Goal: Information Seeking & Learning: Learn about a topic

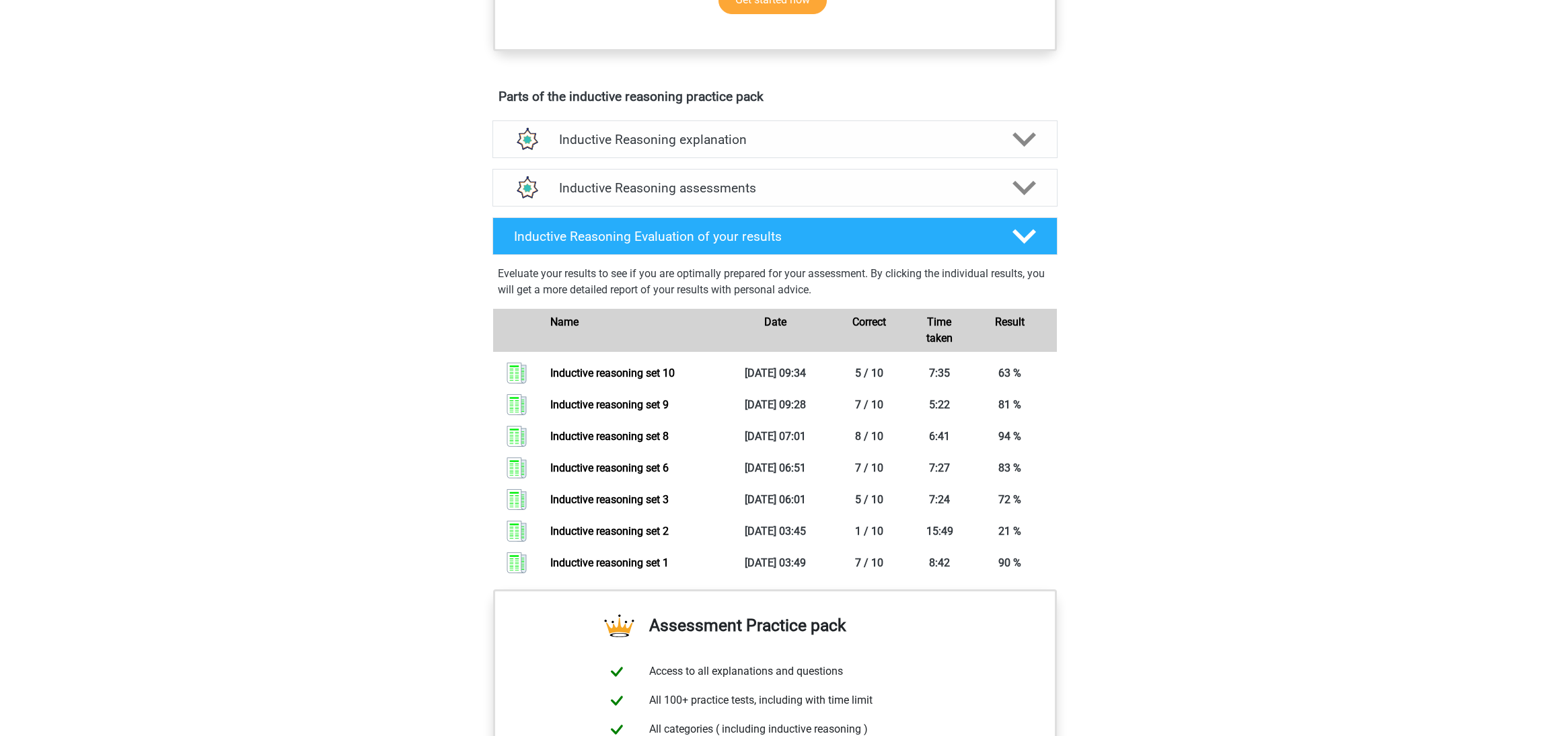
scroll to position [661, 0]
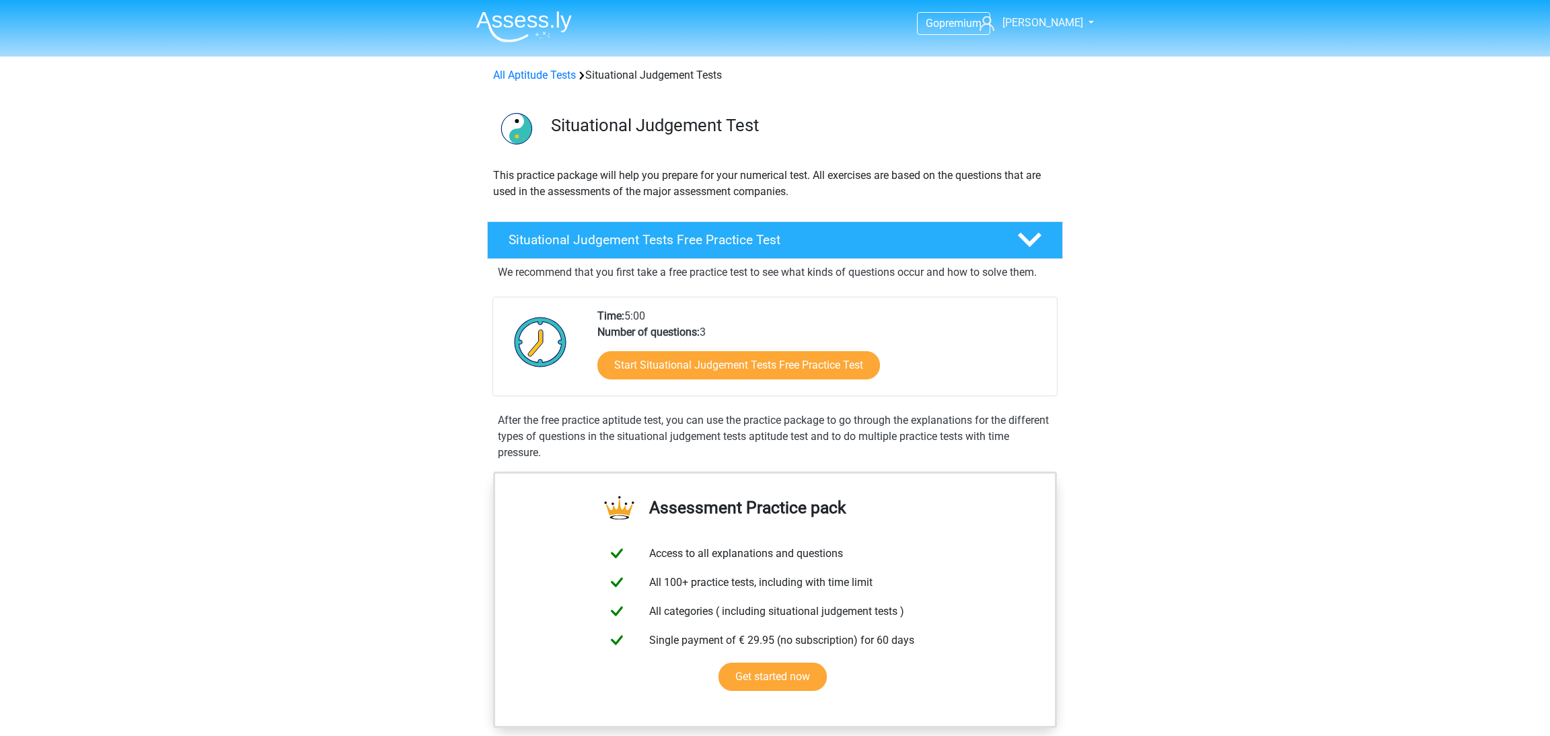
scroll to position [919, 0]
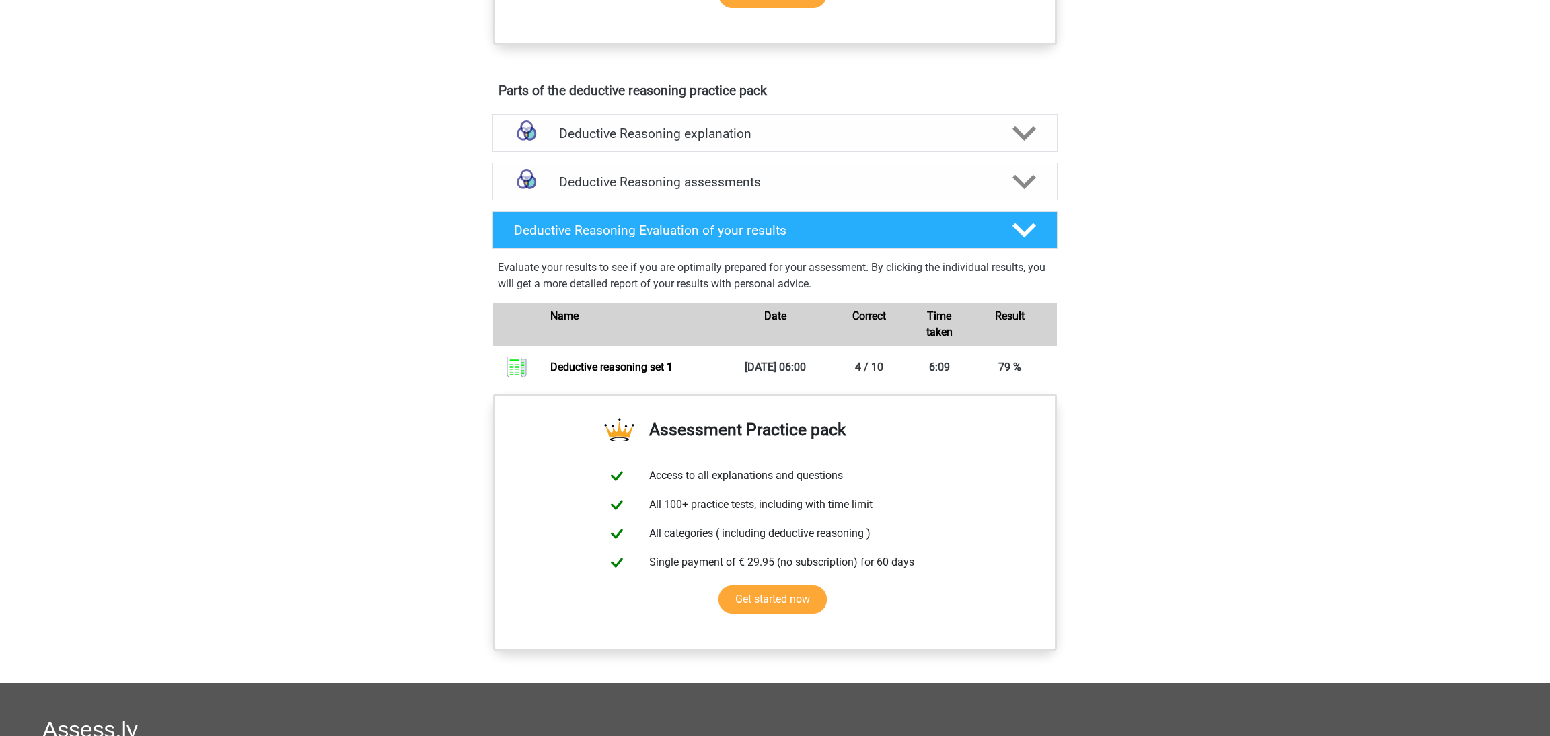
scroll to position [755, 0]
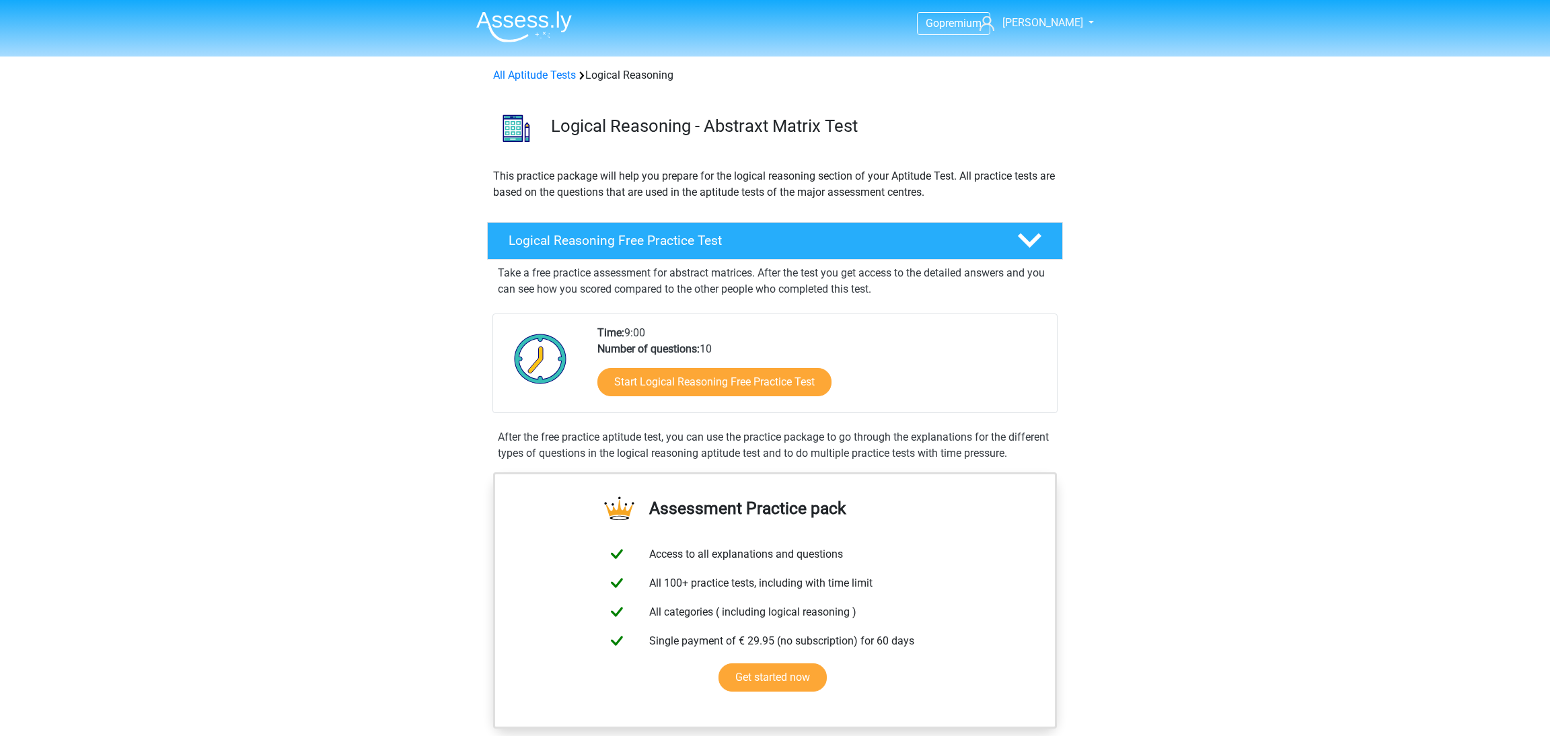
scroll to position [1015, 0]
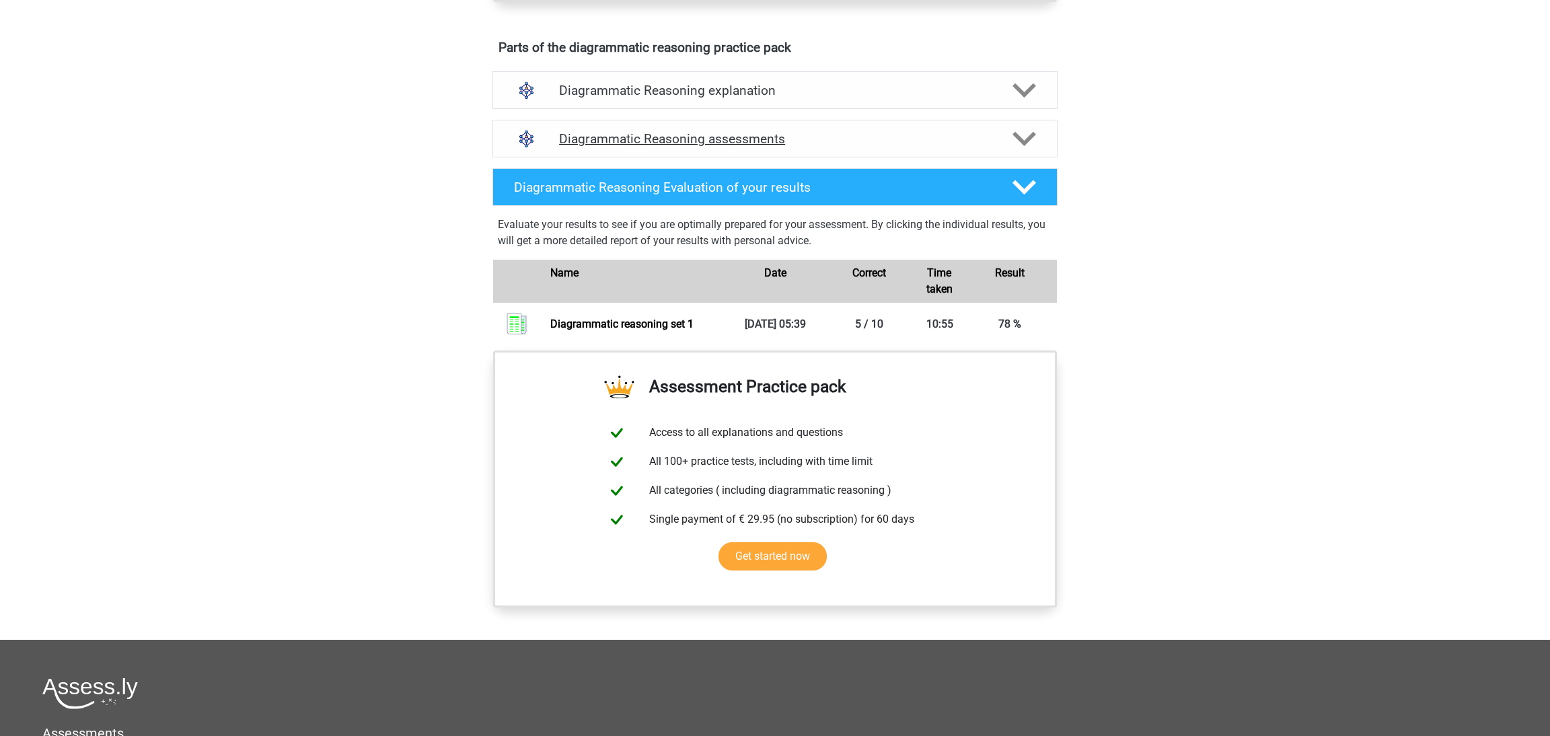
scroll to position [712, 0]
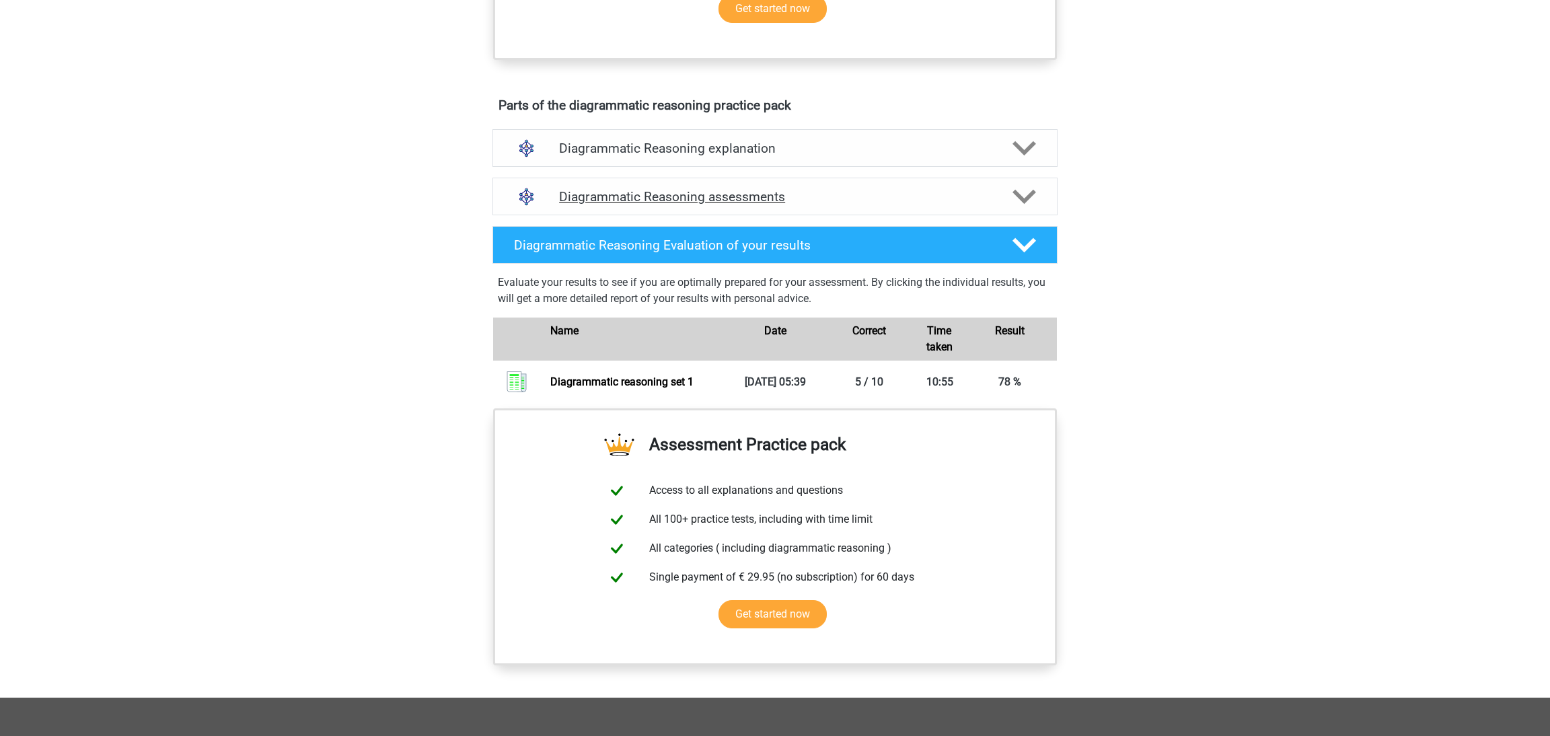
click at [906, 205] on h4 "Diagrammatic Reasoning assessments" at bounding box center [775, 196] width 432 height 15
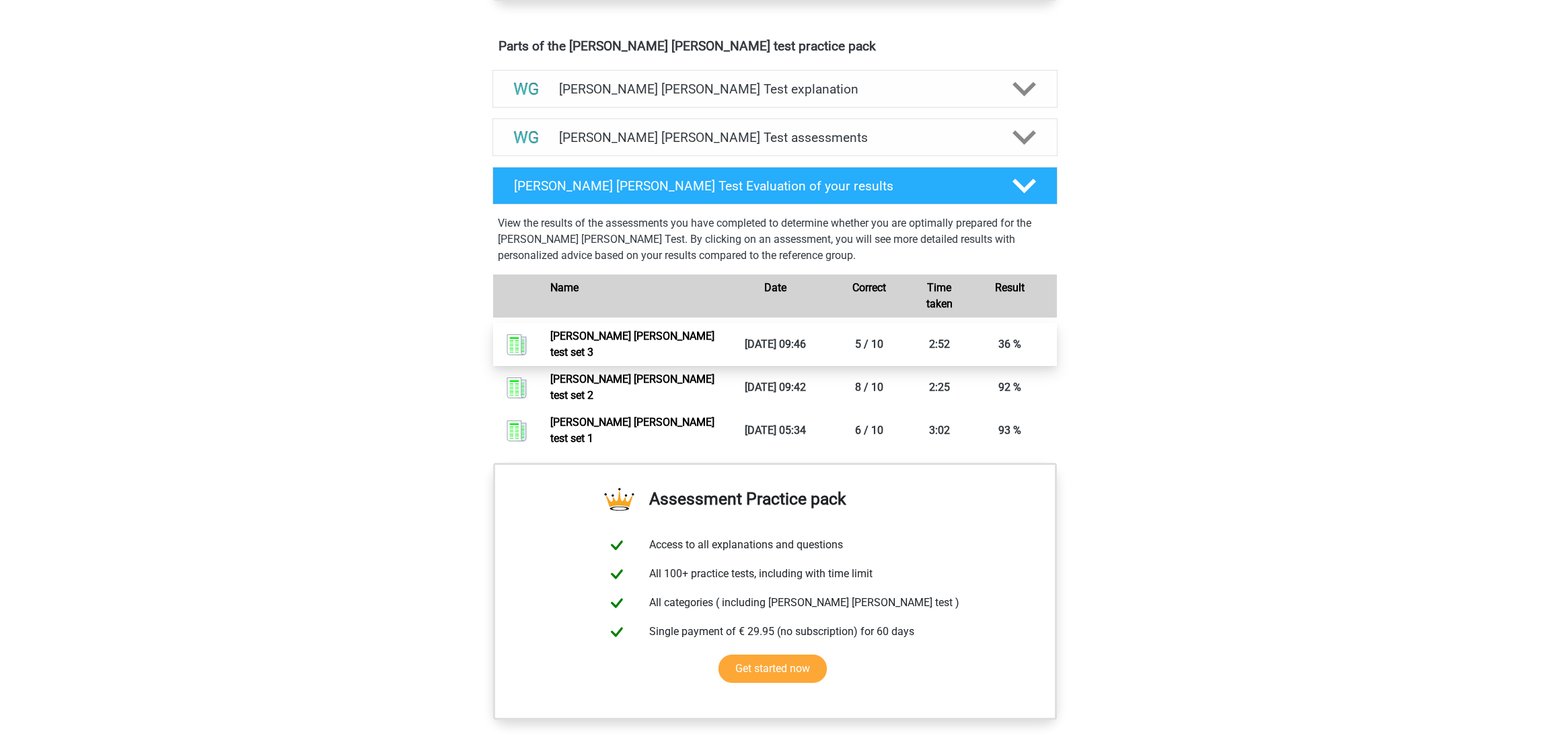
scroll to position [707, 0]
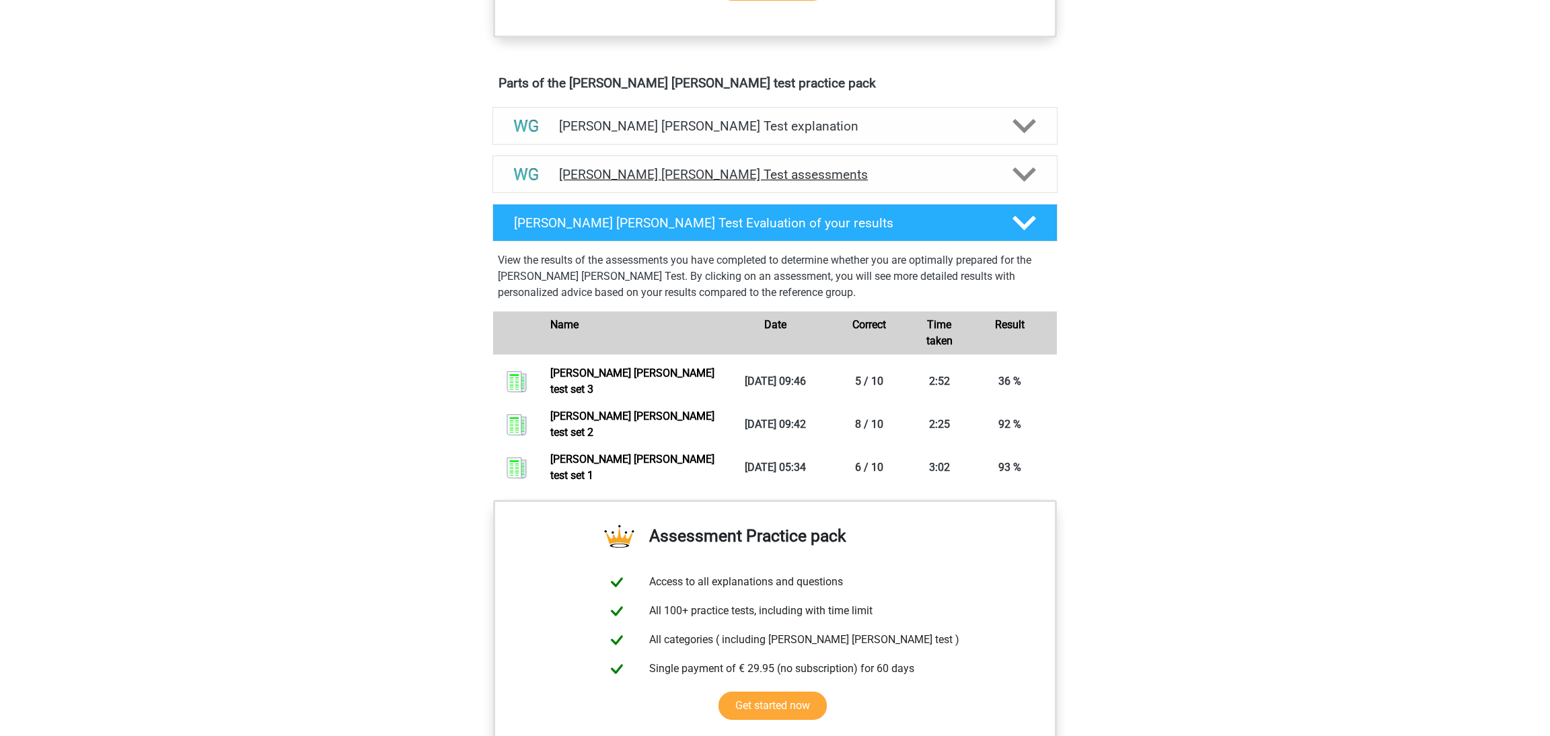
click at [781, 184] on div "Watson Glaser Test assessments" at bounding box center [775, 174] width 565 height 38
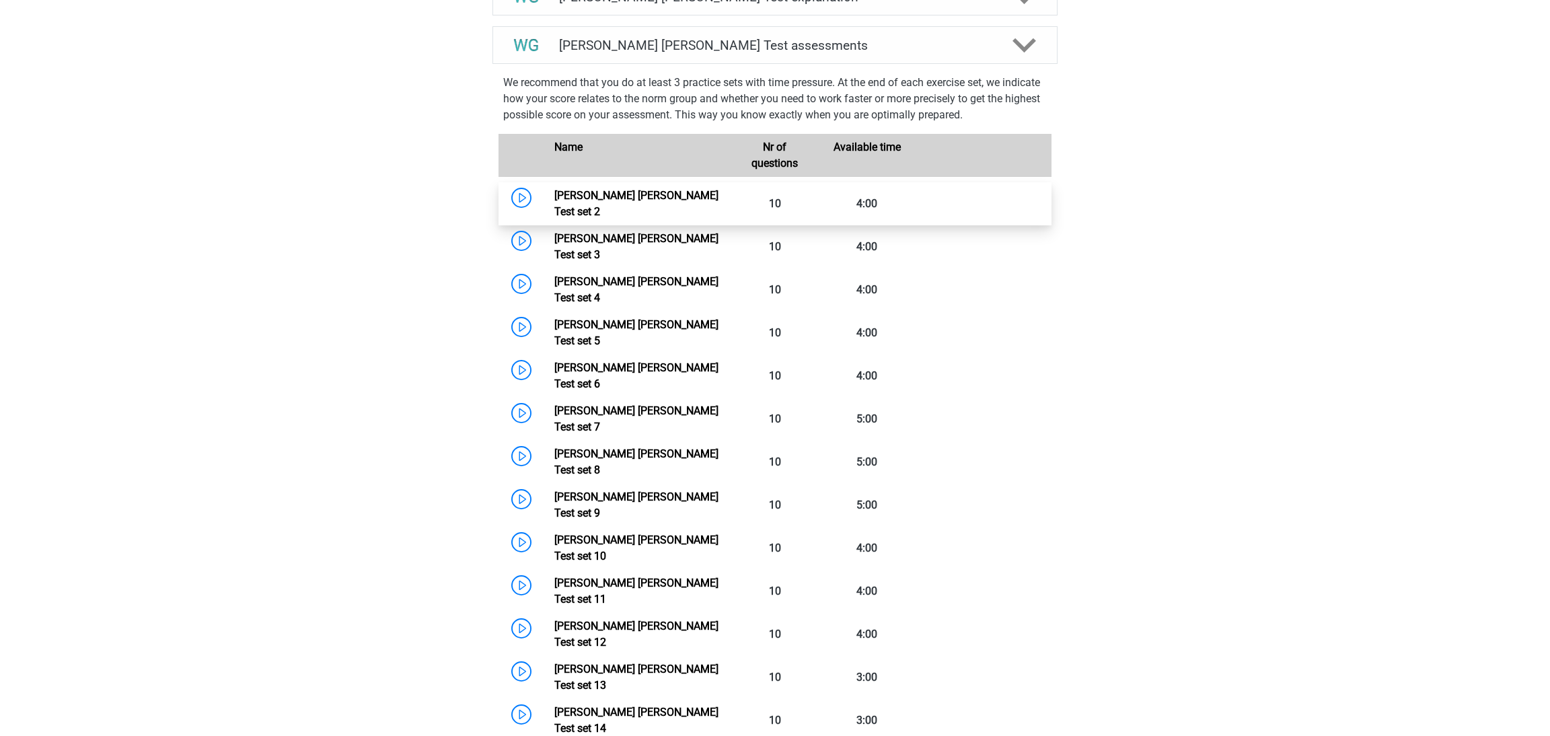
scroll to position [871, 0]
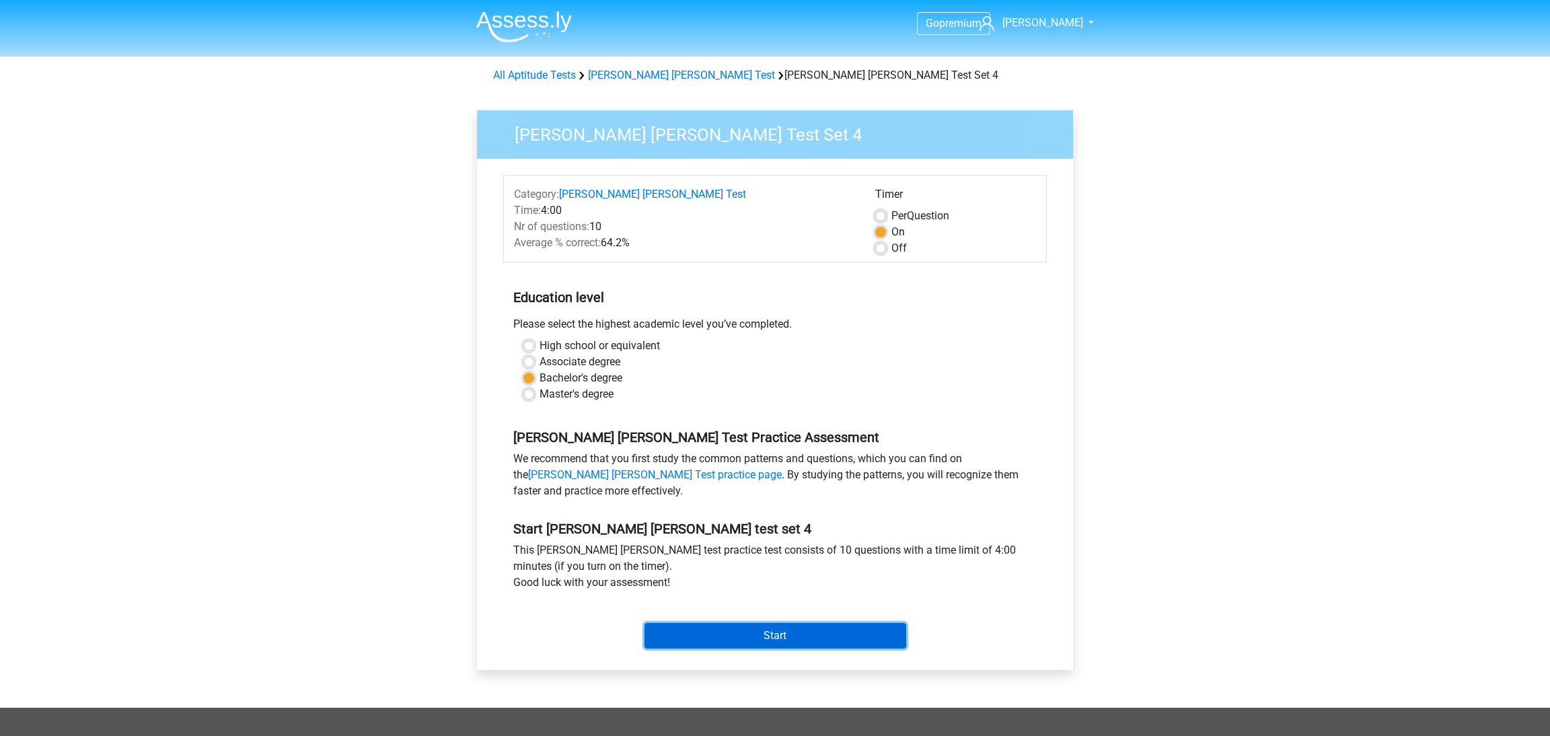
click at [840, 637] on input "Start" at bounding box center [776, 636] width 262 height 26
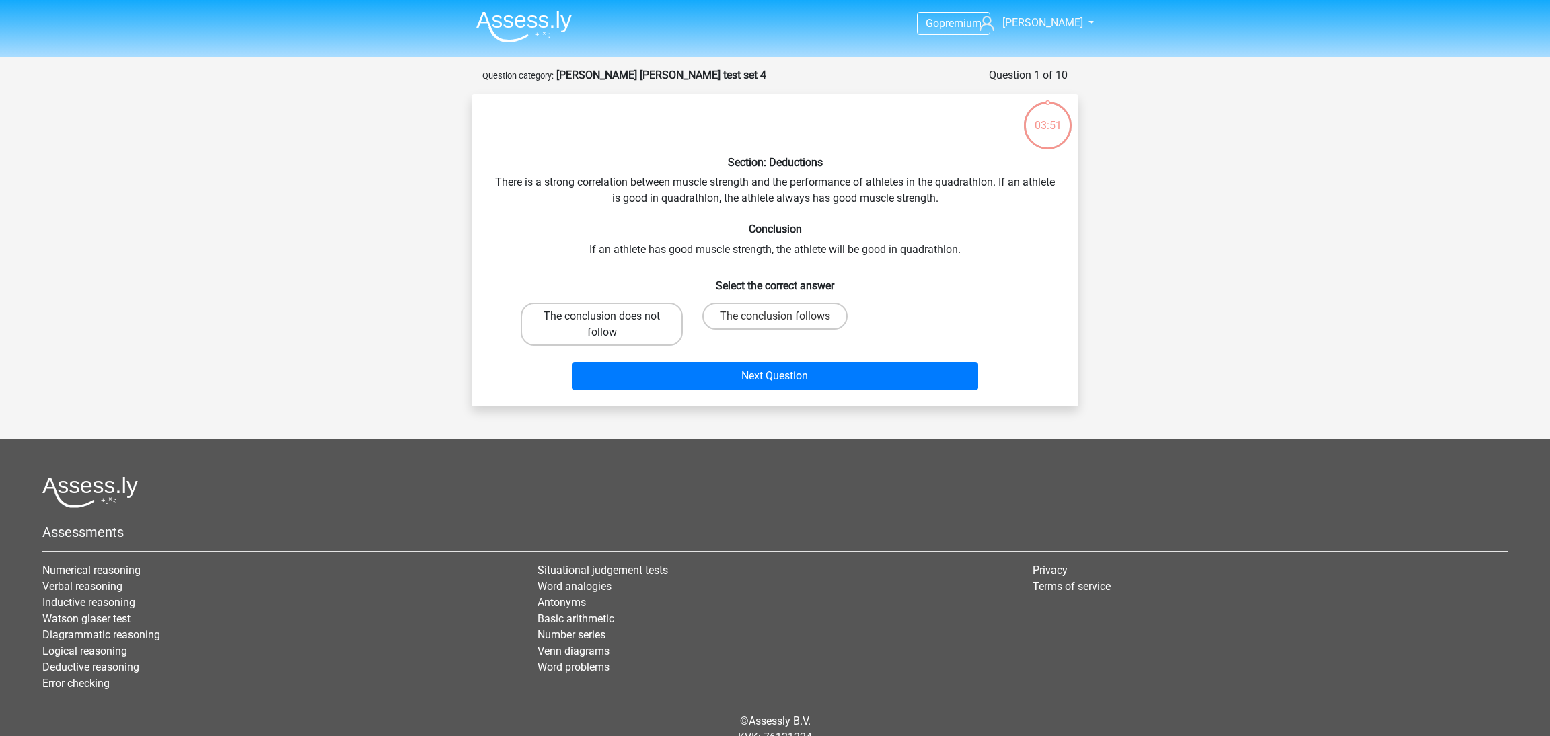
click at [623, 321] on label "The conclusion does not follow" at bounding box center [602, 324] width 162 height 43
click at [611, 321] on input "The conclusion does not follow" at bounding box center [606, 320] width 9 height 9
radio input "true"
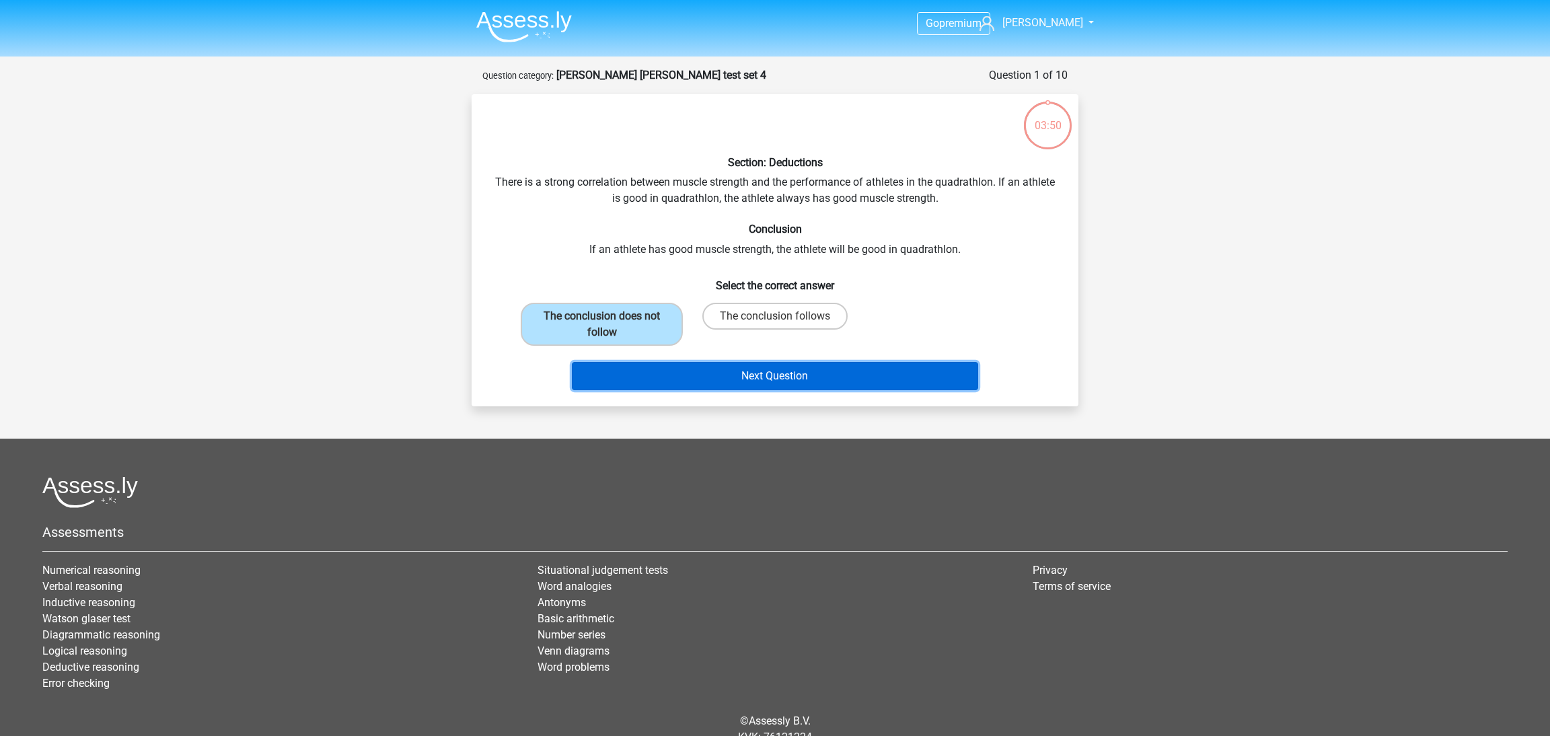
click at [750, 371] on button "Next Question" at bounding box center [775, 376] width 407 height 28
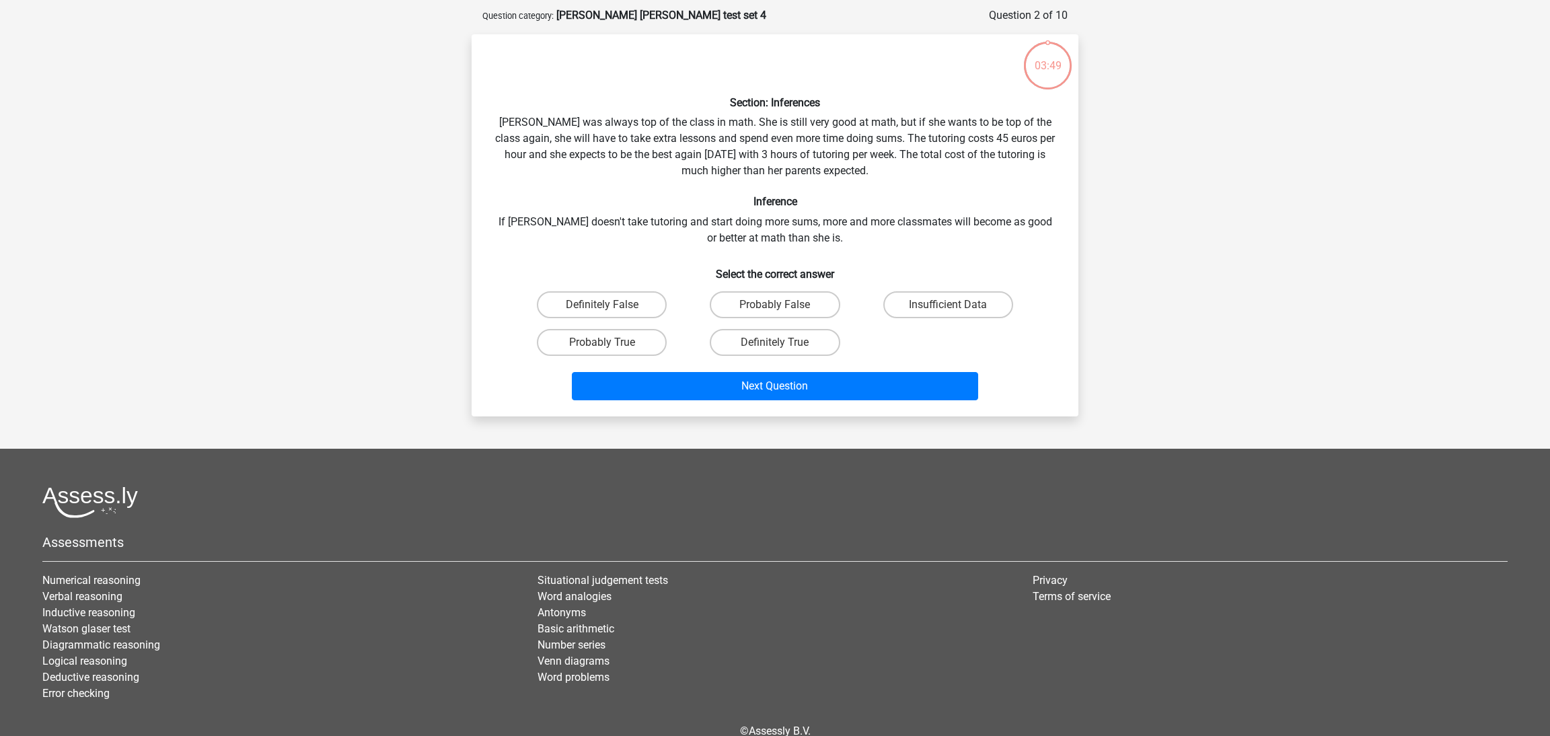
scroll to position [67, 0]
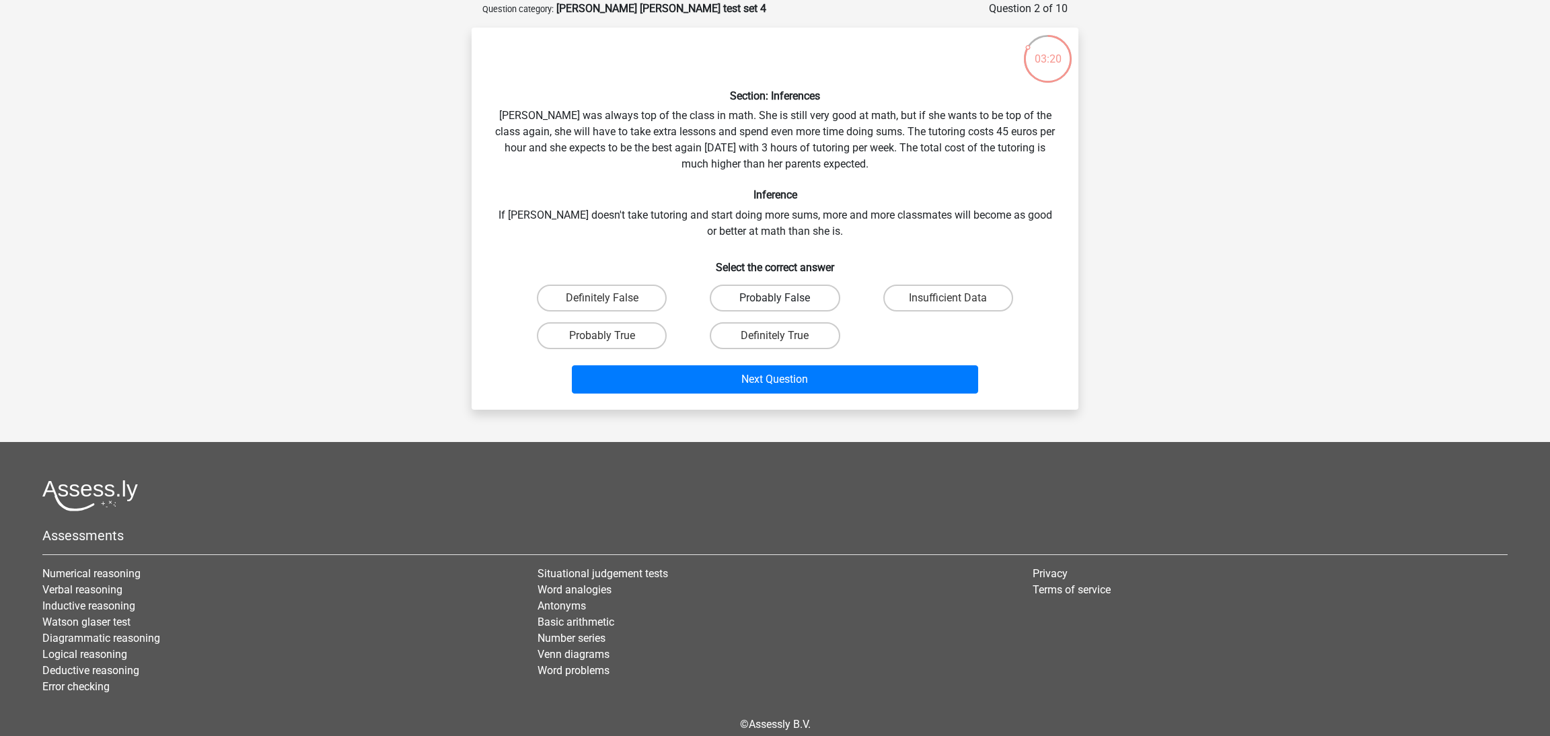
click at [735, 301] on label "Probably False" at bounding box center [775, 298] width 130 height 27
click at [775, 301] on input "Probably False" at bounding box center [779, 302] width 9 height 9
radio input "true"
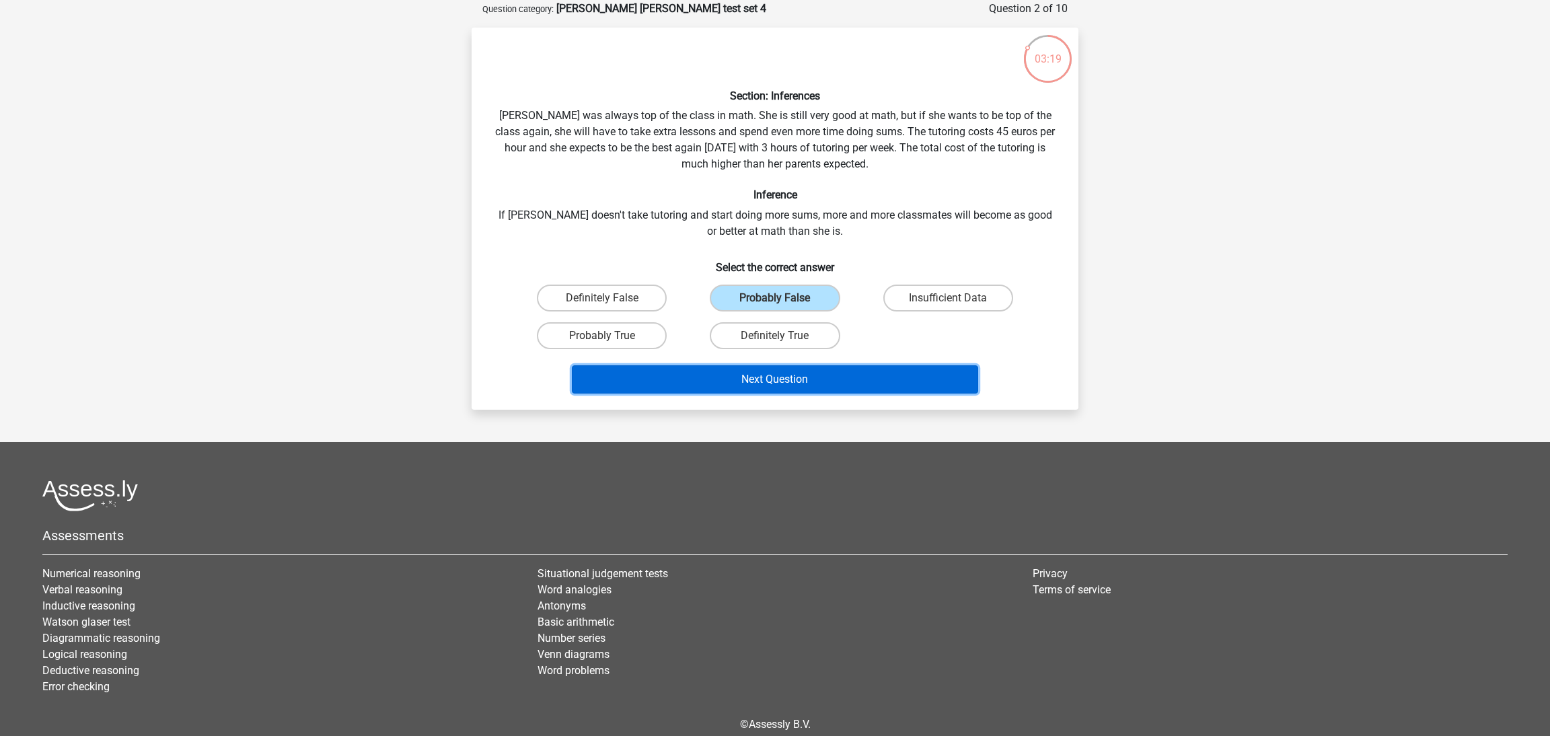
click at [794, 380] on button "Next Question" at bounding box center [775, 379] width 407 height 28
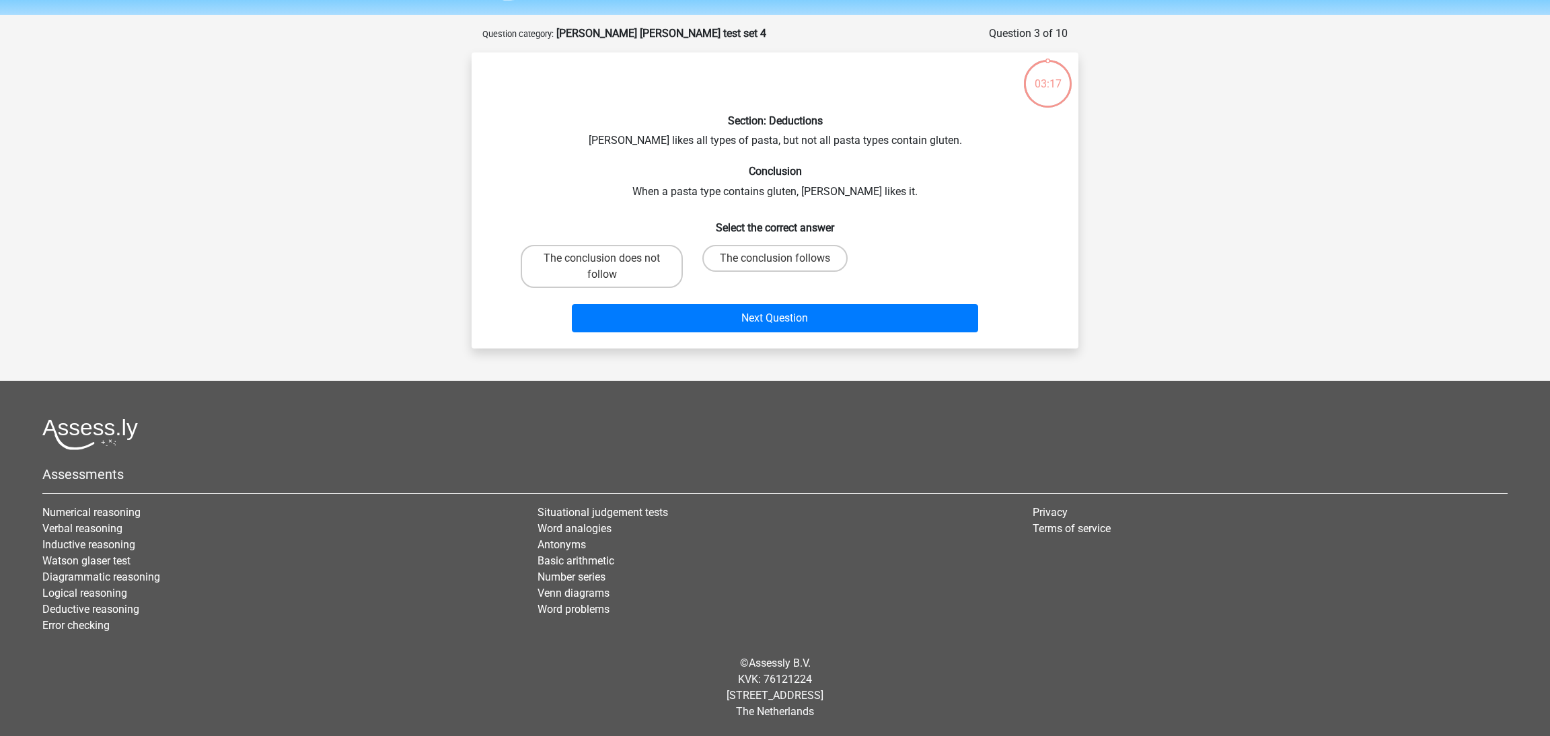
scroll to position [40, 0]
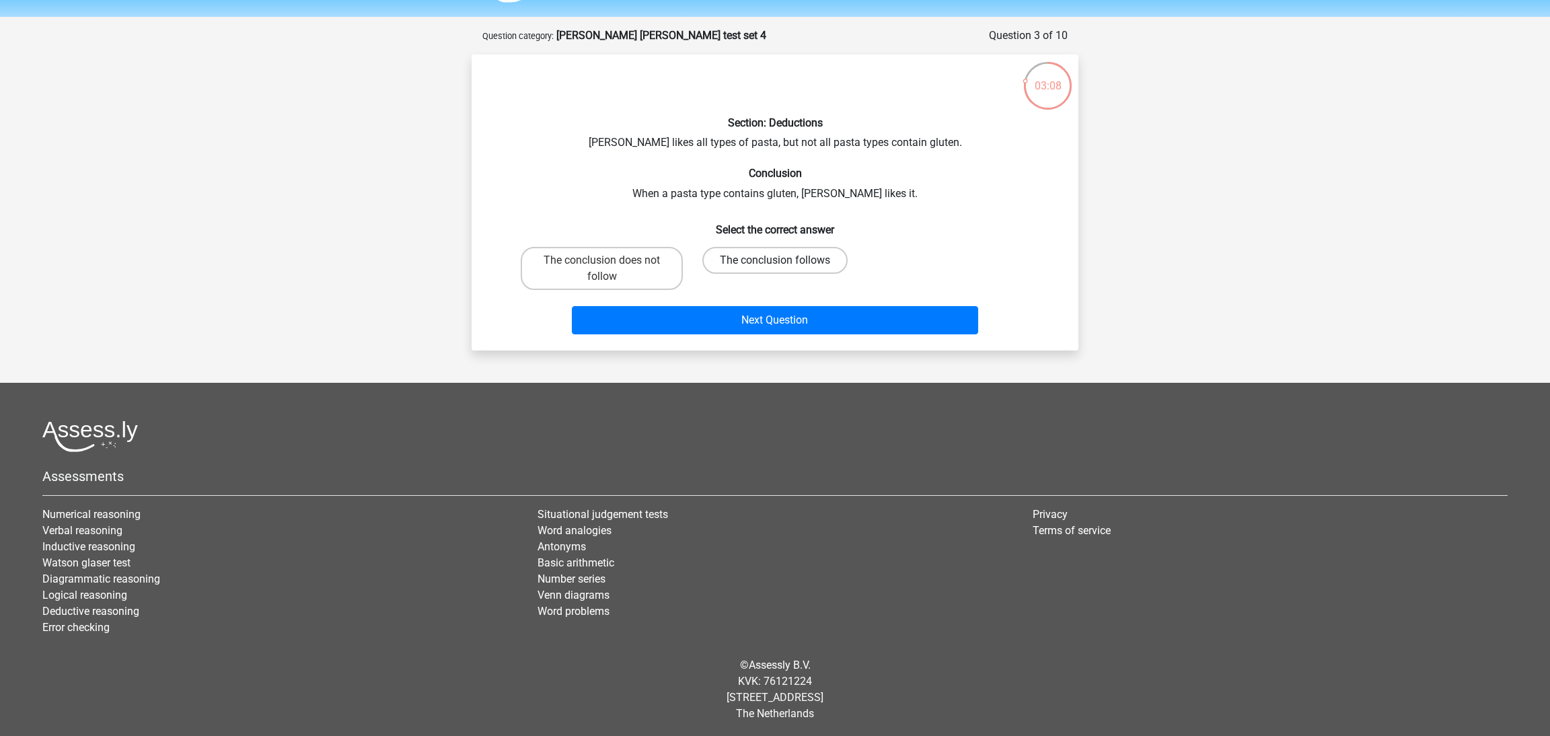
click at [755, 253] on label "The conclusion follows" at bounding box center [775, 260] width 145 height 27
click at [775, 260] on input "The conclusion follows" at bounding box center [779, 264] width 9 height 9
radio input "true"
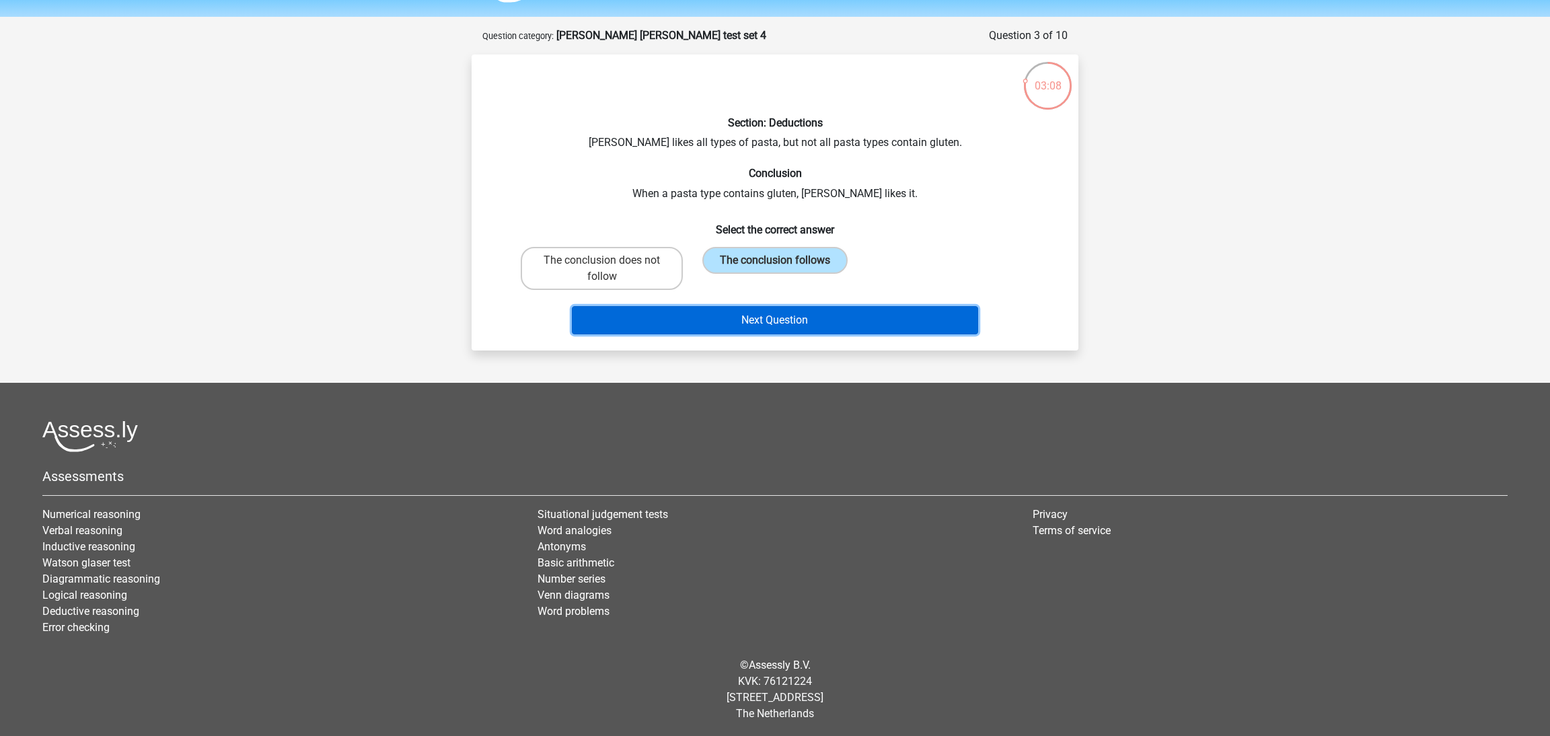
click at [781, 317] on button "Next Question" at bounding box center [775, 320] width 407 height 28
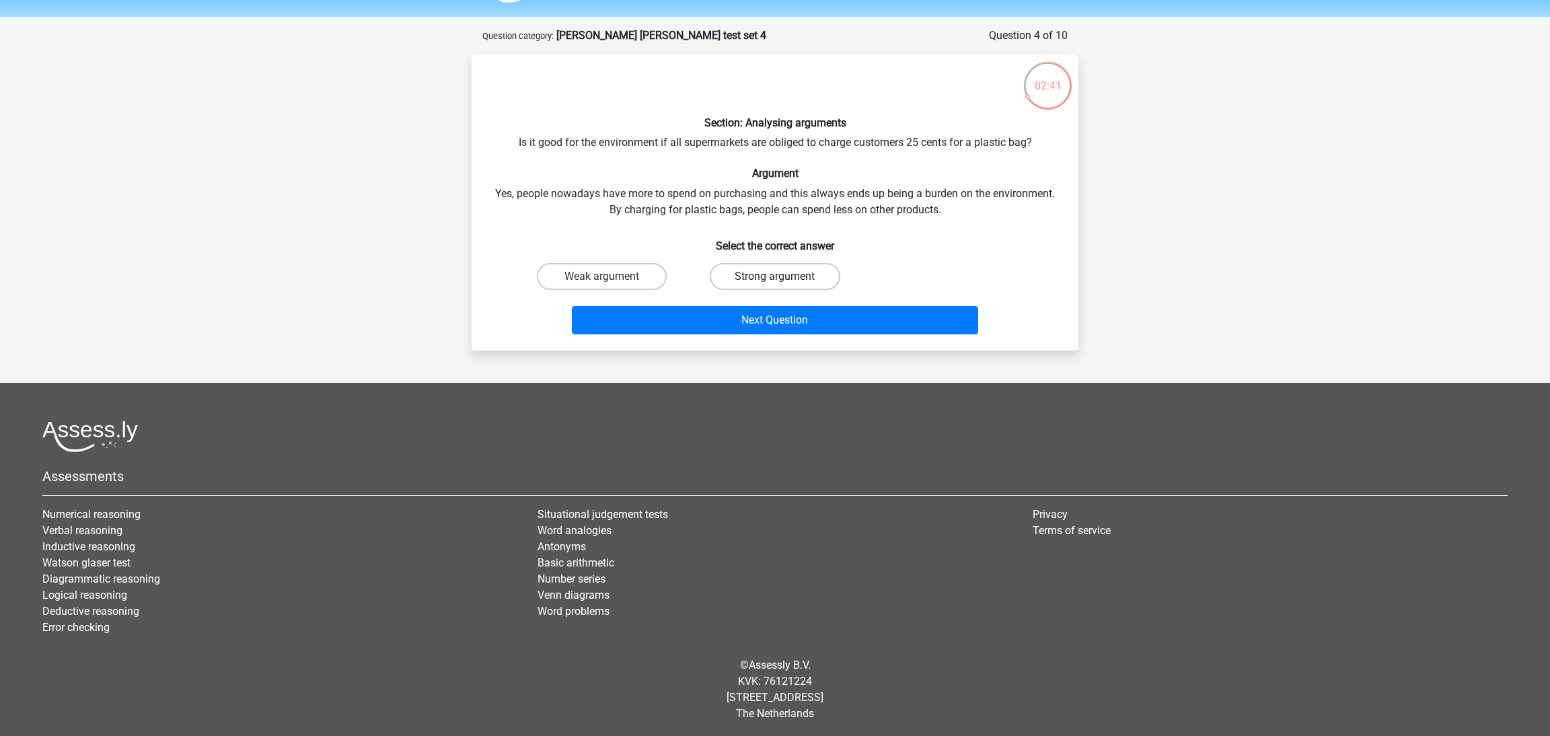
click at [808, 280] on label "Strong argument" at bounding box center [775, 276] width 130 height 27
click at [784, 280] on input "Strong argument" at bounding box center [779, 281] width 9 height 9
radio input "true"
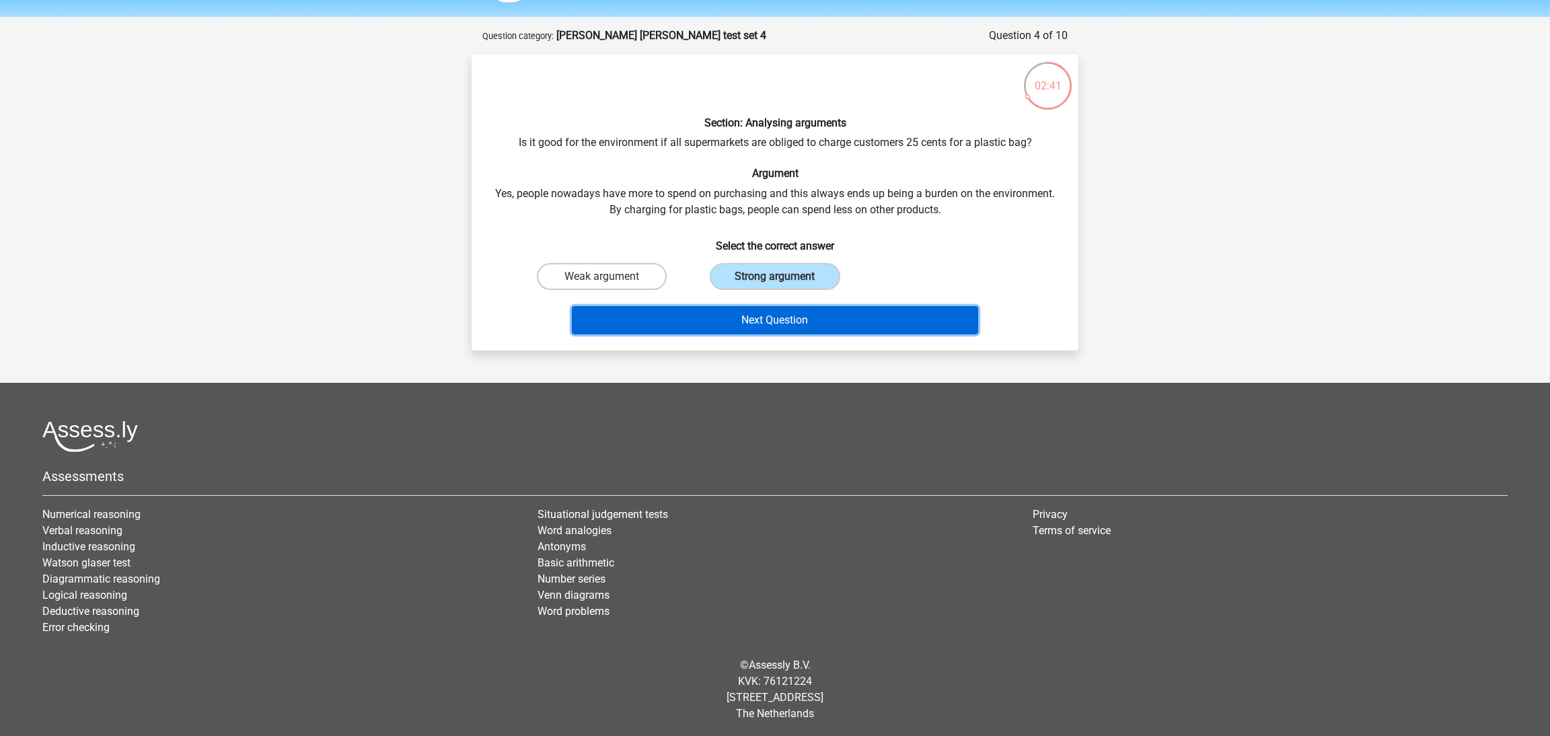
click at [824, 312] on button "Next Question" at bounding box center [775, 320] width 407 height 28
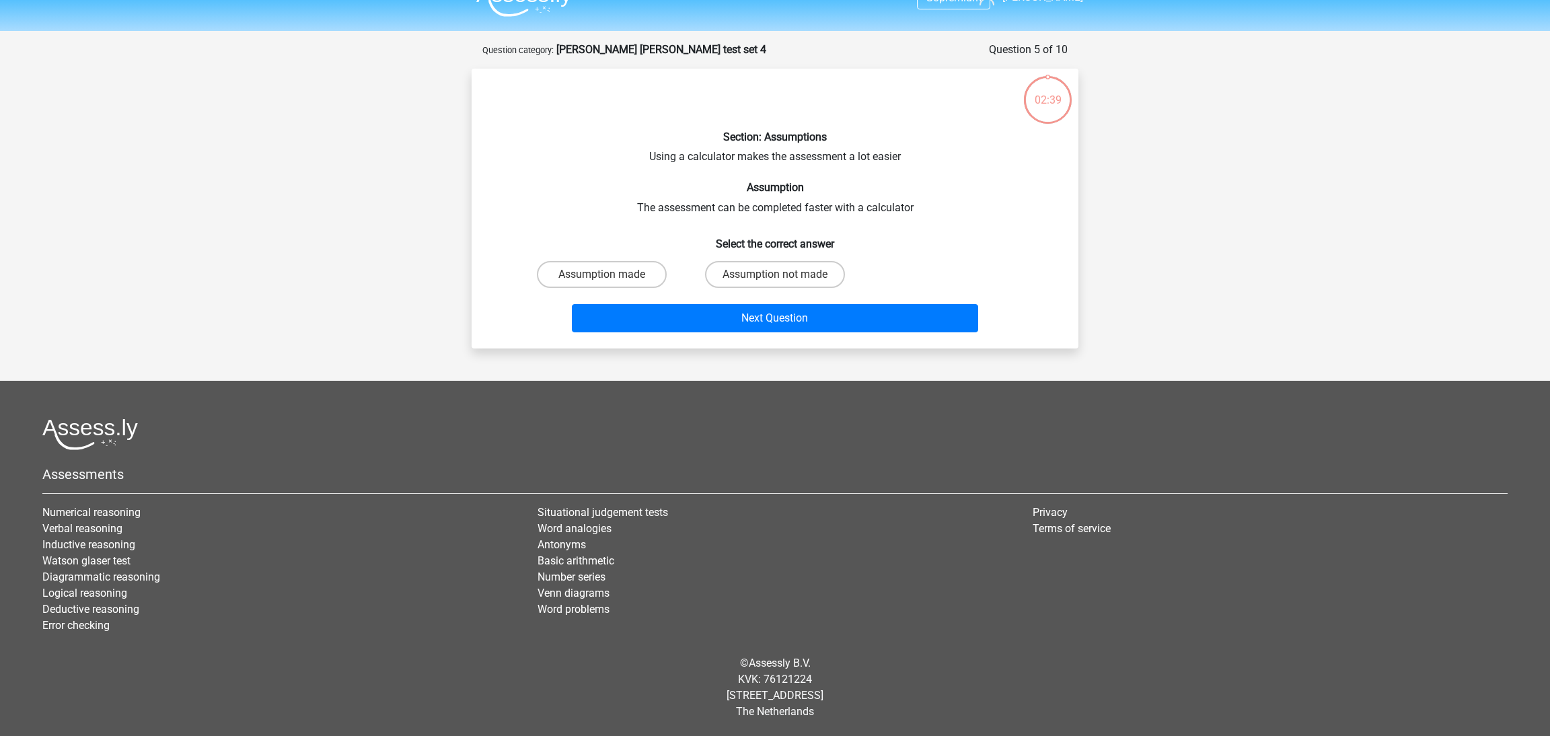
scroll to position [24, 0]
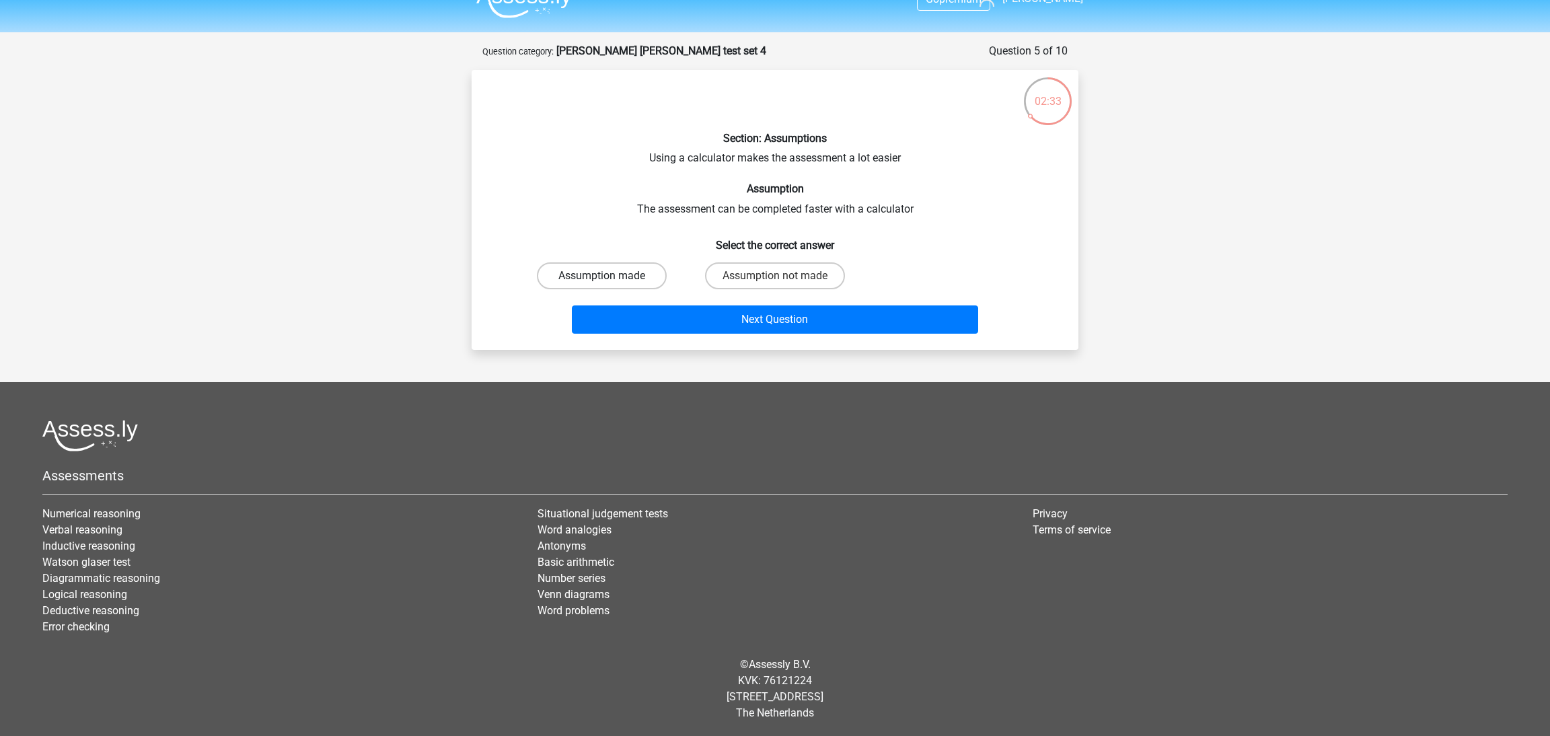
click at [643, 273] on label "Assumption made" at bounding box center [602, 275] width 130 height 27
click at [611, 276] on input "Assumption made" at bounding box center [606, 280] width 9 height 9
radio input "true"
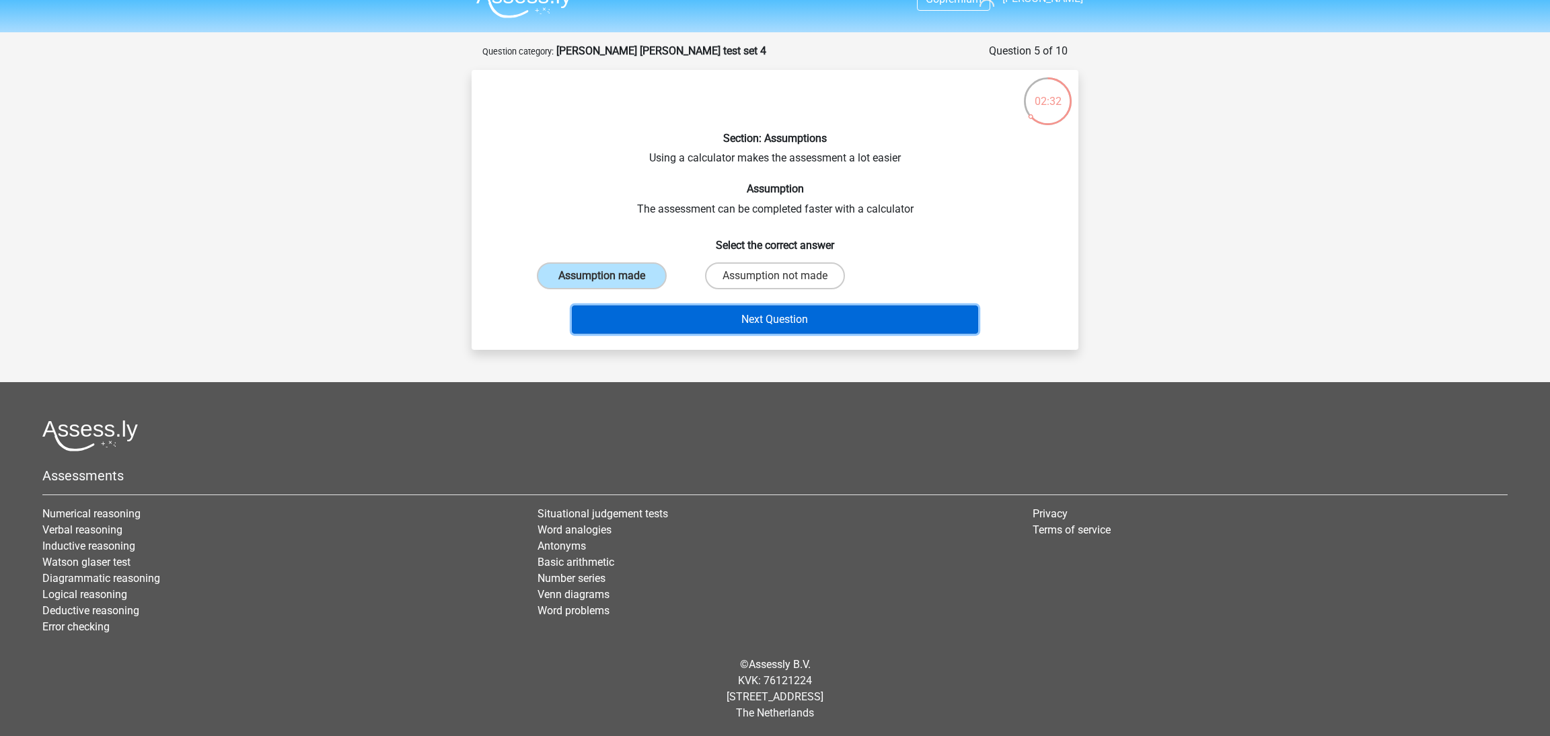
click at [763, 320] on button "Next Question" at bounding box center [775, 320] width 407 height 28
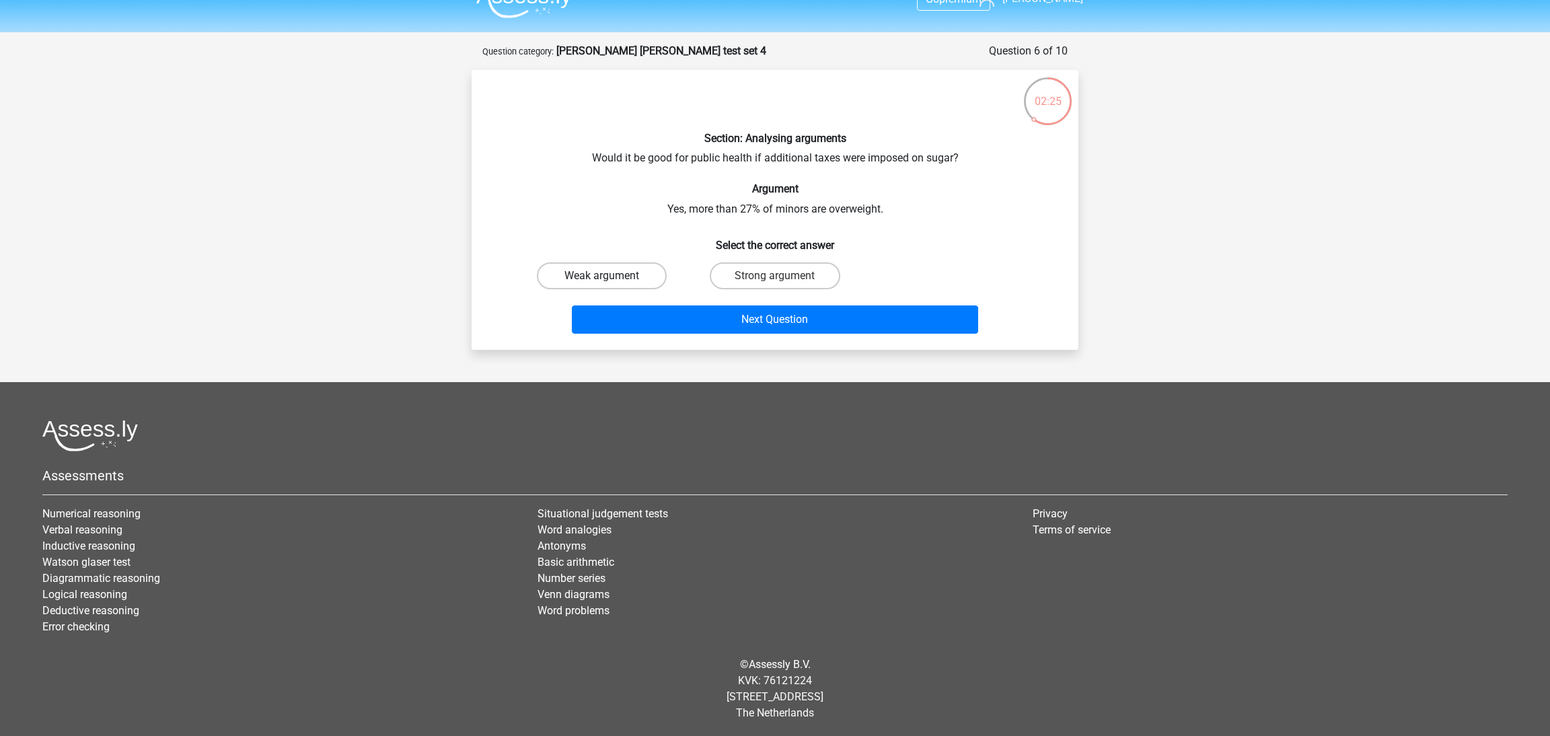
click at [647, 283] on label "Weak argument" at bounding box center [602, 275] width 130 height 27
click at [611, 283] on input "Weak argument" at bounding box center [606, 280] width 9 height 9
radio input "true"
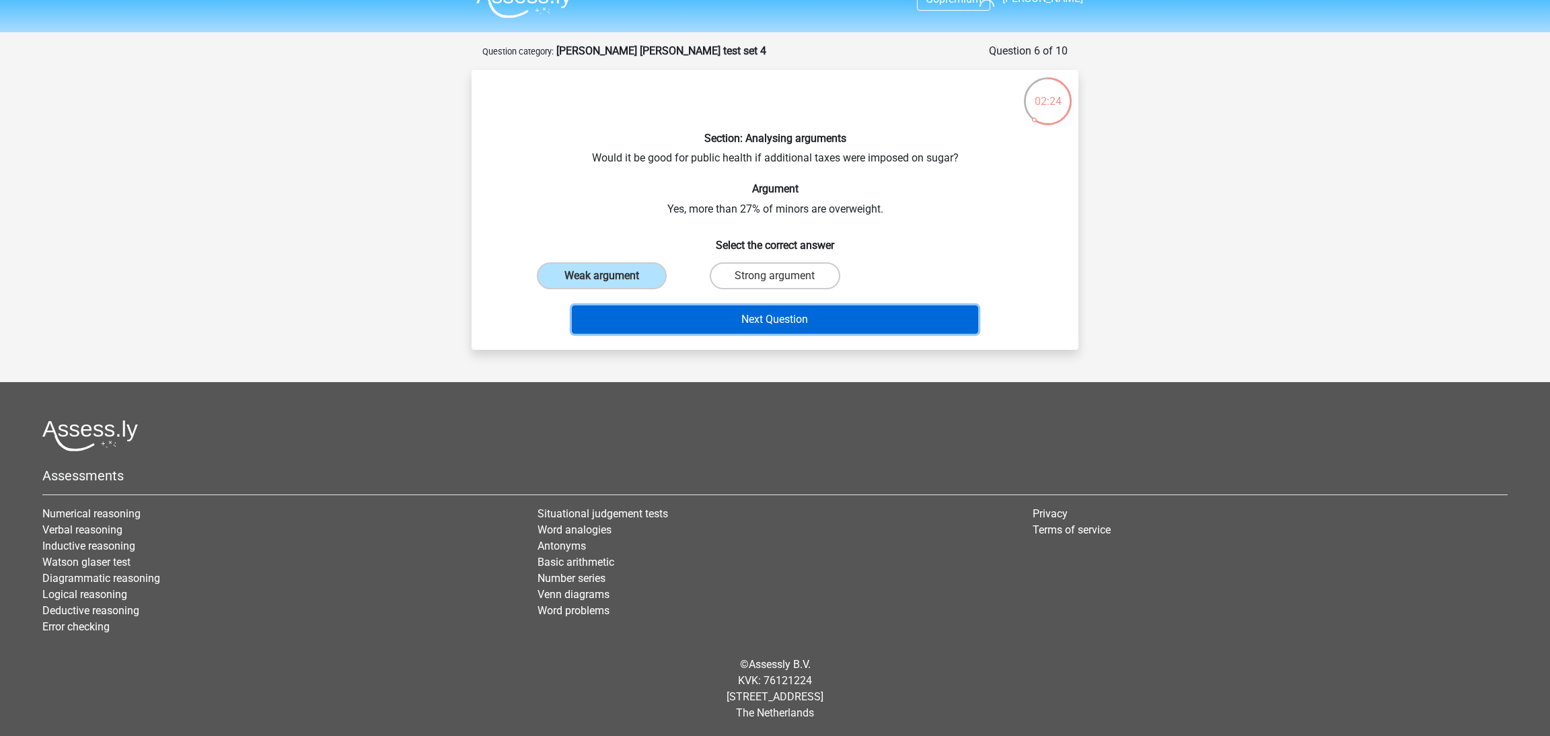
click at [717, 318] on button "Next Question" at bounding box center [775, 320] width 407 height 28
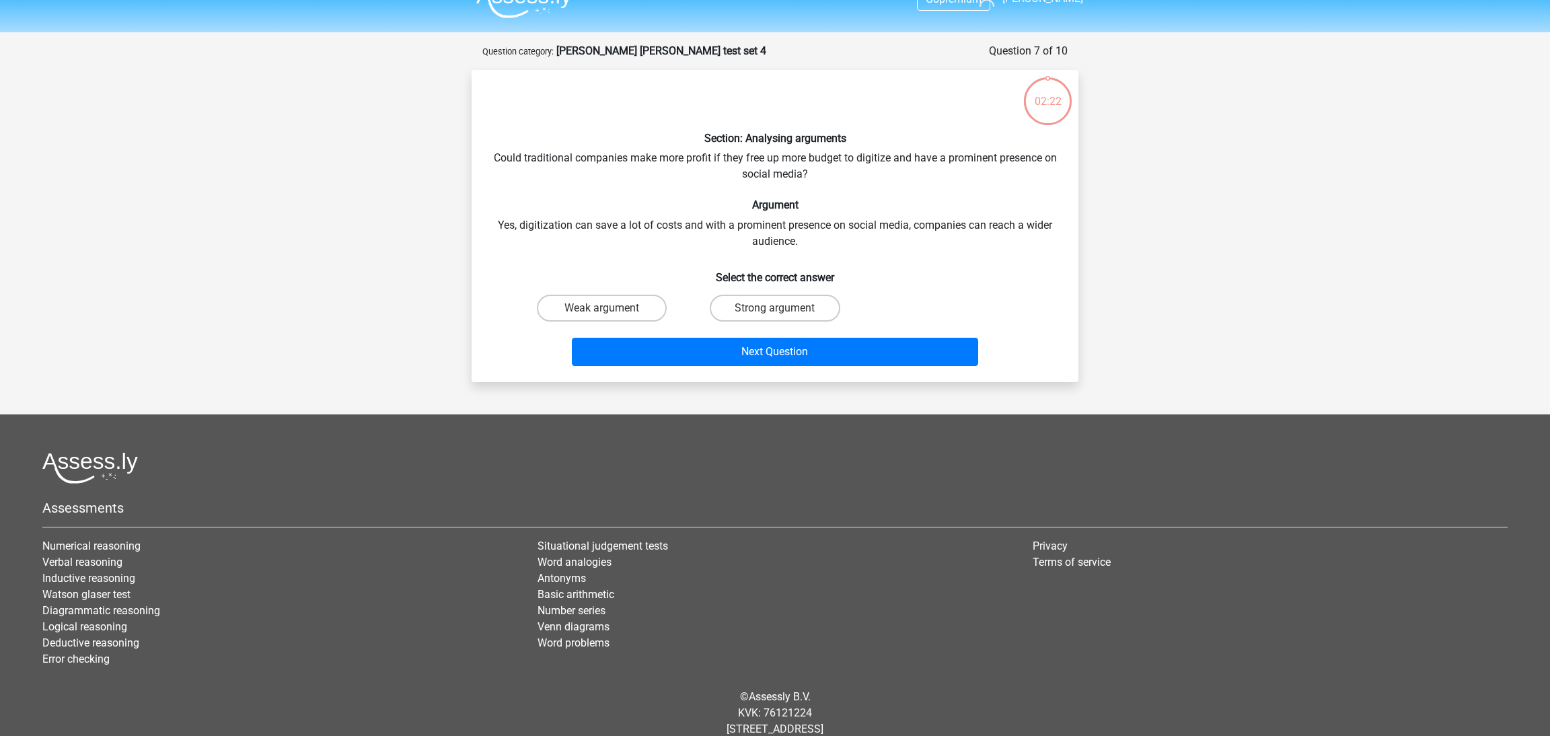
scroll to position [56, 0]
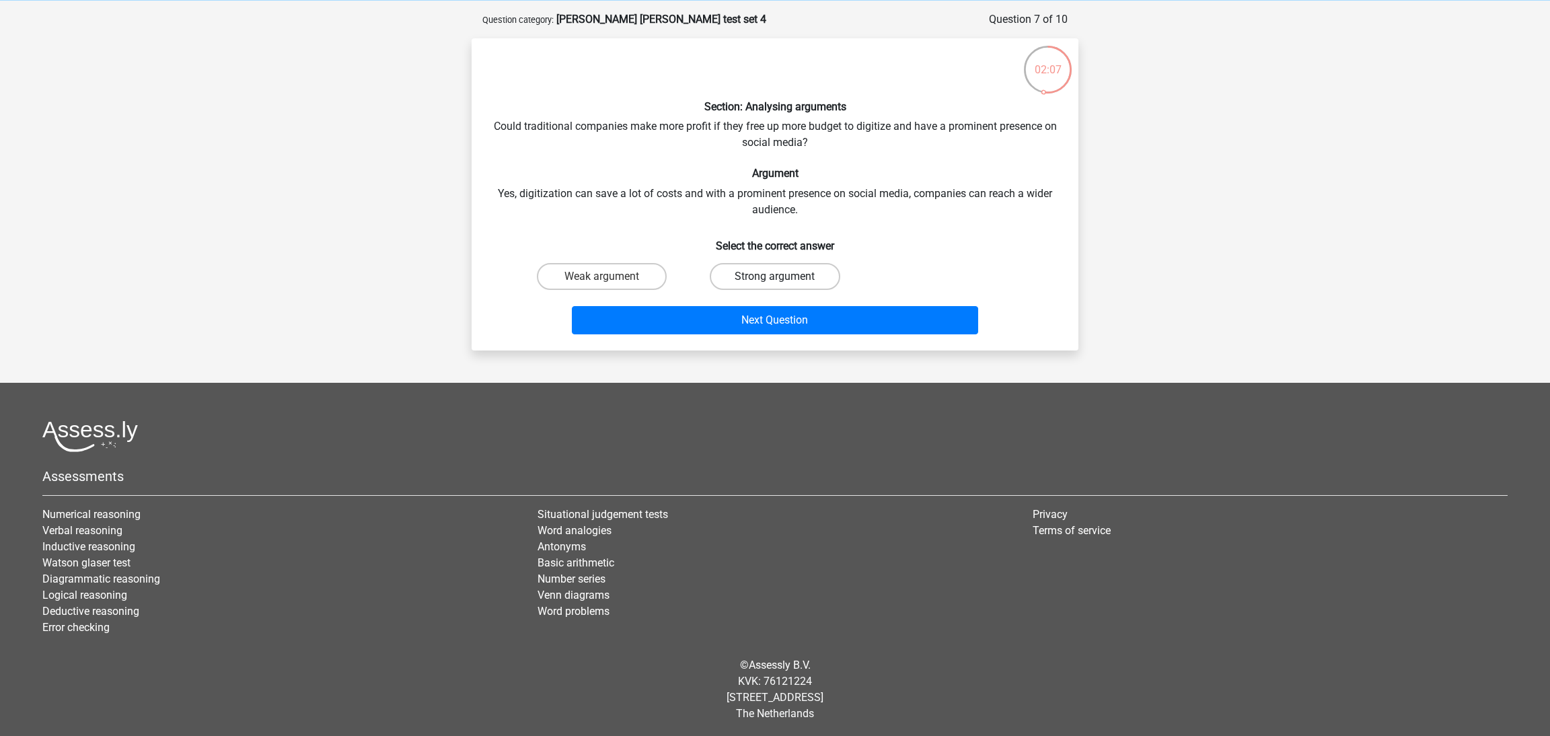
click at [752, 272] on label "Strong argument" at bounding box center [775, 276] width 130 height 27
click at [775, 277] on input "Strong argument" at bounding box center [779, 281] width 9 height 9
radio input "true"
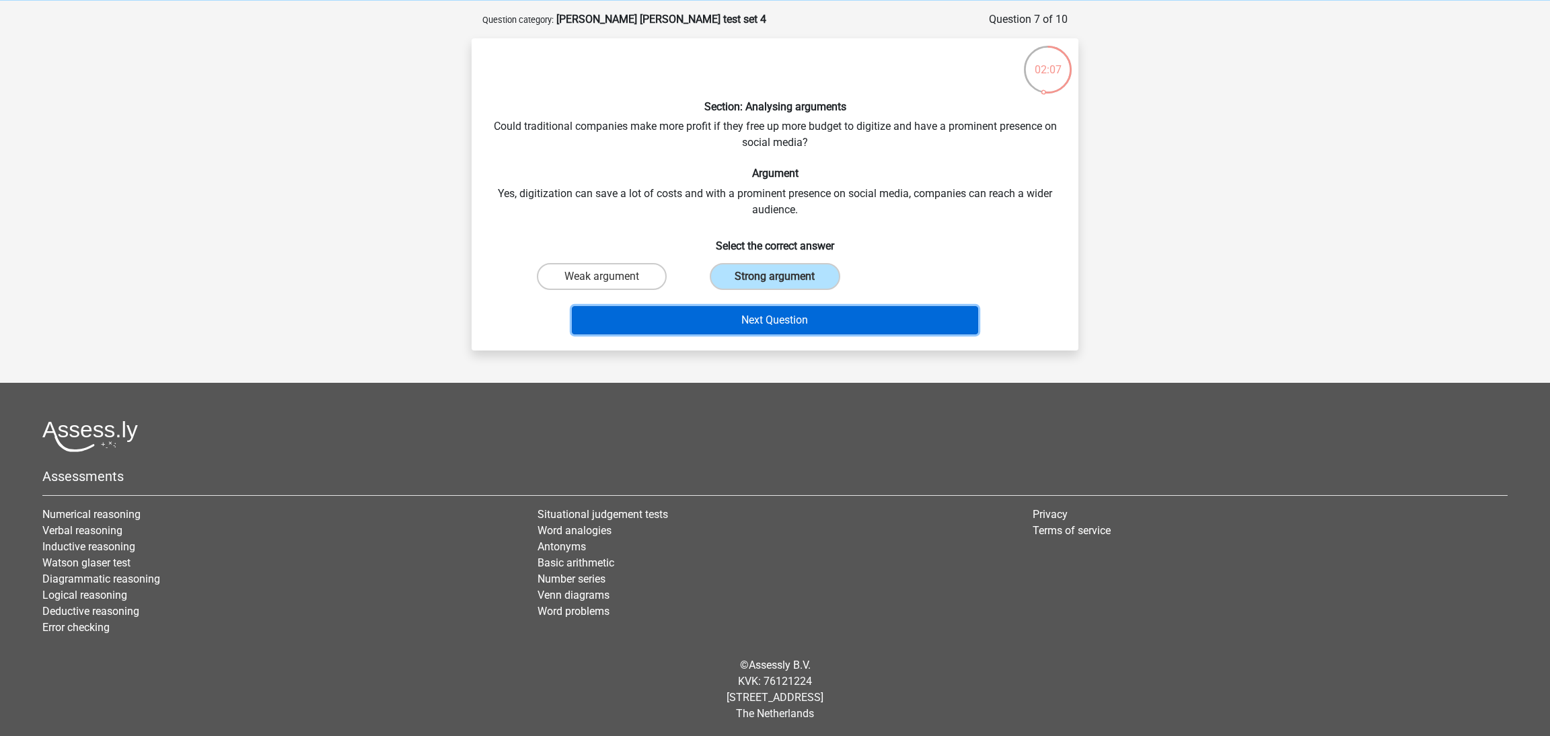
click at [791, 325] on button "Next Question" at bounding box center [775, 320] width 407 height 28
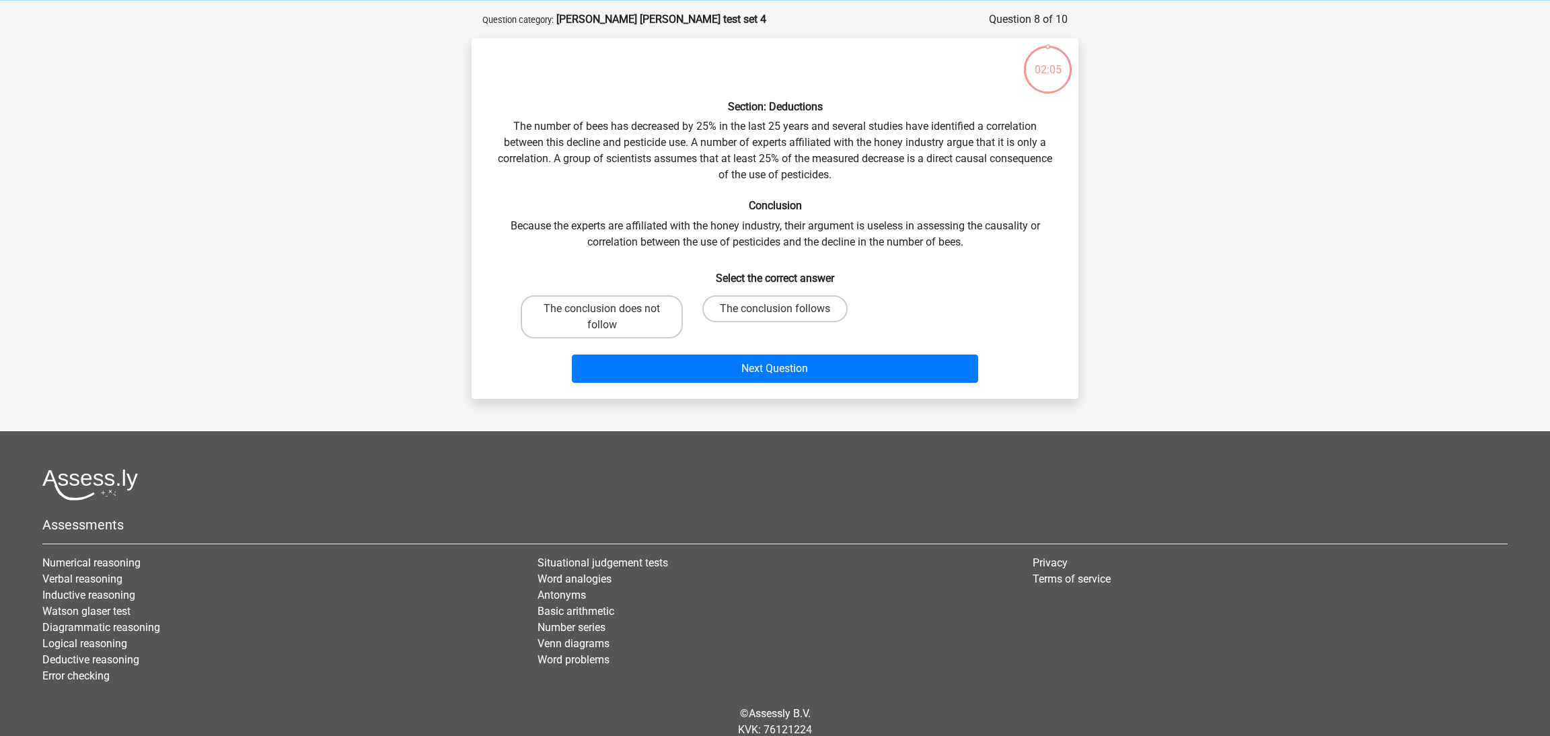
scroll to position [67, 0]
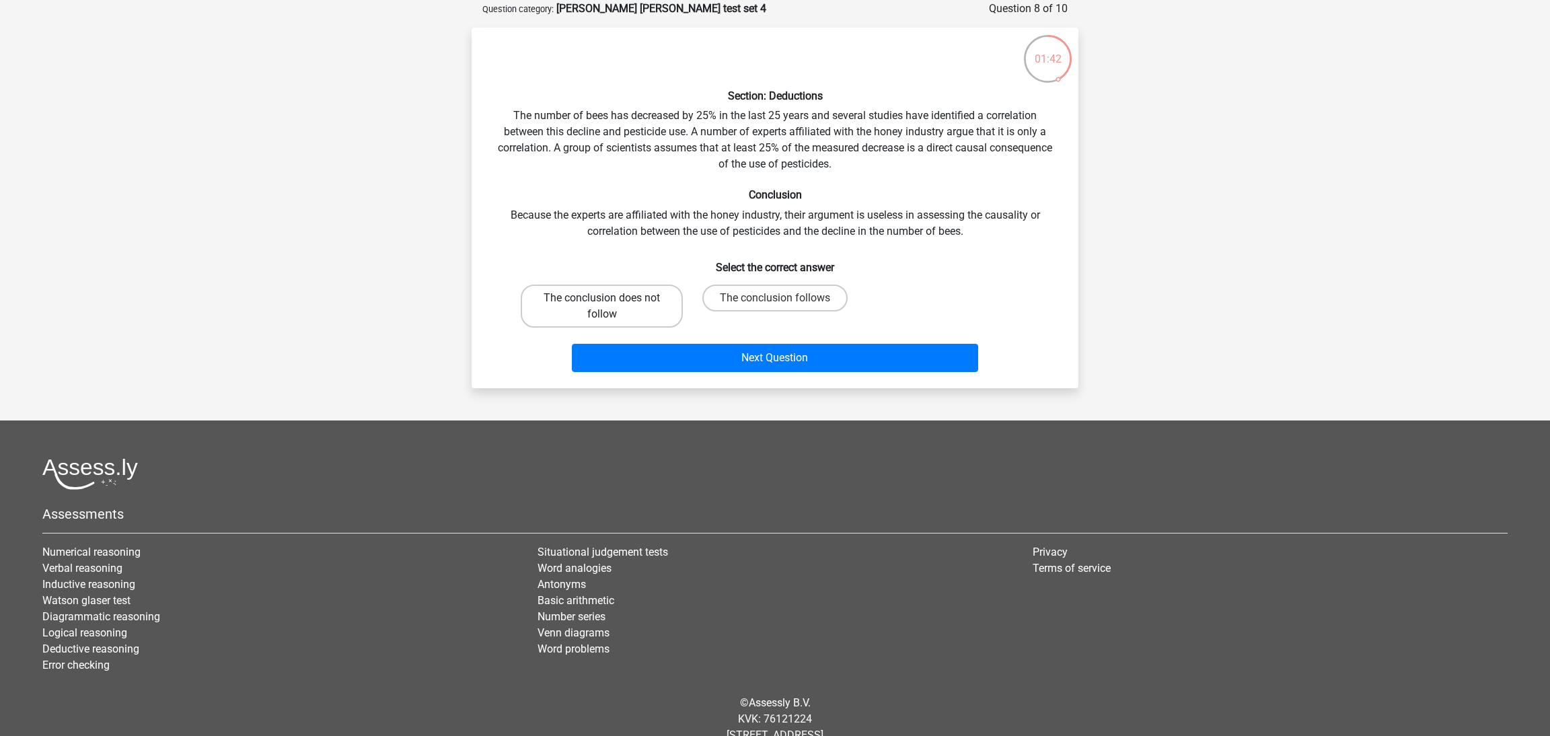
click at [647, 296] on label "The conclusion does not follow" at bounding box center [602, 306] width 162 height 43
click at [611, 298] on input "The conclusion does not follow" at bounding box center [606, 302] width 9 height 9
radio input "true"
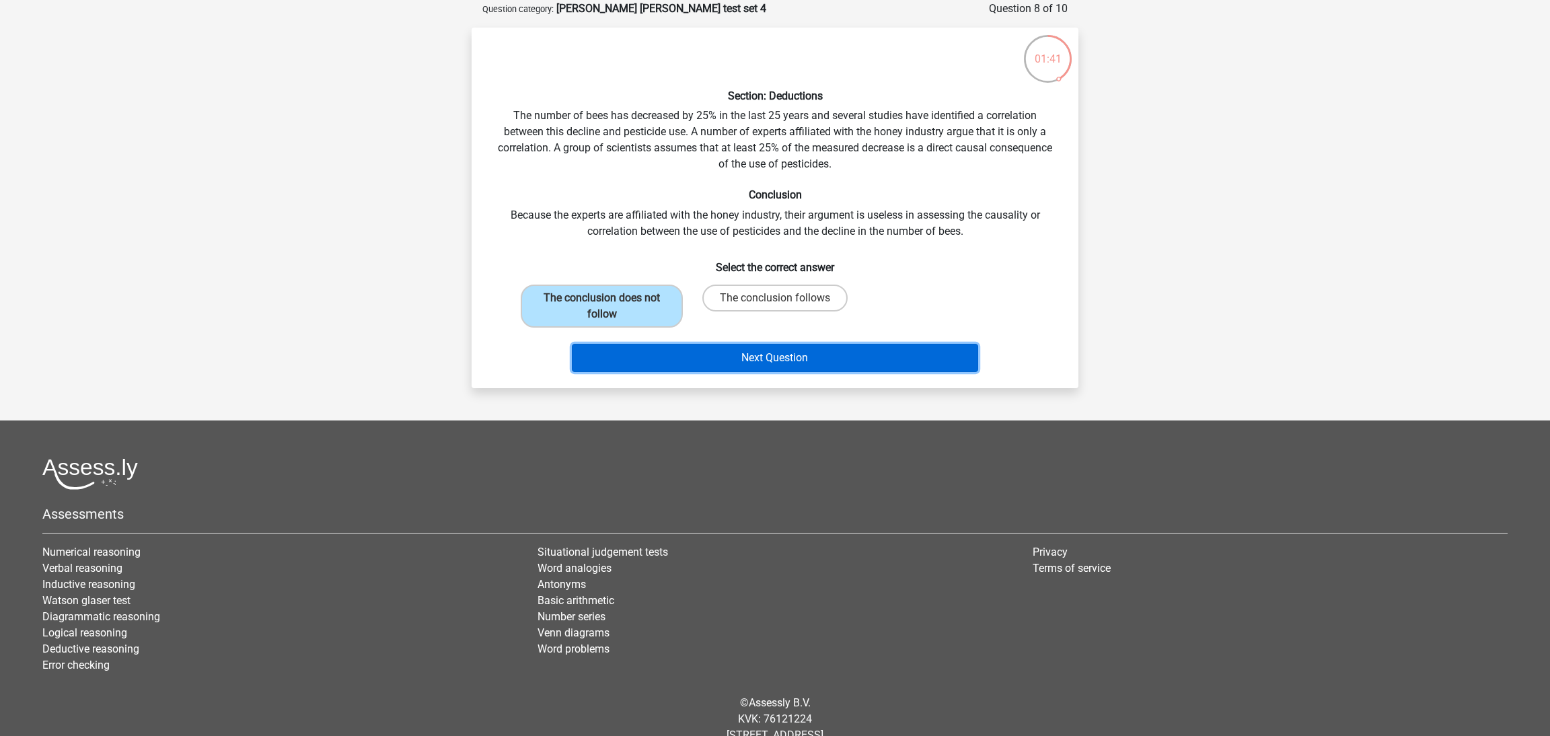
click at [730, 354] on button "Next Question" at bounding box center [775, 358] width 407 height 28
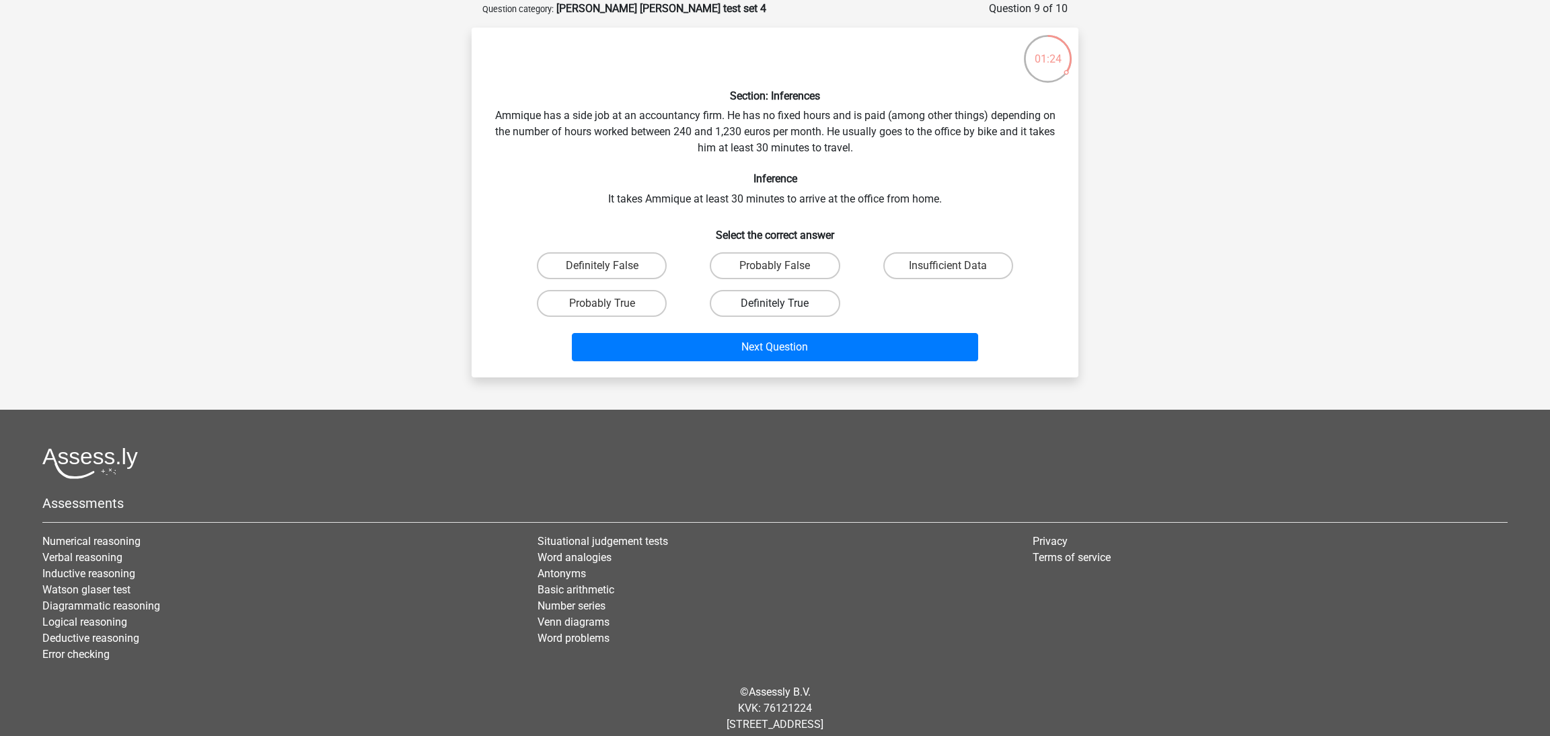
click at [750, 300] on label "Definitely True" at bounding box center [775, 303] width 130 height 27
click at [775, 303] on input "Definitely True" at bounding box center [779, 307] width 9 height 9
radio input "true"
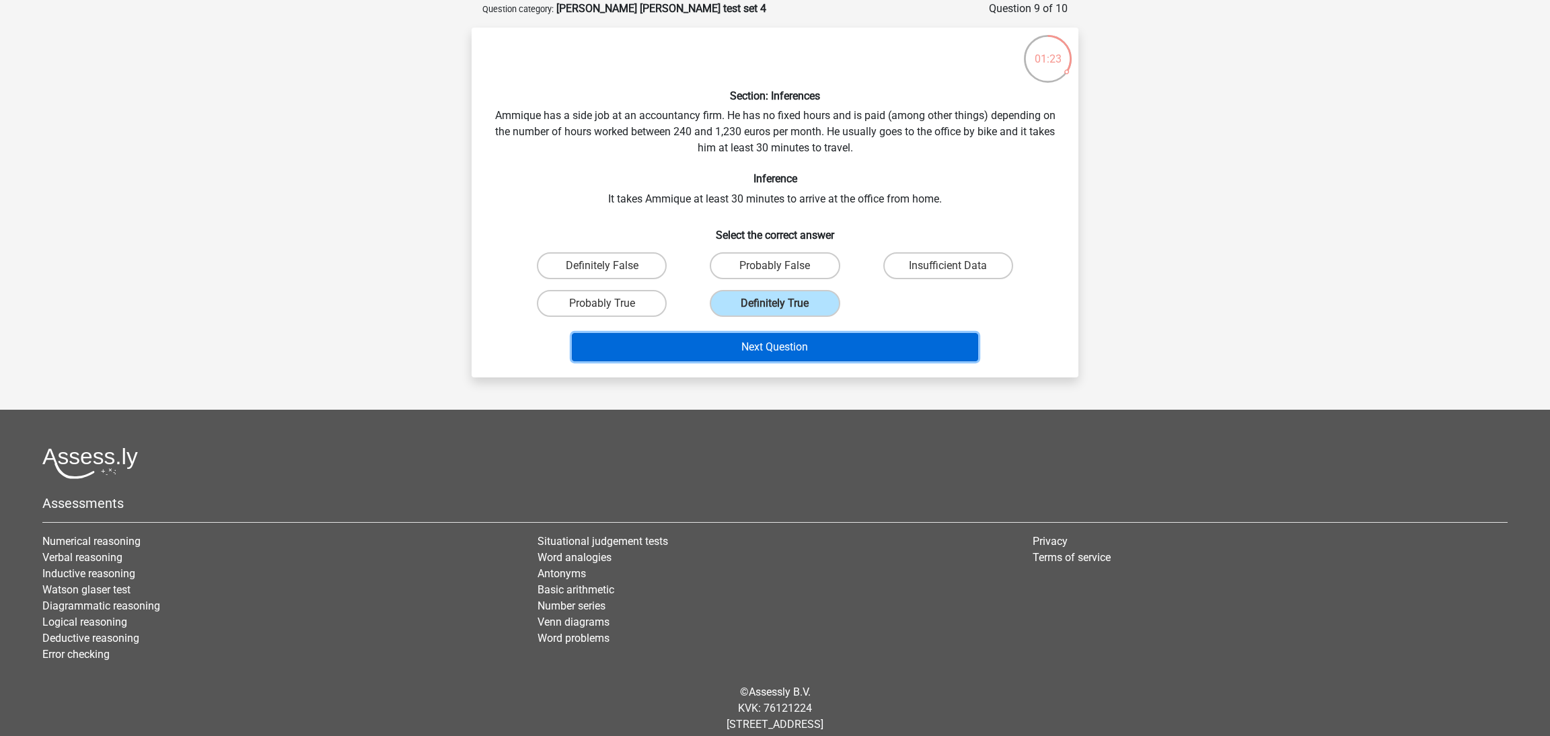
click at [788, 337] on button "Next Question" at bounding box center [775, 347] width 407 height 28
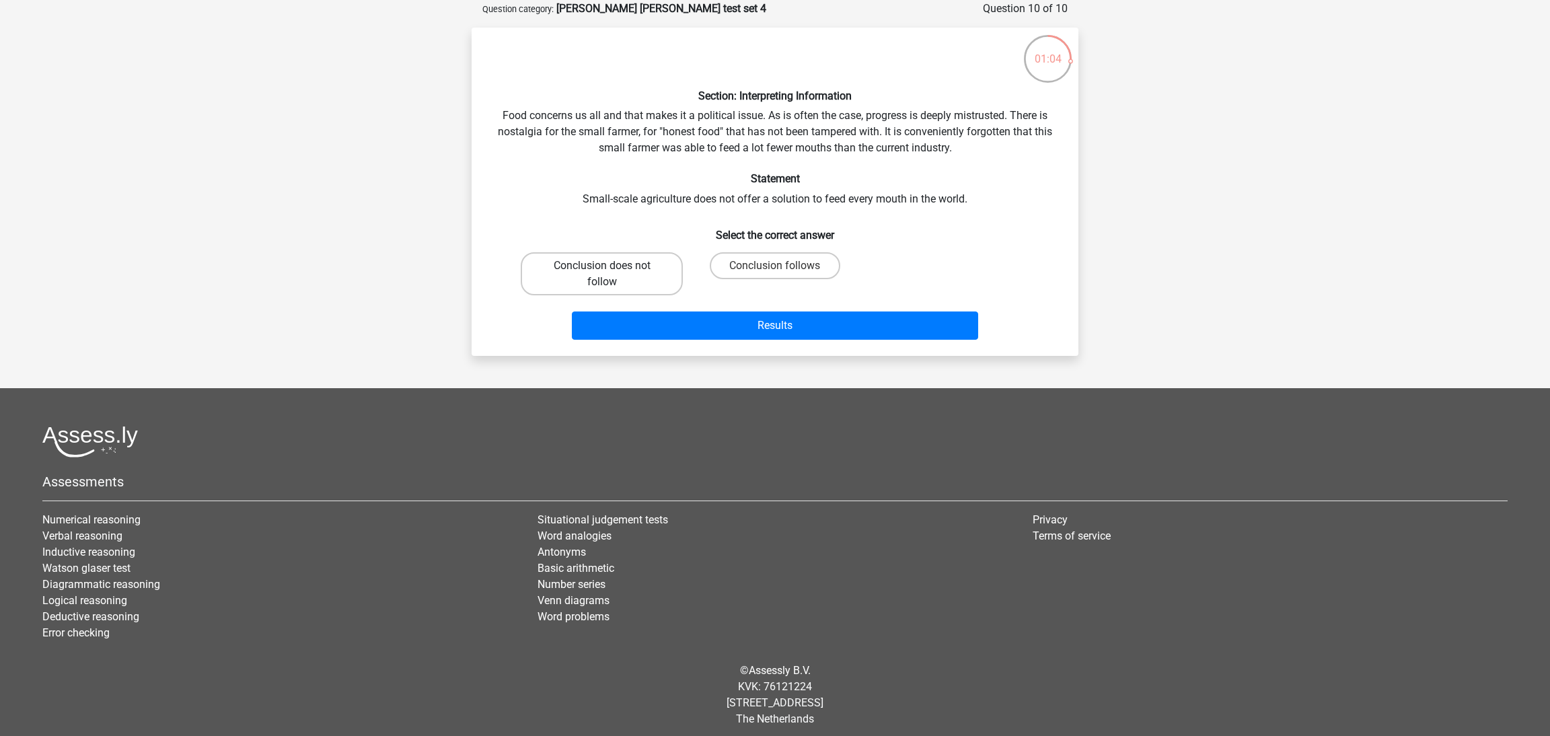
click at [639, 283] on label "Conclusion does not follow" at bounding box center [602, 273] width 162 height 43
click at [611, 275] on input "Conclusion does not follow" at bounding box center [606, 270] width 9 height 9
radio input "true"
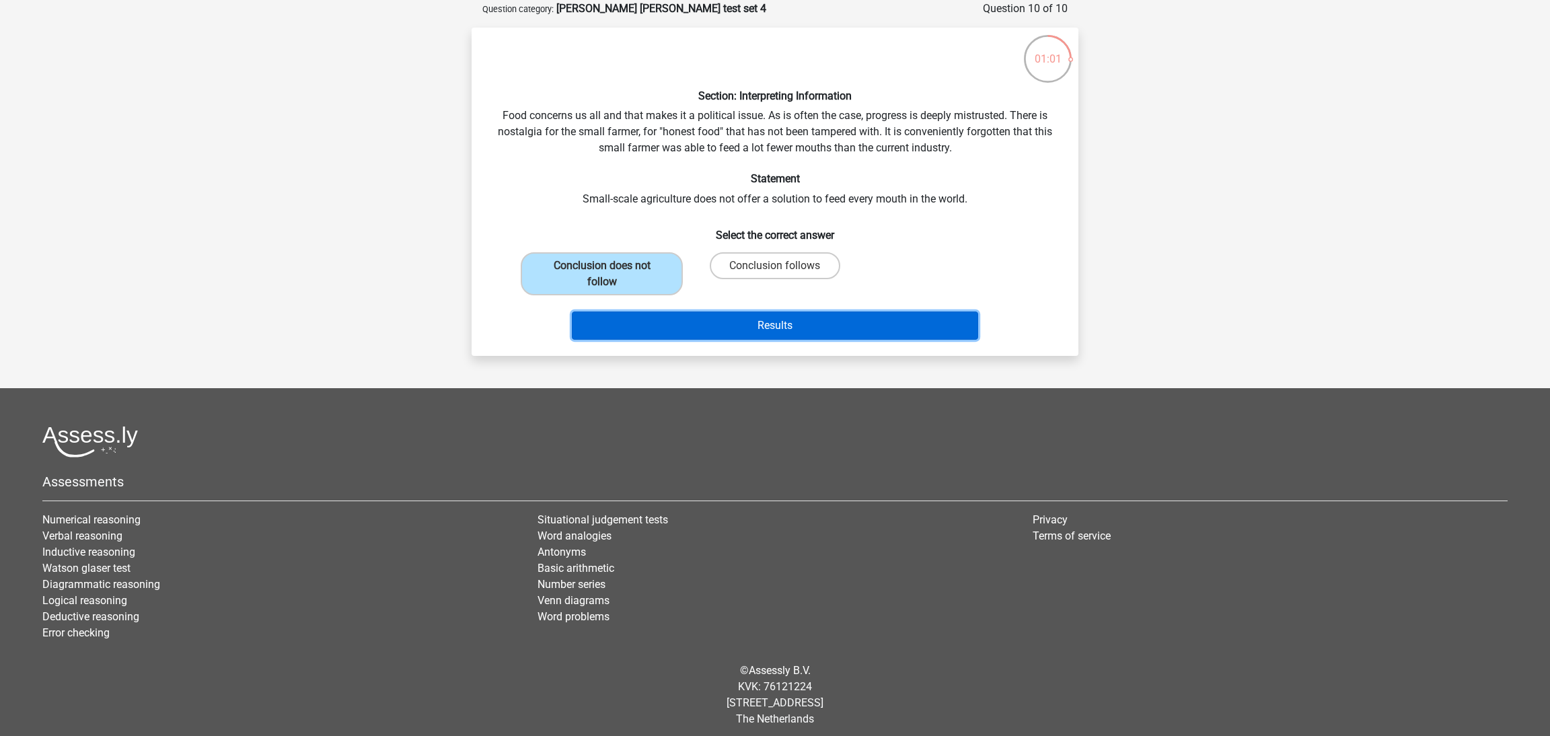
click at [719, 331] on button "Results" at bounding box center [775, 326] width 407 height 28
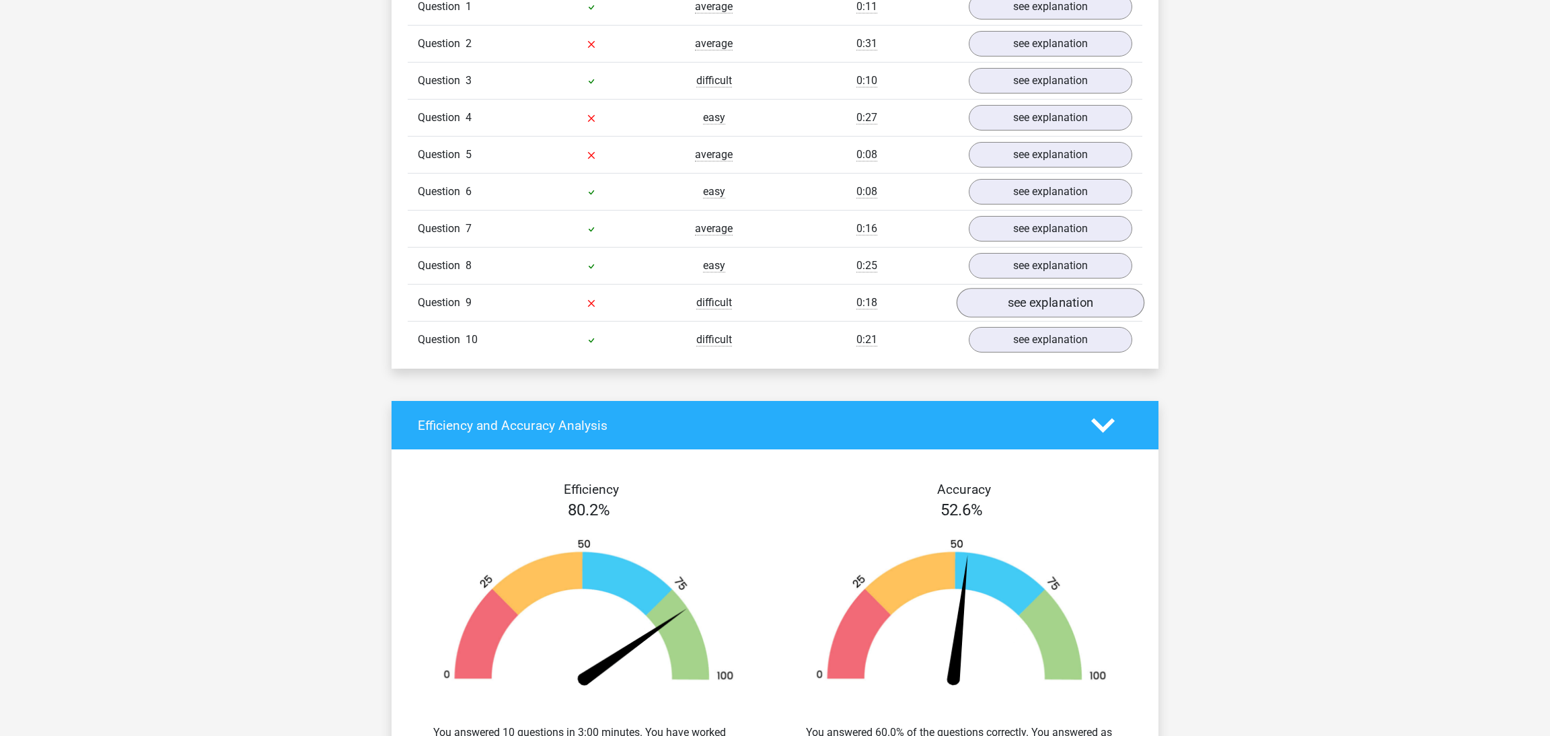
scroll to position [993, 0]
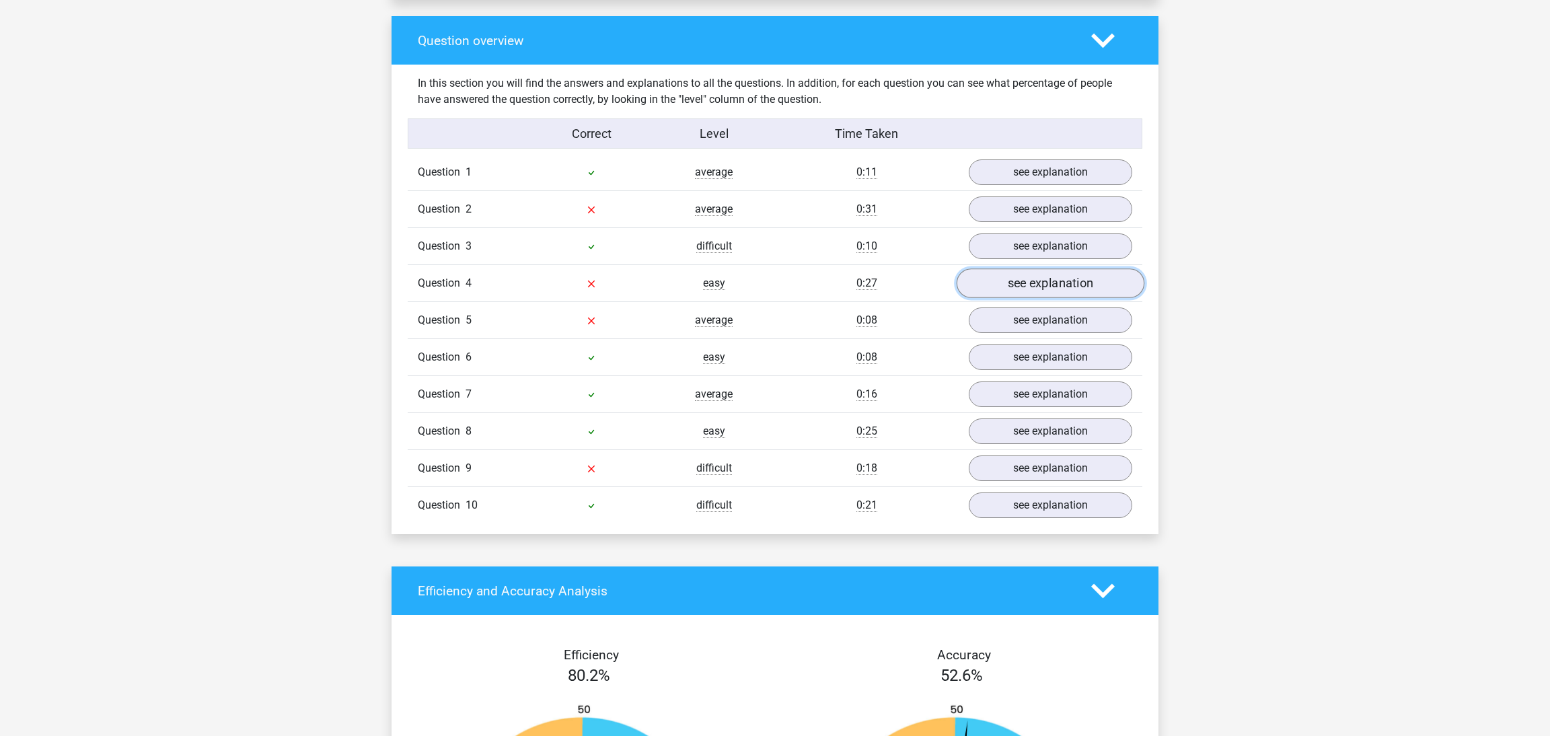
click at [1019, 277] on link "see explanation" at bounding box center [1051, 284] width 188 height 30
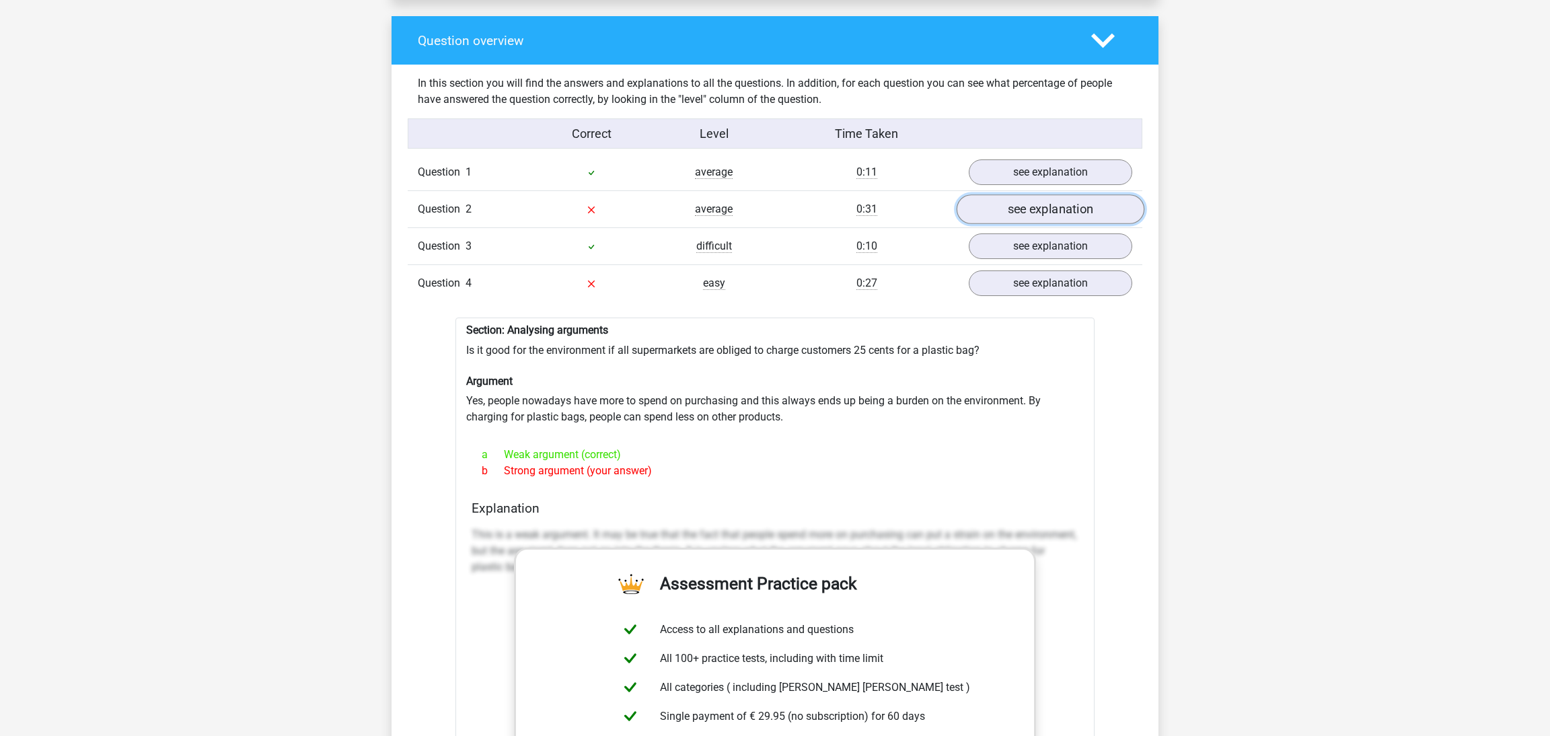
click at [1024, 197] on link "see explanation" at bounding box center [1051, 210] width 188 height 30
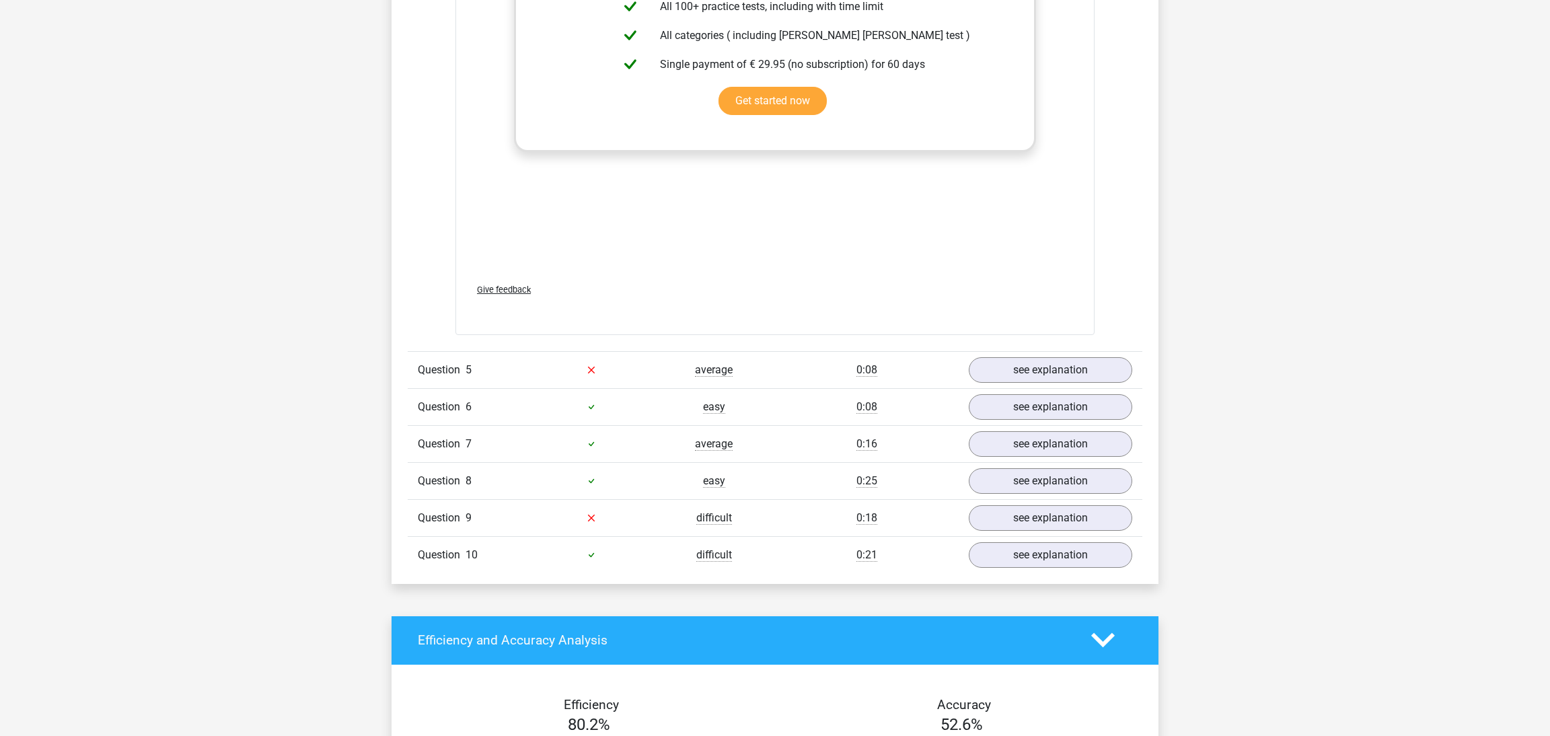
scroll to position [2482, 0]
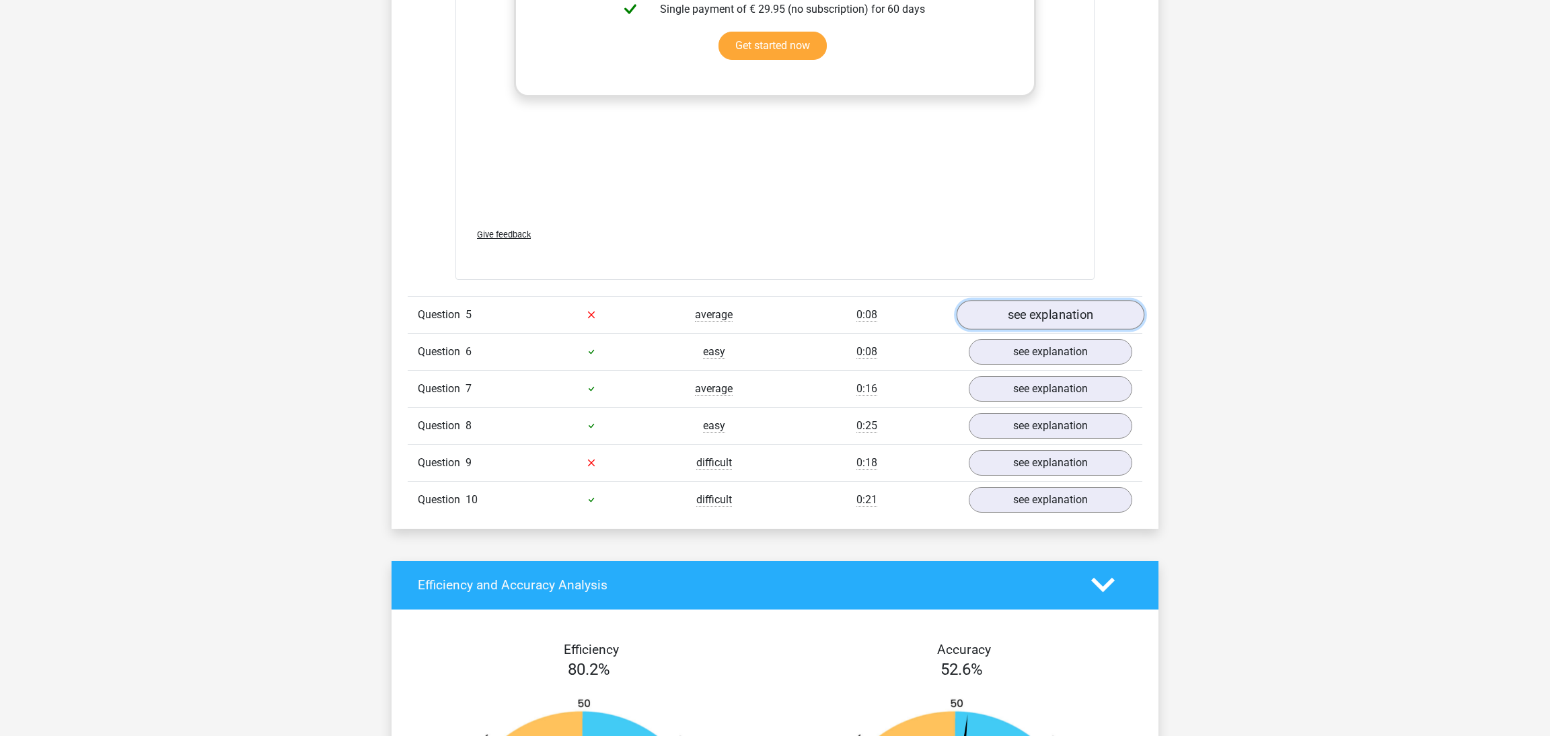
click at [1051, 330] on link "see explanation" at bounding box center [1051, 315] width 188 height 30
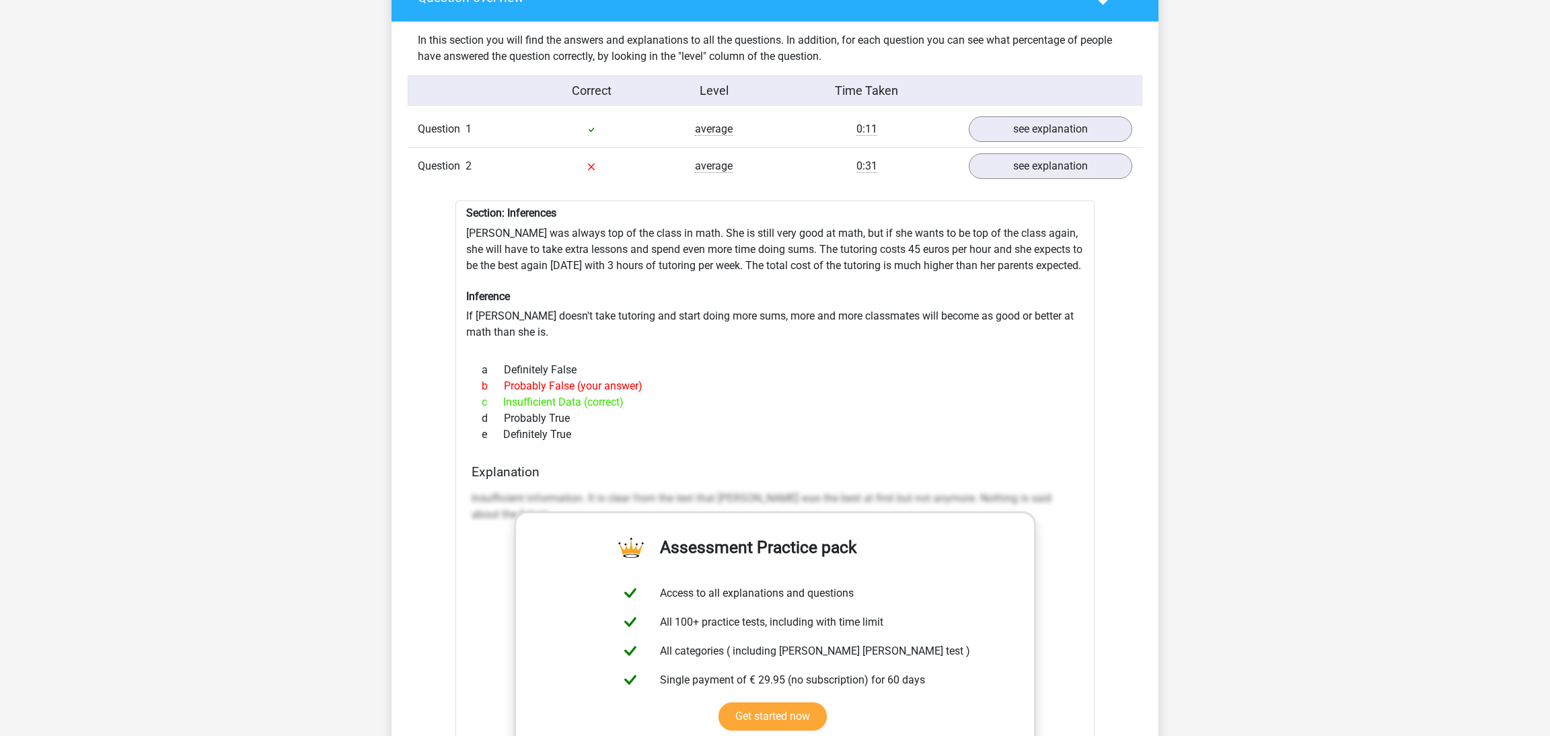
scroll to position [828, 0]
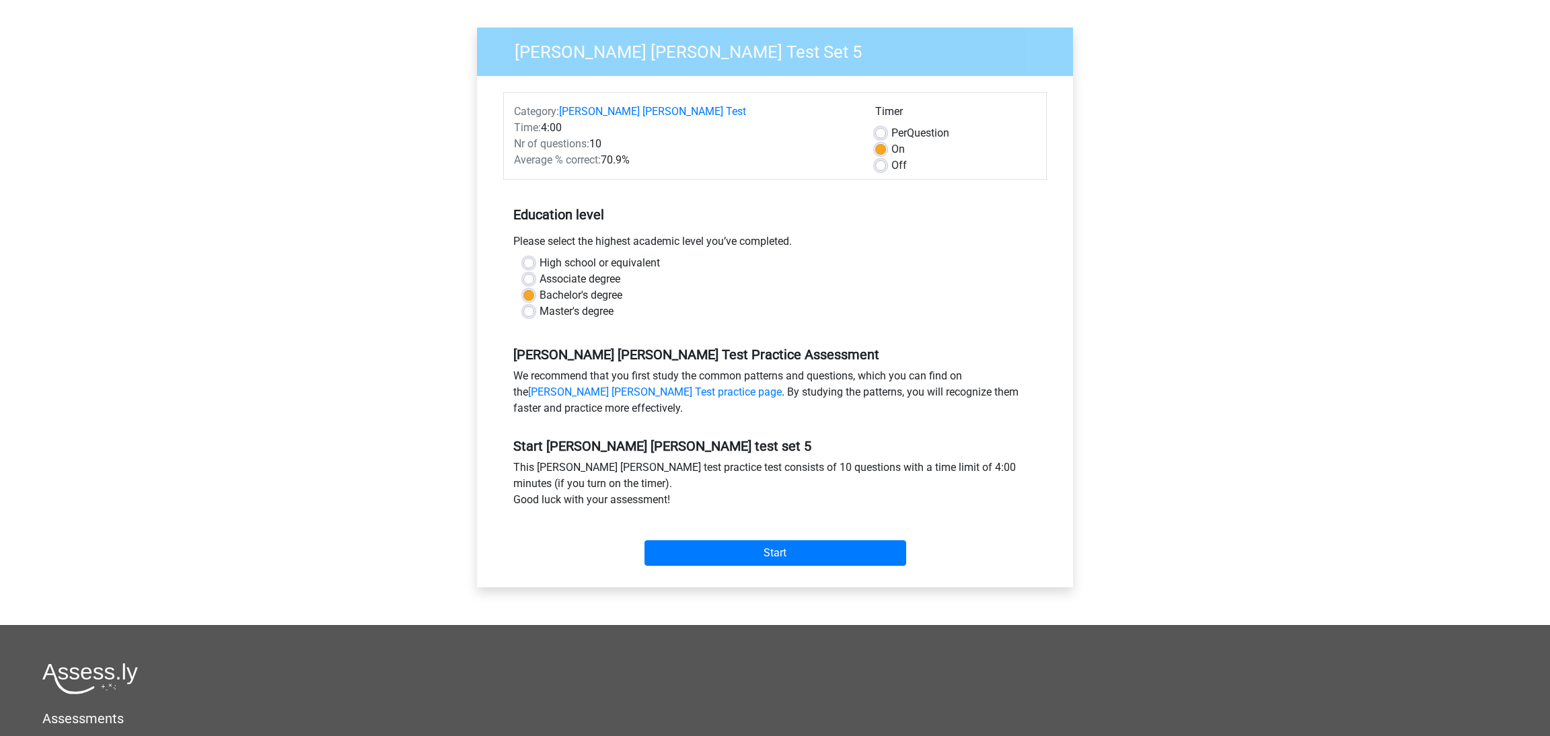
scroll to position [165, 0]
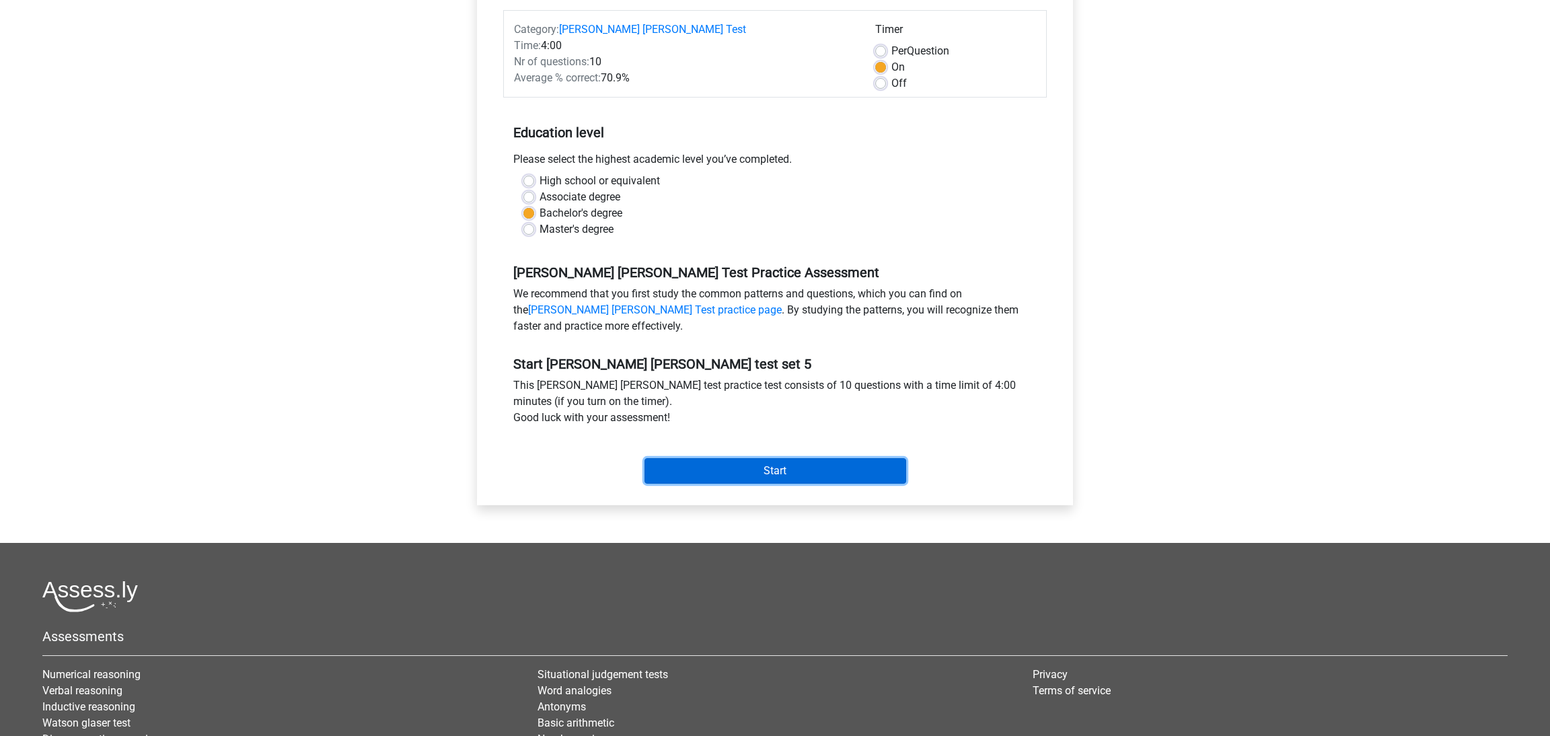
click at [824, 478] on input "Start" at bounding box center [776, 471] width 262 height 26
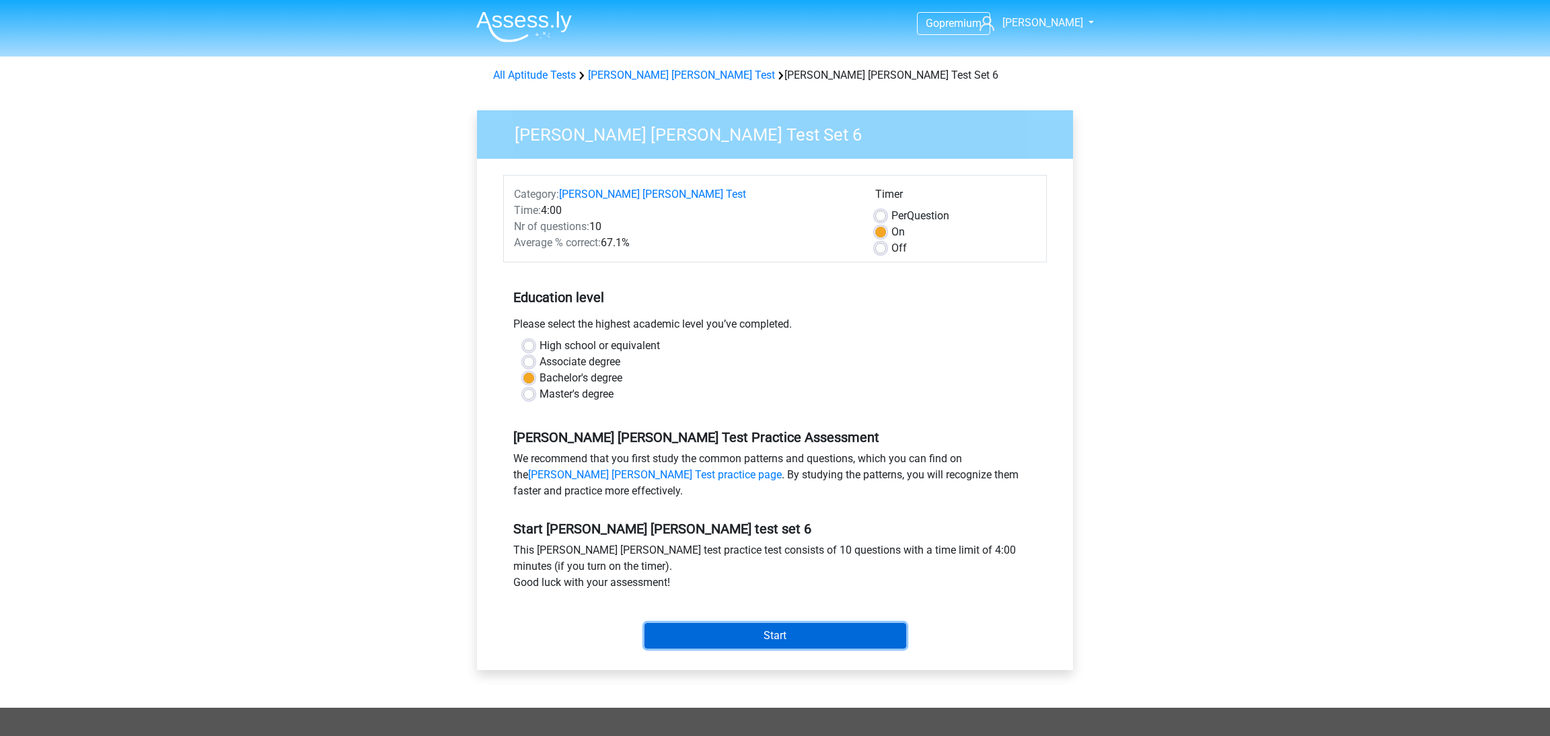
click at [826, 643] on input "Start" at bounding box center [776, 636] width 262 height 26
click at [789, 635] on input "Start" at bounding box center [776, 636] width 262 height 26
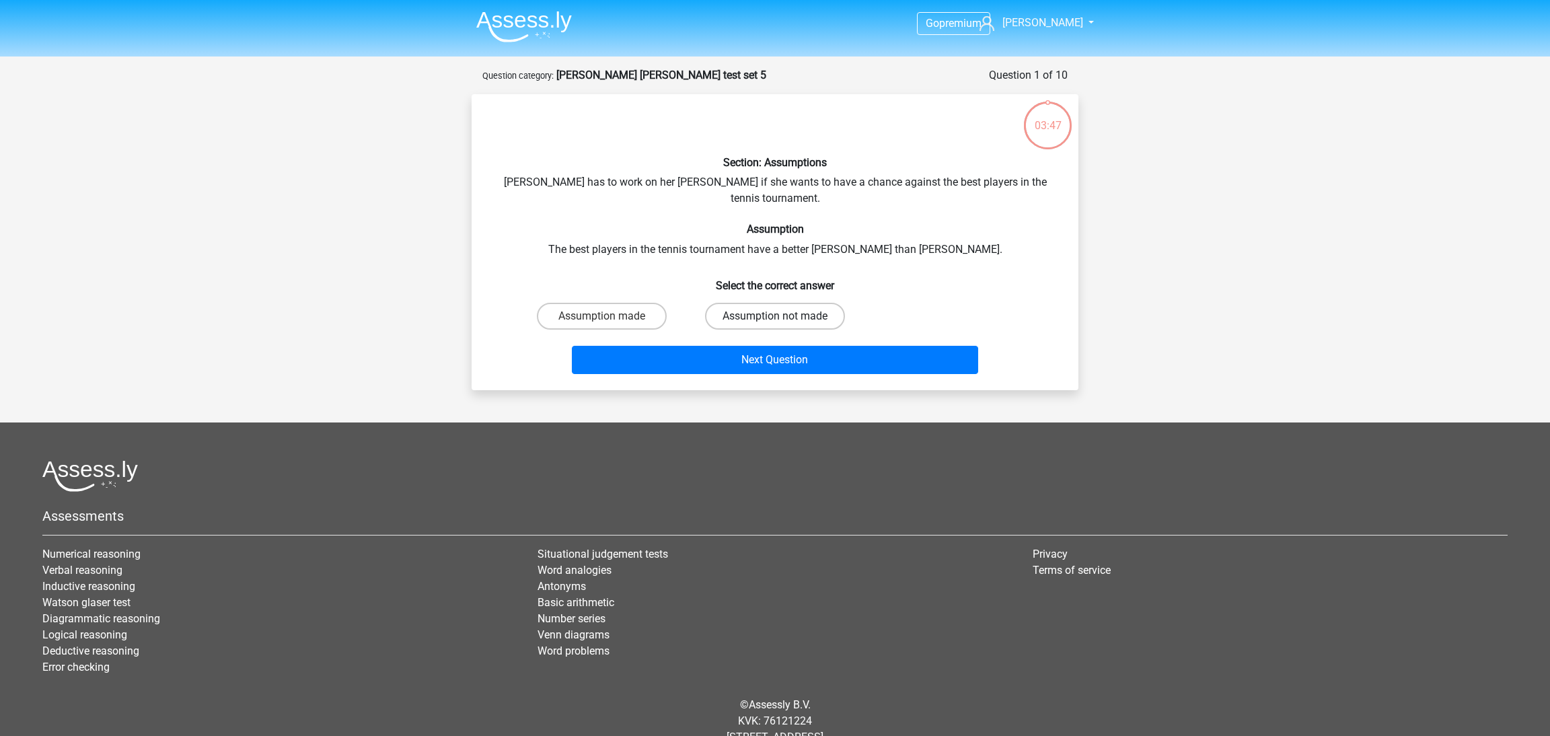
click at [785, 303] on label "Assumption not made" at bounding box center [775, 316] width 140 height 27
click at [784, 316] on input "Assumption not made" at bounding box center [779, 320] width 9 height 9
radio input "true"
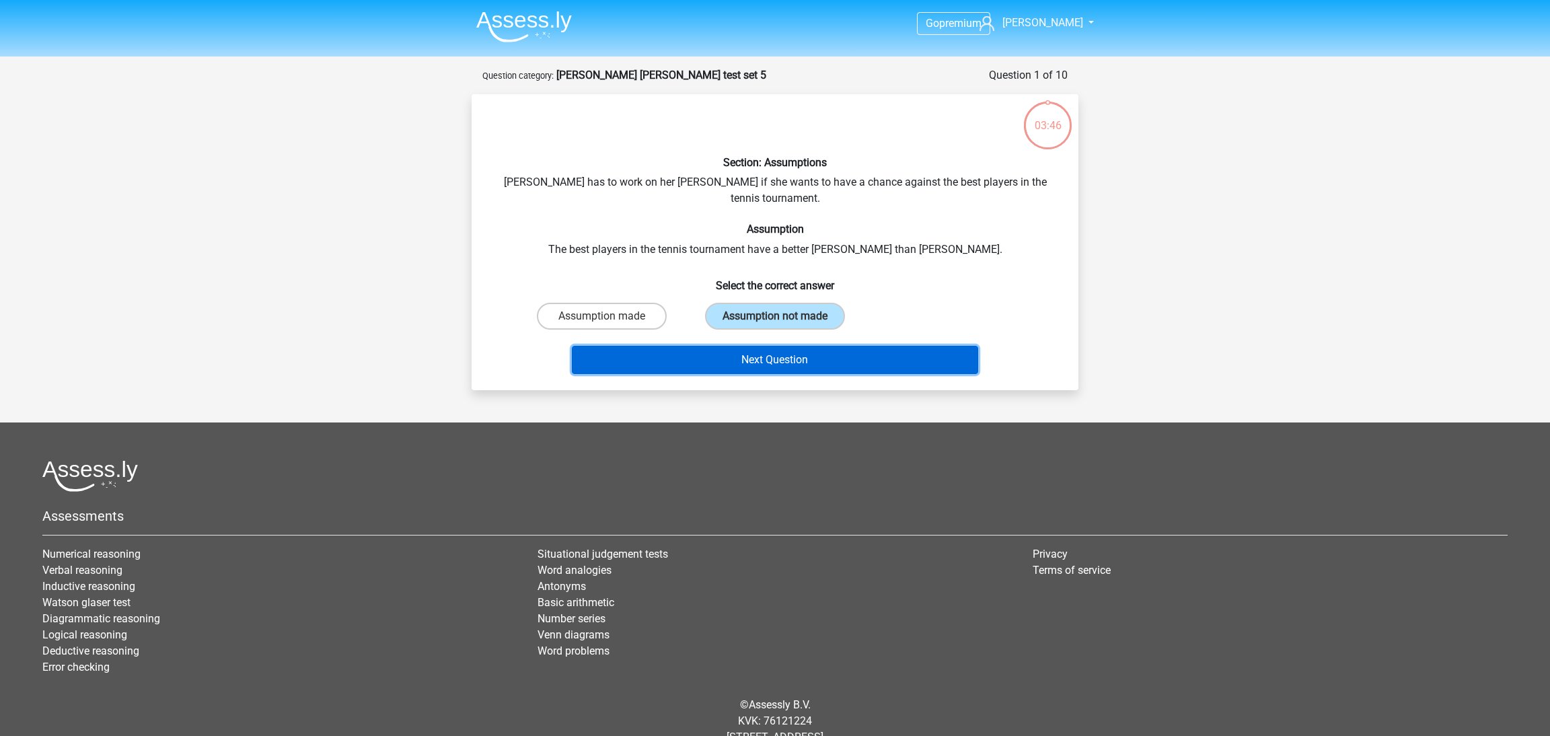
click at [812, 350] on button "Next Question" at bounding box center [775, 360] width 407 height 28
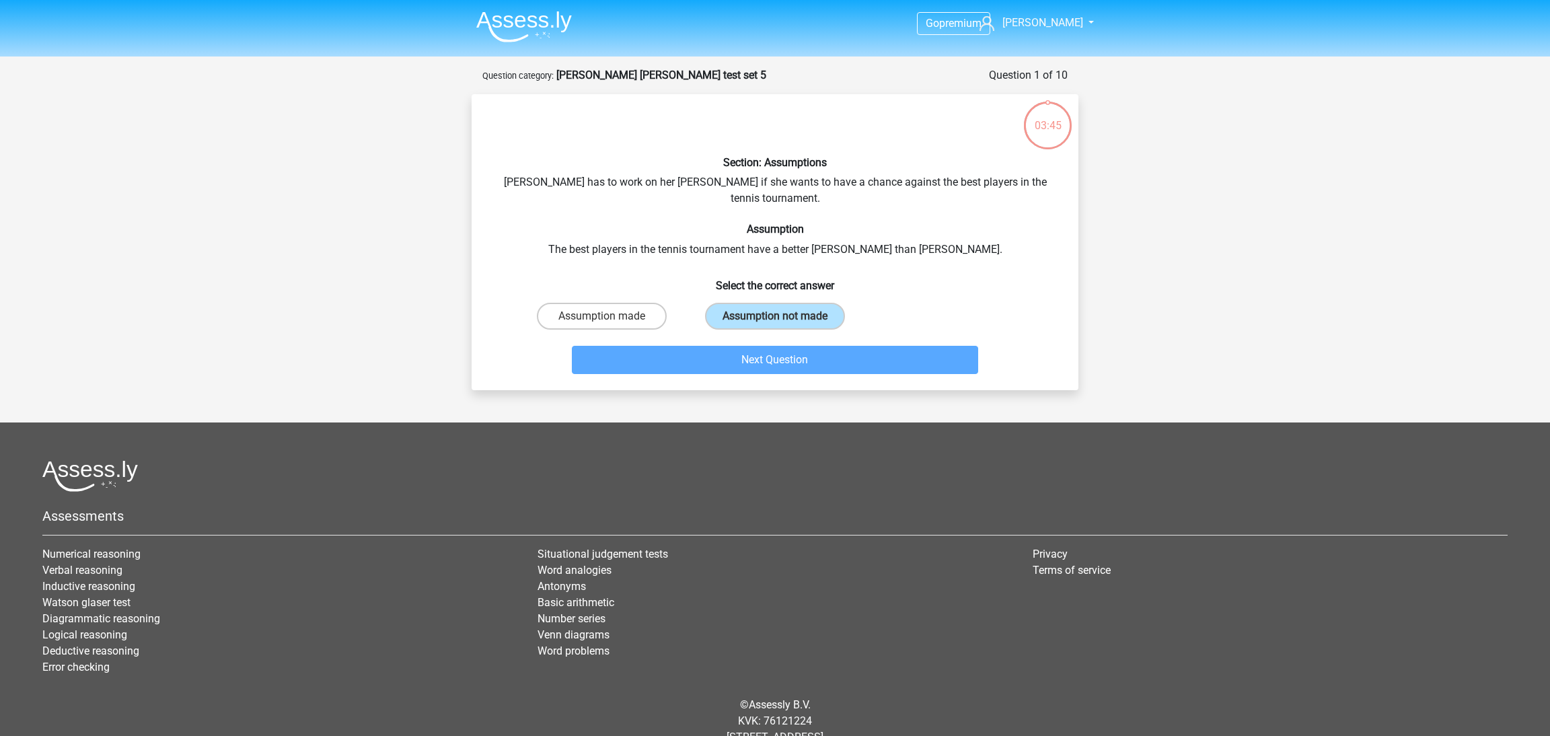
scroll to position [24, 0]
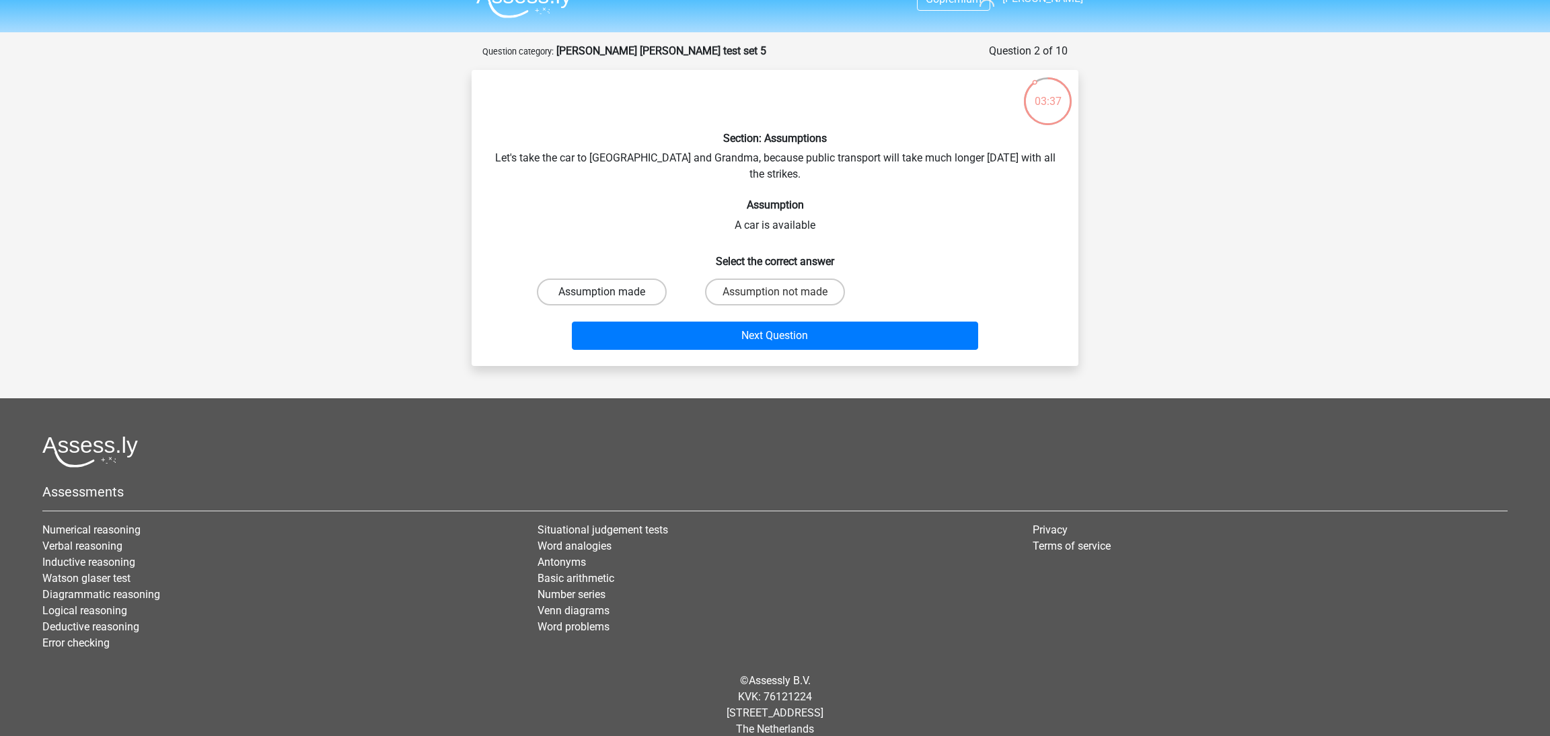
click at [620, 286] on label "Assumption made" at bounding box center [602, 292] width 130 height 27
click at [611, 292] on input "Assumption made" at bounding box center [606, 296] width 9 height 9
radio input "true"
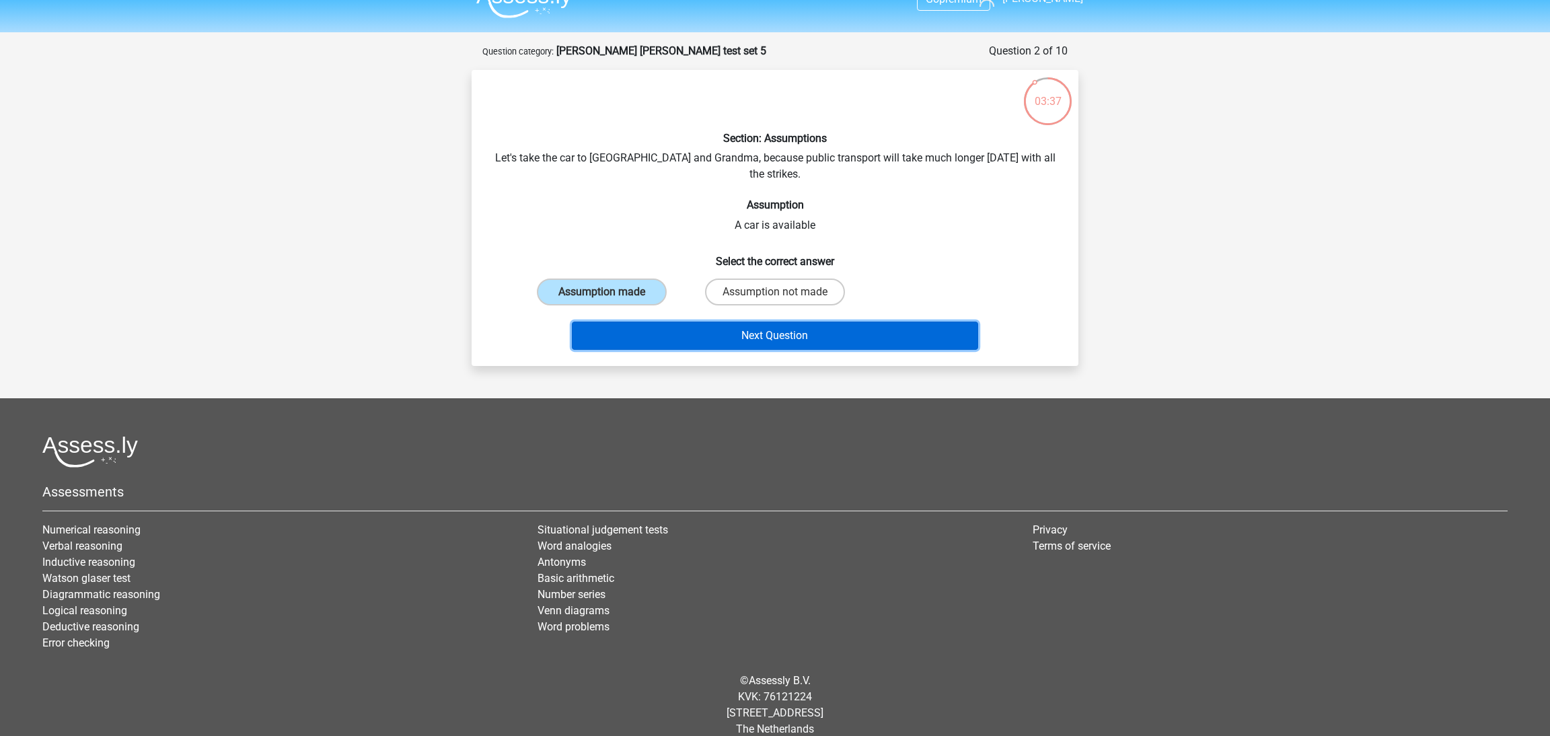
click at [658, 322] on button "Next Question" at bounding box center [775, 336] width 407 height 28
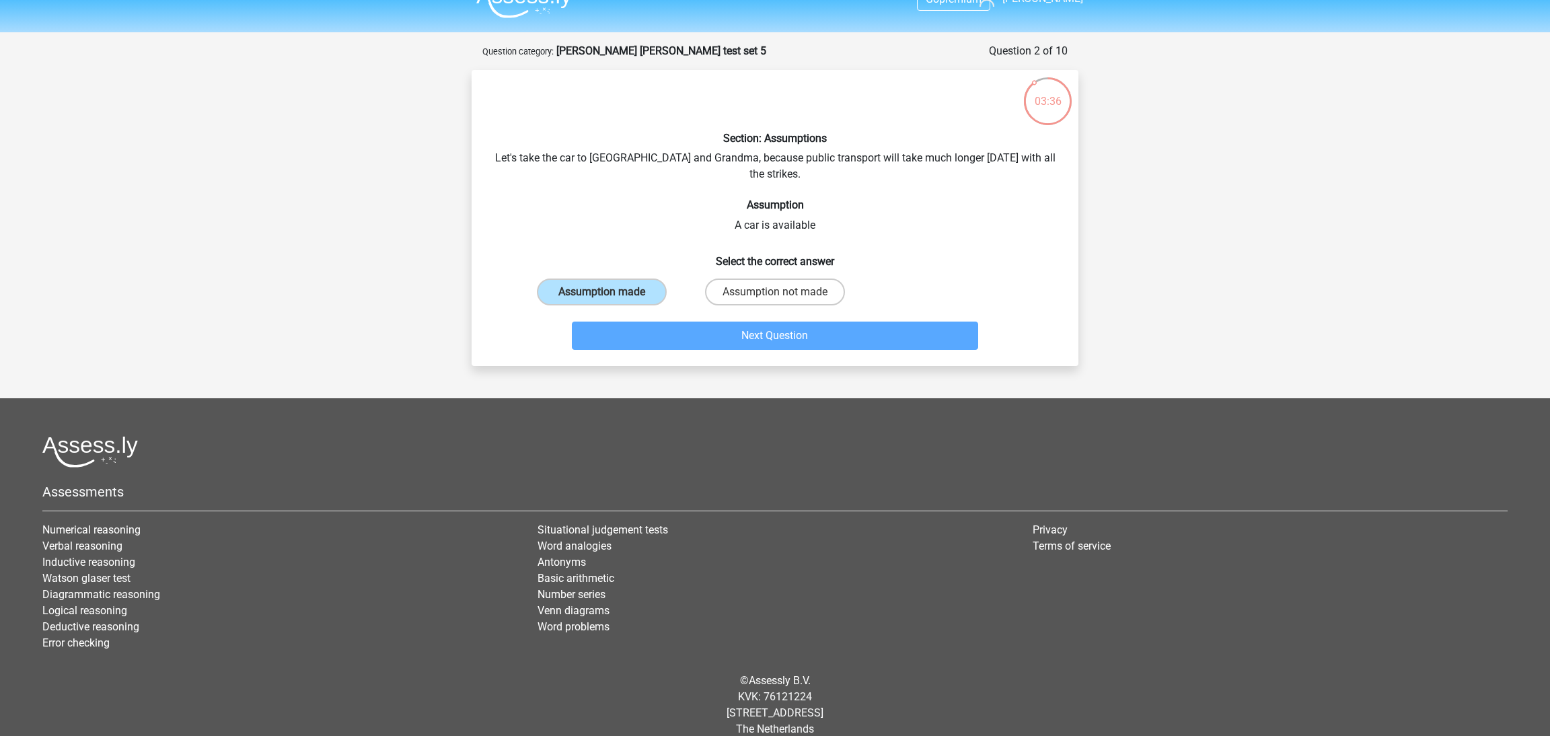
scroll to position [67, 0]
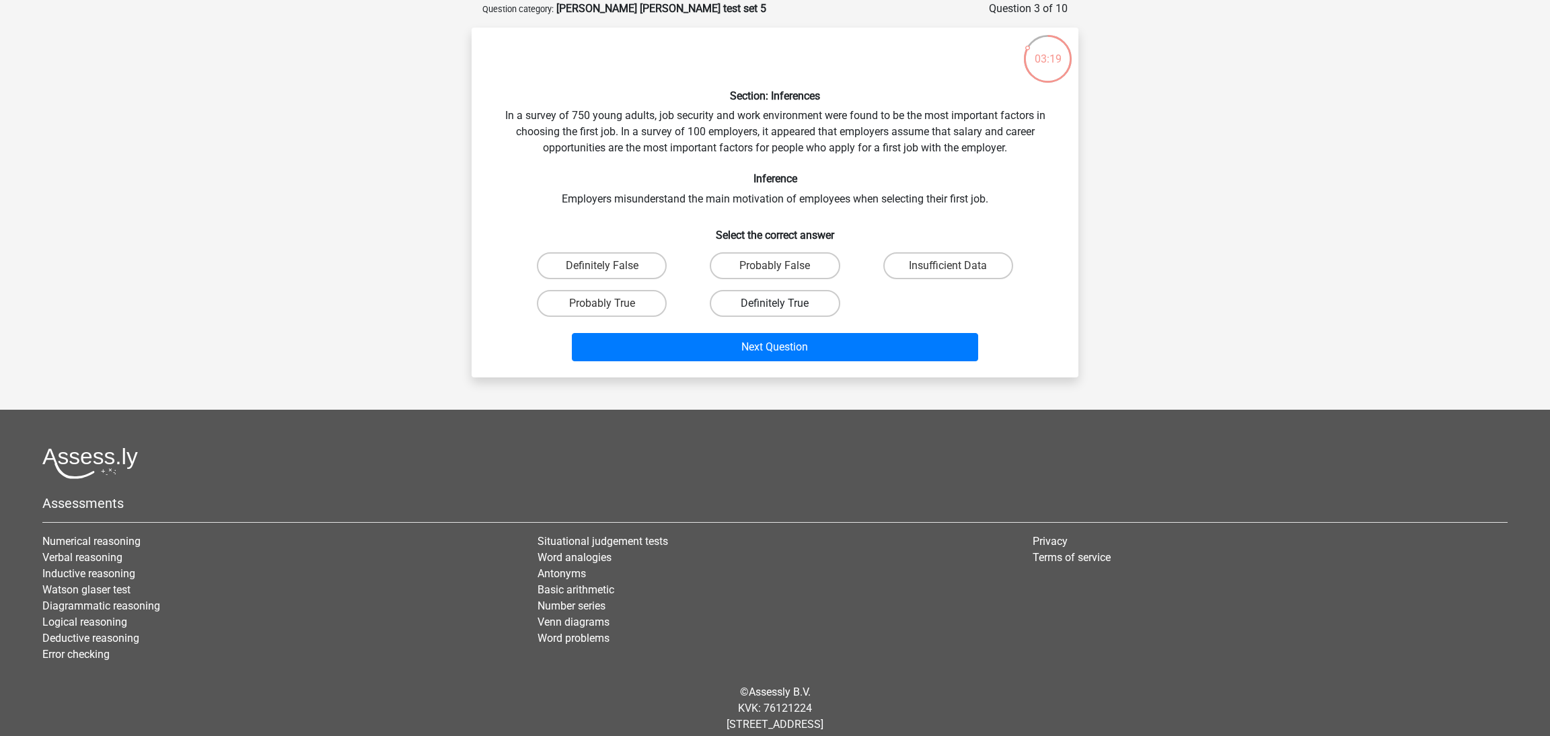
click at [759, 306] on label "Definitely True" at bounding box center [775, 303] width 130 height 27
click at [775, 306] on input "Definitely True" at bounding box center [779, 307] width 9 height 9
radio input "true"
click at [759, 306] on label "Definitely True" at bounding box center [775, 303] width 130 height 27
click at [775, 306] on input "Definitely True" at bounding box center [779, 307] width 9 height 9
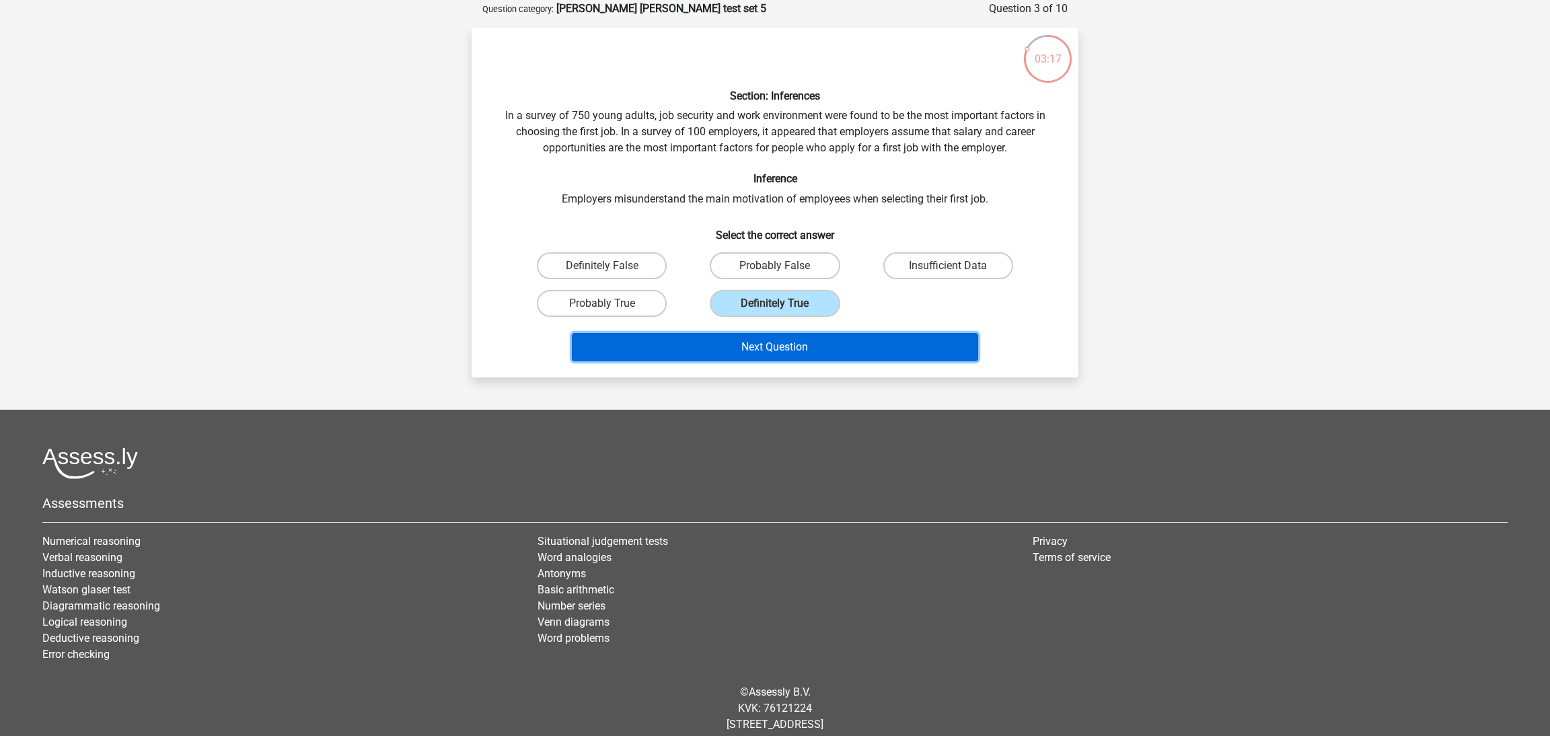
click at [832, 347] on button "Next Question" at bounding box center [775, 347] width 407 height 28
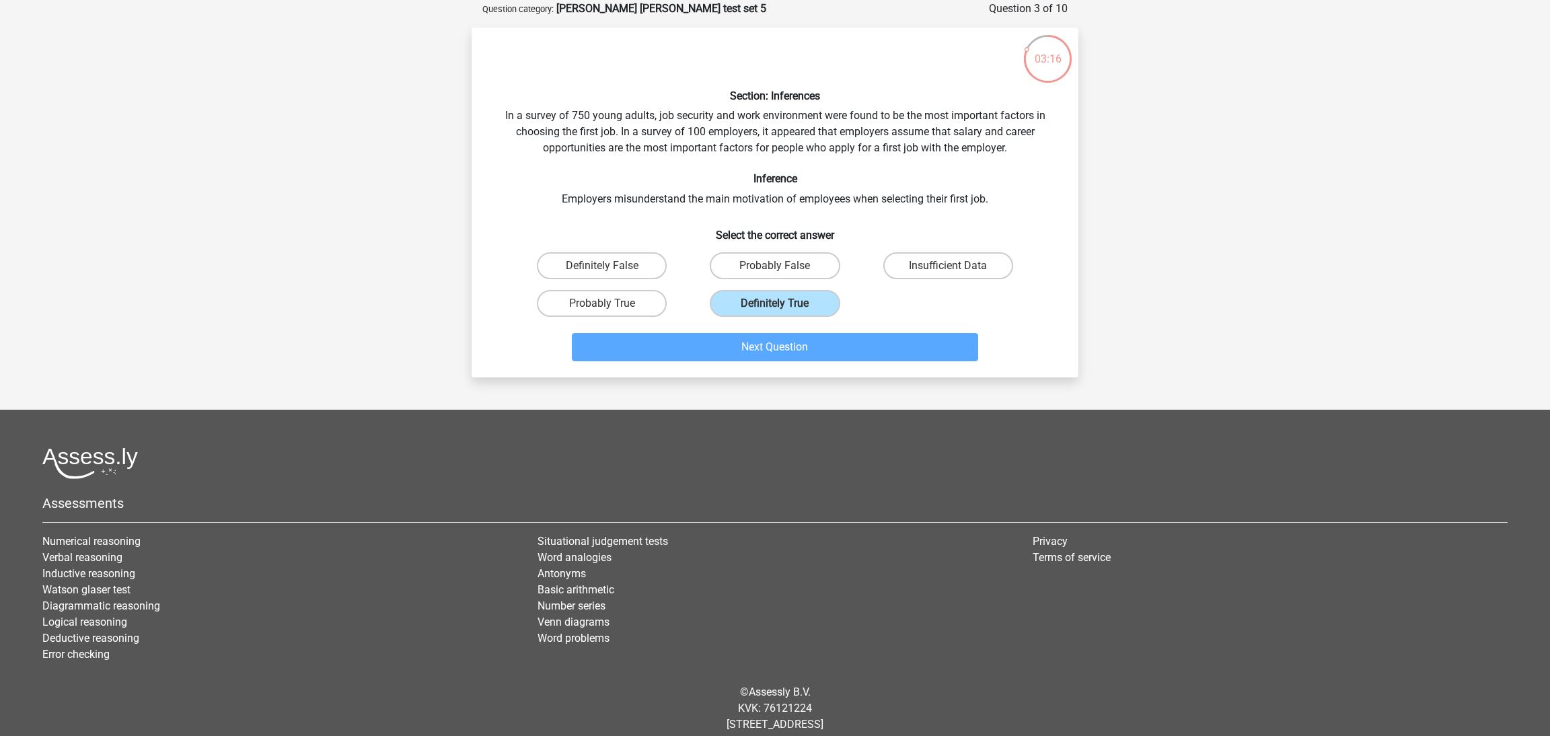
scroll to position [40, 0]
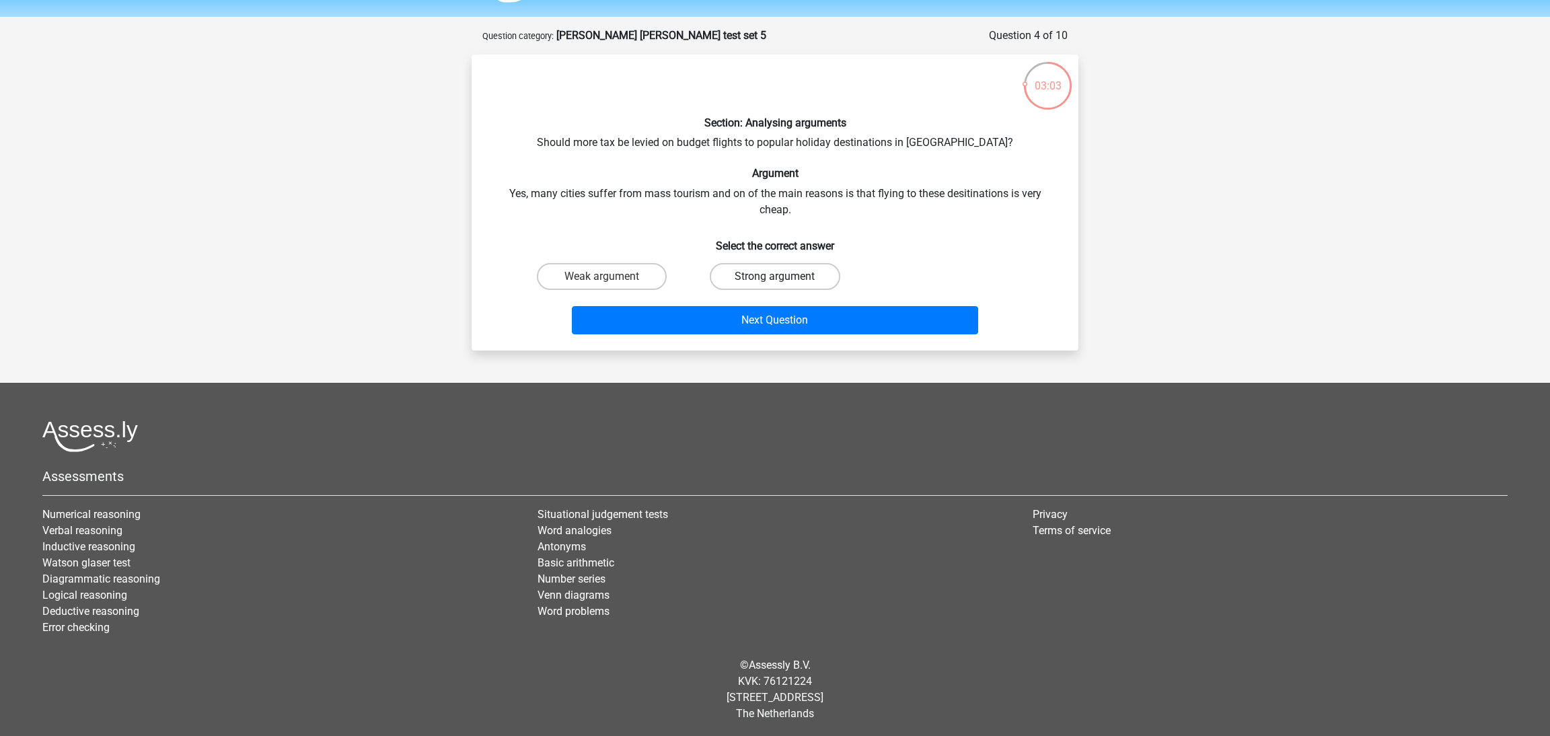
click at [750, 281] on label "Strong argument" at bounding box center [775, 276] width 130 height 27
click at [775, 281] on input "Strong argument" at bounding box center [779, 281] width 9 height 9
radio input "true"
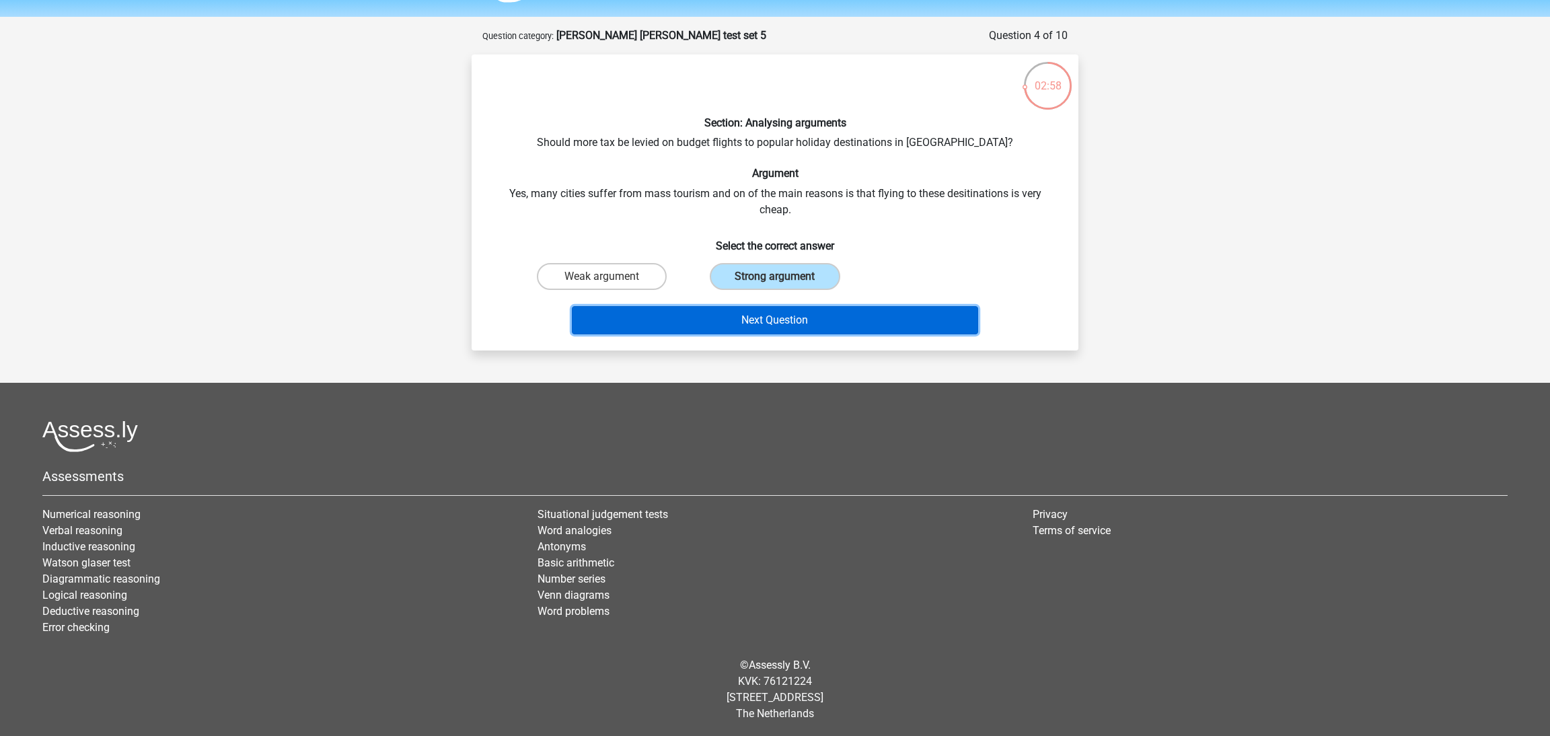
click at [806, 316] on button "Next Question" at bounding box center [775, 320] width 407 height 28
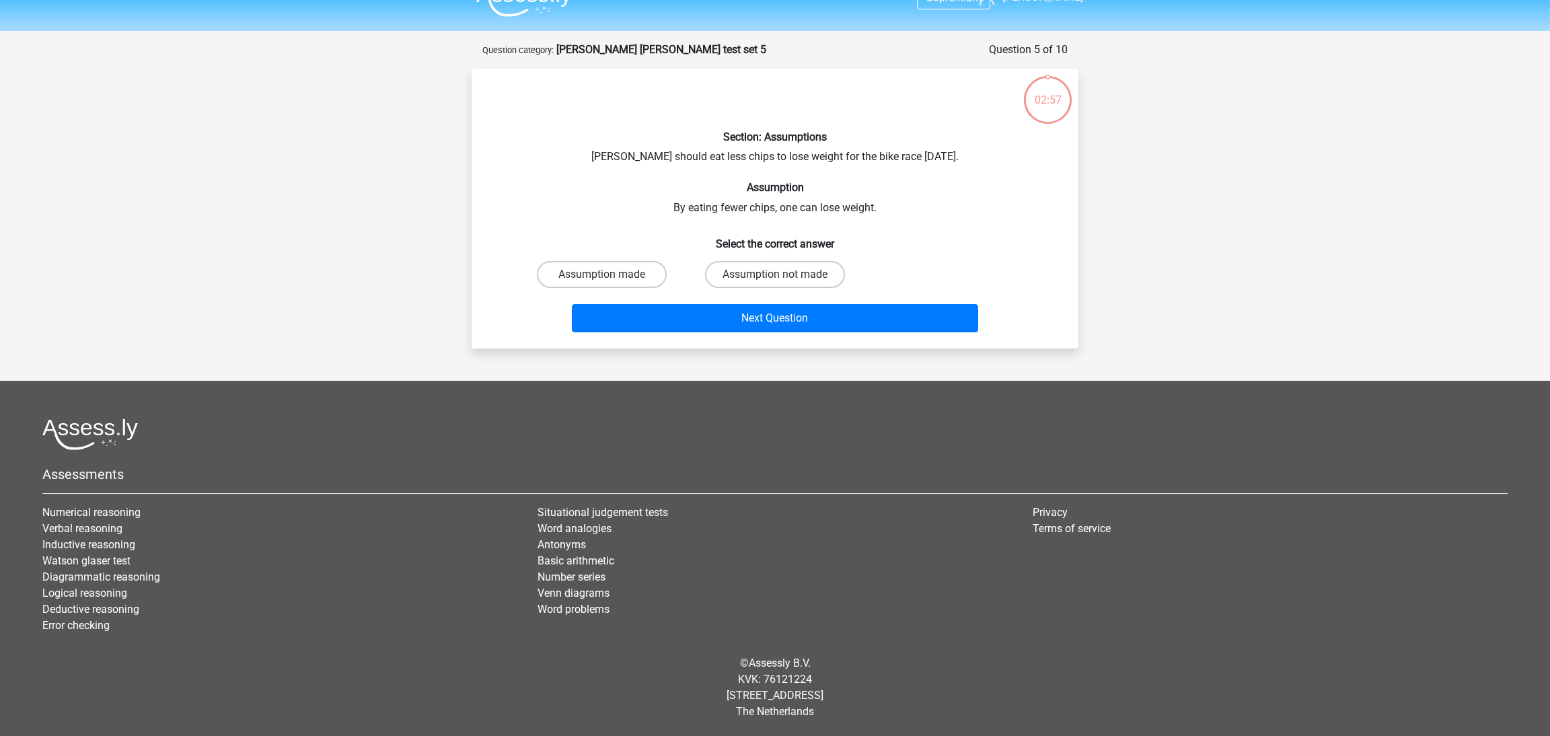
scroll to position [24, 0]
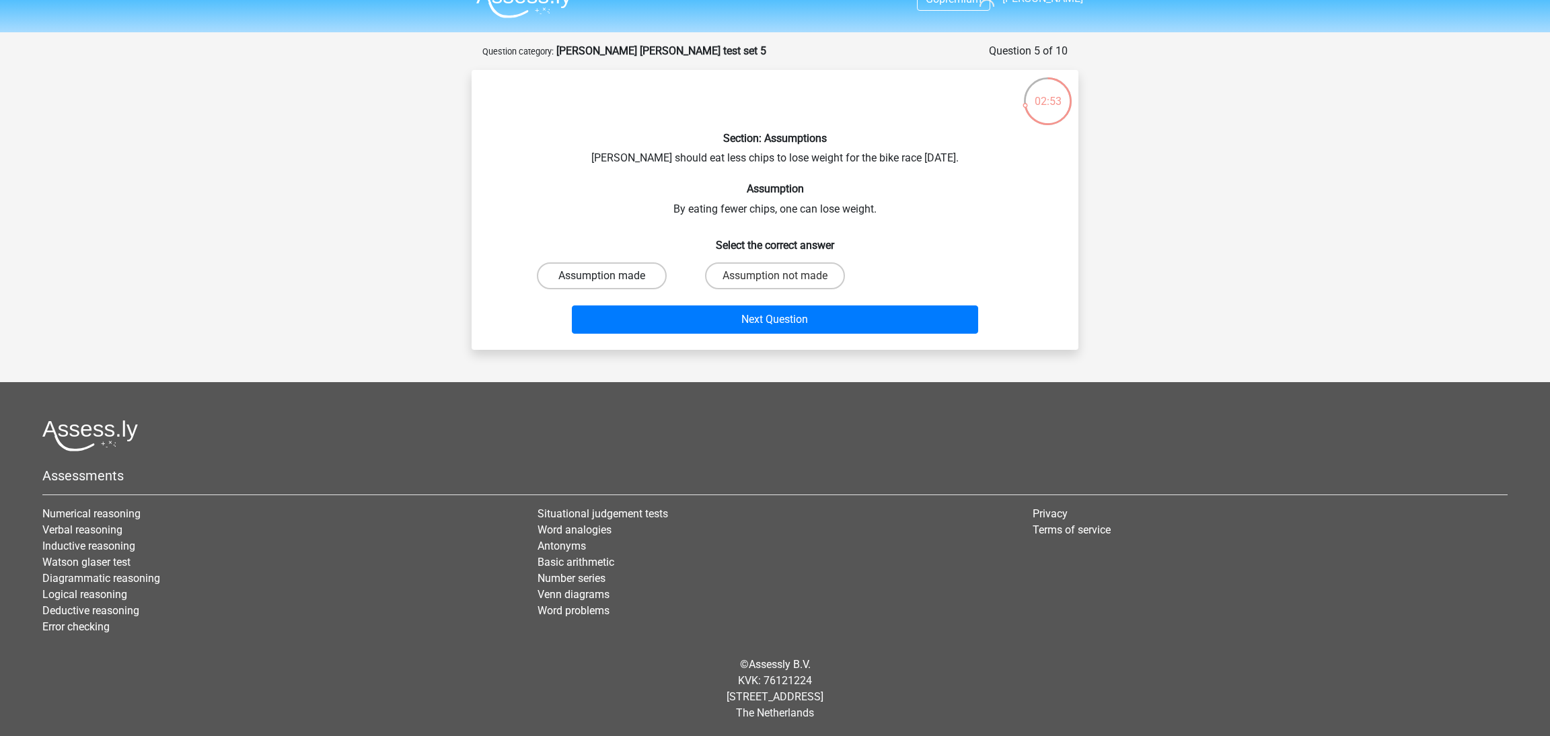
click at [652, 279] on label "Assumption made" at bounding box center [602, 275] width 130 height 27
click at [611, 279] on input "Assumption made" at bounding box center [606, 280] width 9 height 9
radio input "true"
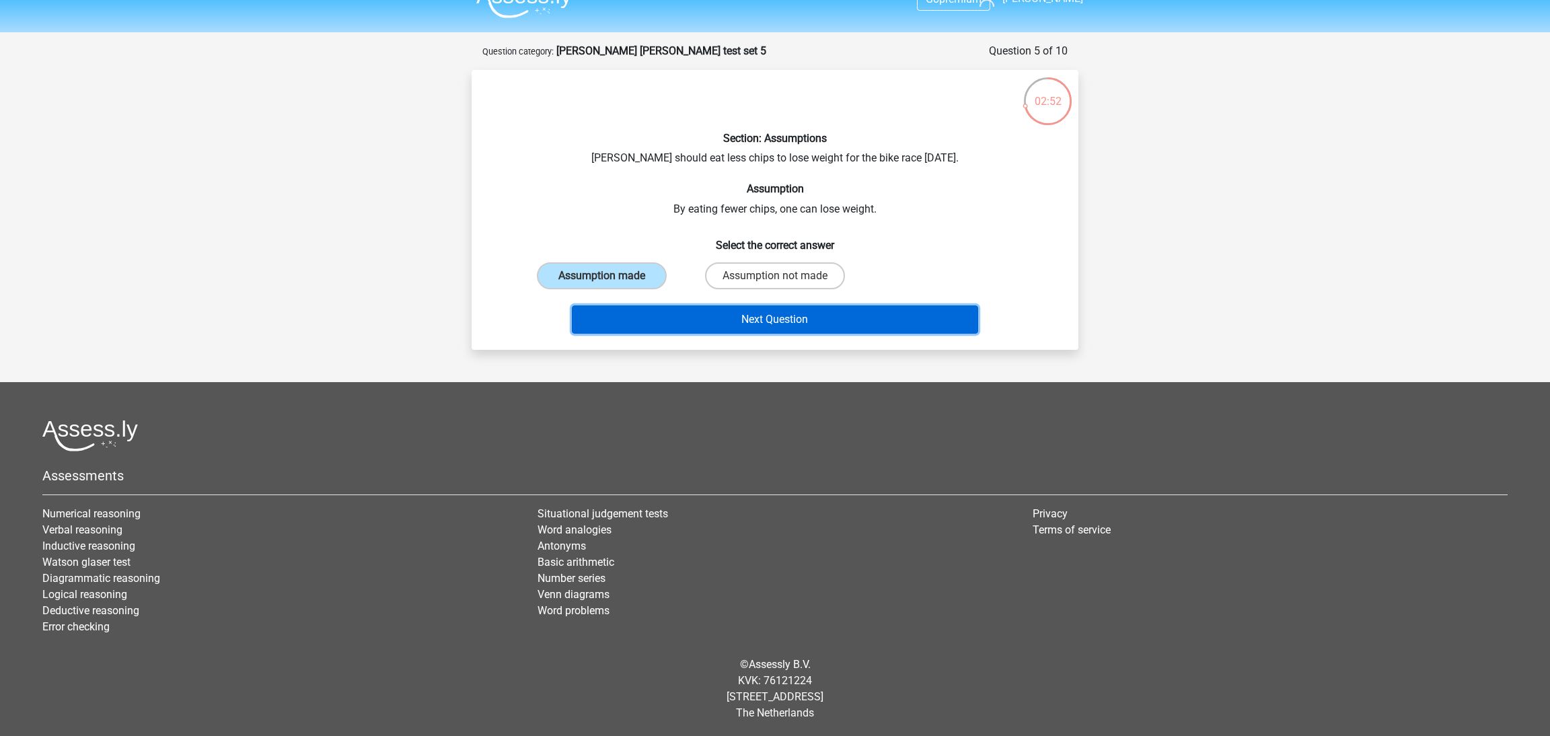
click at [721, 317] on button "Next Question" at bounding box center [775, 320] width 407 height 28
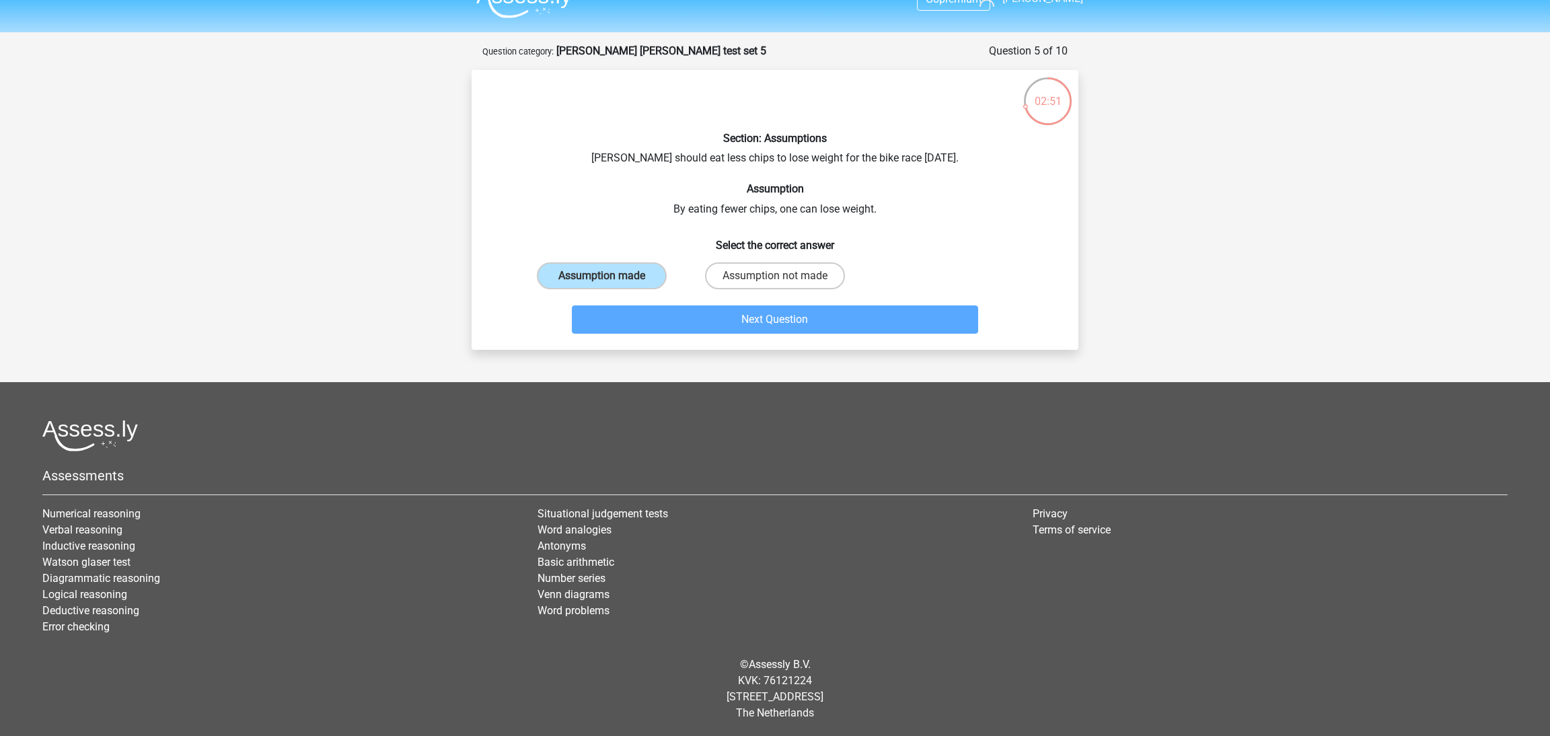
scroll to position [56, 0]
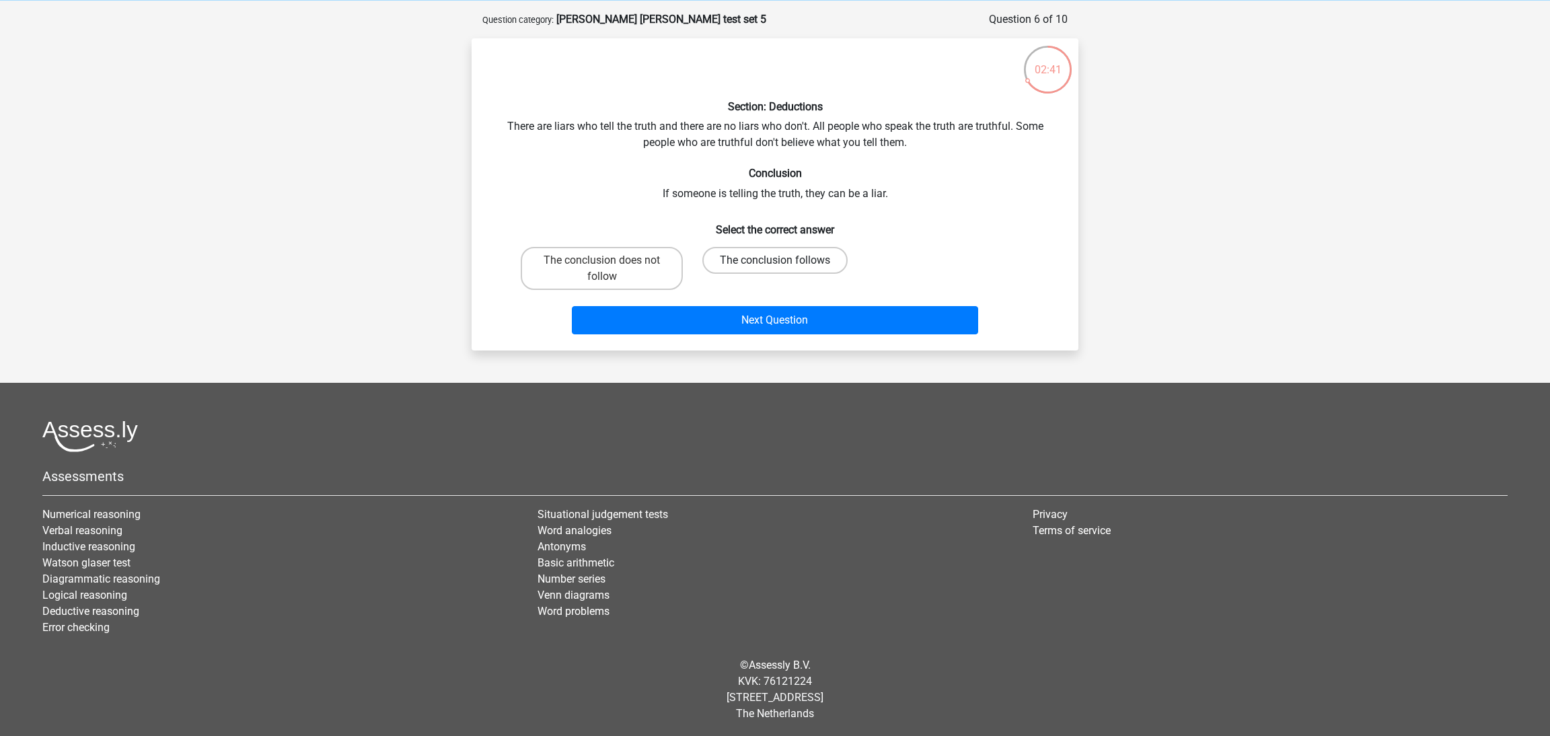
click at [758, 262] on label "The conclusion follows" at bounding box center [775, 260] width 145 height 27
click at [775, 262] on input "The conclusion follows" at bounding box center [779, 264] width 9 height 9
radio input "true"
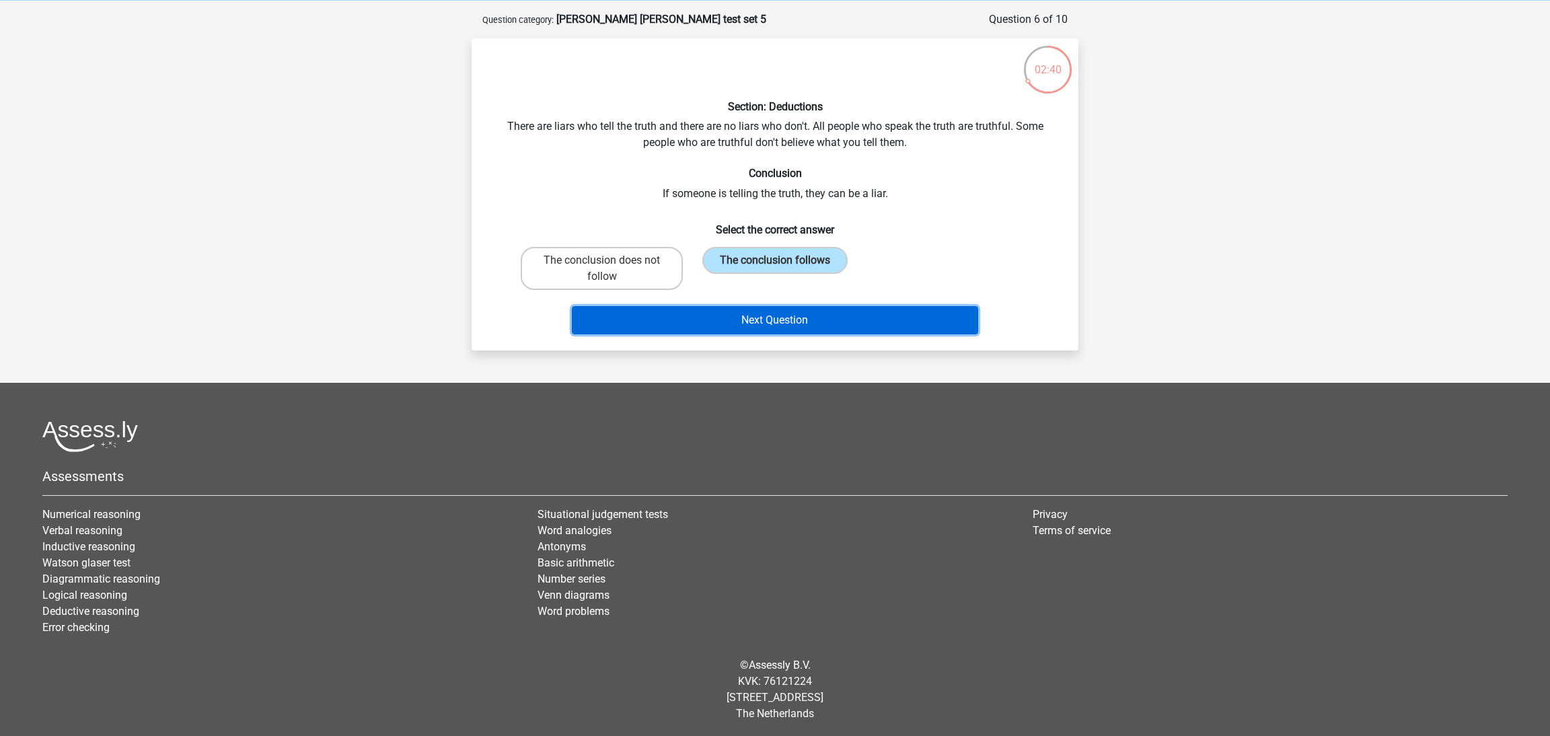
click at [807, 319] on button "Next Question" at bounding box center [775, 320] width 407 height 28
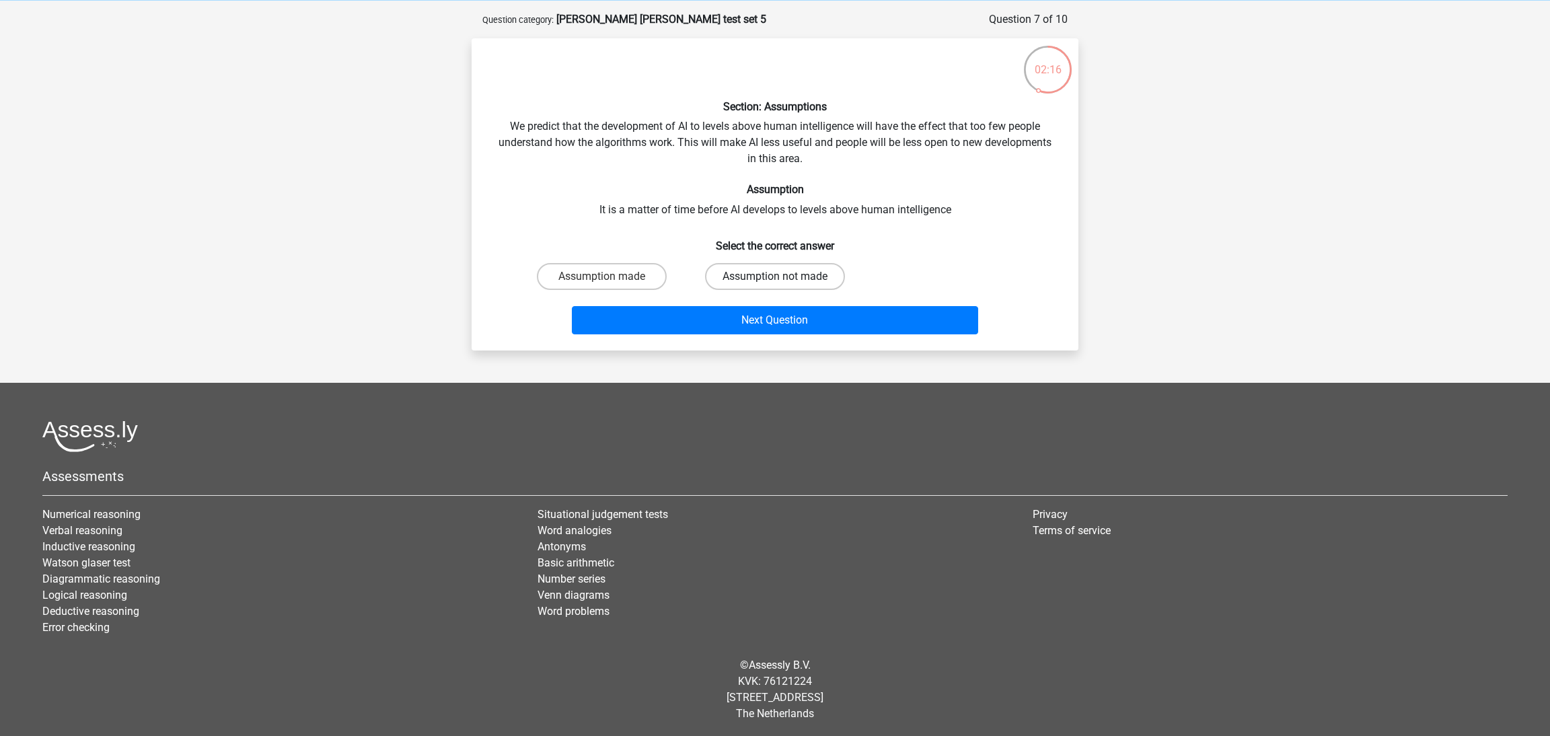
click at [742, 281] on label "Assumption not made" at bounding box center [775, 276] width 140 height 27
click at [775, 281] on input "Assumption not made" at bounding box center [779, 281] width 9 height 9
radio input "true"
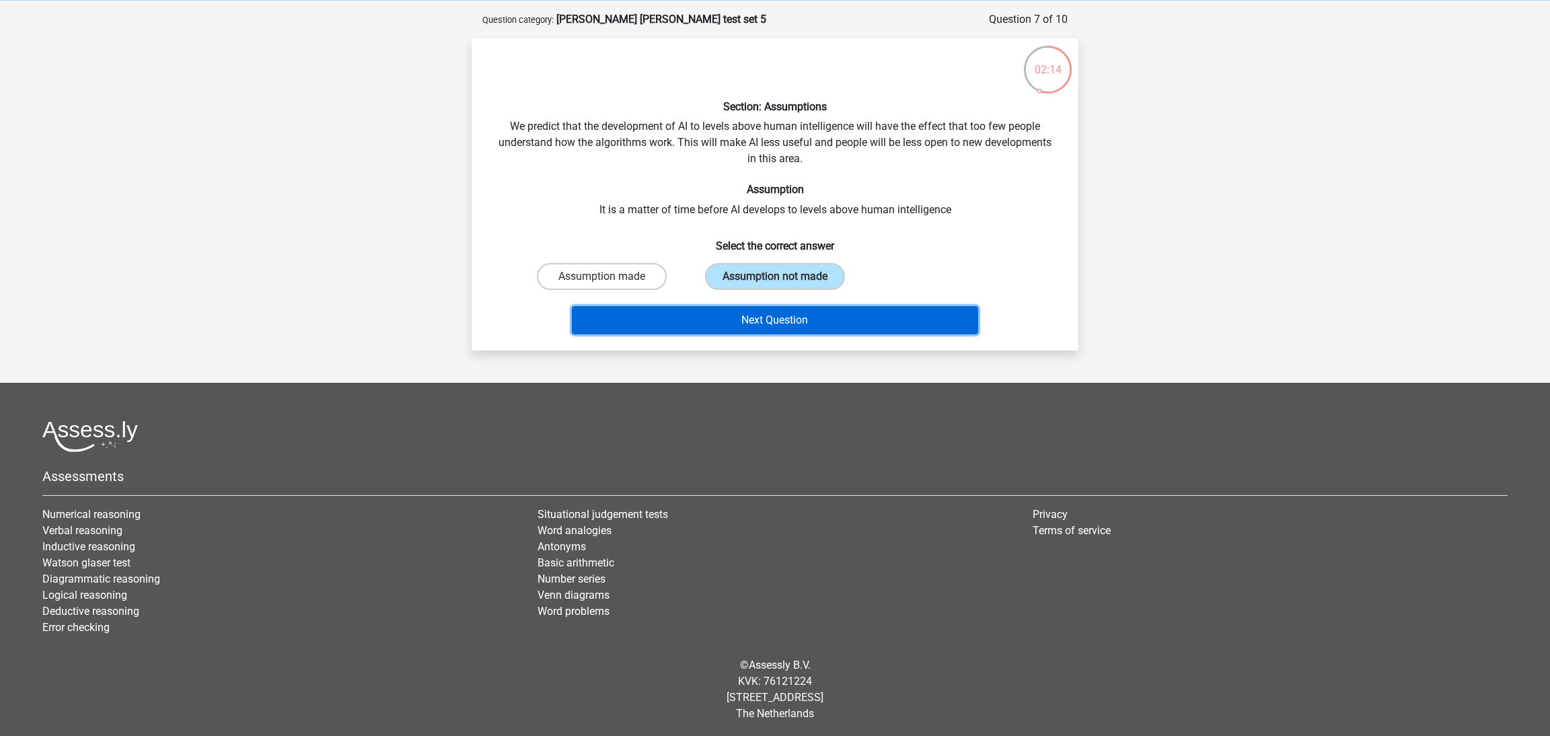
click at [790, 318] on button "Next Question" at bounding box center [775, 320] width 407 height 28
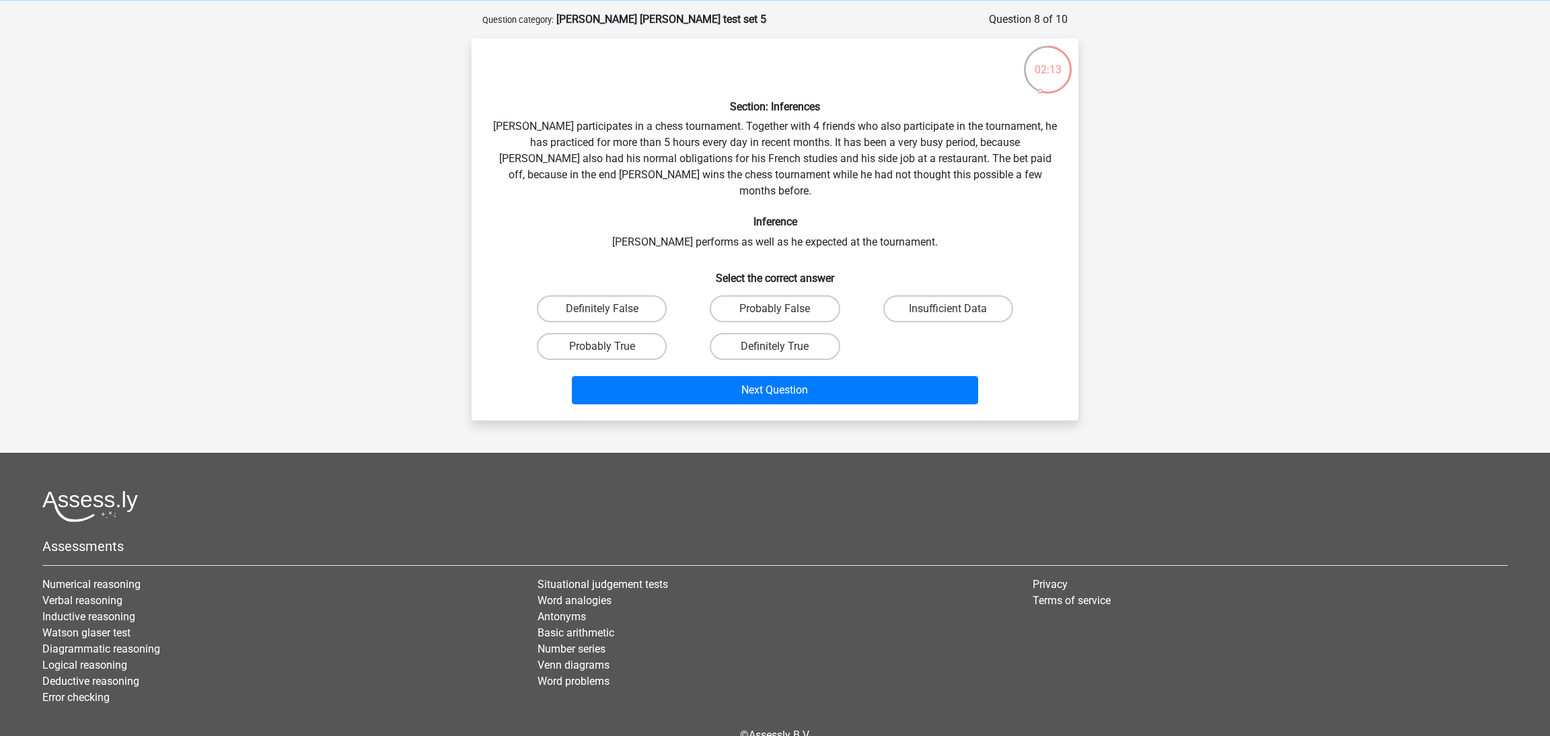
scroll to position [67, 0]
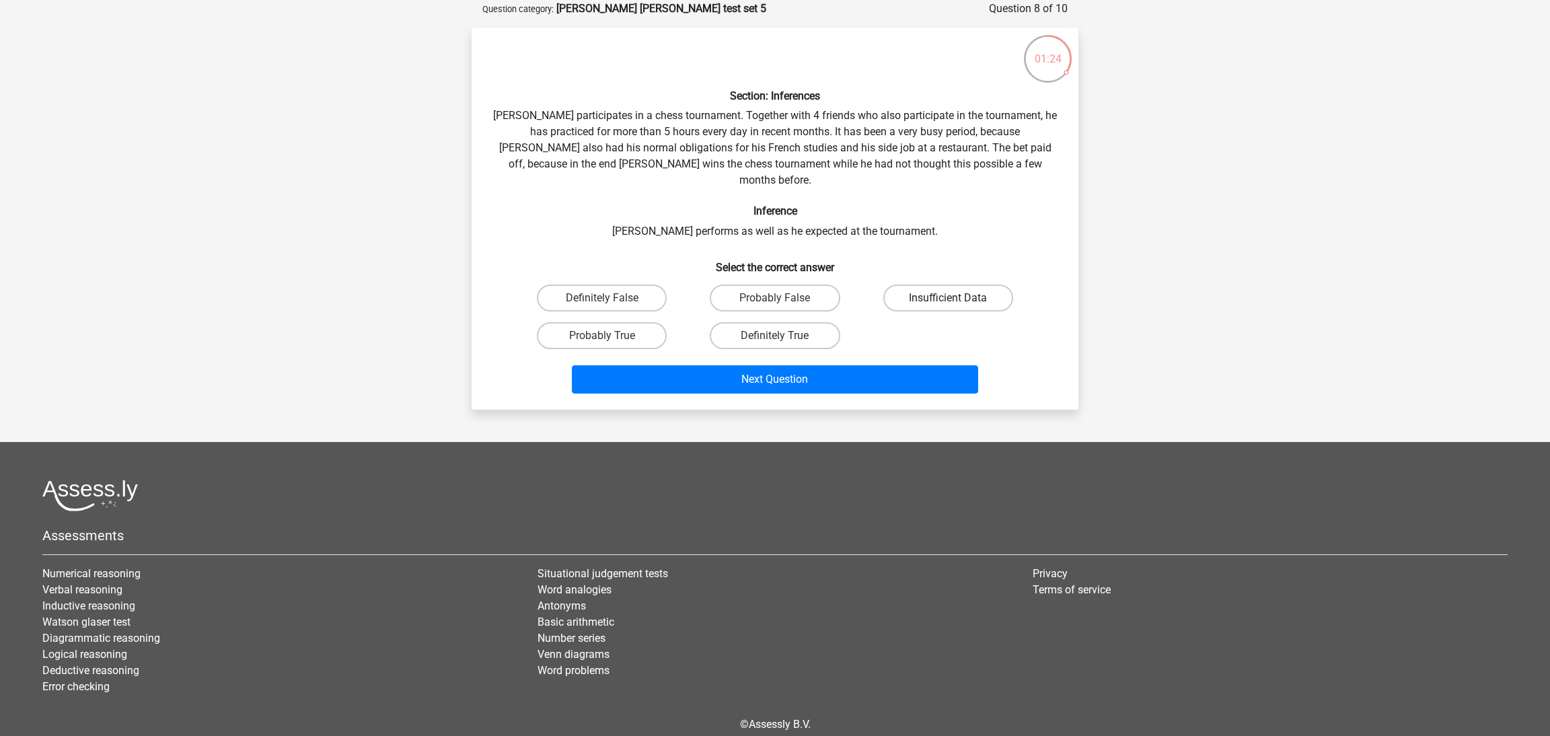
click at [900, 285] on label "Insufficient Data" at bounding box center [949, 298] width 130 height 27
click at [948, 298] on input "Insufficient Data" at bounding box center [952, 302] width 9 height 9
radio input "true"
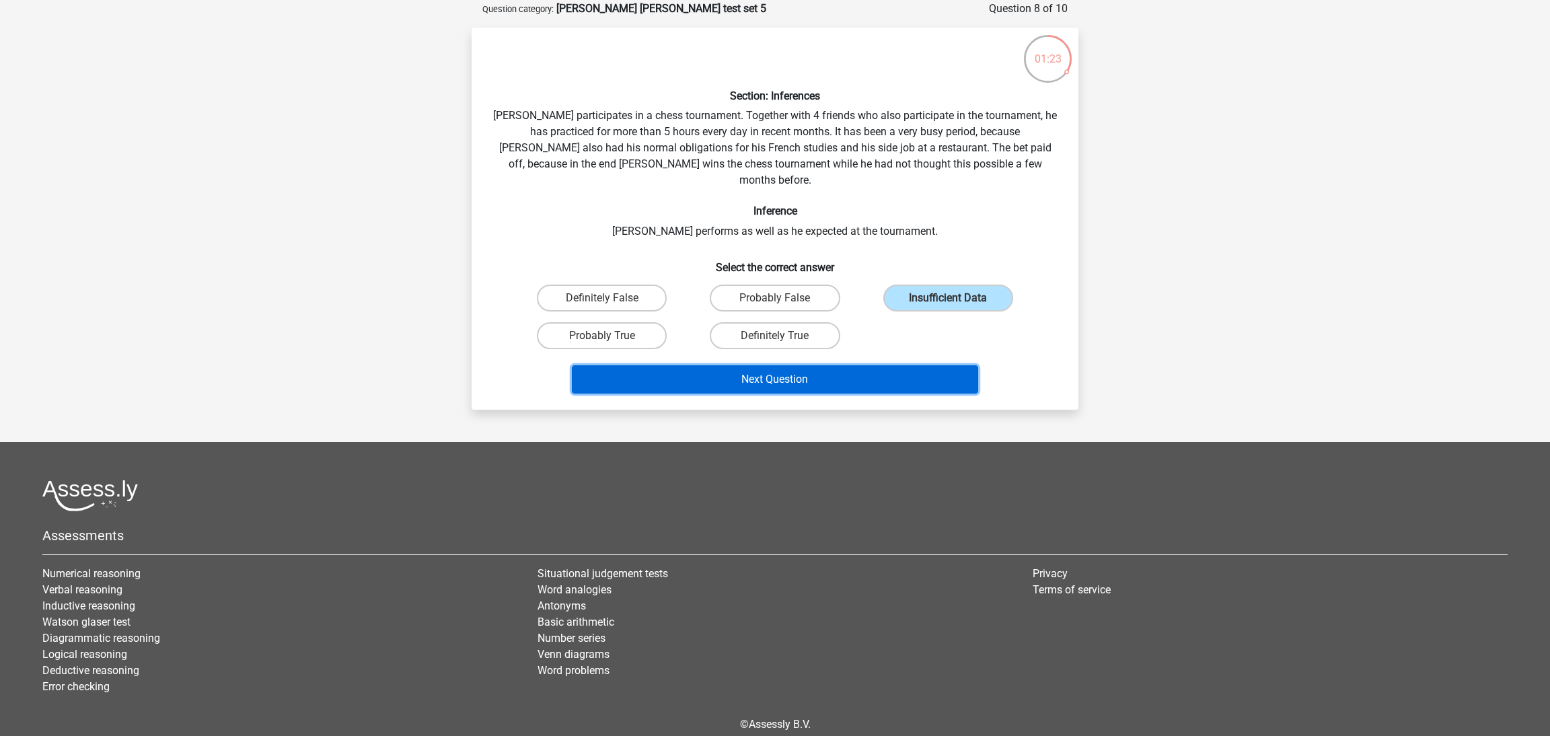
click at [845, 365] on button "Next Question" at bounding box center [775, 379] width 407 height 28
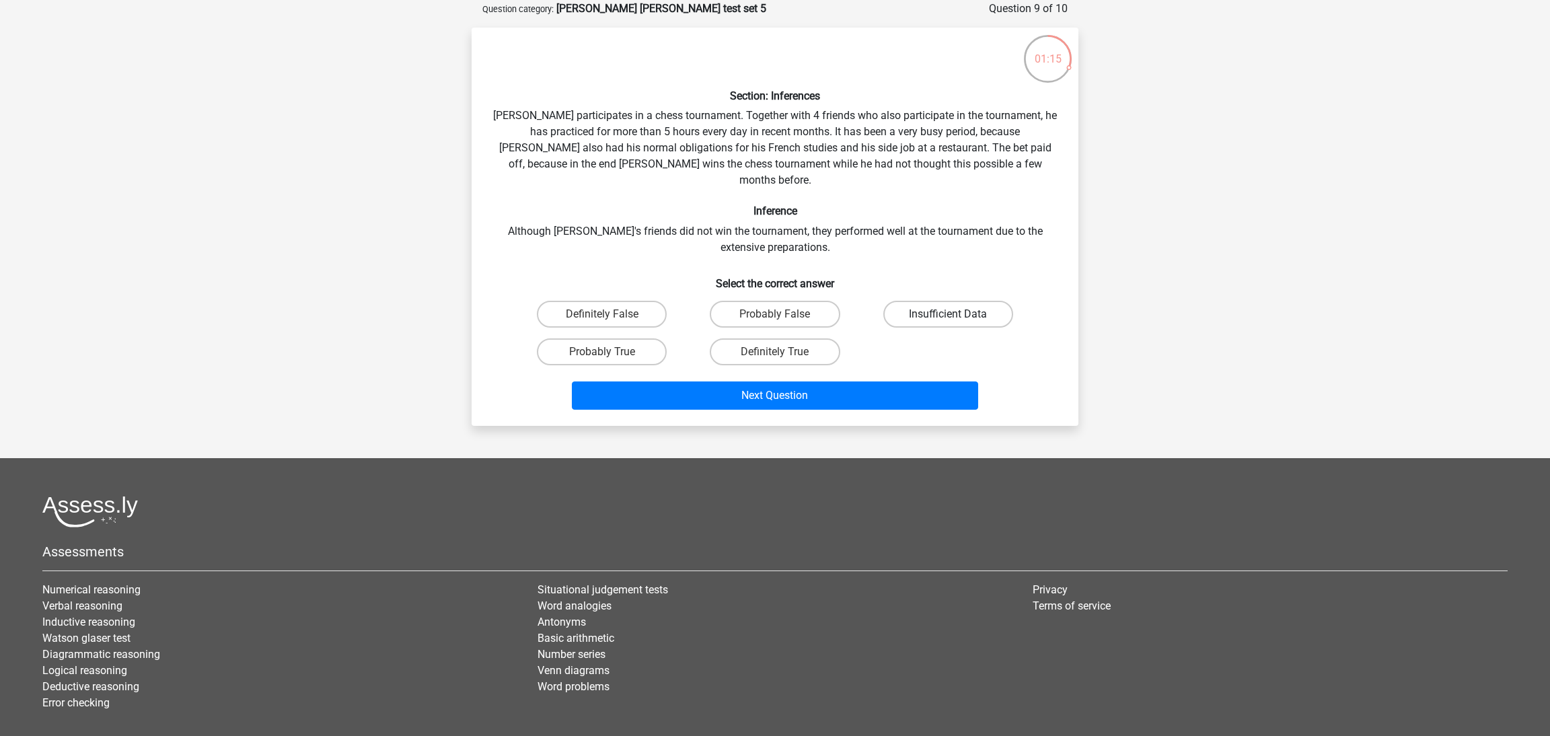
click at [925, 301] on label "Insufficient Data" at bounding box center [949, 314] width 130 height 27
click at [948, 314] on input "Insufficient Data" at bounding box center [952, 318] width 9 height 9
radio input "true"
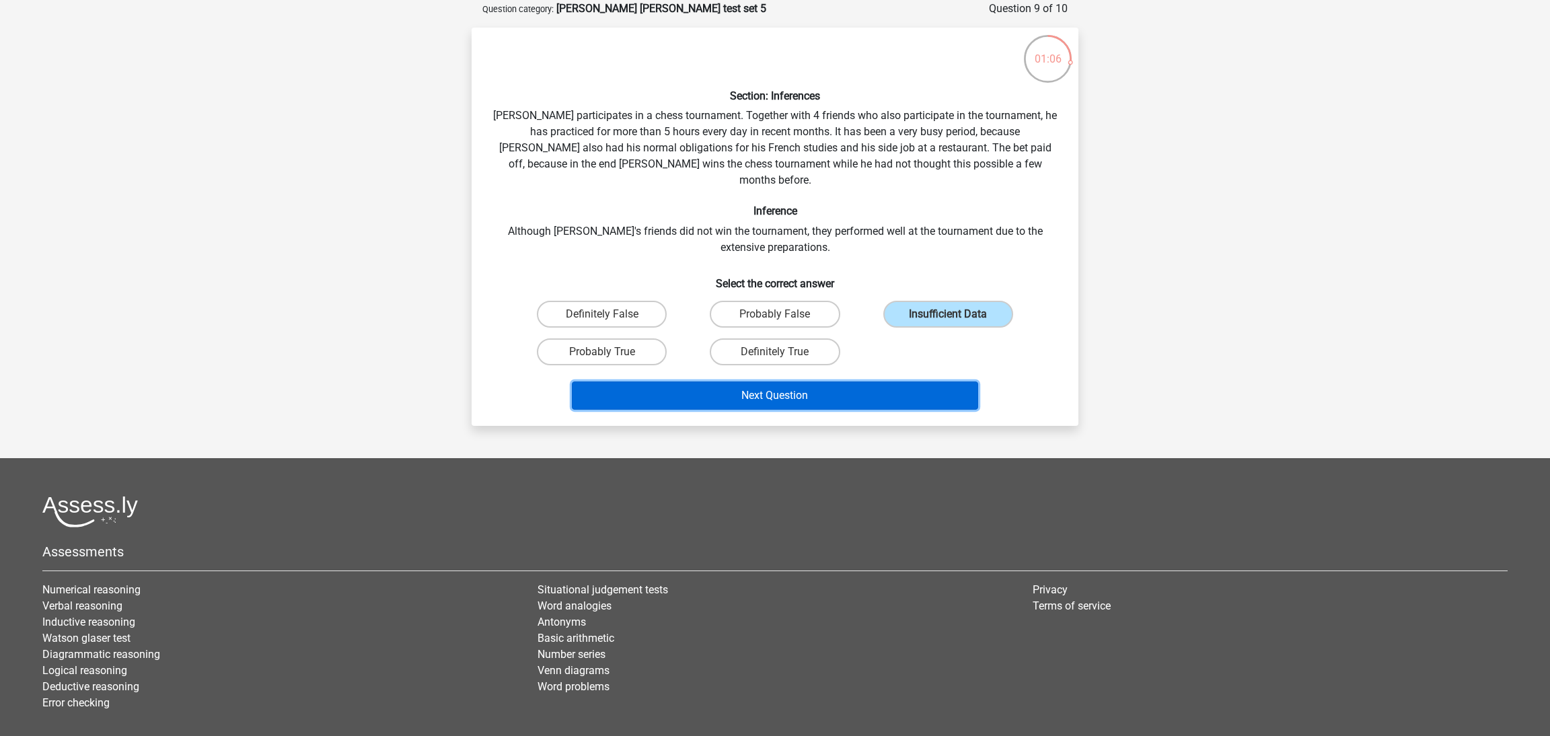
click at [871, 382] on button "Next Question" at bounding box center [775, 396] width 407 height 28
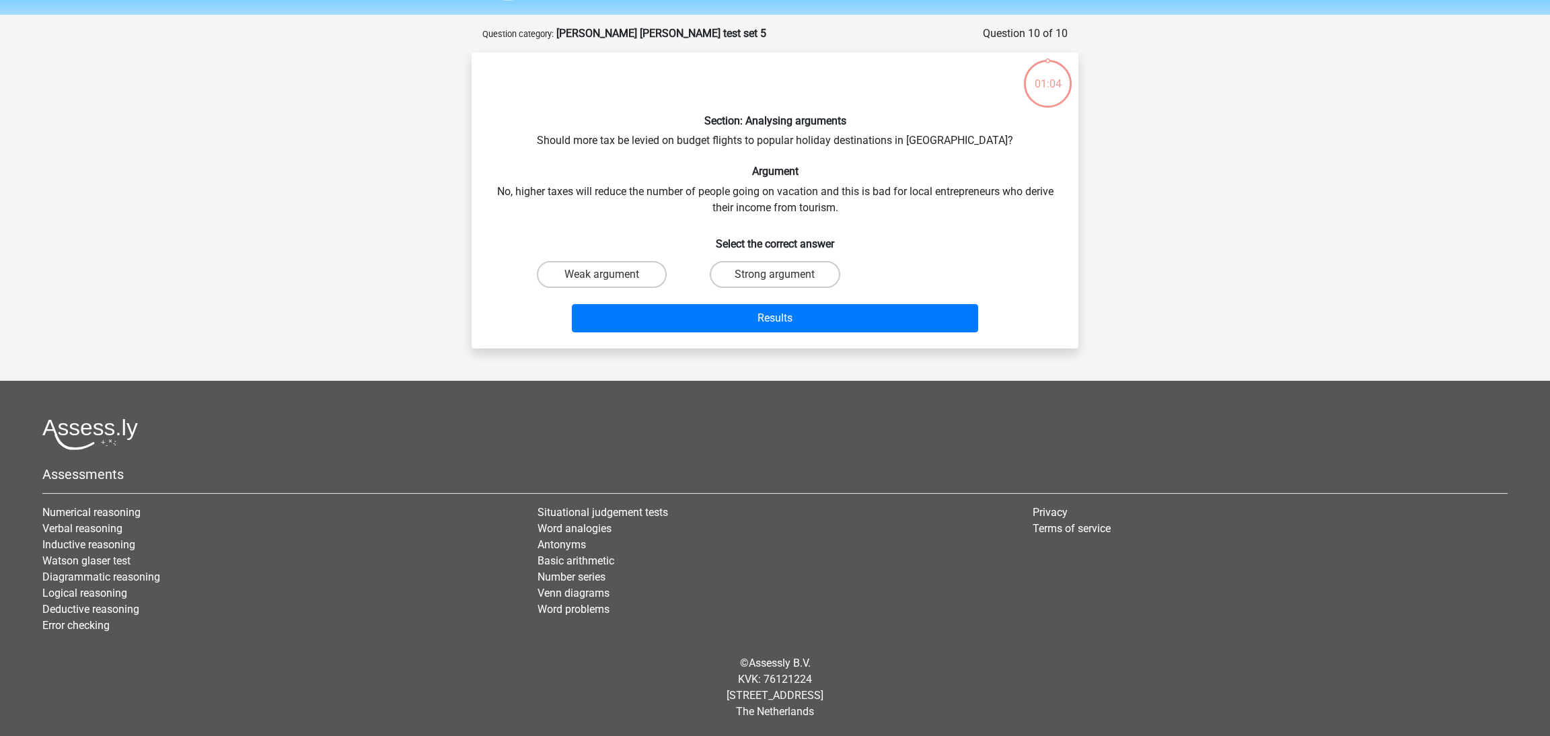
scroll to position [40, 0]
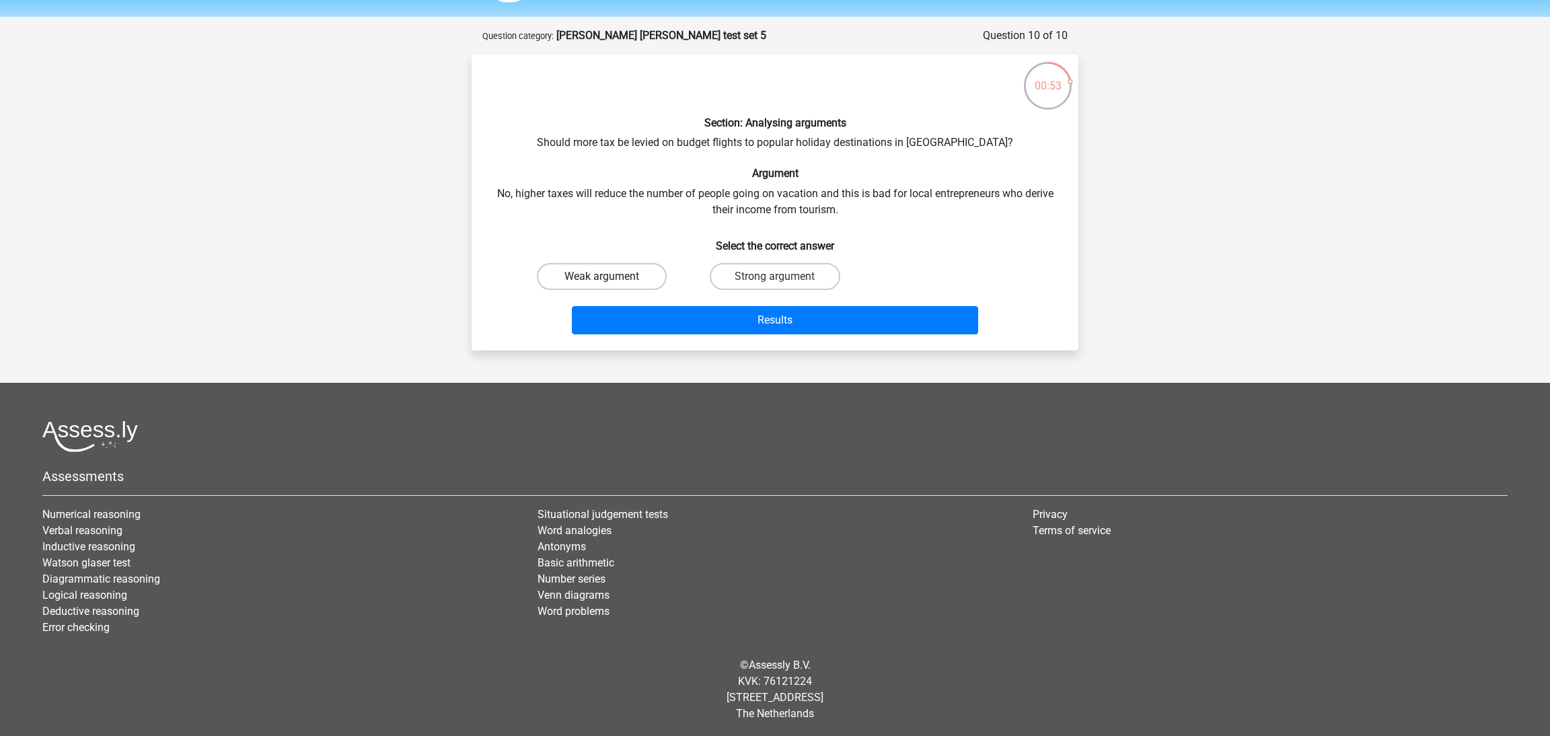
click at [641, 279] on label "Weak argument" at bounding box center [602, 276] width 130 height 27
click at [611, 279] on input "Weak argument" at bounding box center [606, 281] width 9 height 9
radio input "true"
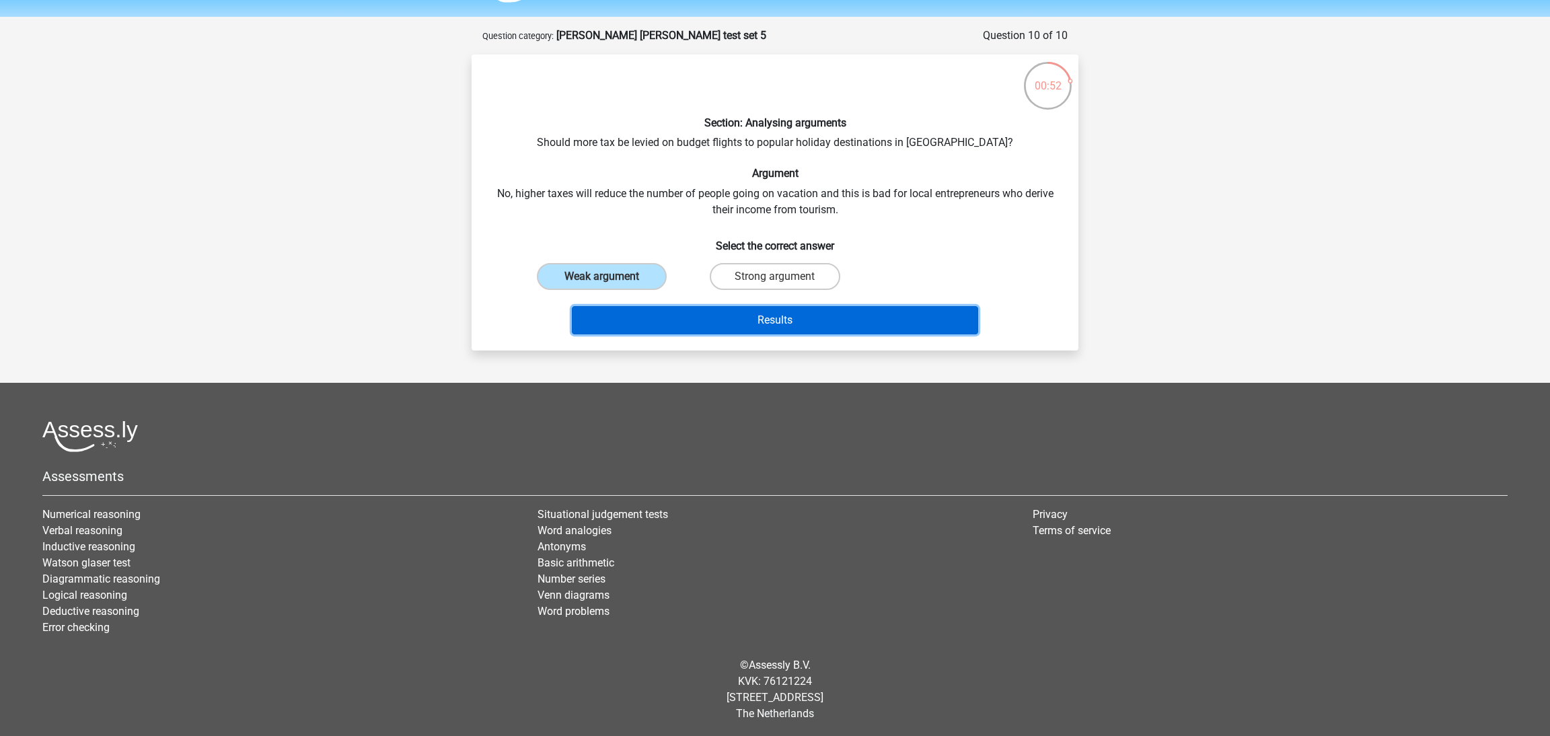
click at [728, 314] on button "Results" at bounding box center [775, 320] width 407 height 28
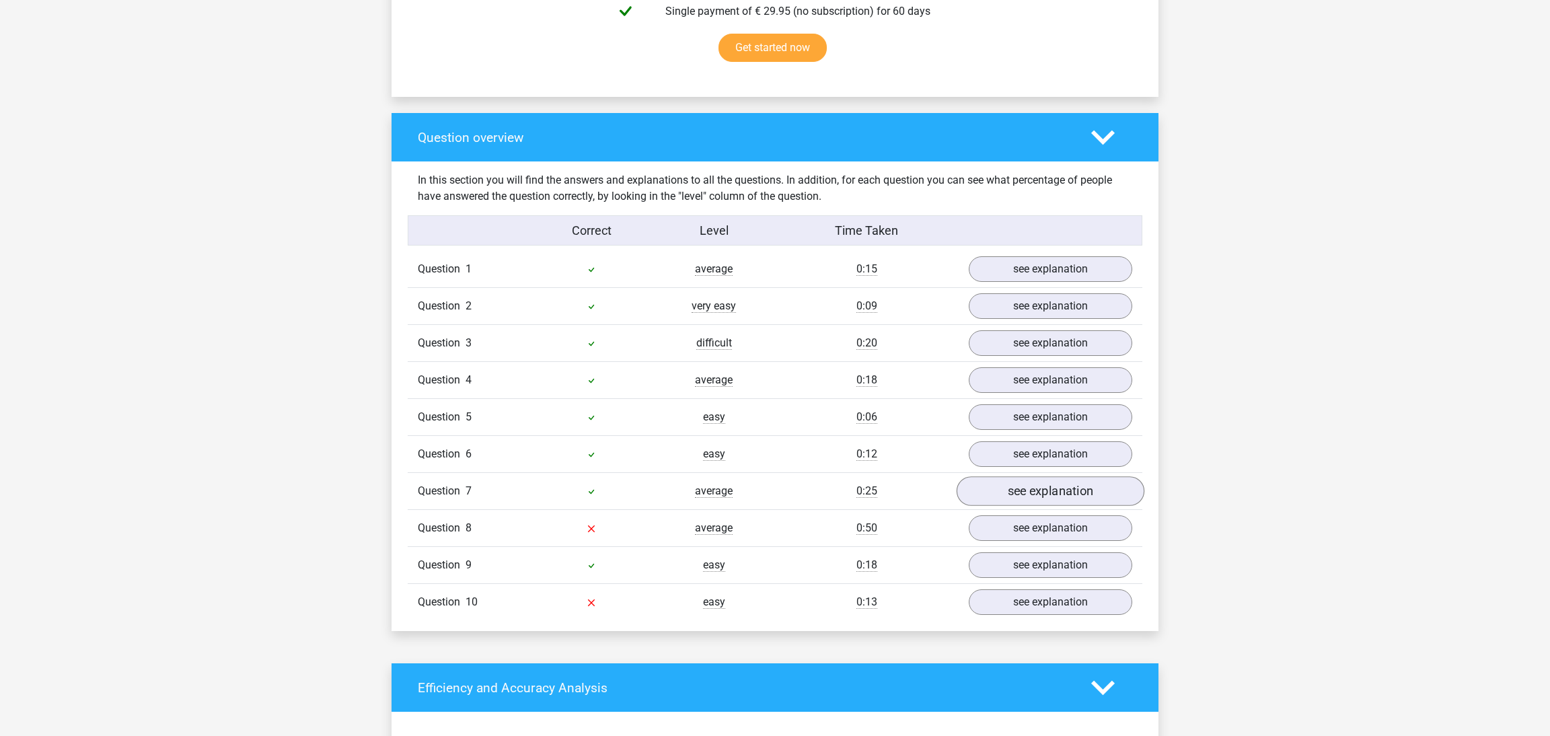
scroll to position [993, 0]
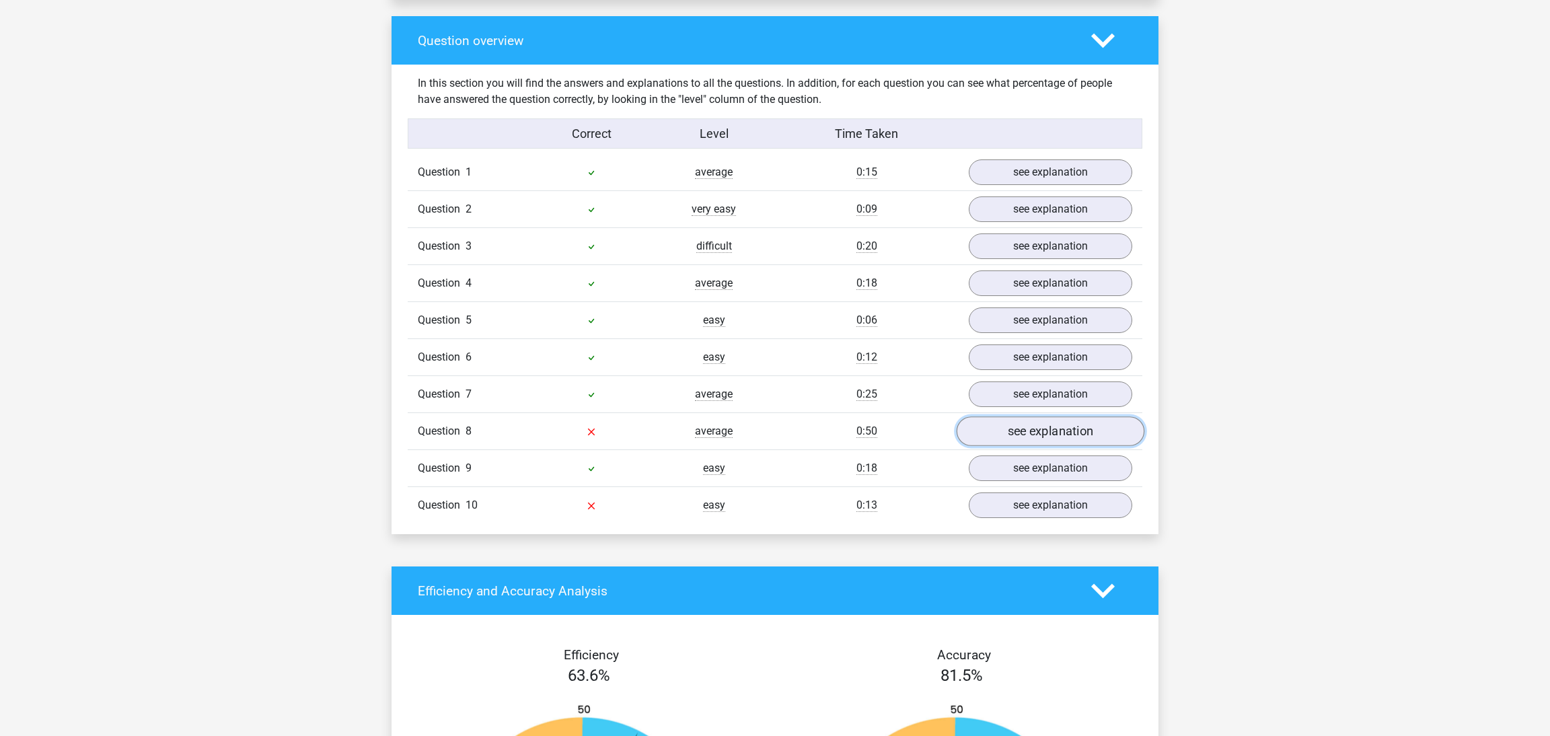
click at [1005, 421] on link "see explanation" at bounding box center [1051, 432] width 188 height 30
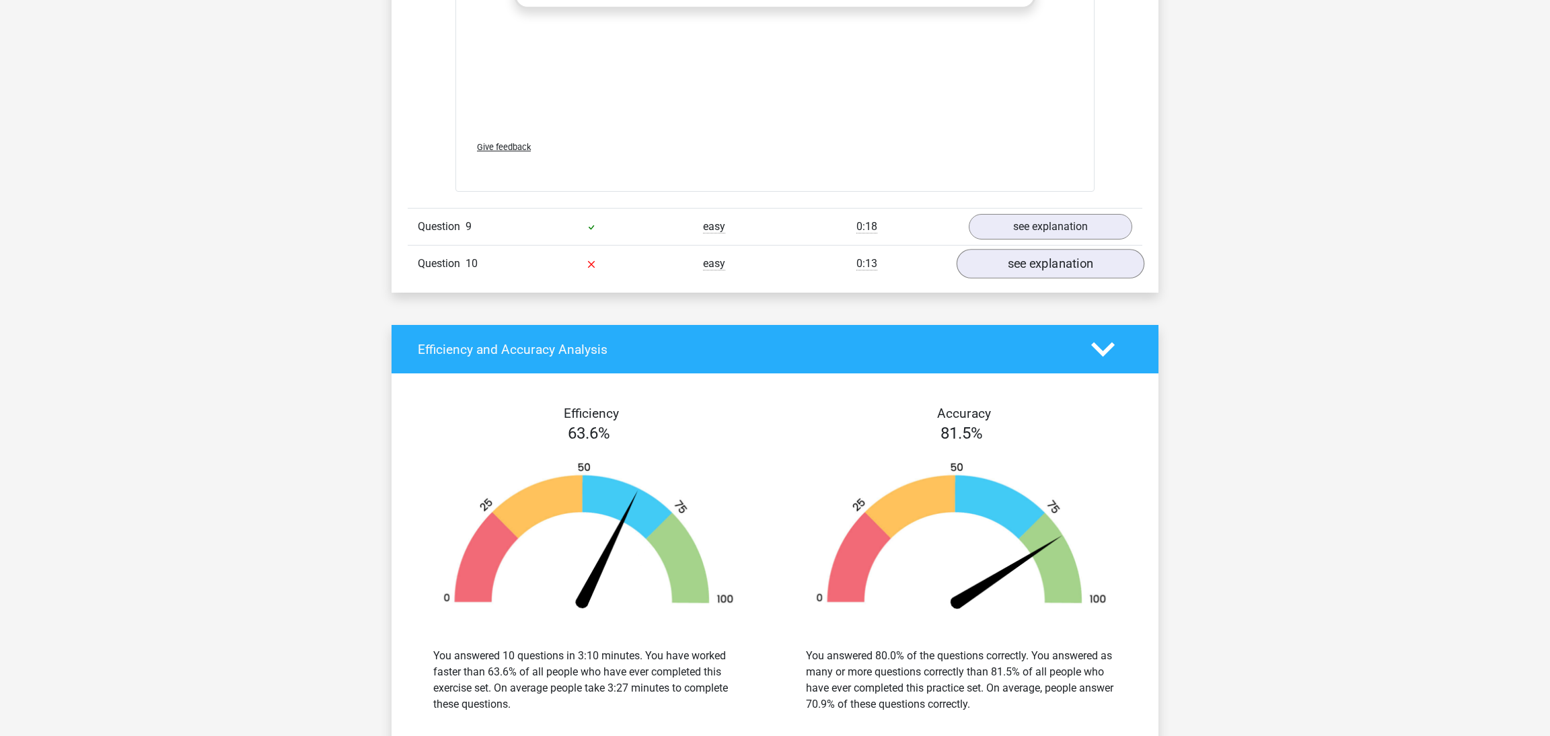
scroll to position [2151, 0]
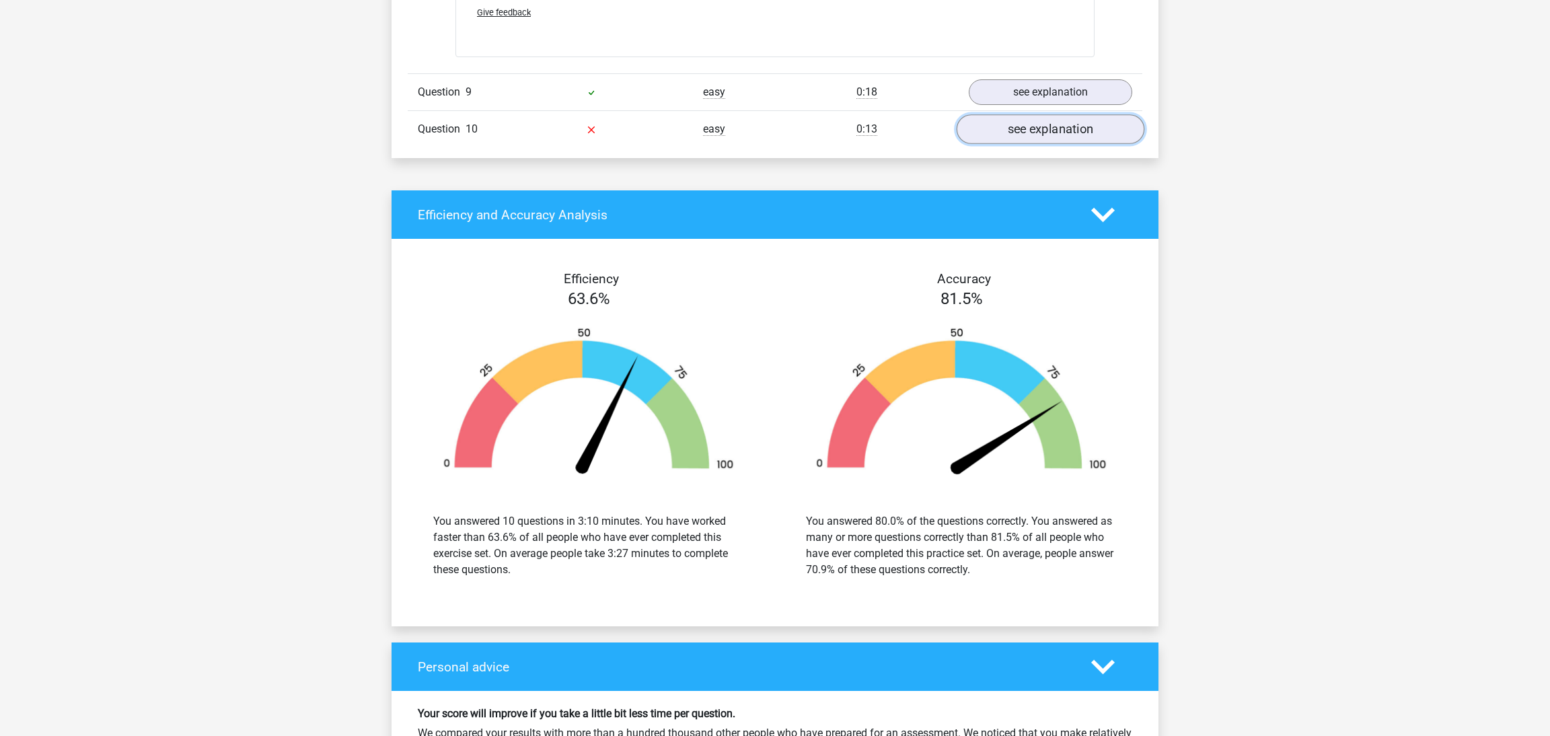
click at [1056, 117] on link "see explanation" at bounding box center [1051, 129] width 188 height 30
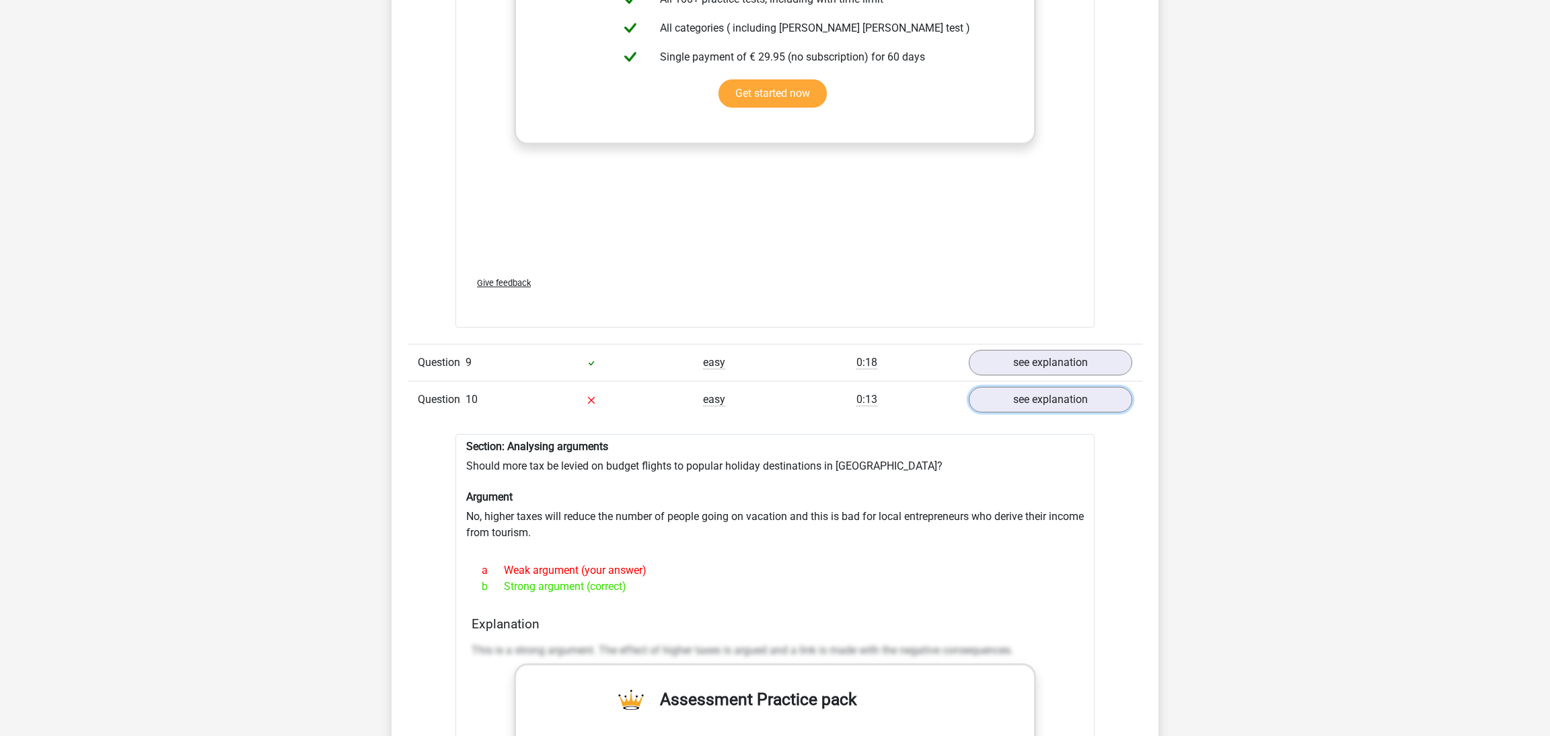
scroll to position [1820, 0]
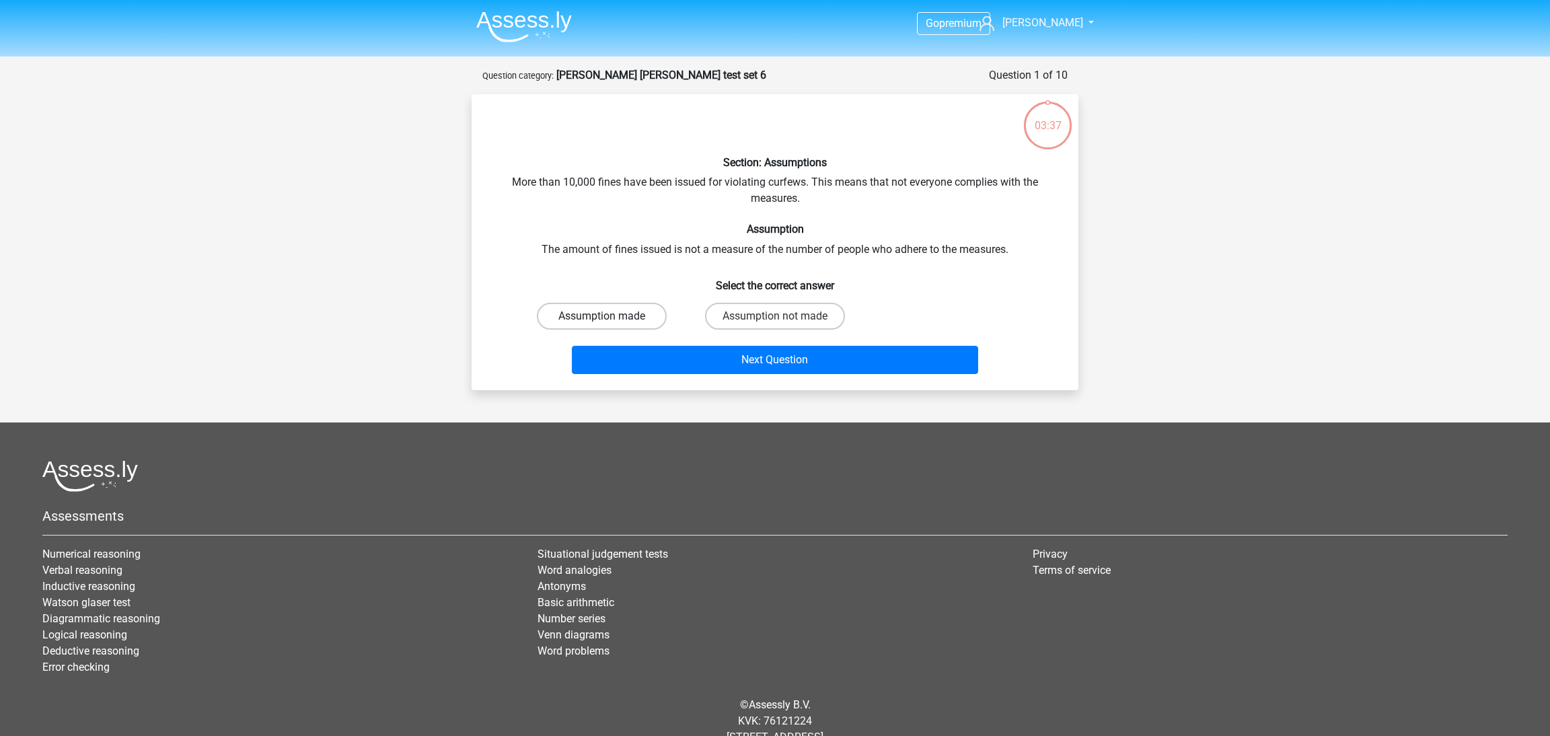
click at [641, 314] on label "Assumption made" at bounding box center [602, 316] width 130 height 27
click at [611, 316] on input "Assumption made" at bounding box center [606, 320] width 9 height 9
radio input "true"
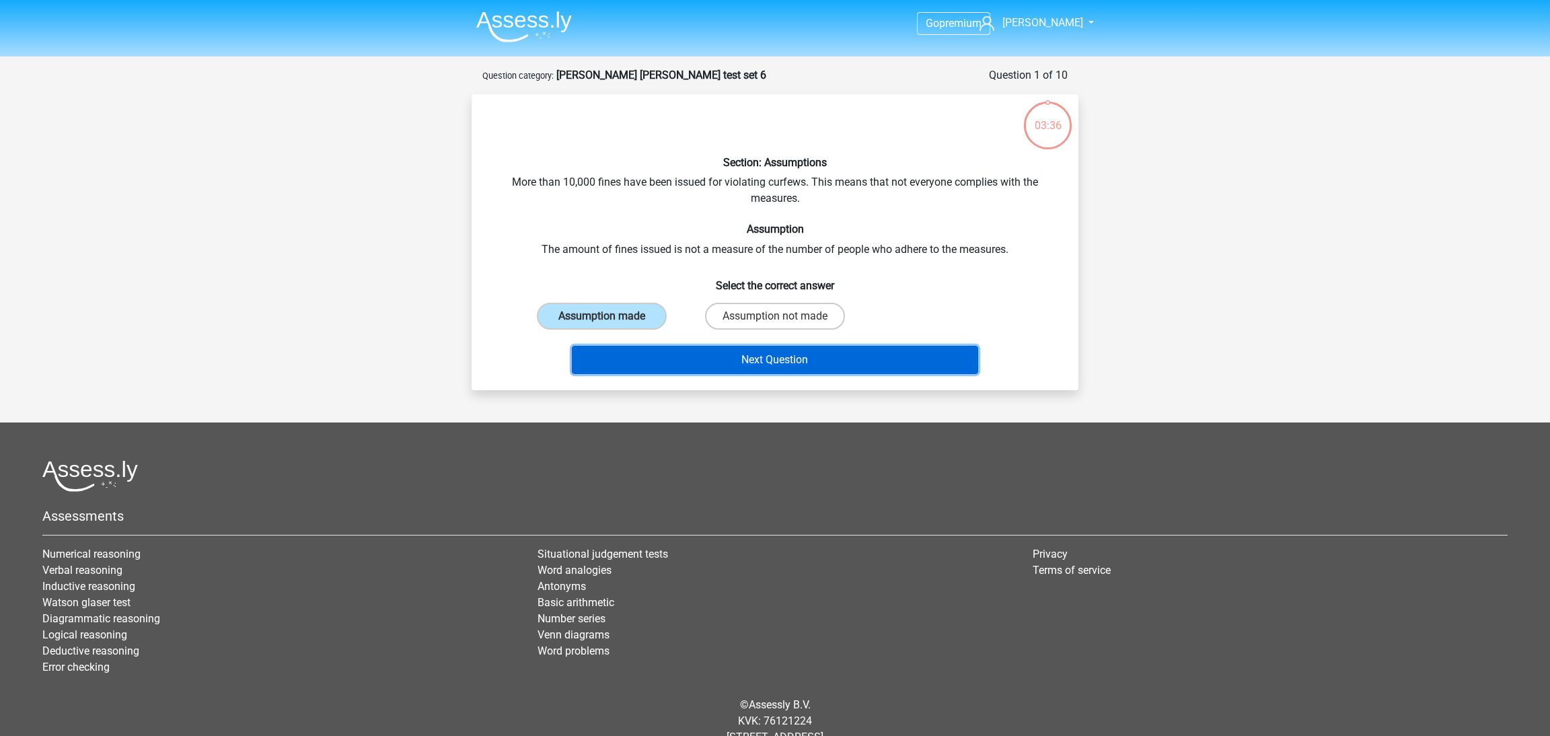
click at [731, 357] on button "Next Question" at bounding box center [775, 360] width 407 height 28
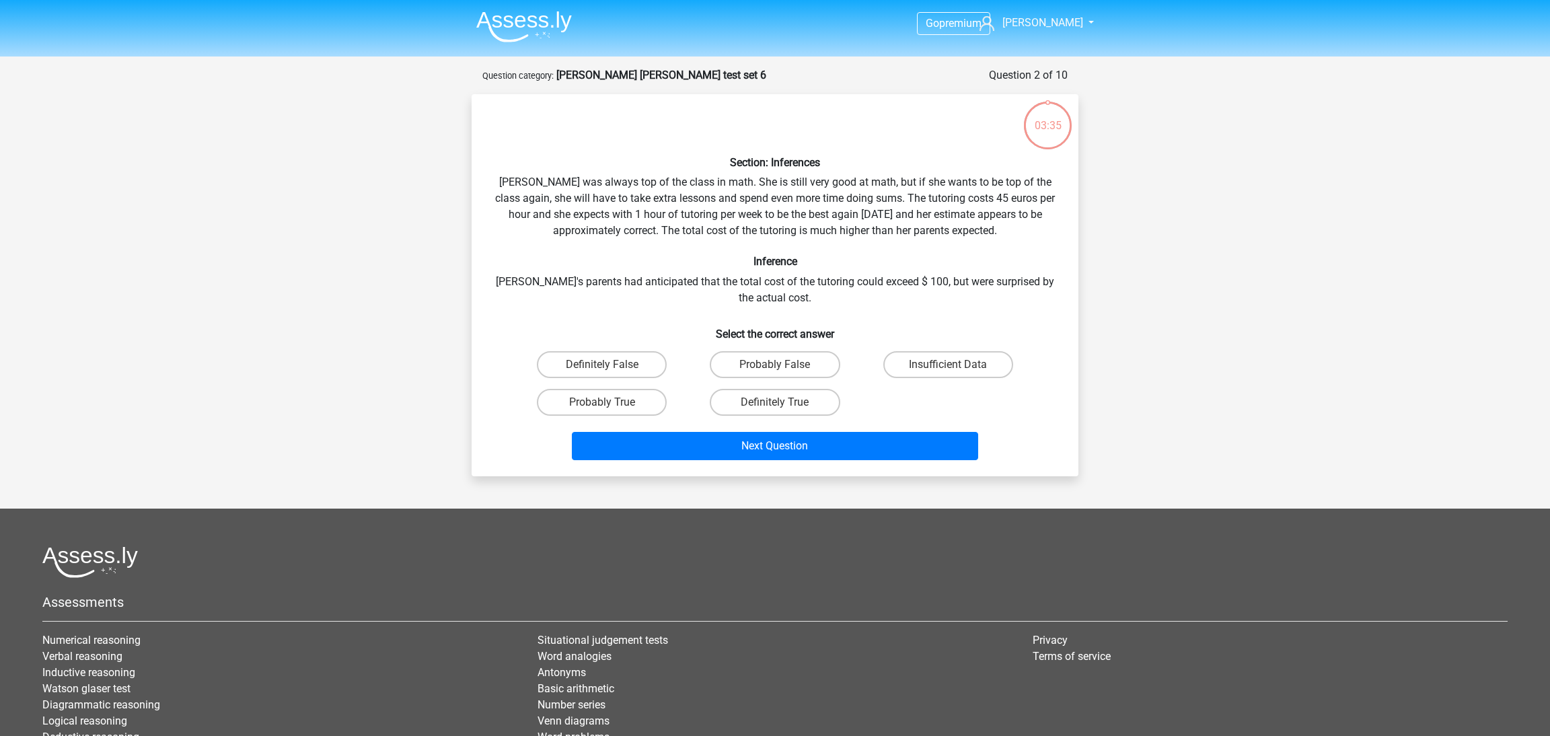
scroll to position [67, 0]
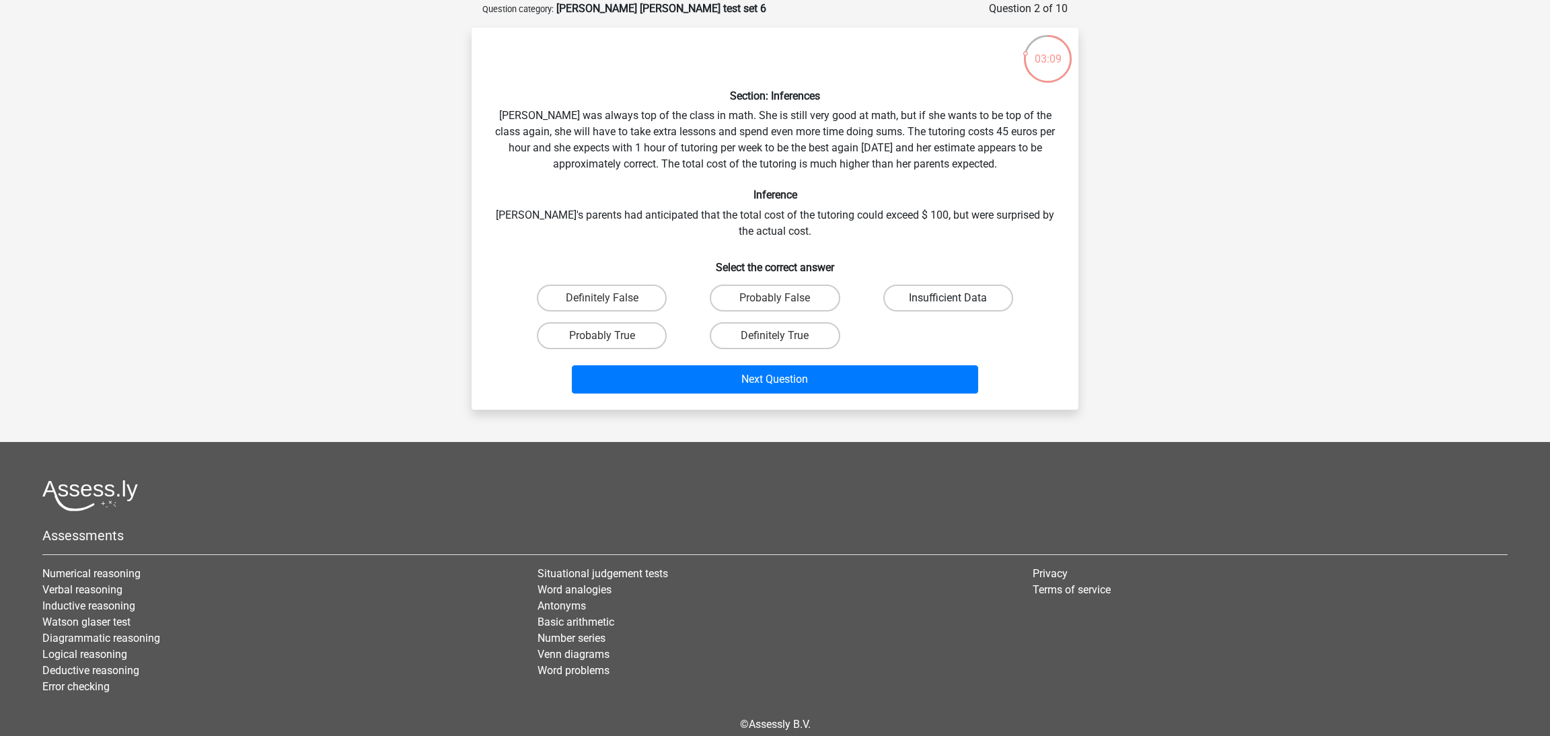
click at [925, 306] on label "Insufficient Data" at bounding box center [949, 298] width 130 height 27
click at [948, 306] on input "Insufficient Data" at bounding box center [952, 302] width 9 height 9
radio input "true"
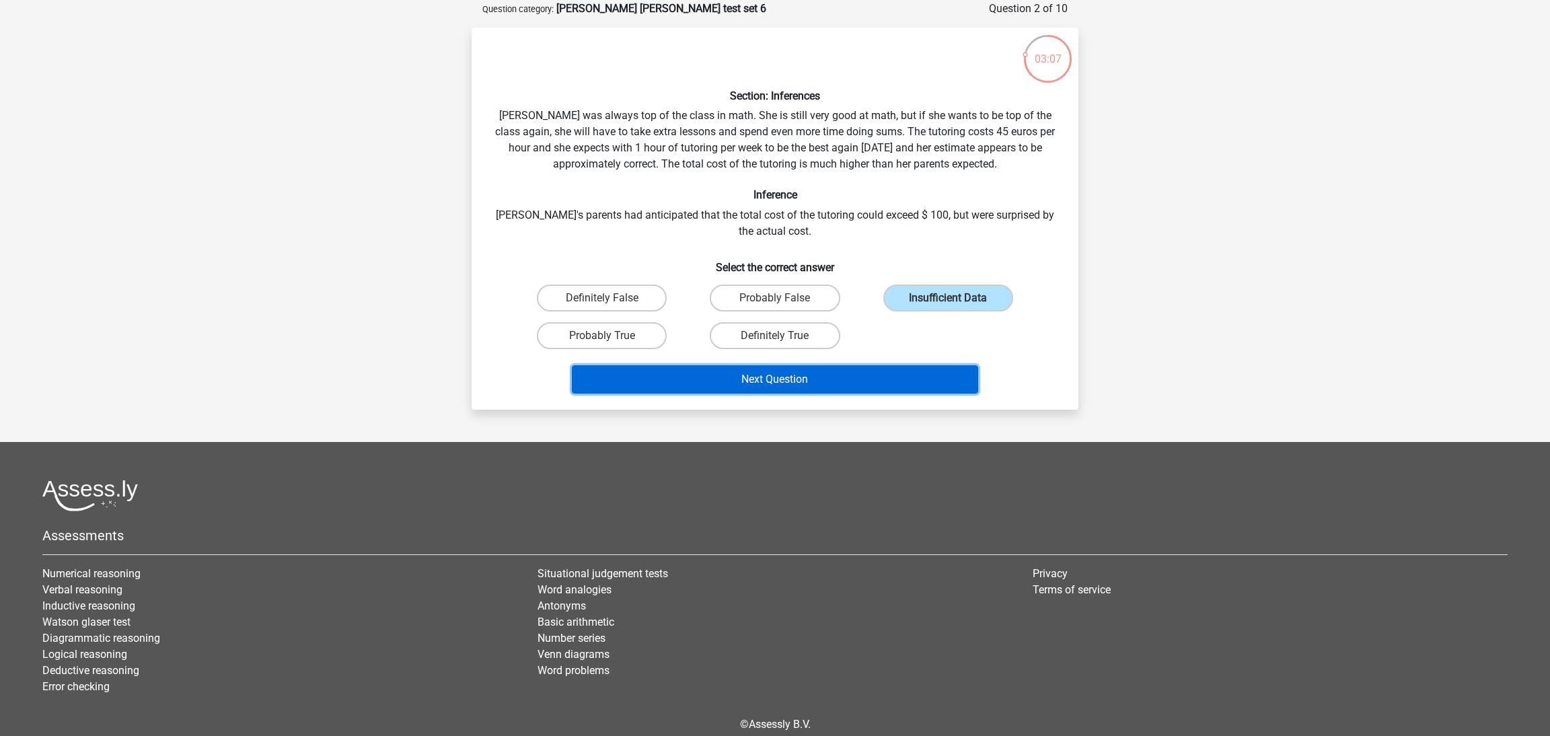
click at [844, 381] on button "Next Question" at bounding box center [775, 379] width 407 height 28
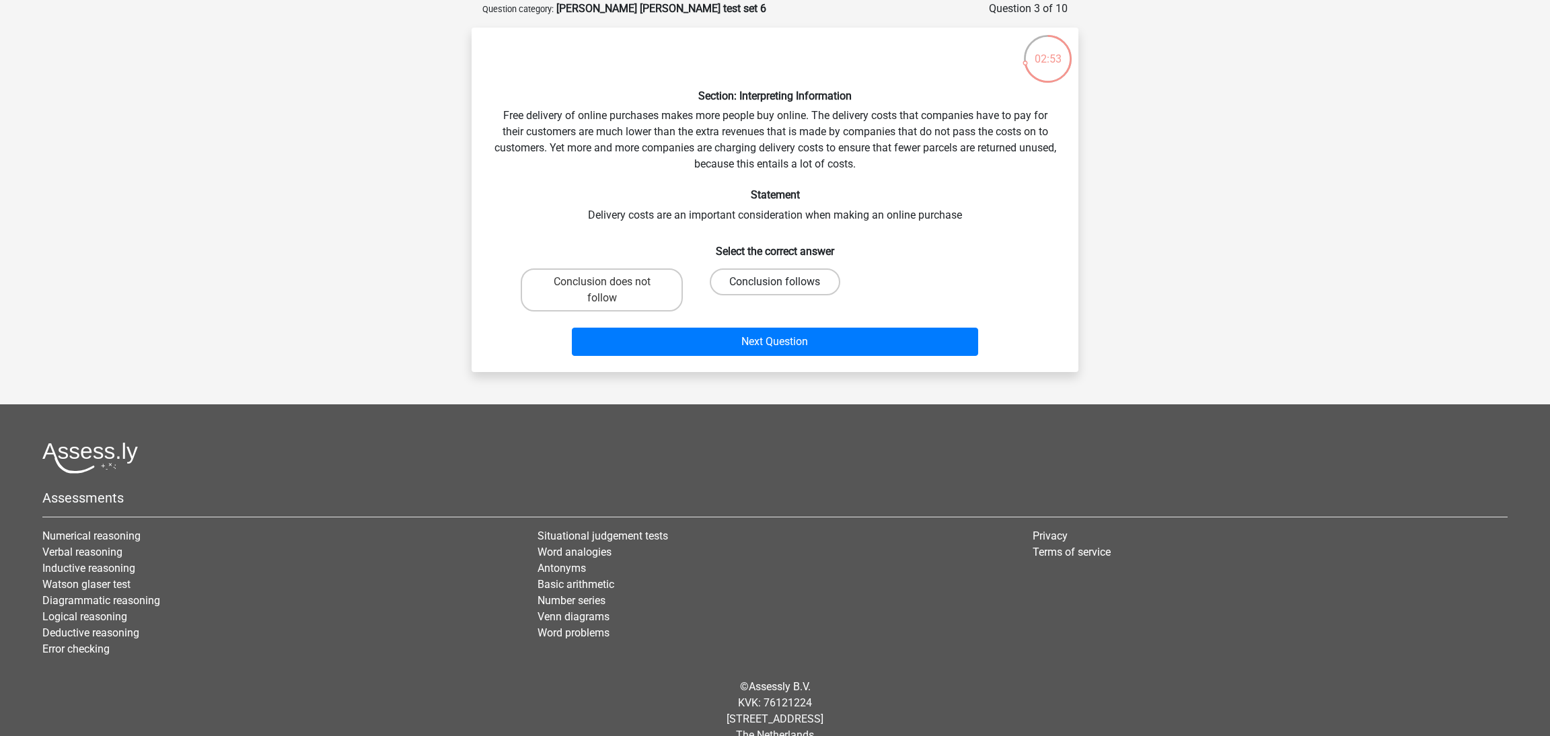
click at [774, 276] on label "Conclusion follows" at bounding box center [775, 281] width 130 height 27
click at [775, 282] on input "Conclusion follows" at bounding box center [779, 286] width 9 height 9
radio input "true"
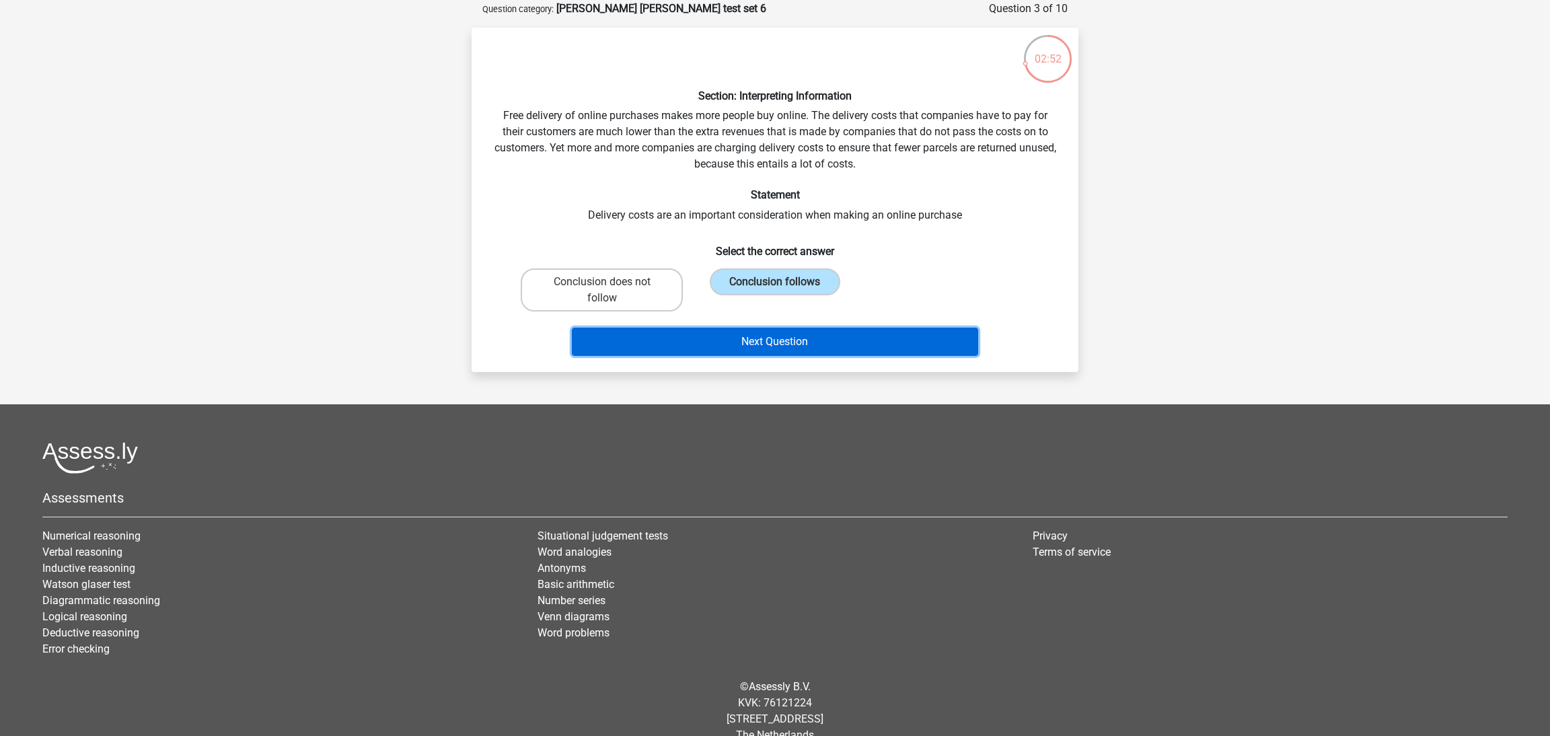
click at [790, 334] on button "Next Question" at bounding box center [775, 342] width 407 height 28
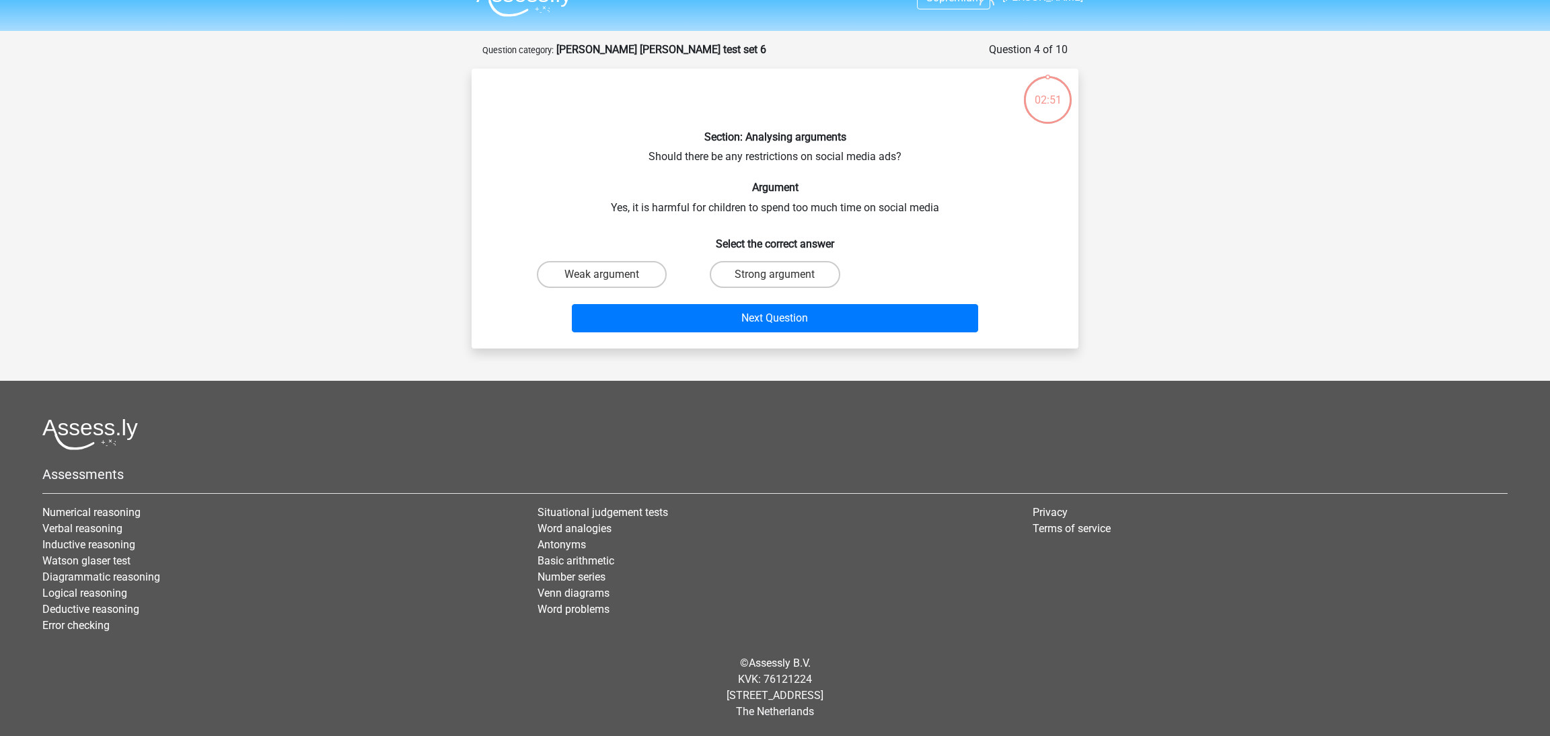
scroll to position [24, 0]
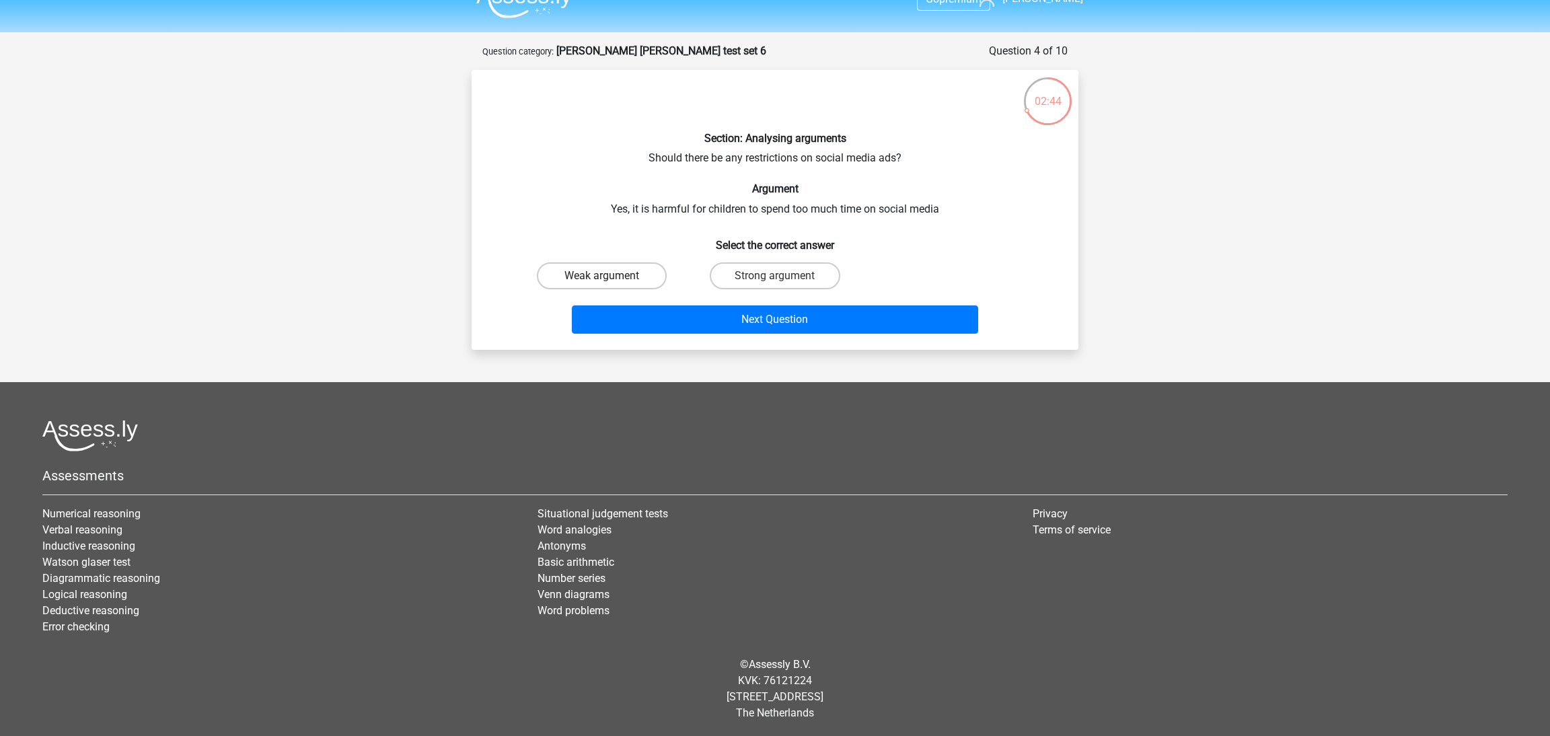
click at [630, 277] on label "Weak argument" at bounding box center [602, 275] width 130 height 27
click at [611, 277] on input "Weak argument" at bounding box center [606, 280] width 9 height 9
radio input "true"
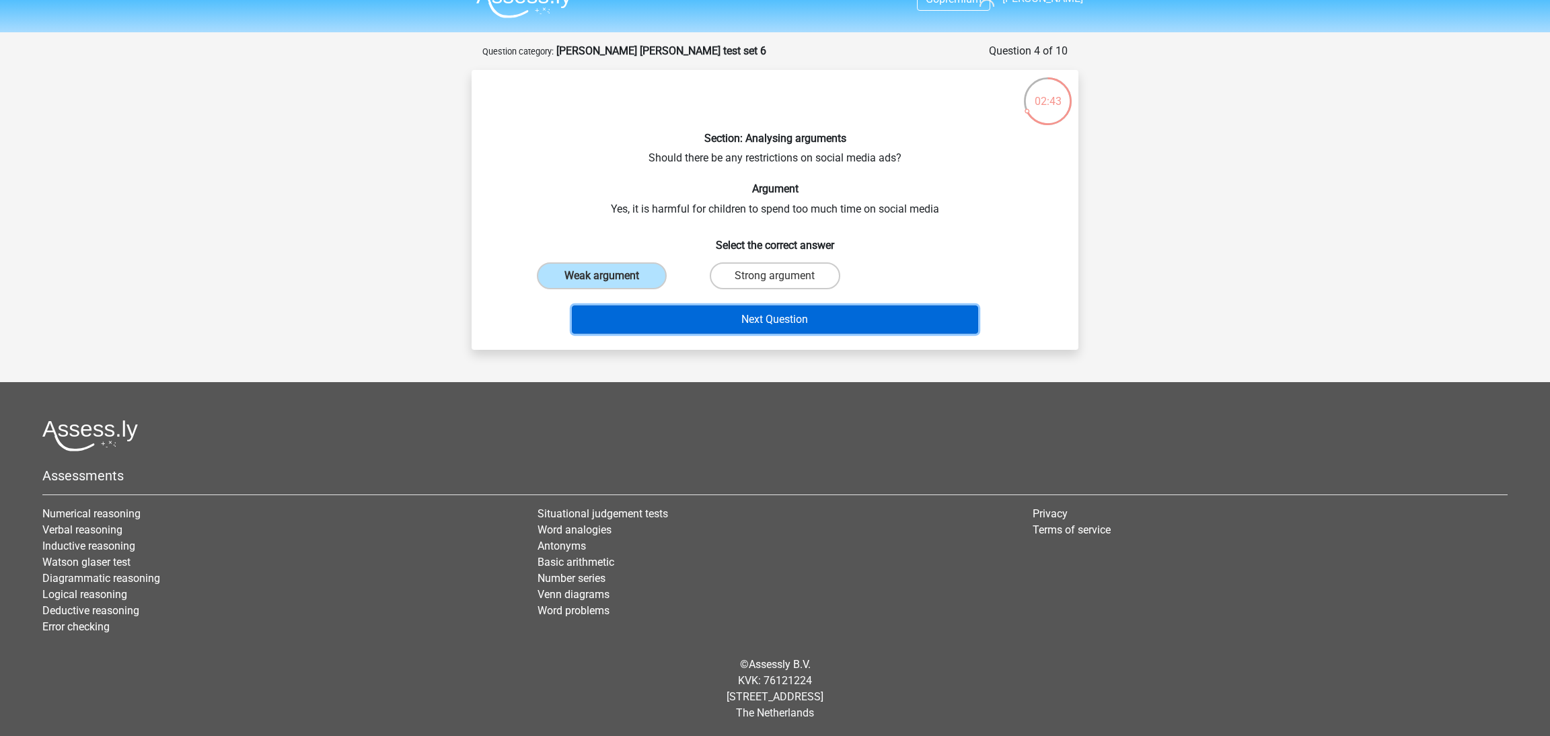
click at [688, 322] on button "Next Question" at bounding box center [775, 320] width 407 height 28
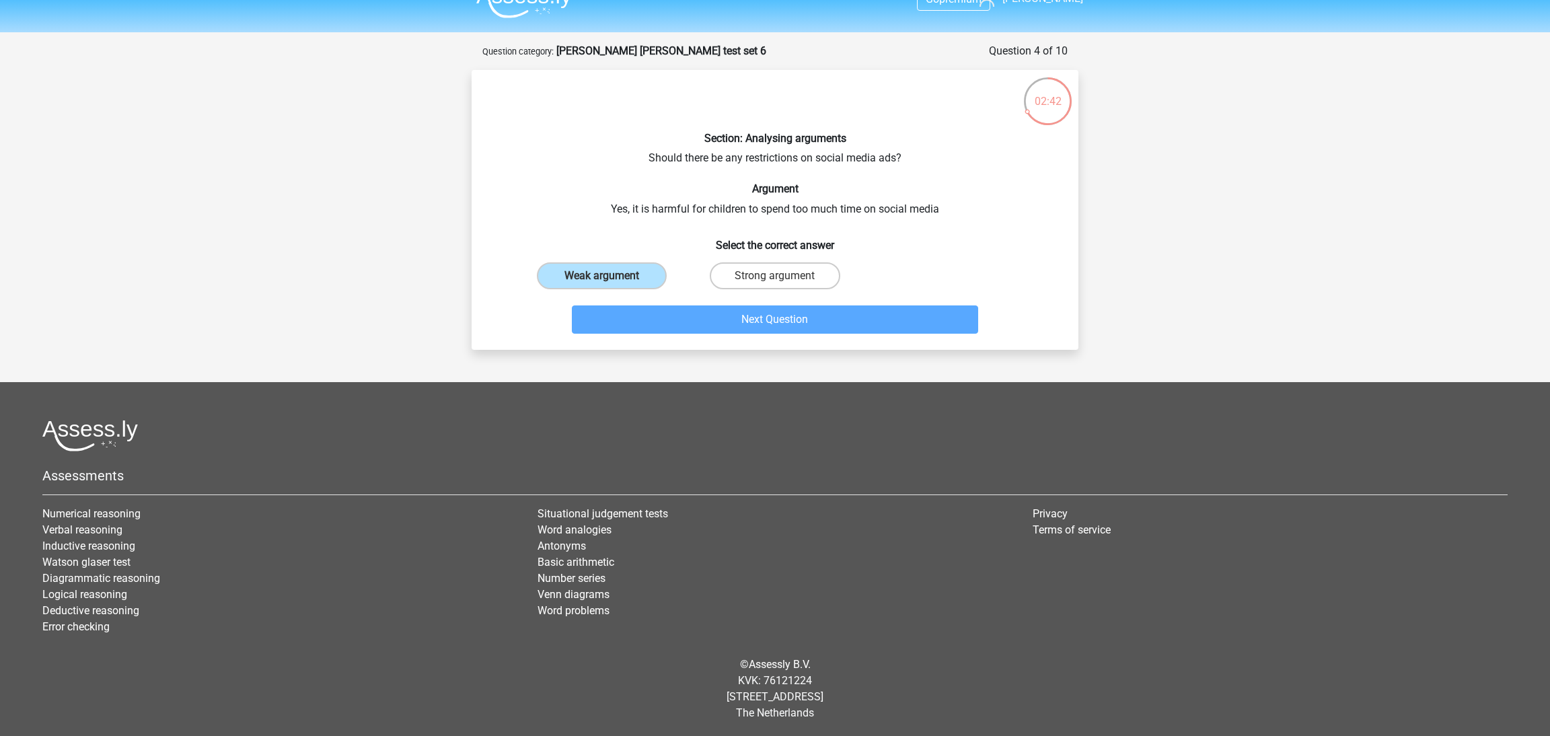
scroll to position [67, 0]
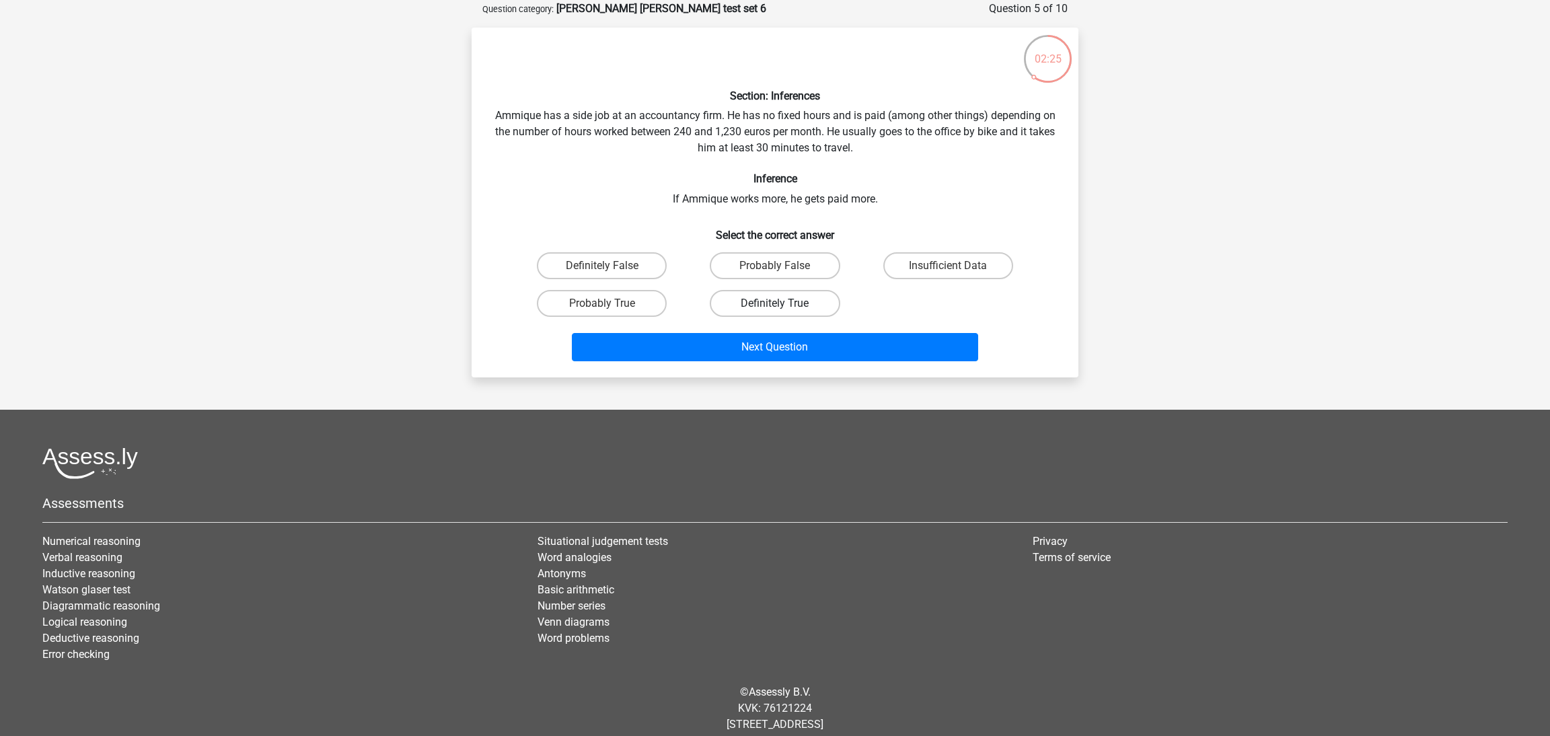
click at [771, 309] on label "Definitely True" at bounding box center [775, 303] width 130 height 27
click at [775, 309] on input "Definitely True" at bounding box center [779, 307] width 9 height 9
radio input "true"
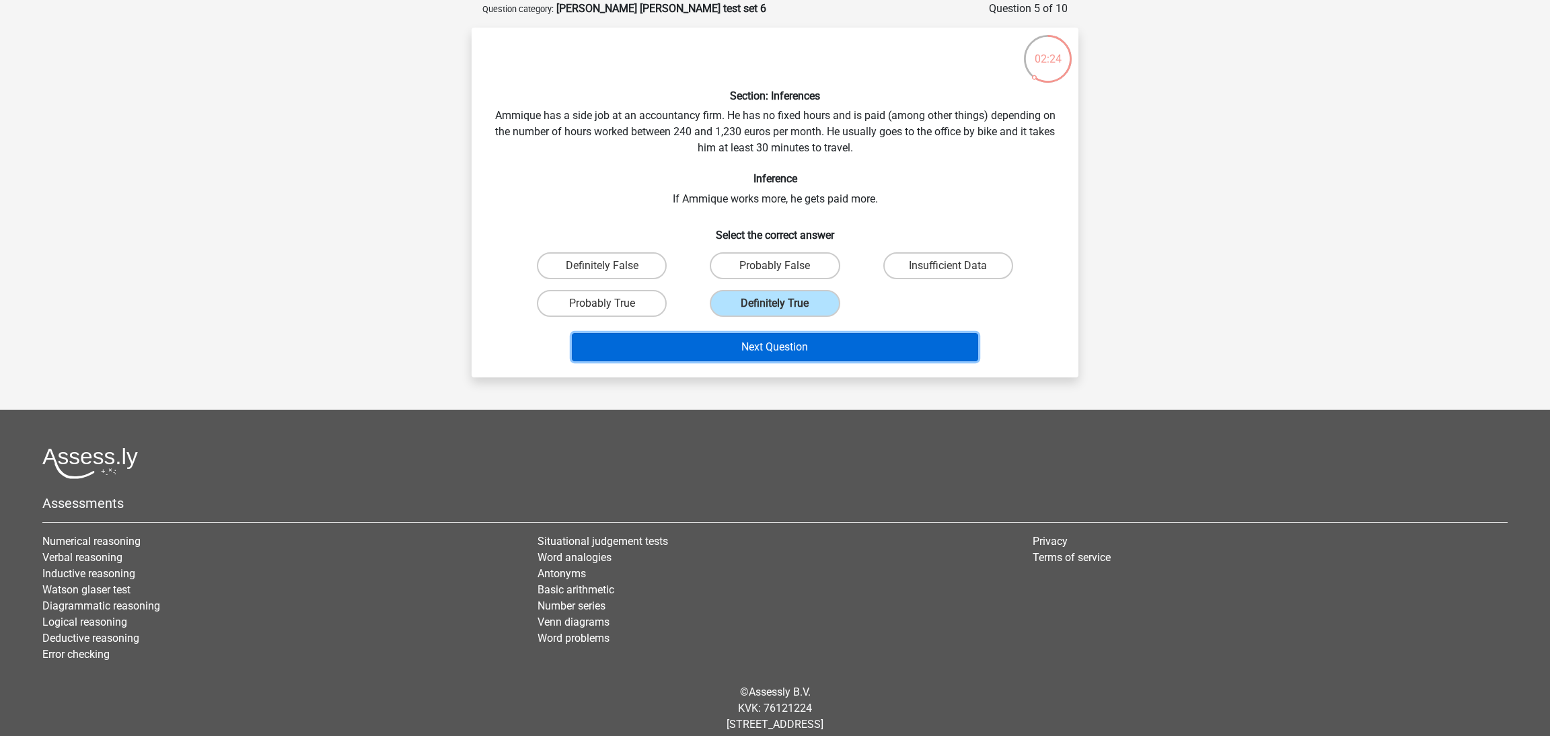
click at [792, 338] on button "Next Question" at bounding box center [775, 347] width 407 height 28
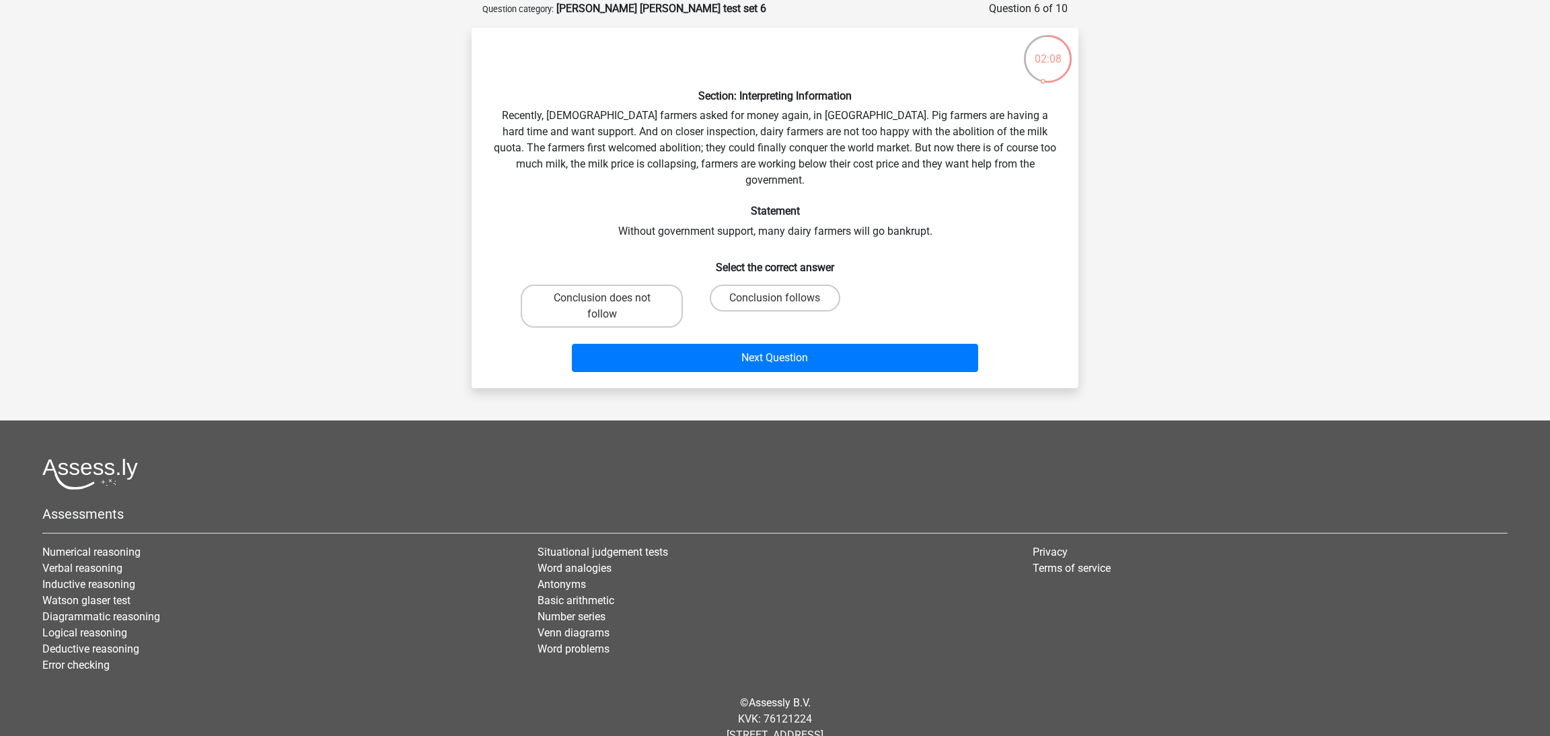
click at [608, 298] on input "Conclusion does not follow" at bounding box center [606, 302] width 9 height 9
radio input "true"
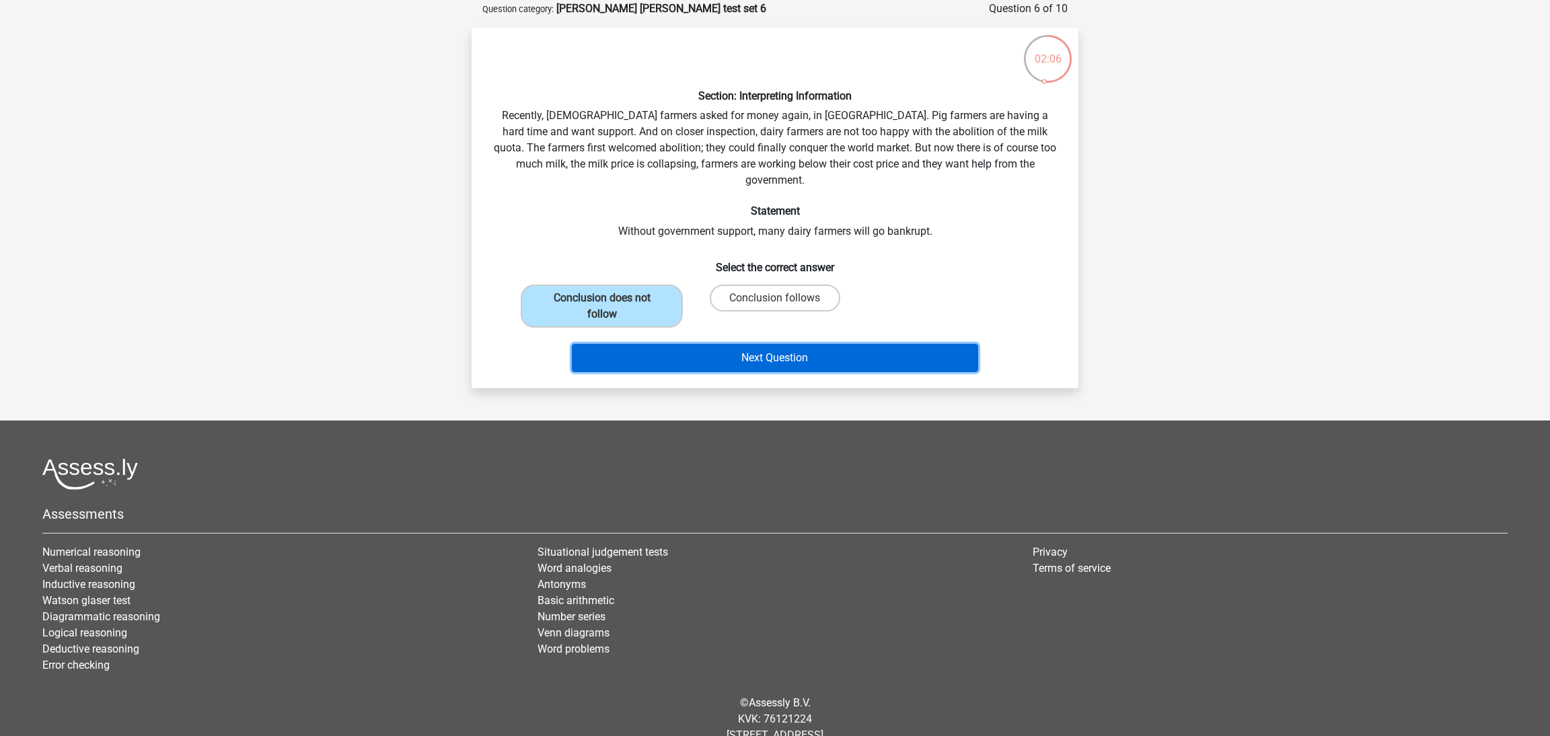
click at [799, 344] on button "Next Question" at bounding box center [775, 358] width 407 height 28
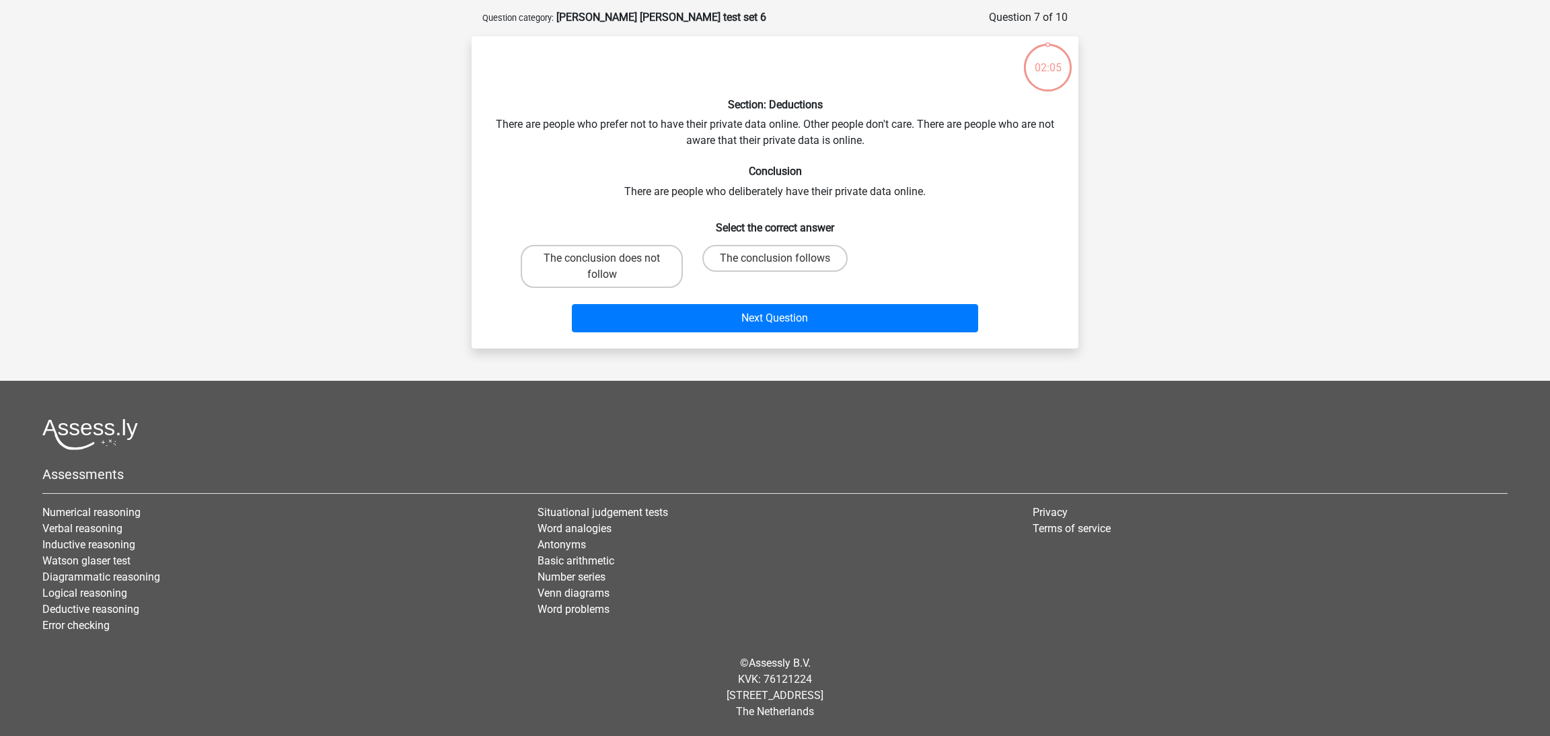
scroll to position [56, 0]
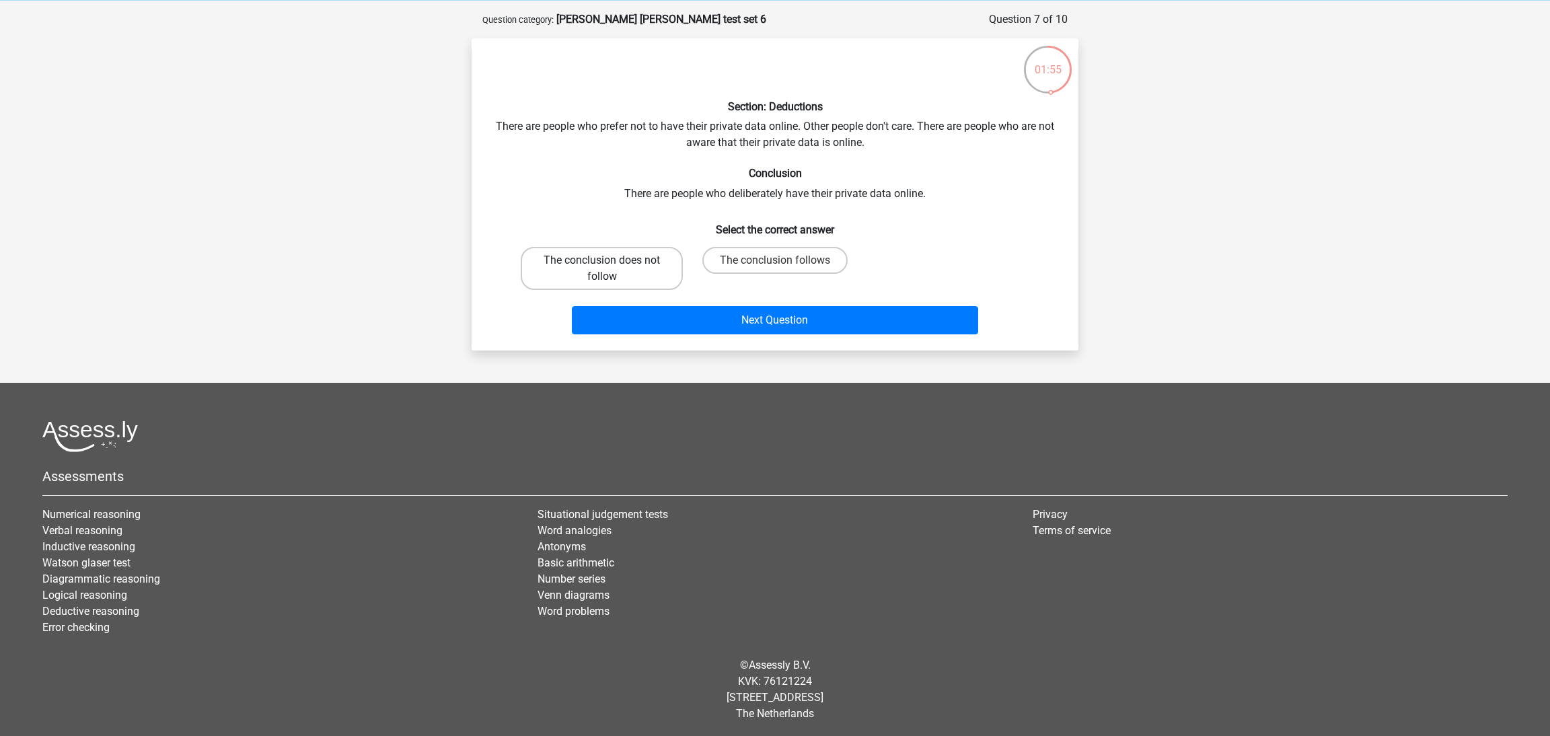
click at [641, 264] on label "The conclusion does not follow" at bounding box center [602, 268] width 162 height 43
click at [611, 264] on input "The conclusion does not follow" at bounding box center [606, 264] width 9 height 9
radio input "true"
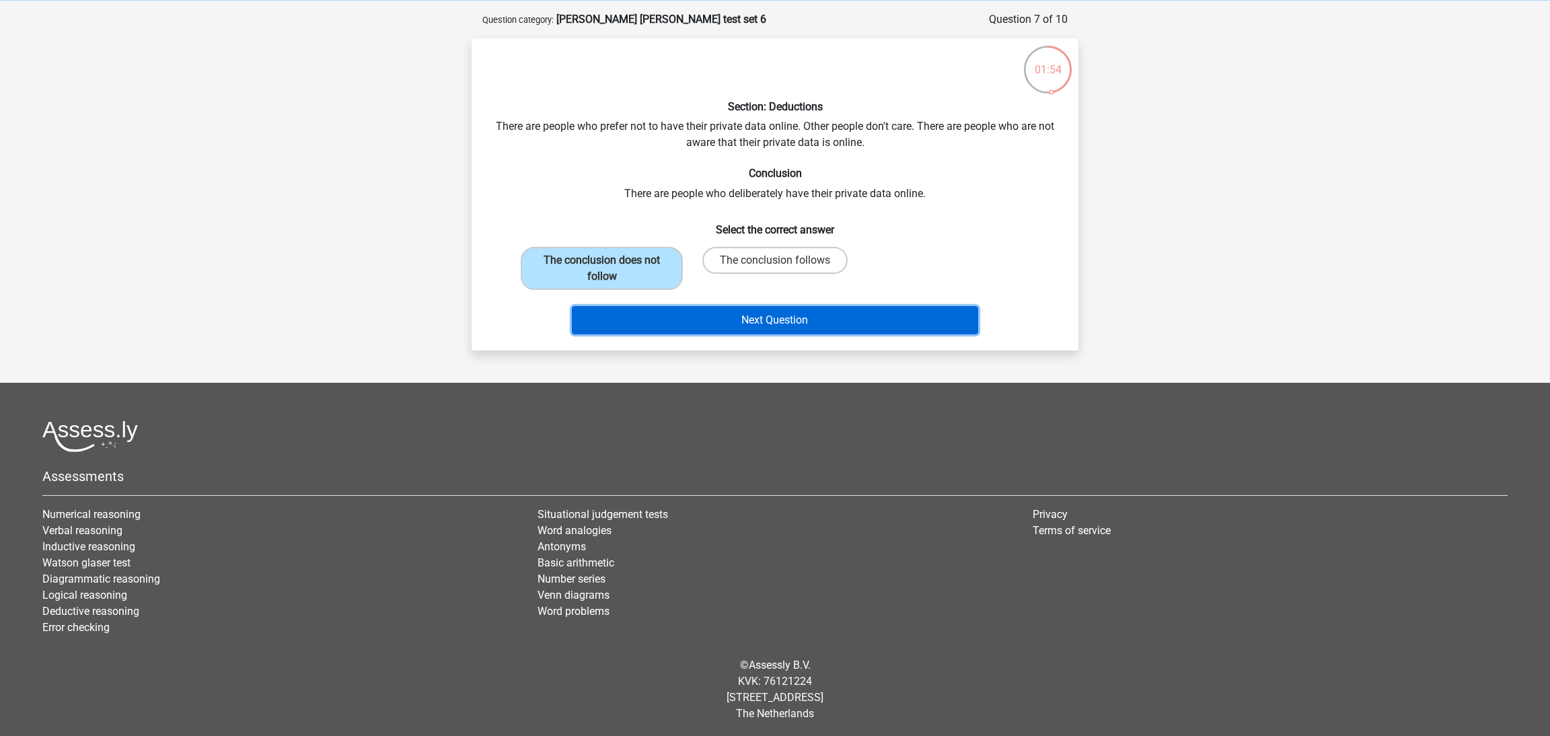
click at [812, 327] on button "Next Question" at bounding box center [775, 320] width 407 height 28
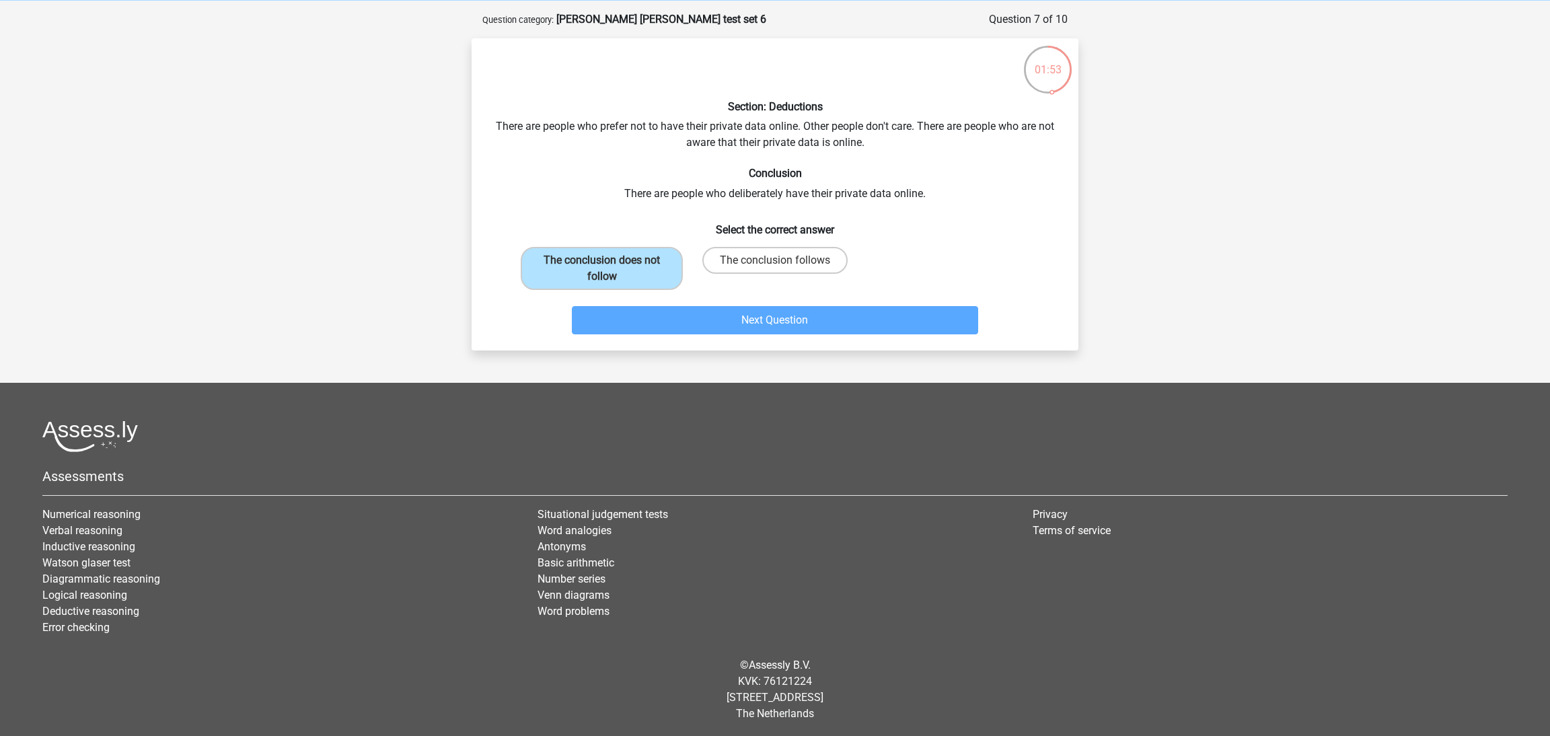
scroll to position [40, 0]
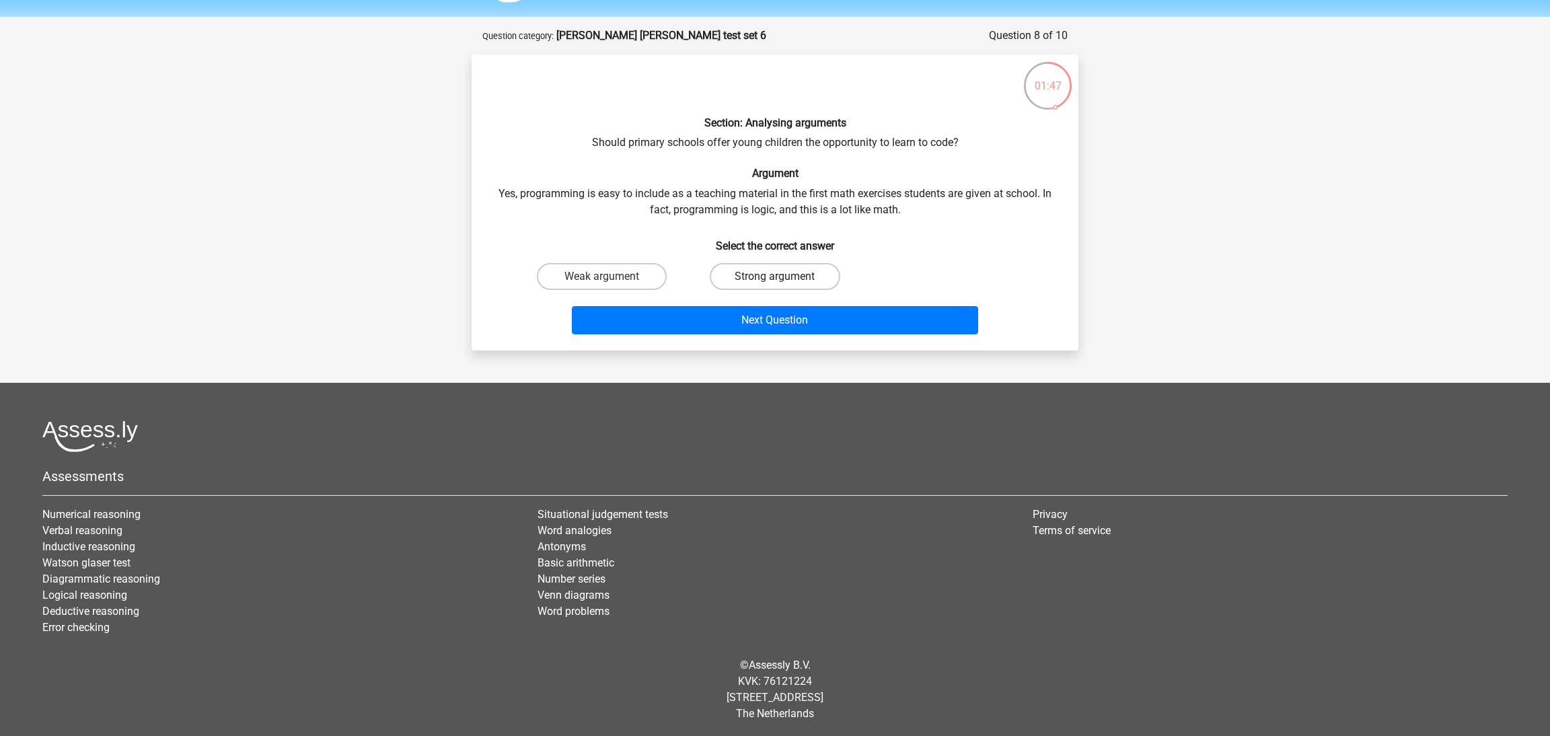
click at [741, 272] on label "Strong argument" at bounding box center [775, 276] width 130 height 27
click at [775, 277] on input "Strong argument" at bounding box center [779, 281] width 9 height 9
radio input "true"
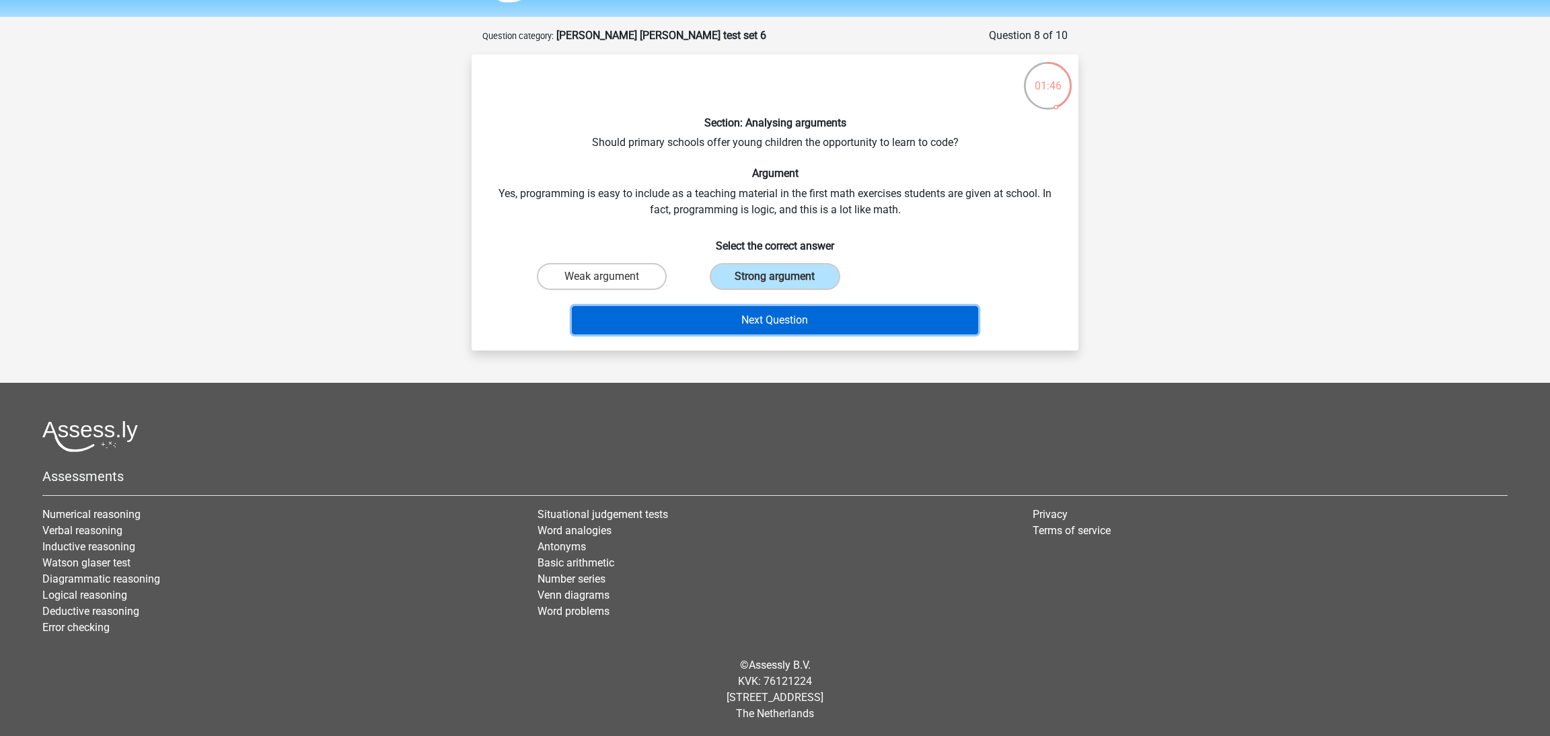
click at [821, 319] on button "Next Question" at bounding box center [775, 320] width 407 height 28
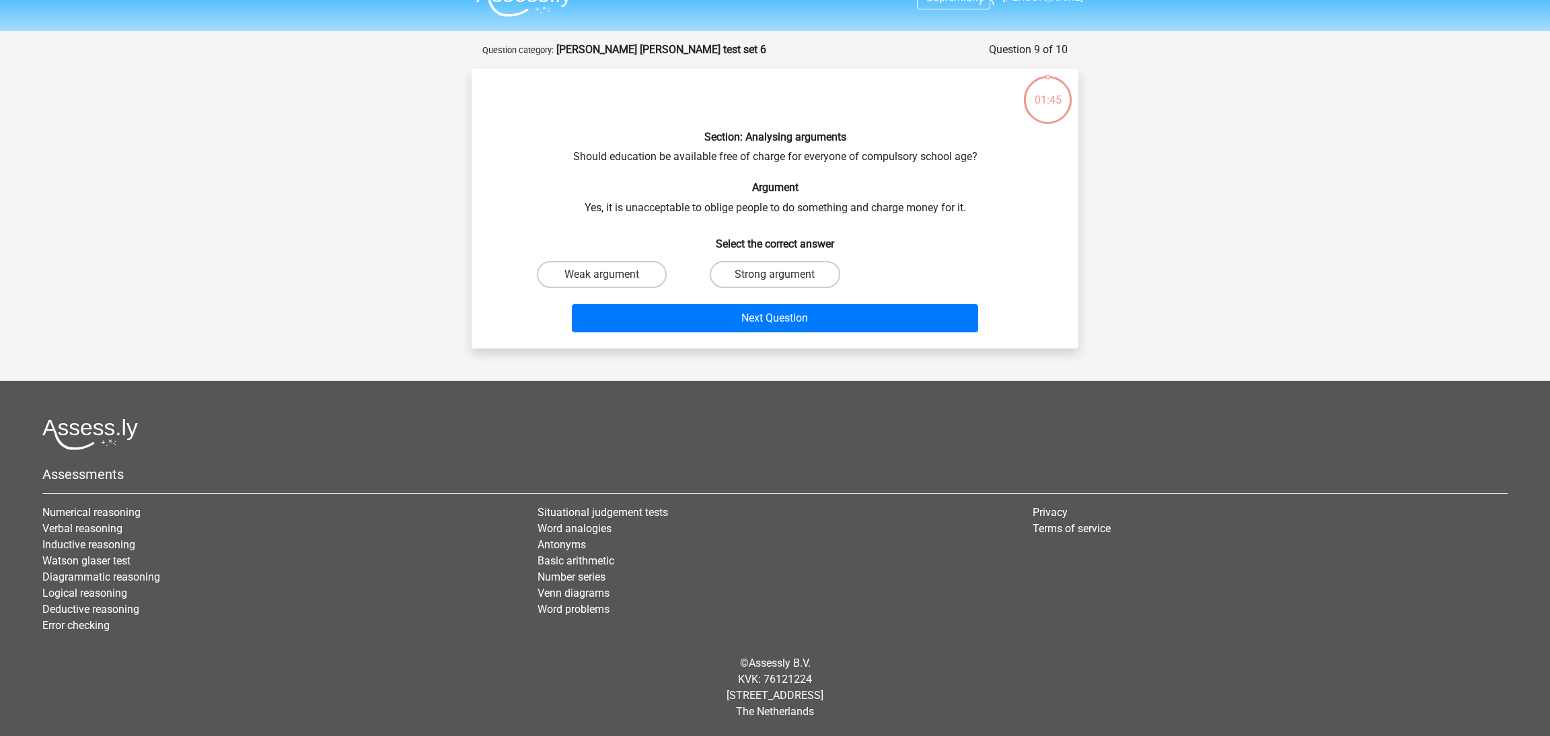
scroll to position [24, 0]
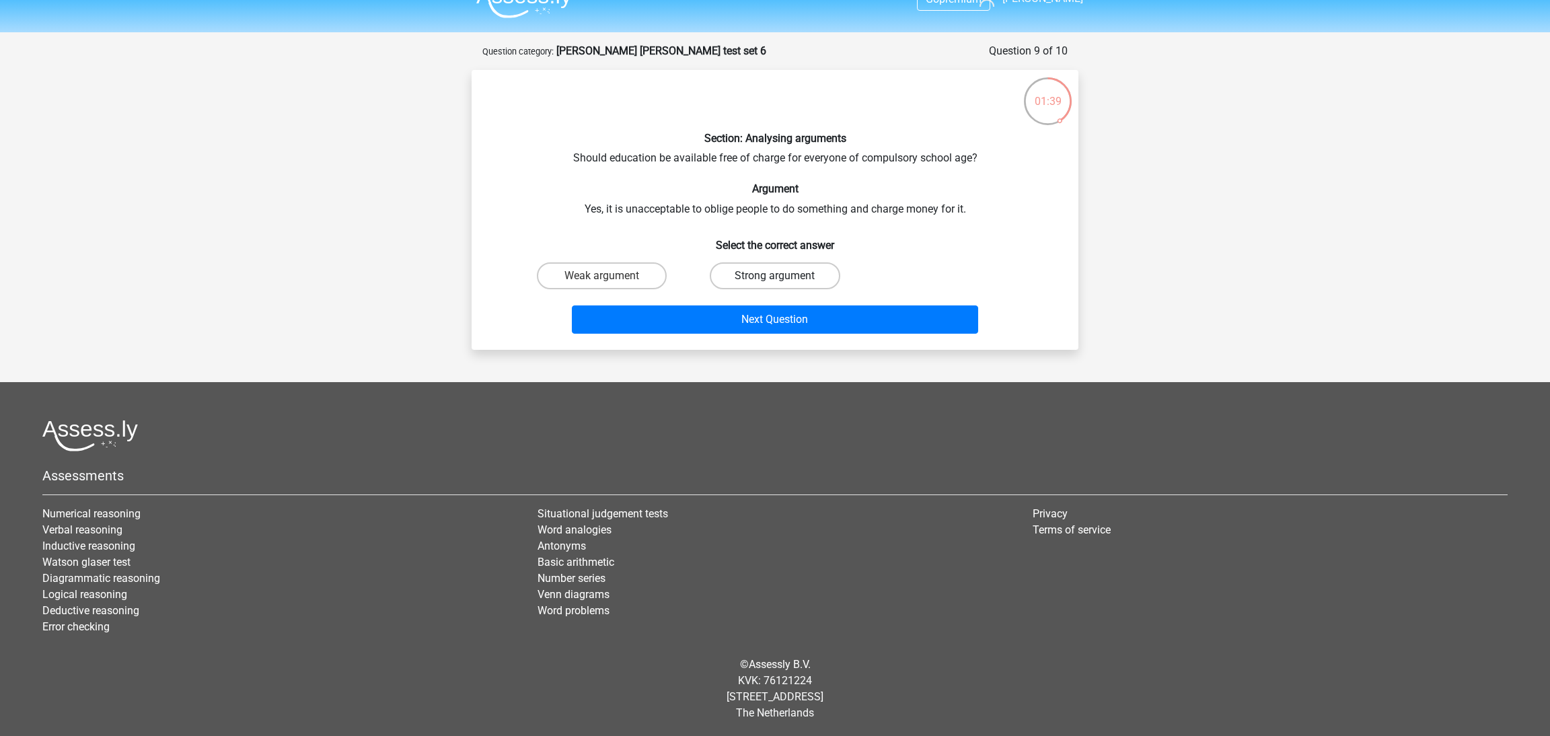
click at [787, 283] on label "Strong argument" at bounding box center [775, 275] width 130 height 27
click at [784, 283] on input "Strong argument" at bounding box center [779, 280] width 9 height 9
radio input "true"
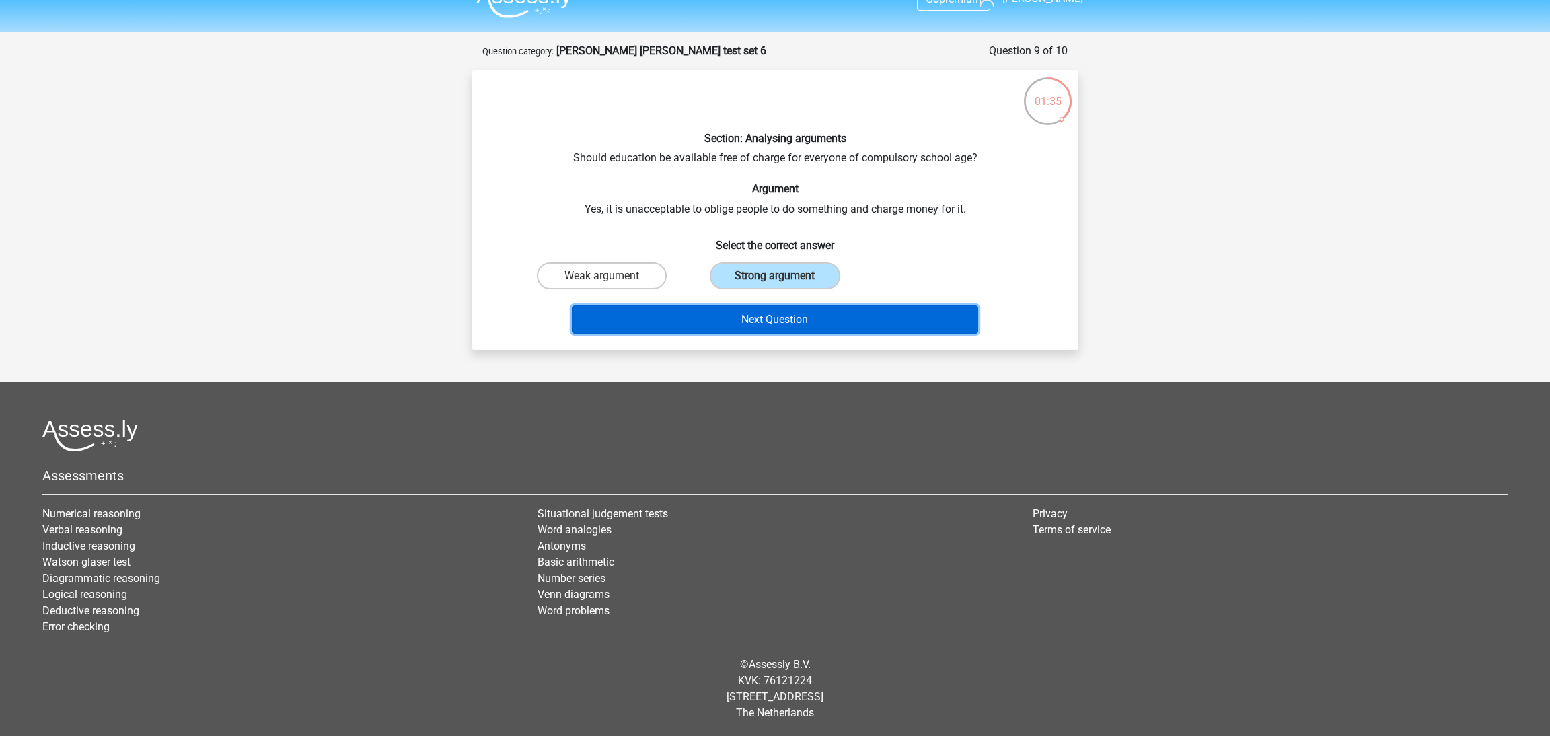
click at [829, 325] on button "Next Question" at bounding box center [775, 320] width 407 height 28
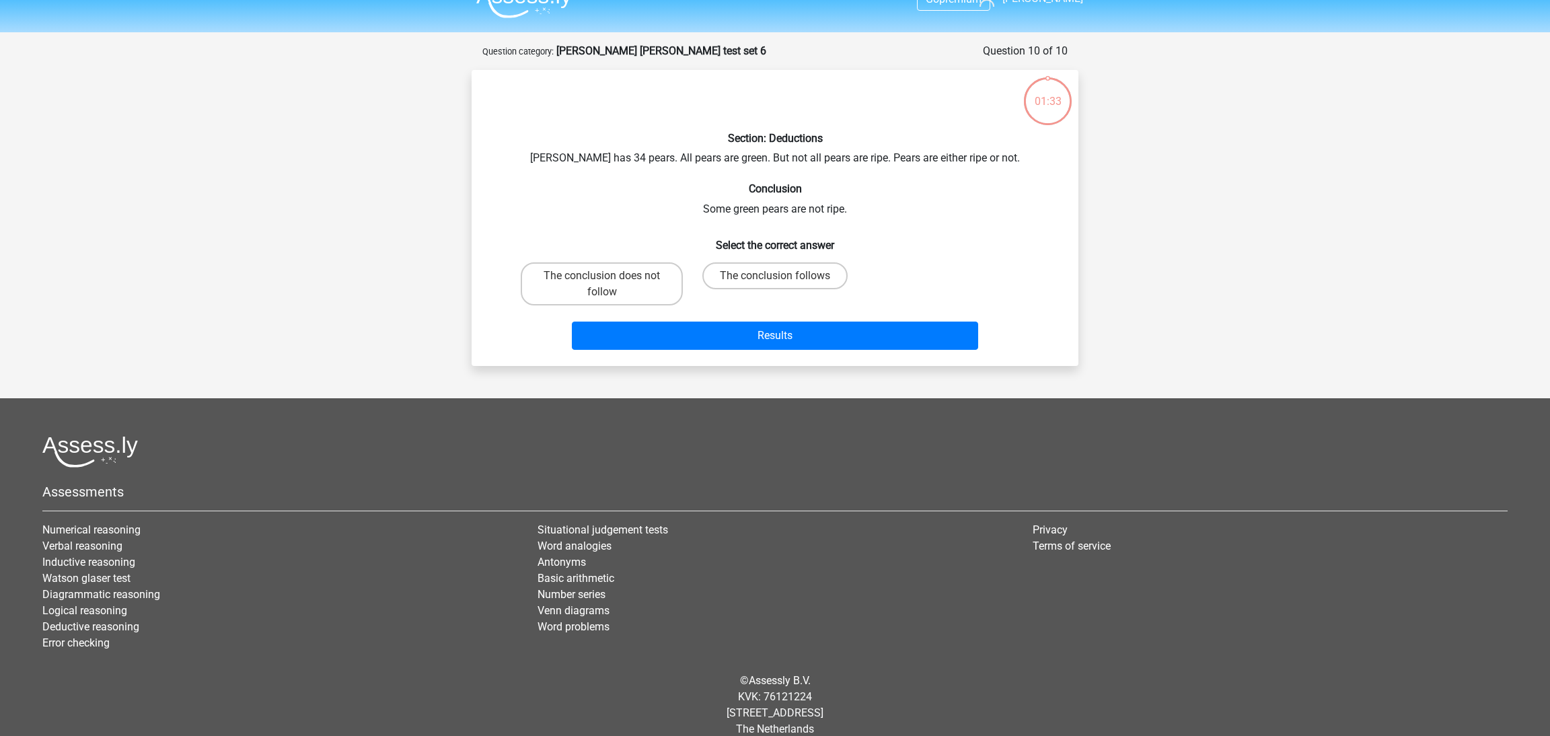
scroll to position [40, 0]
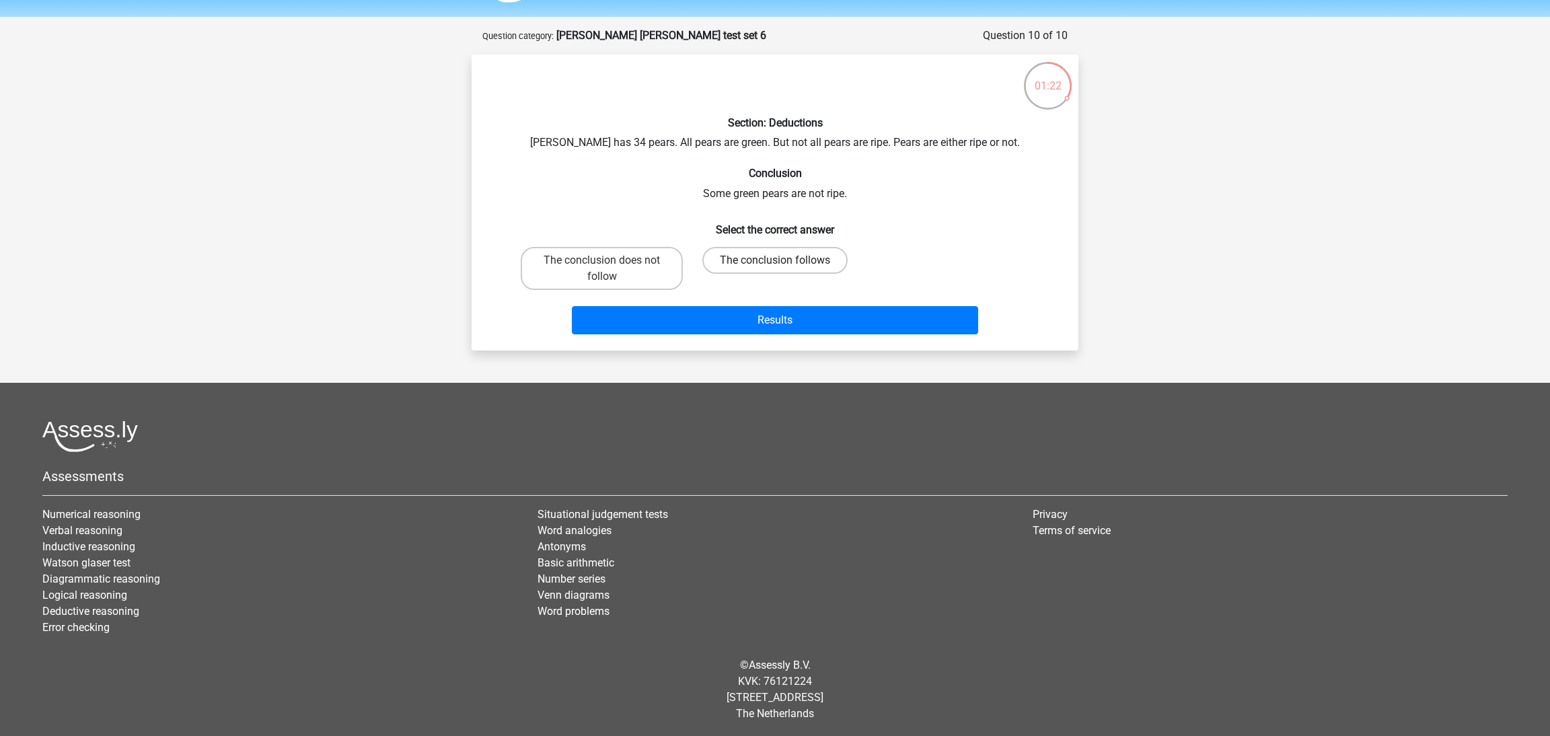
click at [762, 254] on label "The conclusion follows" at bounding box center [775, 260] width 145 height 27
click at [775, 260] on input "The conclusion follows" at bounding box center [779, 264] width 9 height 9
radio input "true"
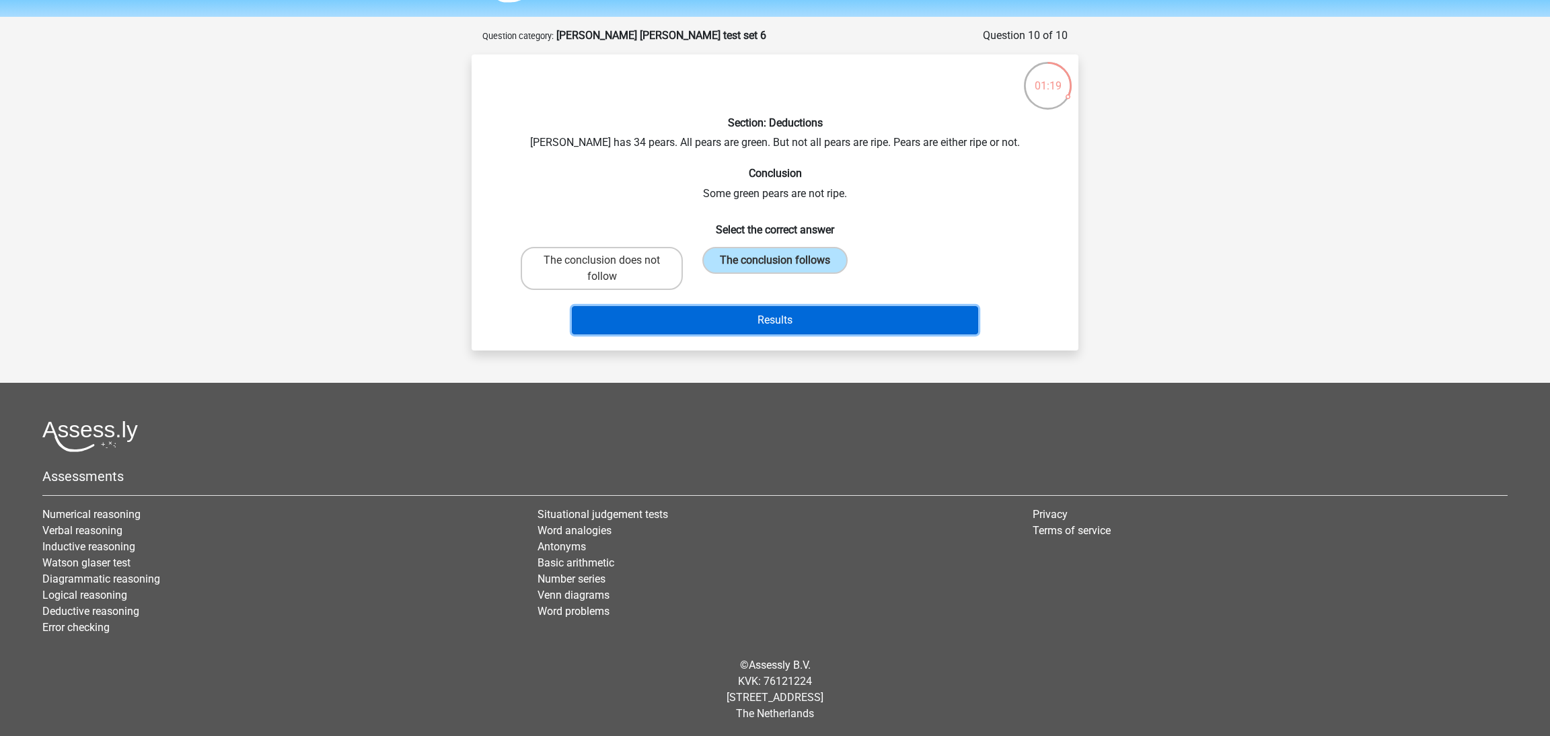
click at [820, 320] on button "Results" at bounding box center [775, 320] width 407 height 28
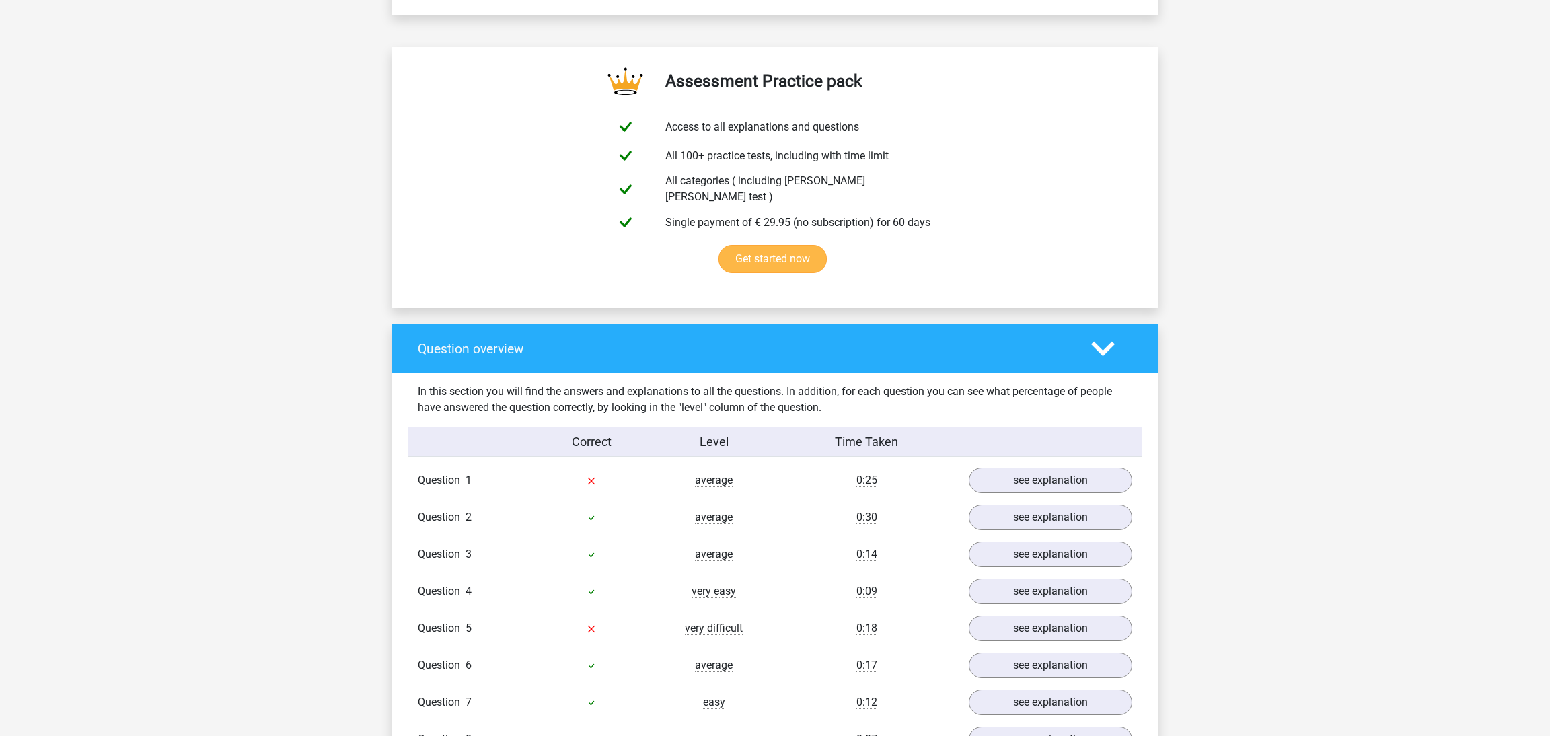
scroll to position [828, 0]
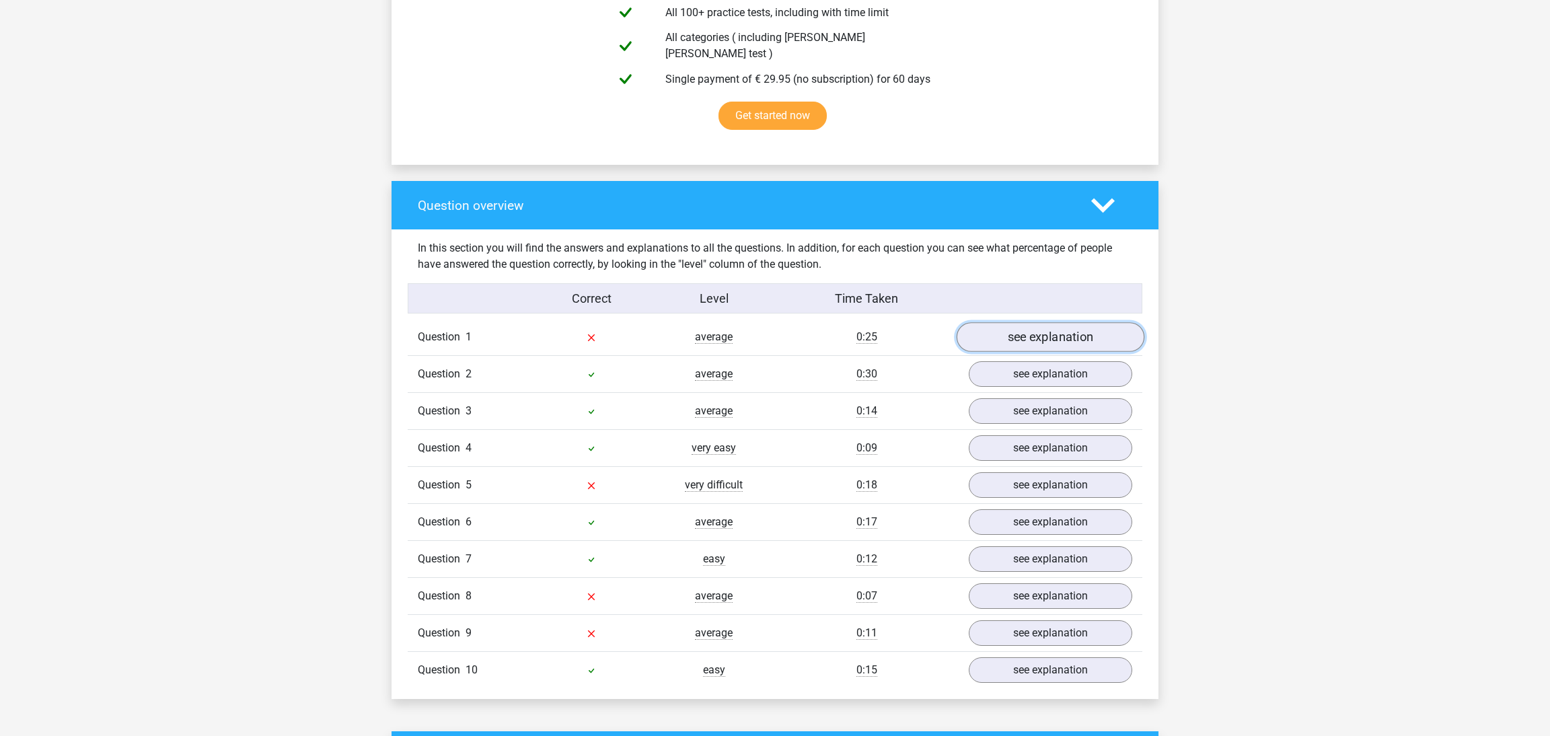
click at [1013, 329] on link "see explanation" at bounding box center [1051, 338] width 188 height 30
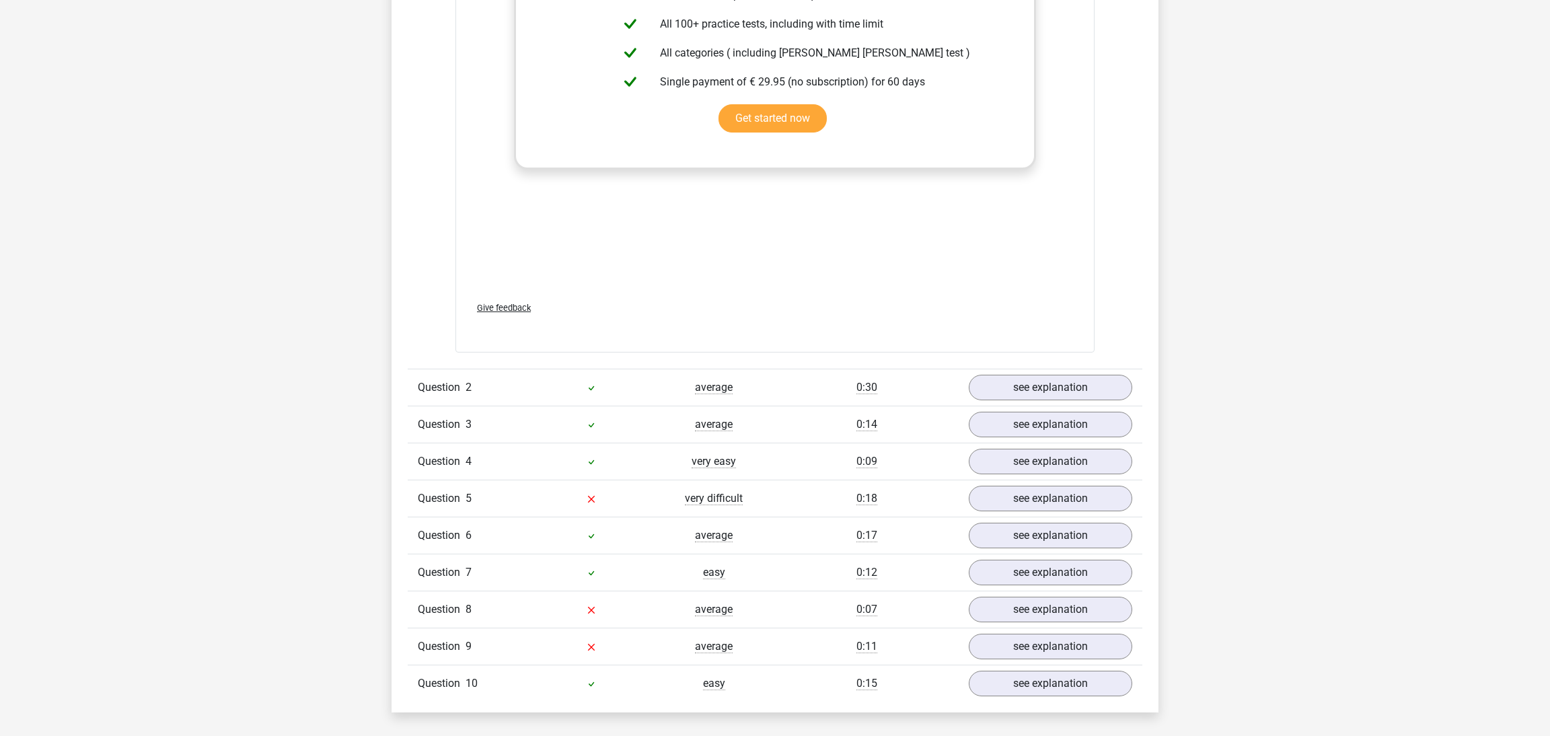
scroll to position [1655, 0]
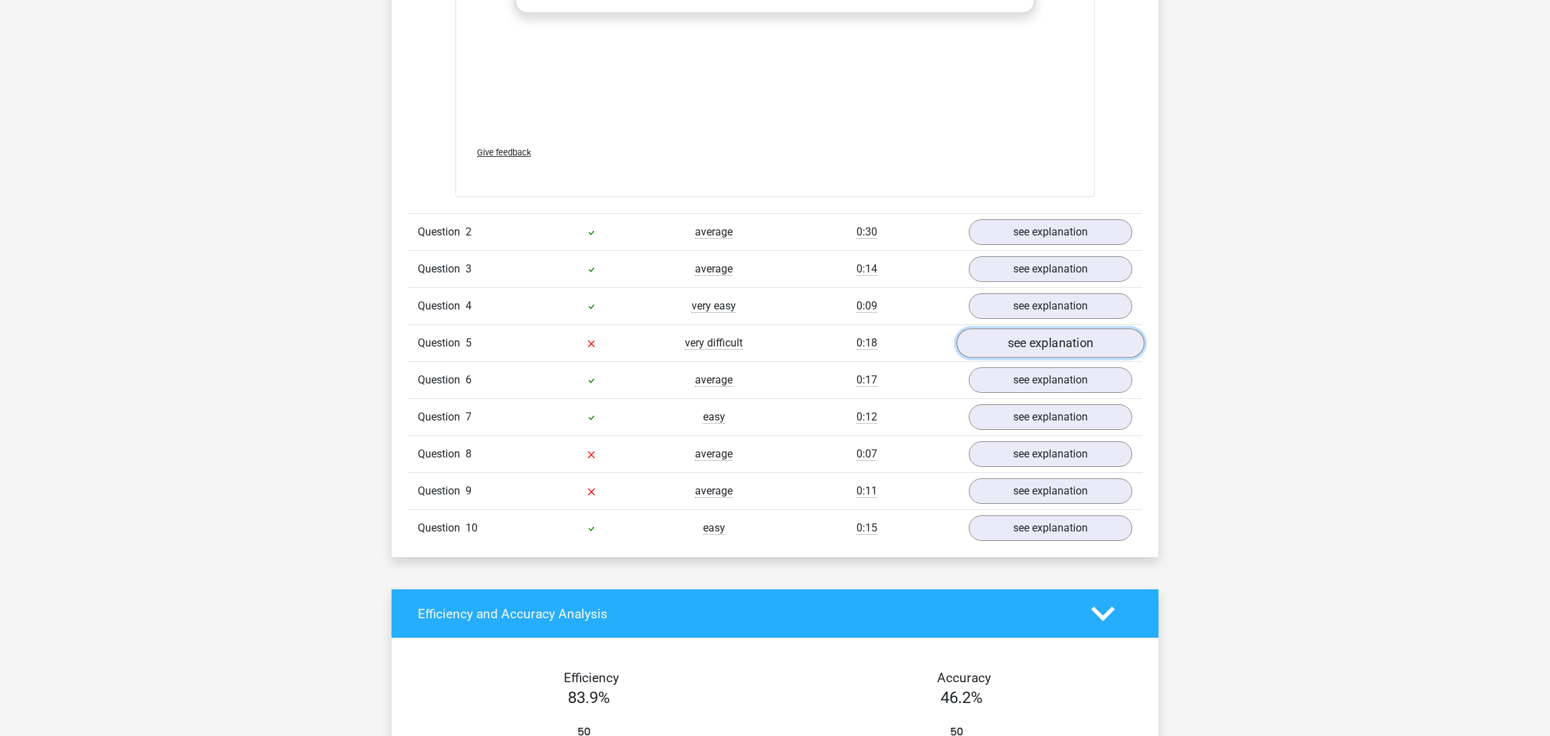
click at [1023, 346] on link "see explanation" at bounding box center [1051, 343] width 188 height 30
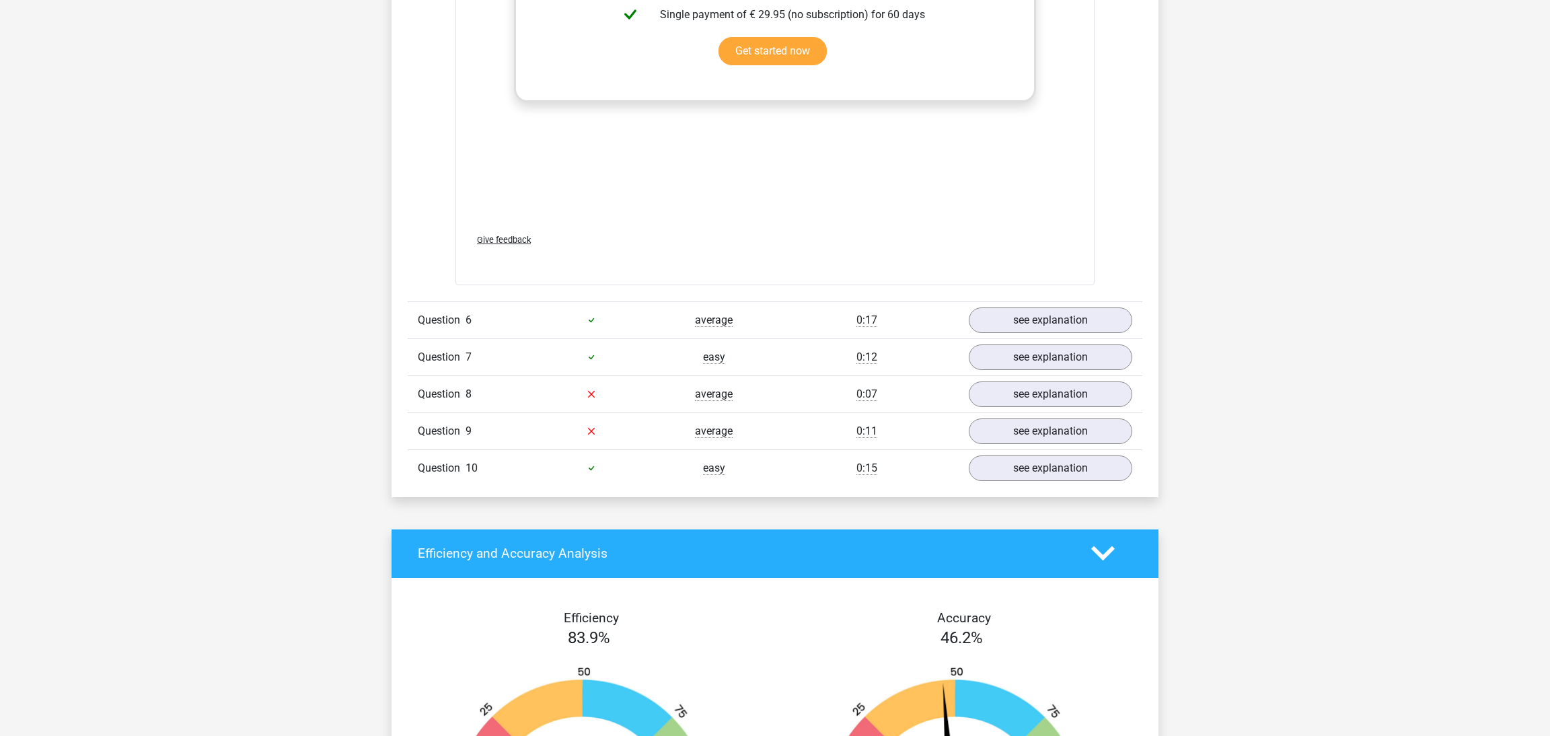
scroll to position [2482, 0]
click at [1098, 386] on link "see explanation" at bounding box center [1051, 394] width 188 height 30
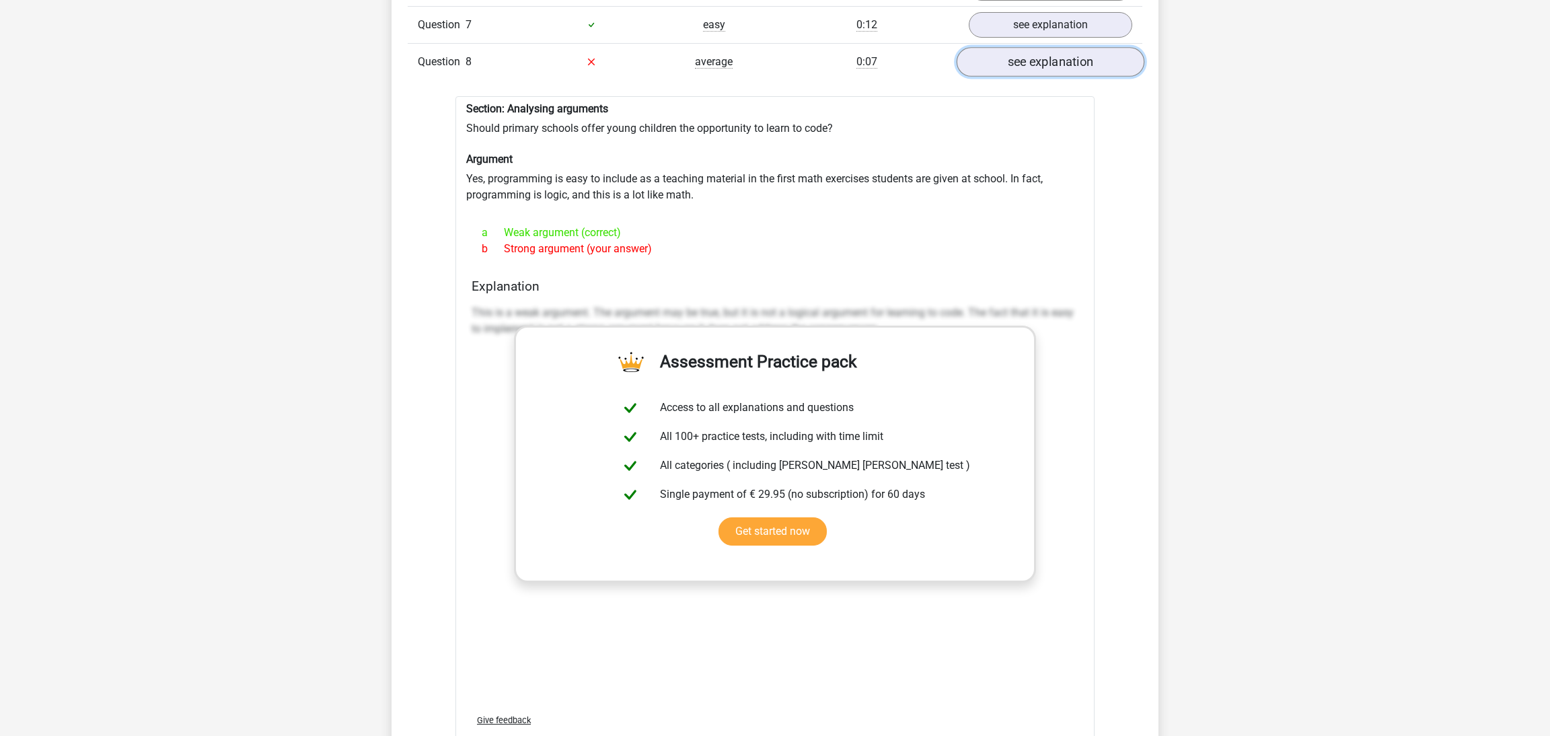
scroll to position [3311, 0]
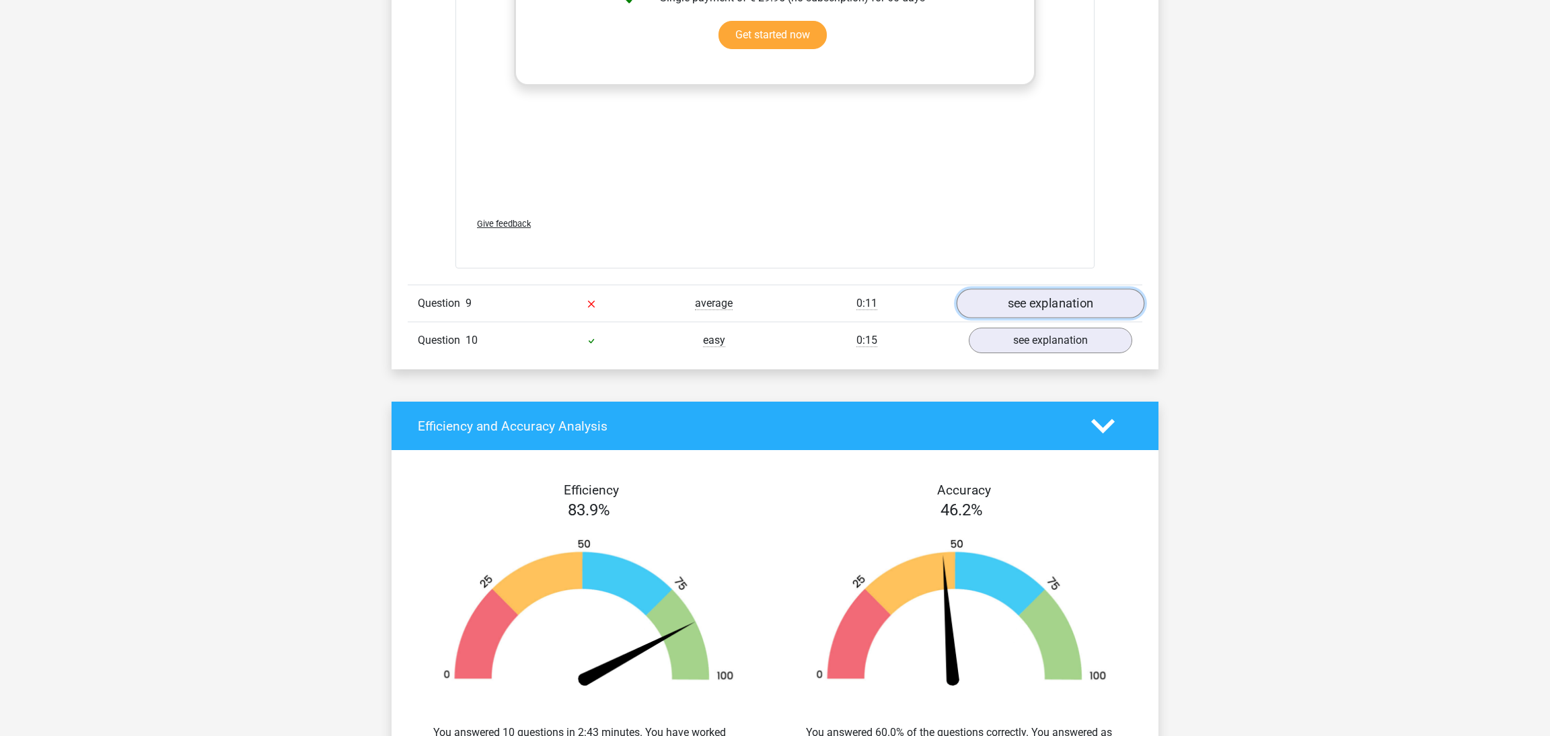
click at [1057, 309] on link "see explanation" at bounding box center [1051, 304] width 188 height 30
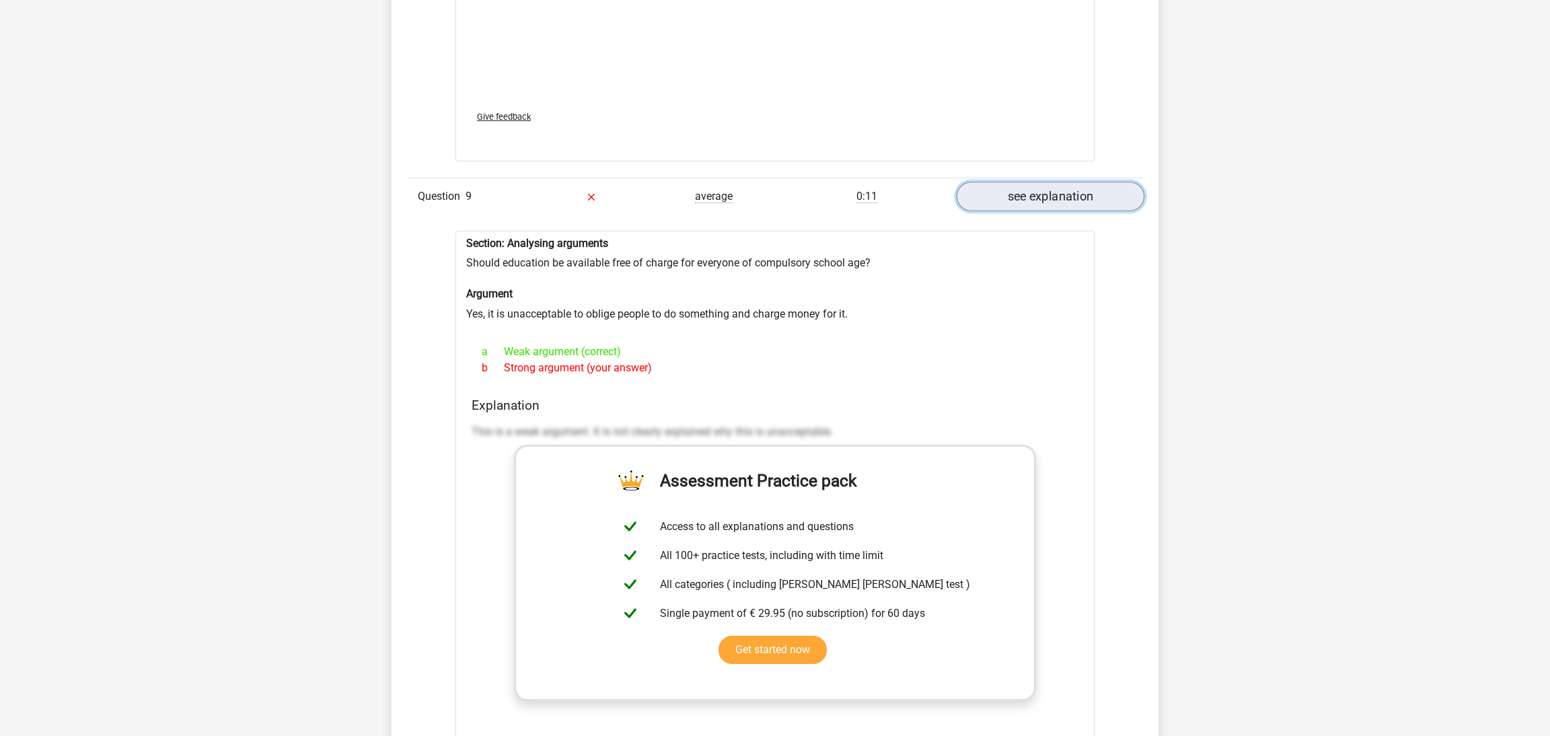
scroll to position [3476, 0]
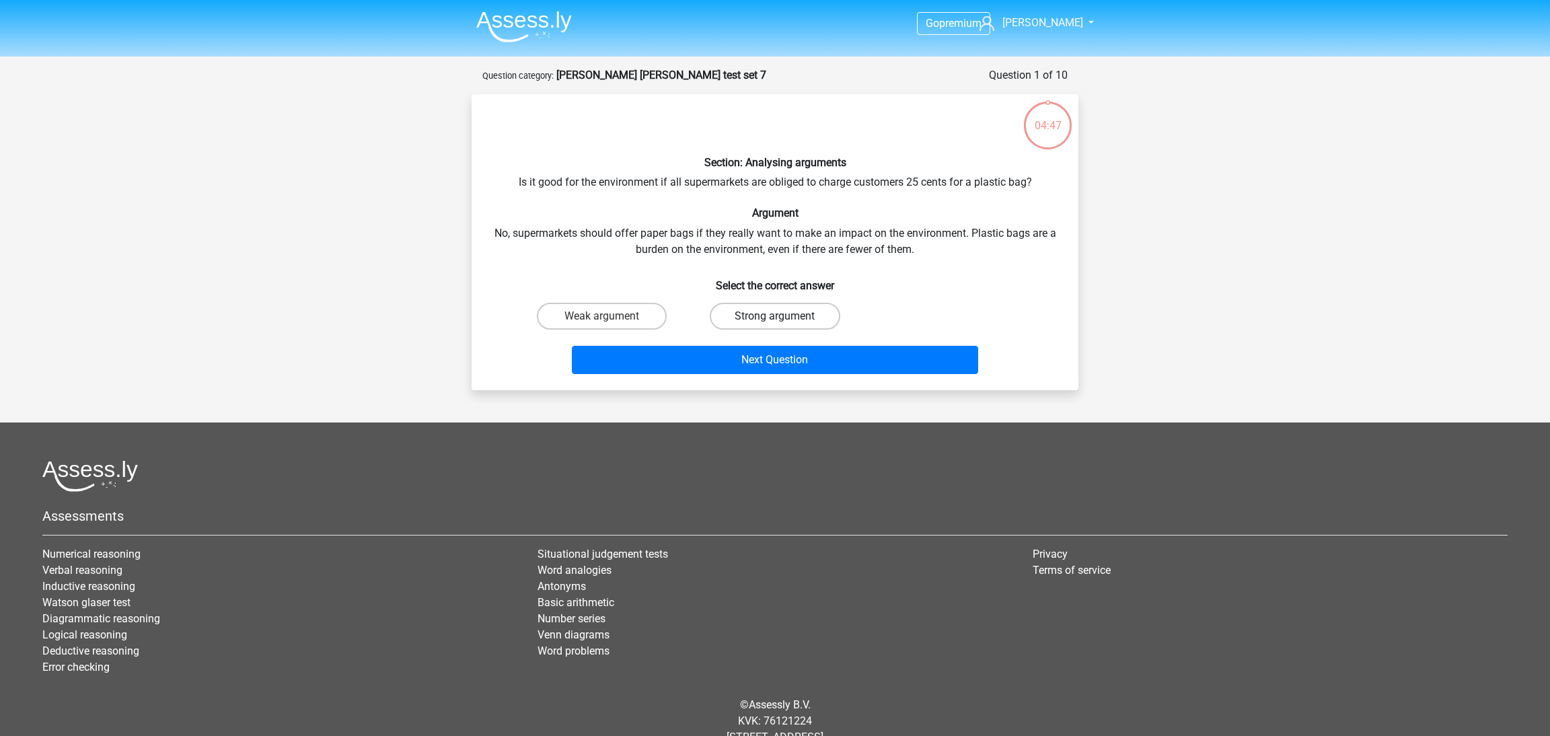
click at [745, 315] on label "Strong argument" at bounding box center [775, 316] width 130 height 27
click at [775, 316] on input "Strong argument" at bounding box center [779, 320] width 9 height 9
radio input "true"
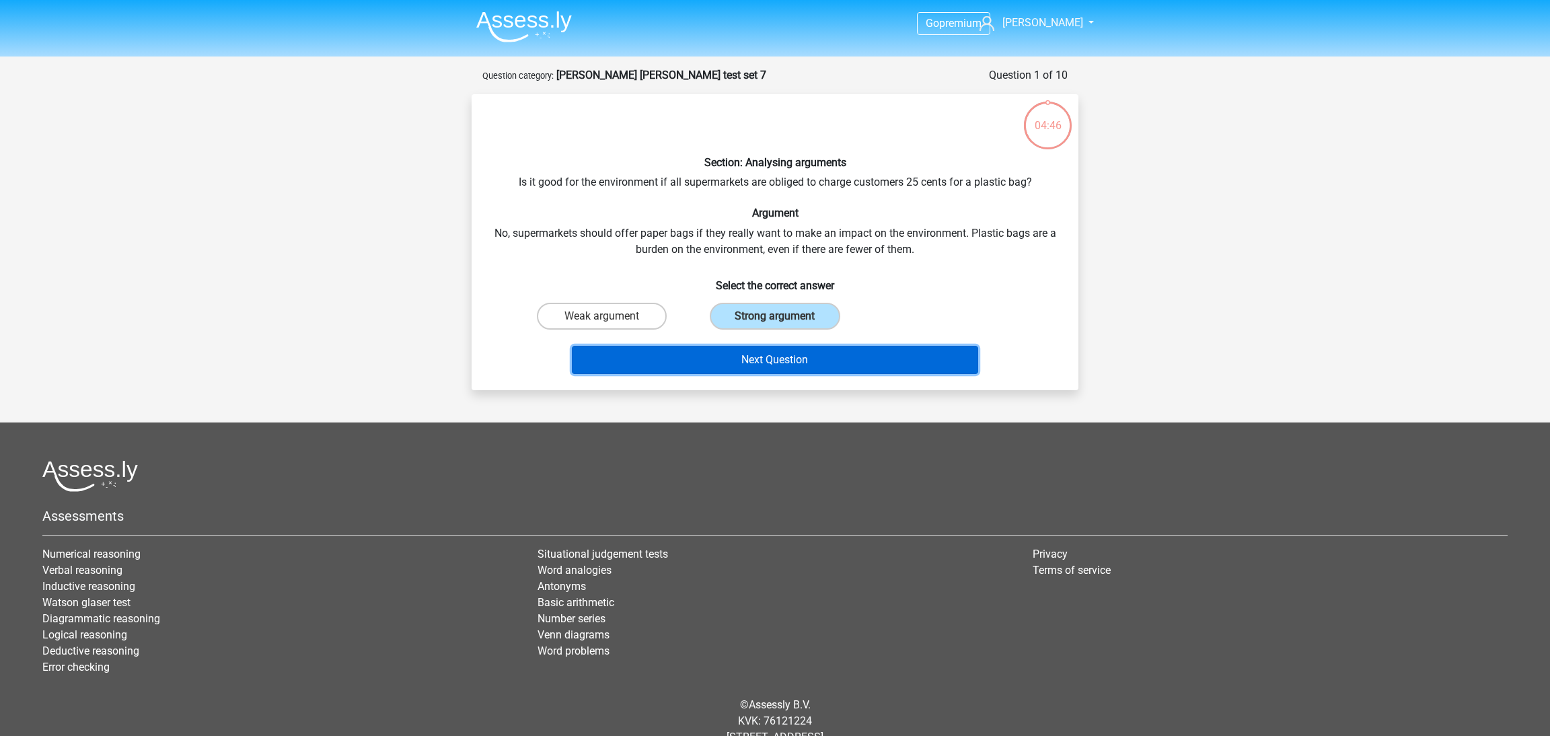
click at [838, 372] on button "Next Question" at bounding box center [775, 360] width 407 height 28
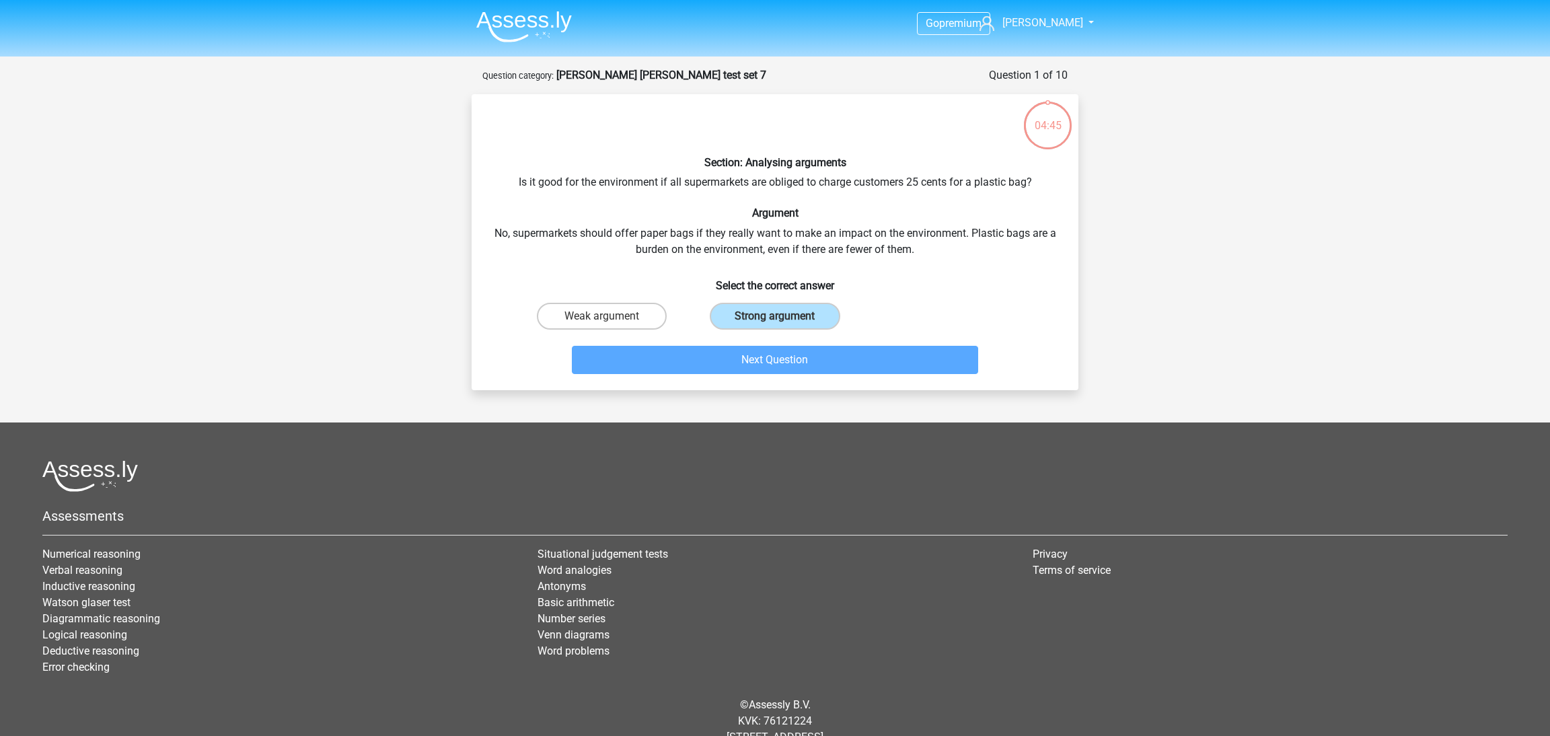
scroll to position [24, 0]
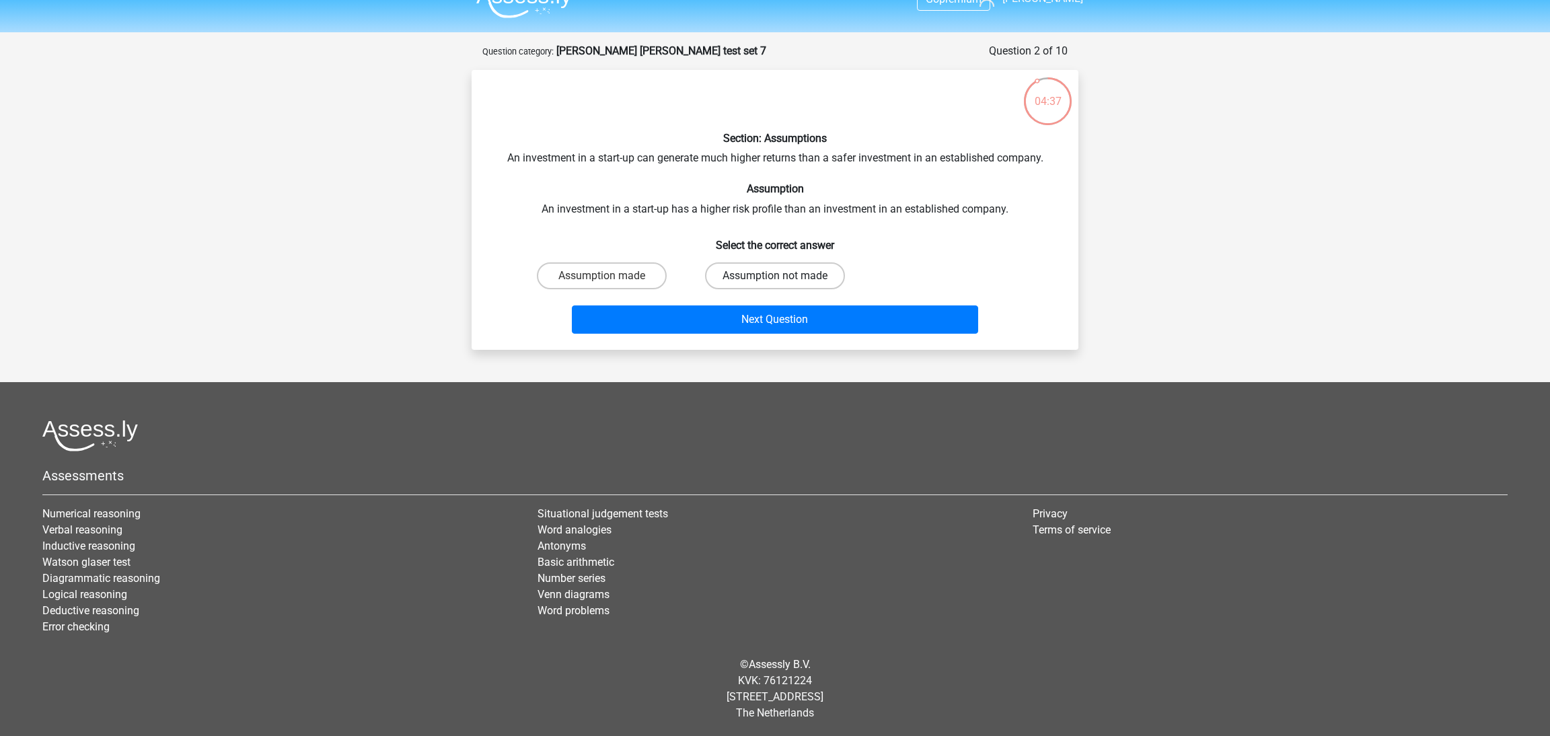
click at [742, 275] on label "Assumption not made" at bounding box center [775, 275] width 140 height 27
click at [775, 276] on input "Assumption not made" at bounding box center [779, 280] width 9 height 9
radio input "true"
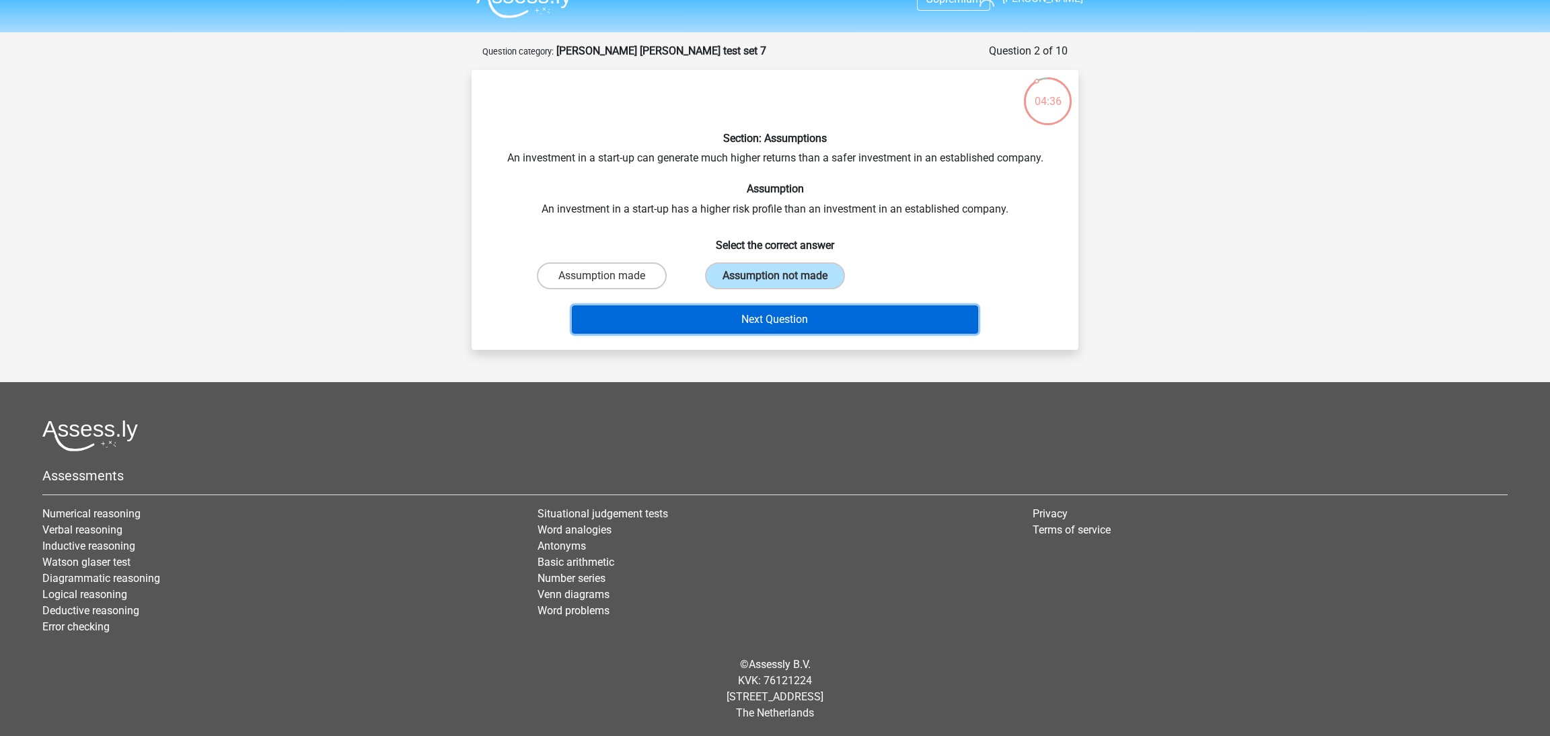
click at [791, 330] on button "Next Question" at bounding box center [775, 320] width 407 height 28
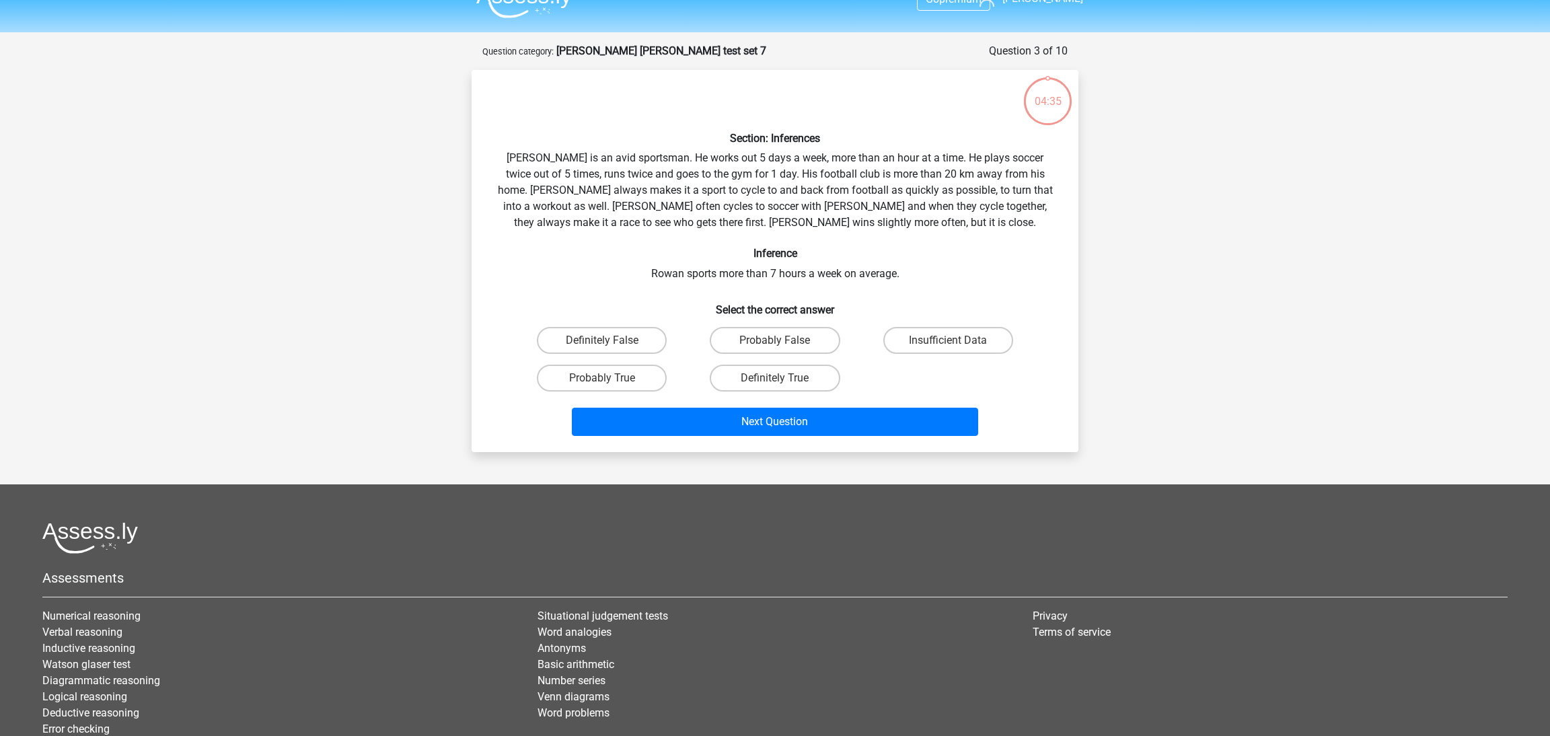
scroll to position [67, 0]
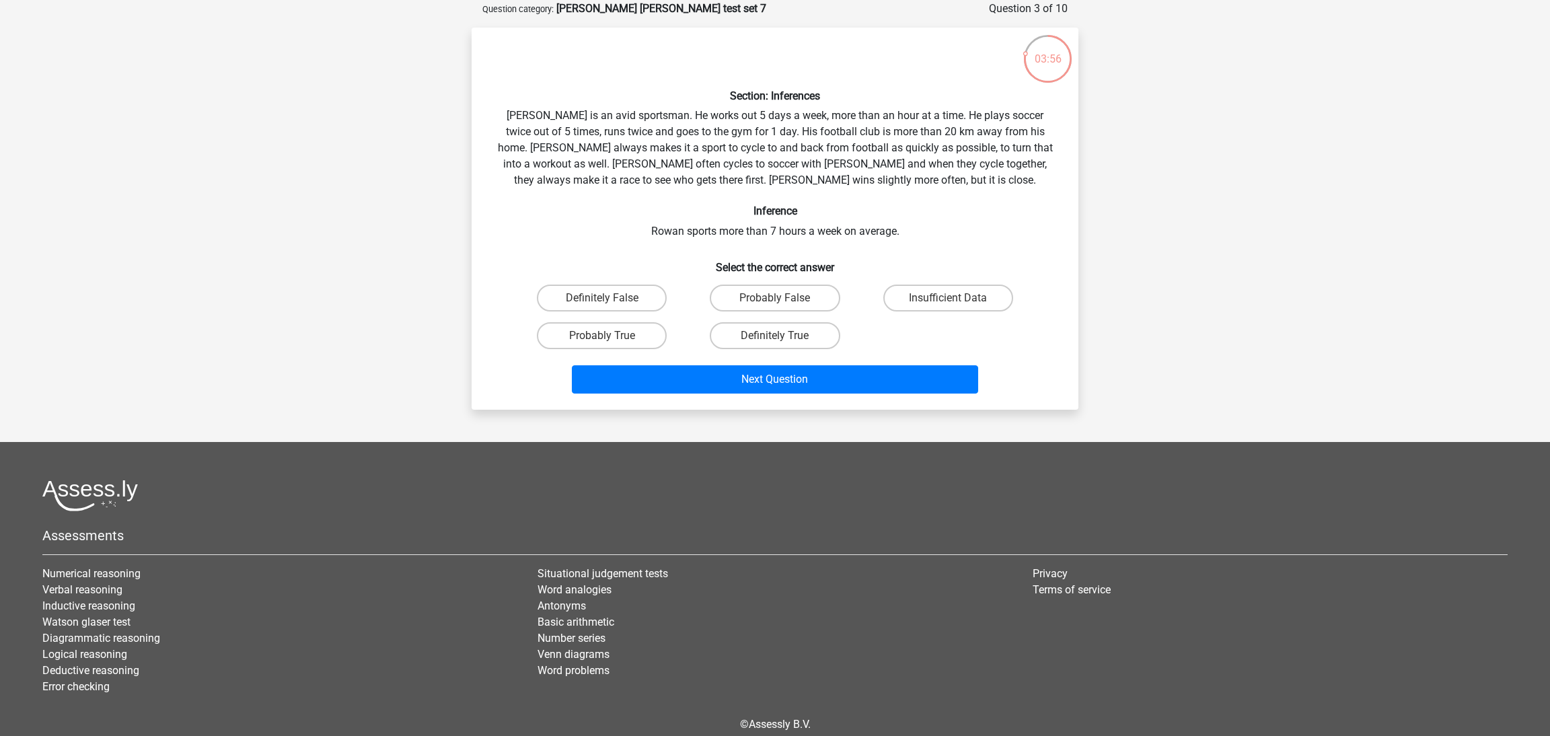
click at [775, 337] on input "Definitely True" at bounding box center [779, 340] width 9 height 9
radio input "true"
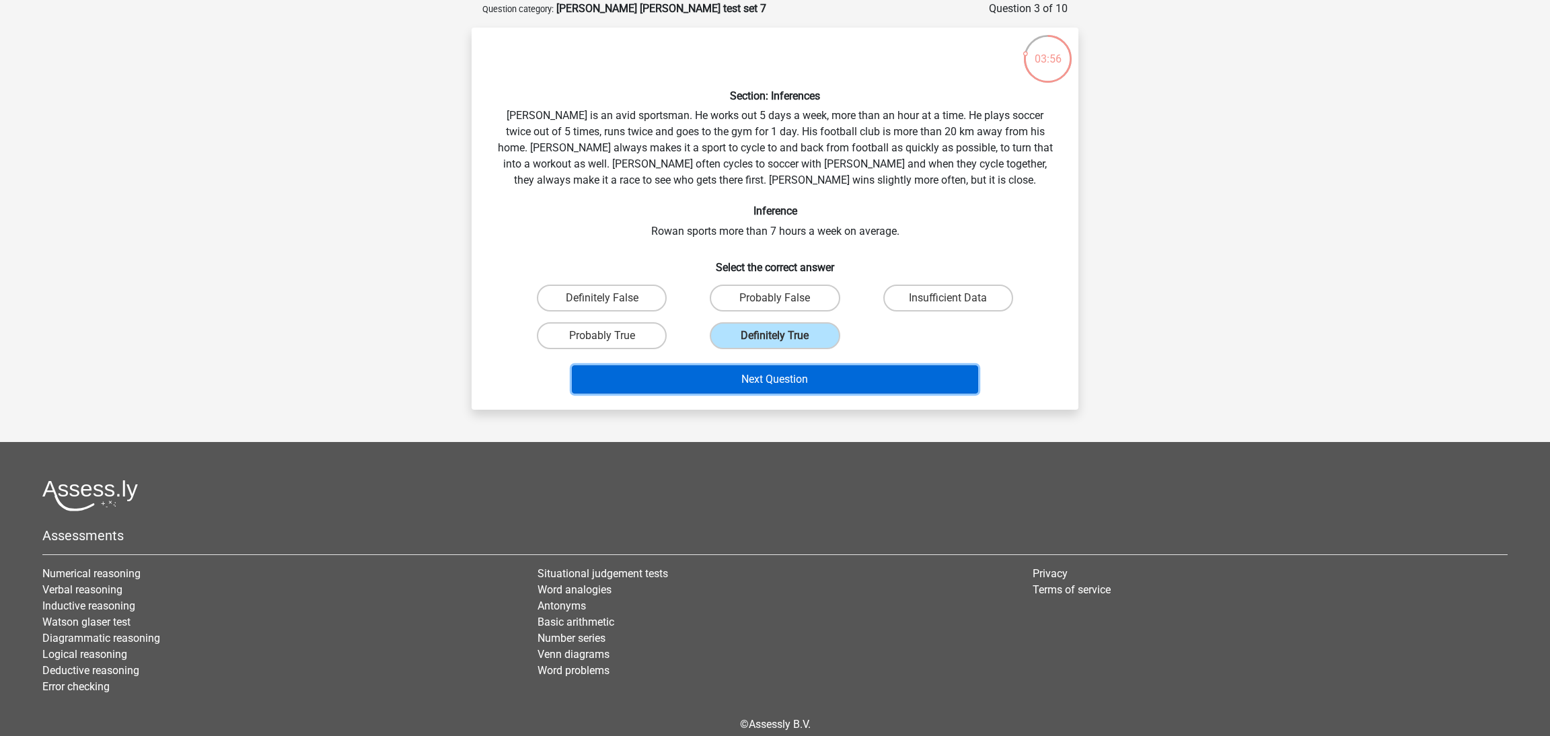
click at [780, 373] on button "Next Question" at bounding box center [775, 379] width 407 height 28
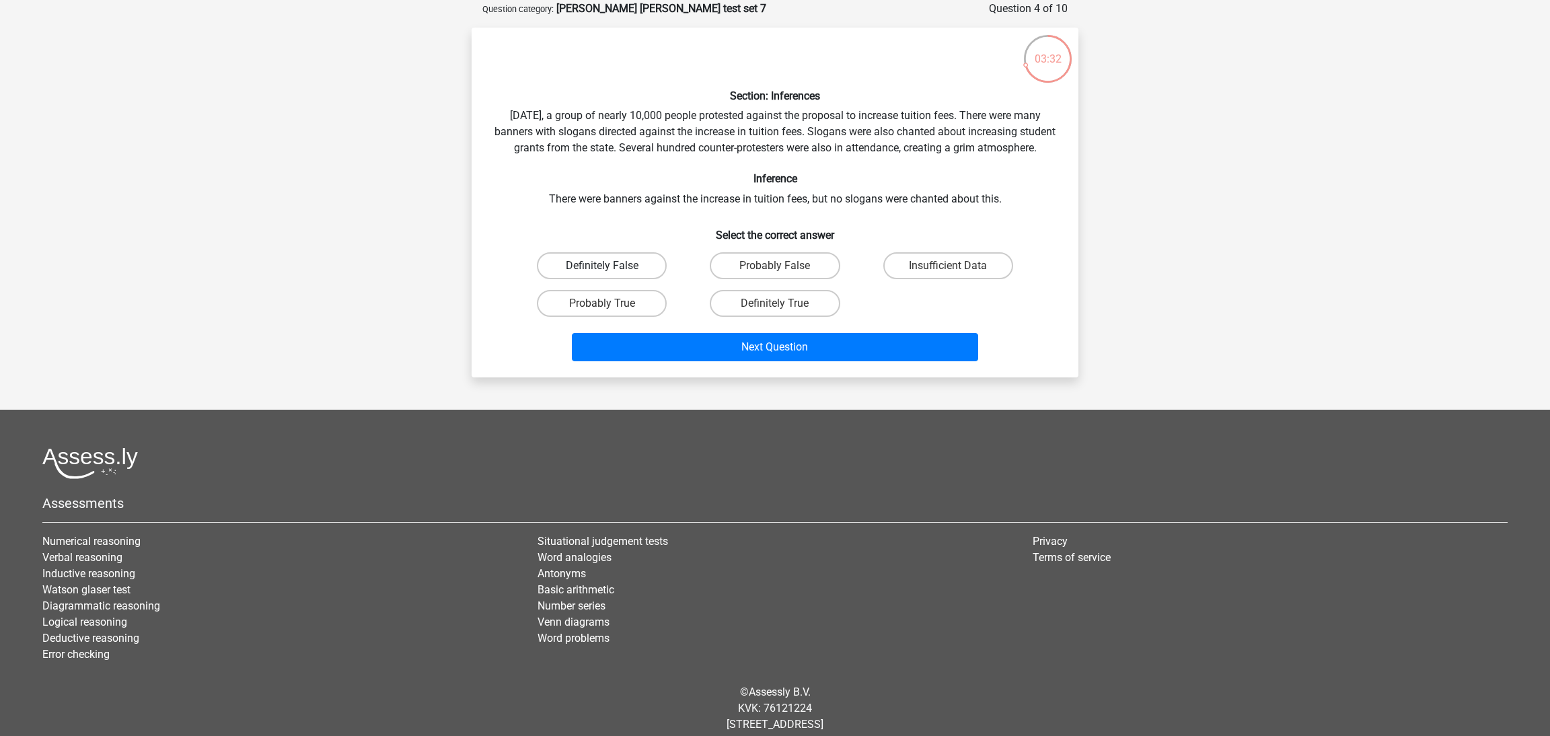
click at [636, 279] on label "Definitely False" at bounding box center [602, 265] width 130 height 27
click at [611, 275] on input "Definitely False" at bounding box center [606, 270] width 9 height 9
radio input "true"
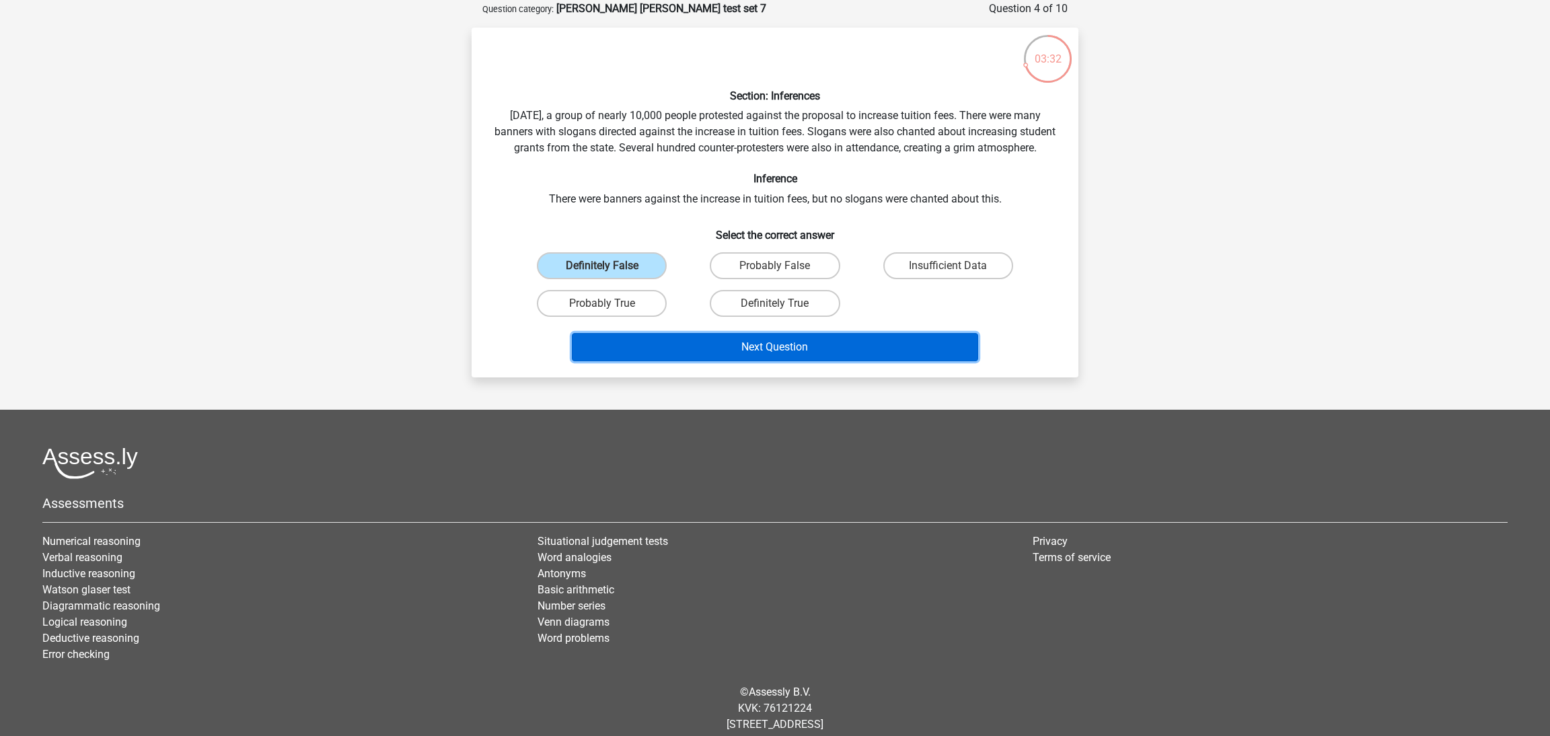
click at [756, 361] on button "Next Question" at bounding box center [775, 347] width 407 height 28
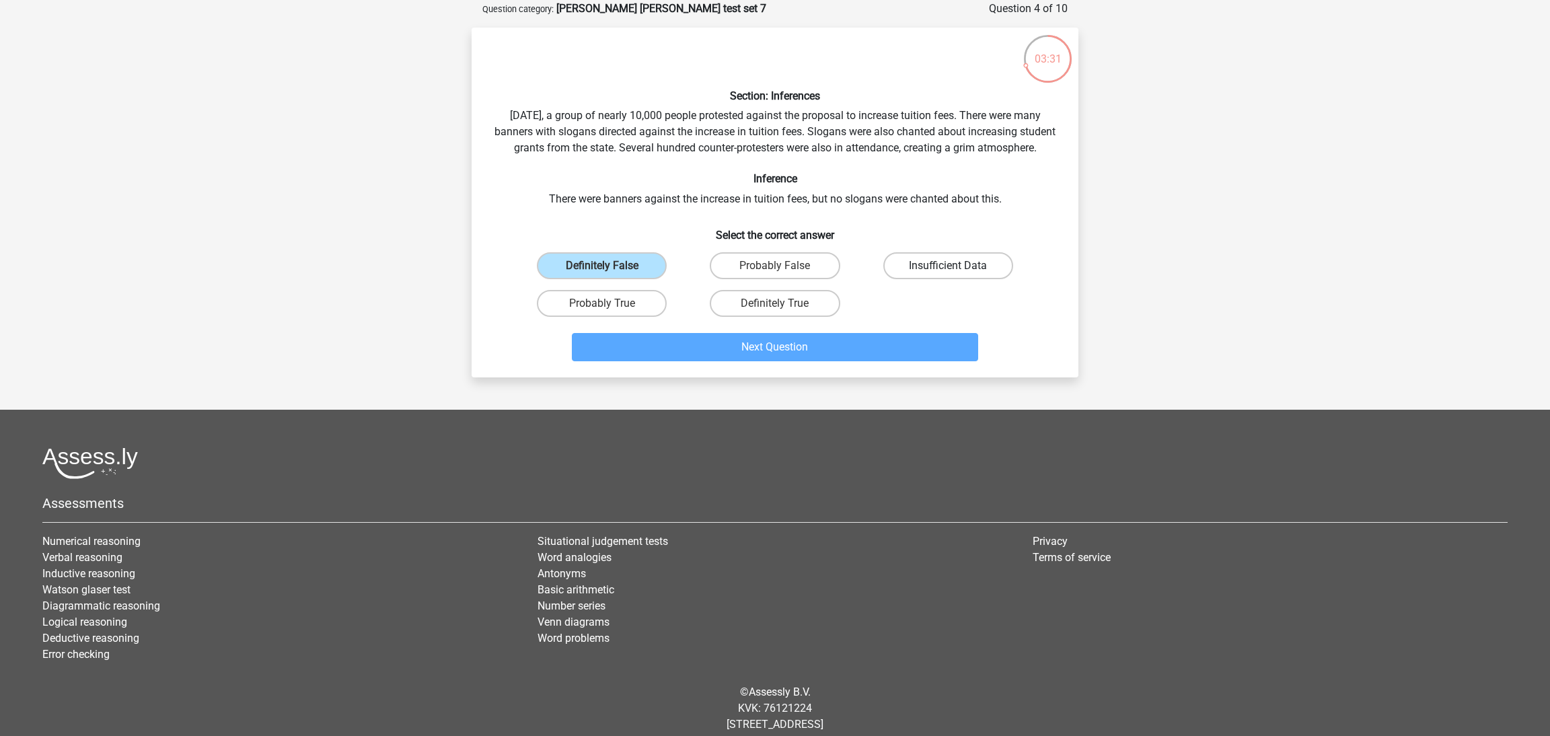
scroll to position [24, 0]
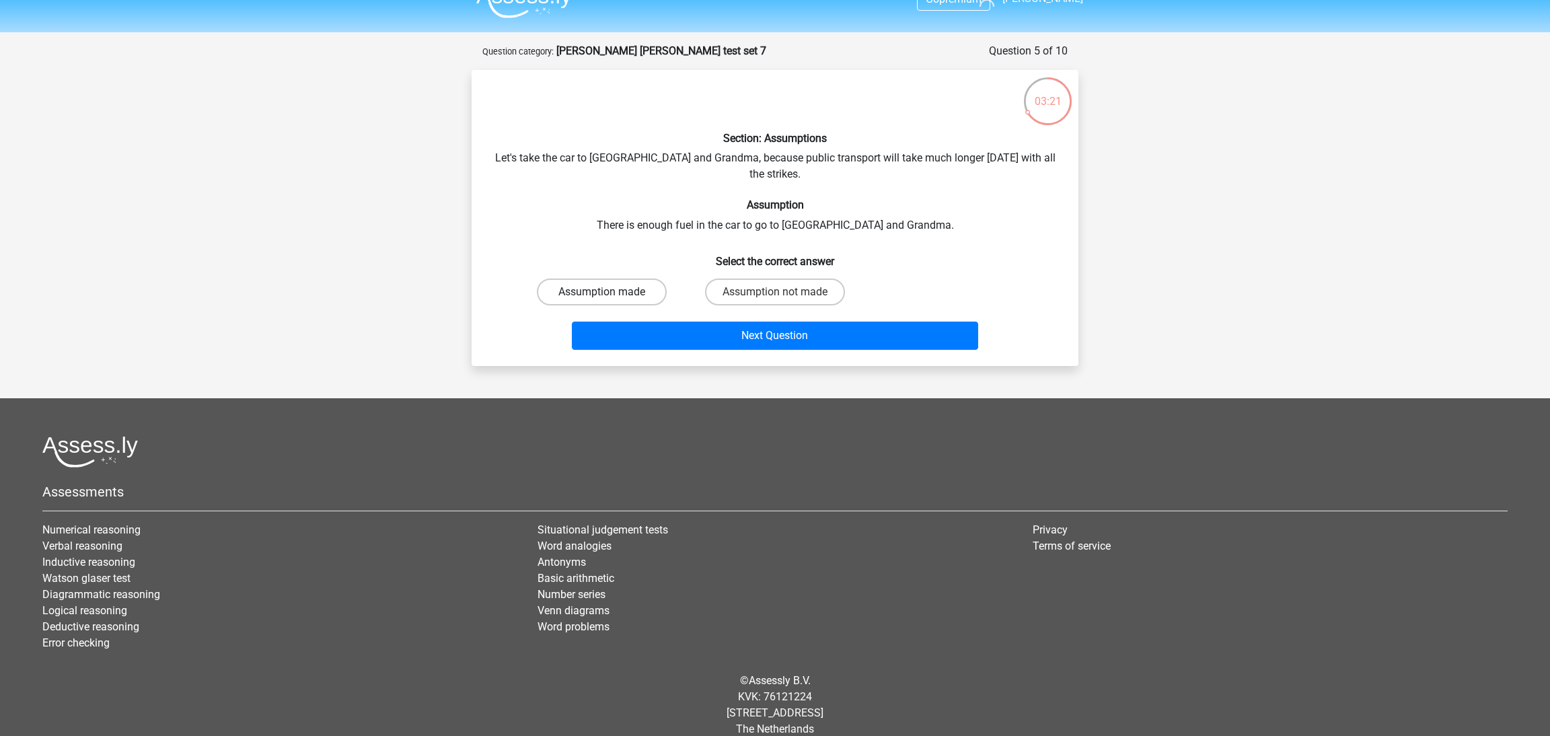
click at [645, 279] on label "Assumption made" at bounding box center [602, 292] width 130 height 27
click at [611, 292] on input "Assumption made" at bounding box center [606, 296] width 9 height 9
radio input "true"
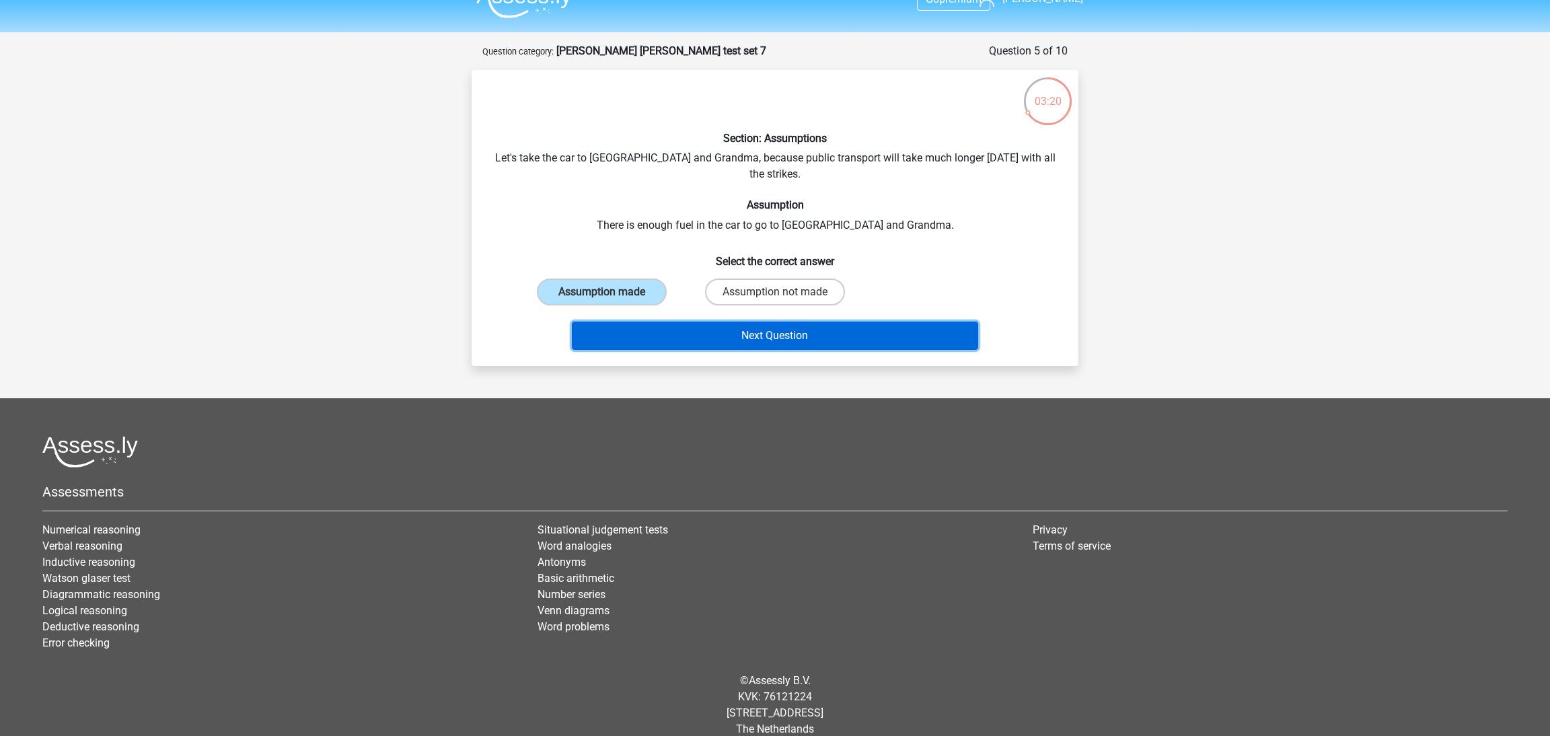
click at [723, 322] on button "Next Question" at bounding box center [775, 336] width 407 height 28
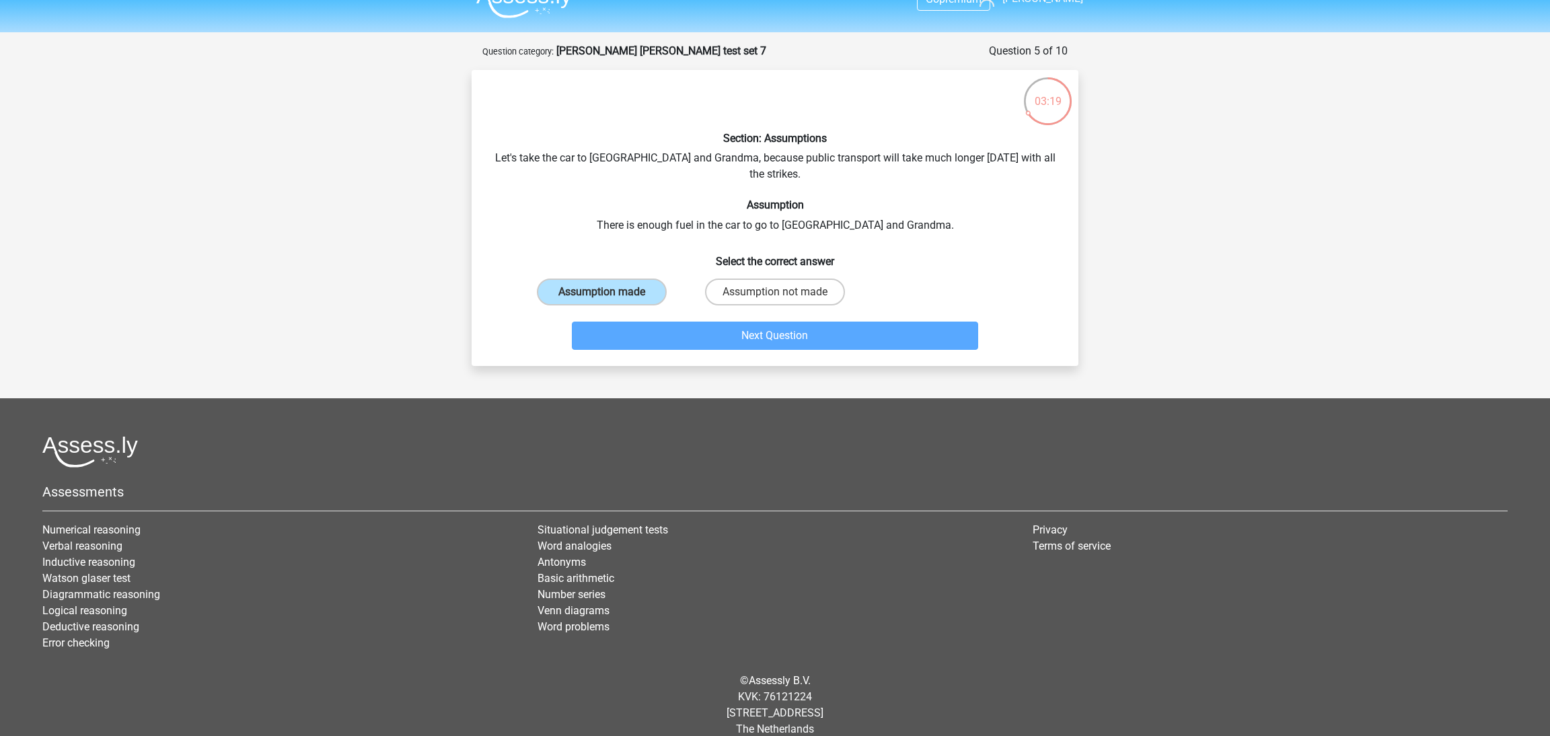
scroll to position [67, 0]
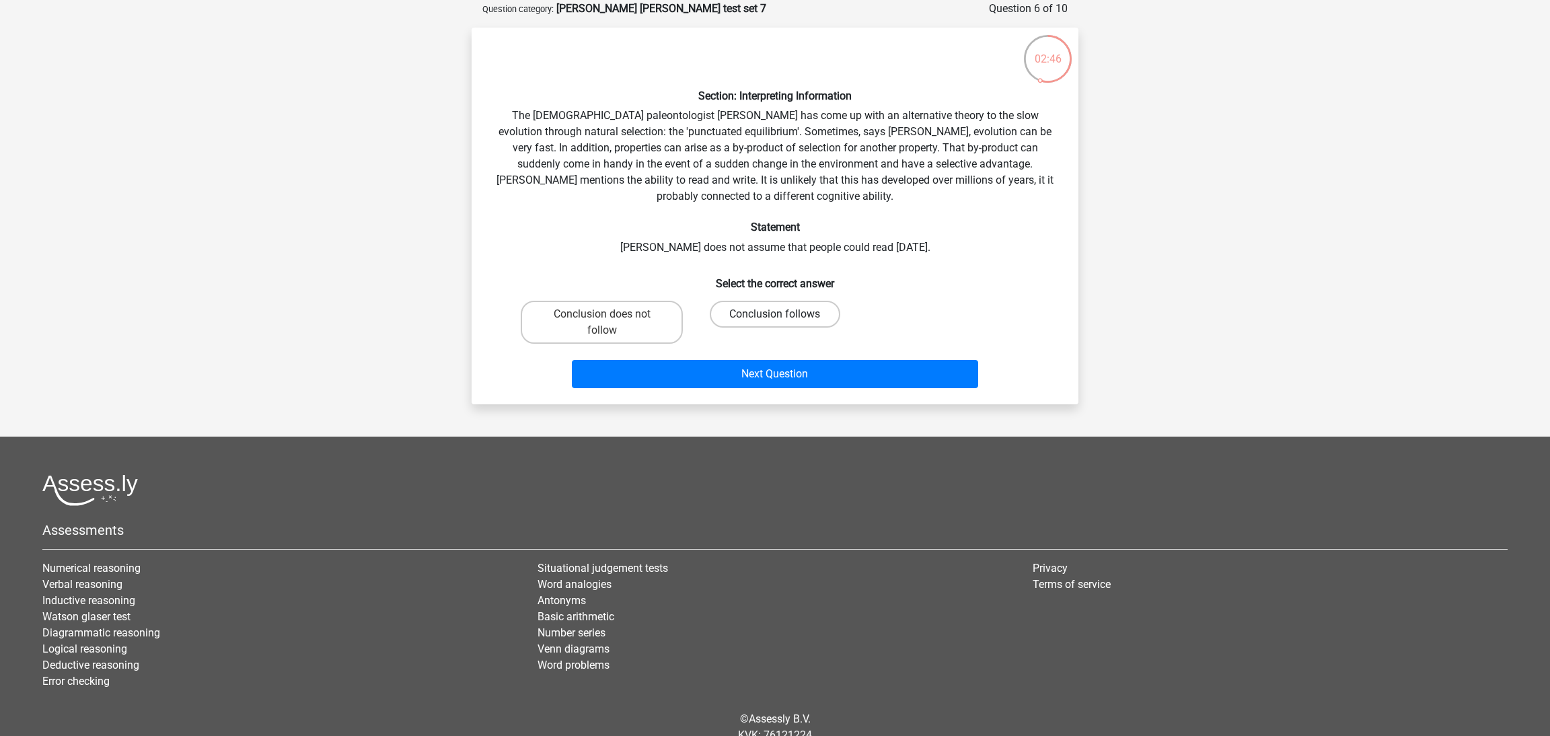
click at [743, 320] on label "Conclusion follows" at bounding box center [775, 314] width 130 height 27
click at [775, 320] on input "Conclusion follows" at bounding box center [779, 318] width 9 height 9
radio input "true"
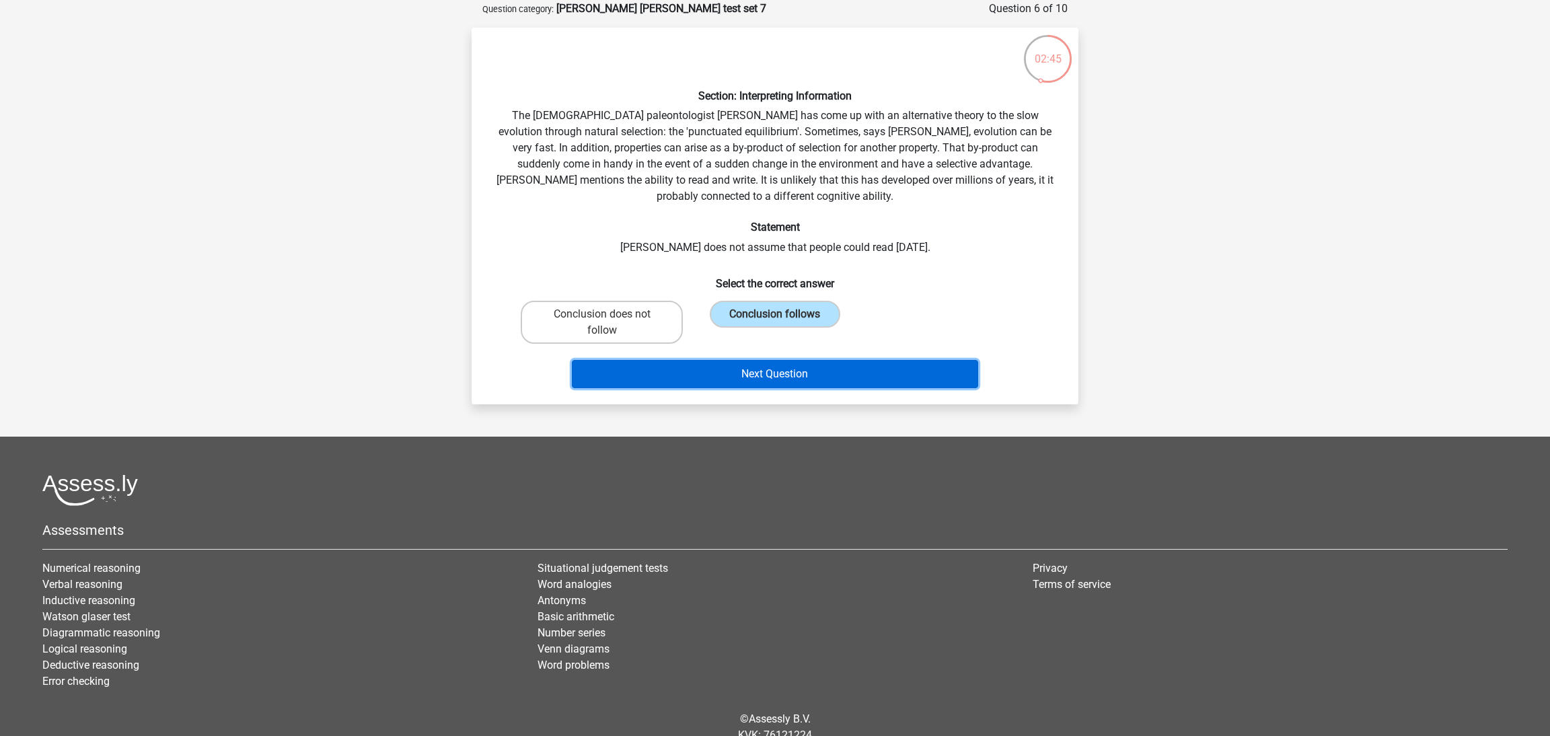
click at [762, 367] on button "Next Question" at bounding box center [775, 374] width 407 height 28
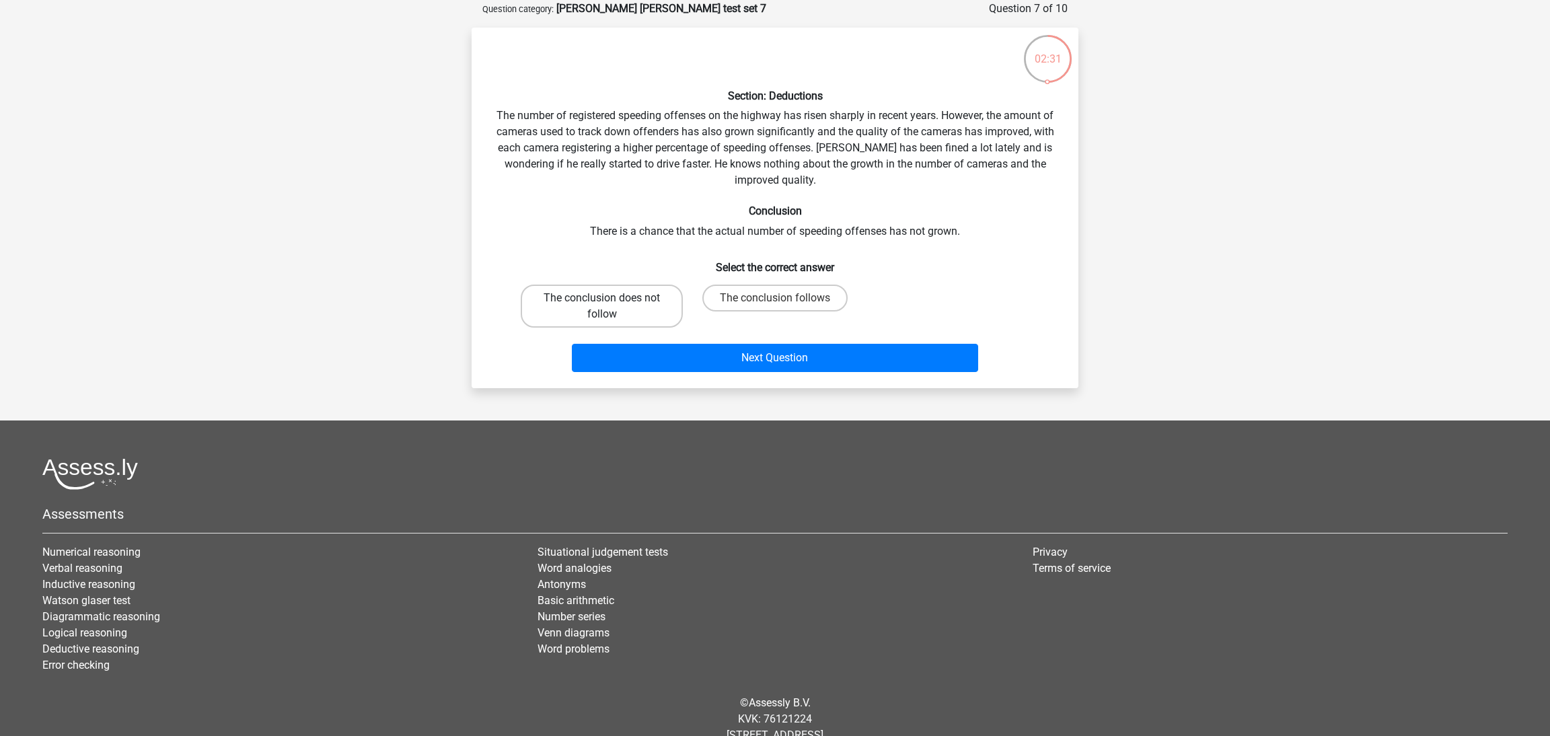
click at [619, 293] on label "The conclusion does not follow" at bounding box center [602, 306] width 162 height 43
click at [611, 298] on input "The conclusion does not follow" at bounding box center [606, 302] width 9 height 9
radio input "true"
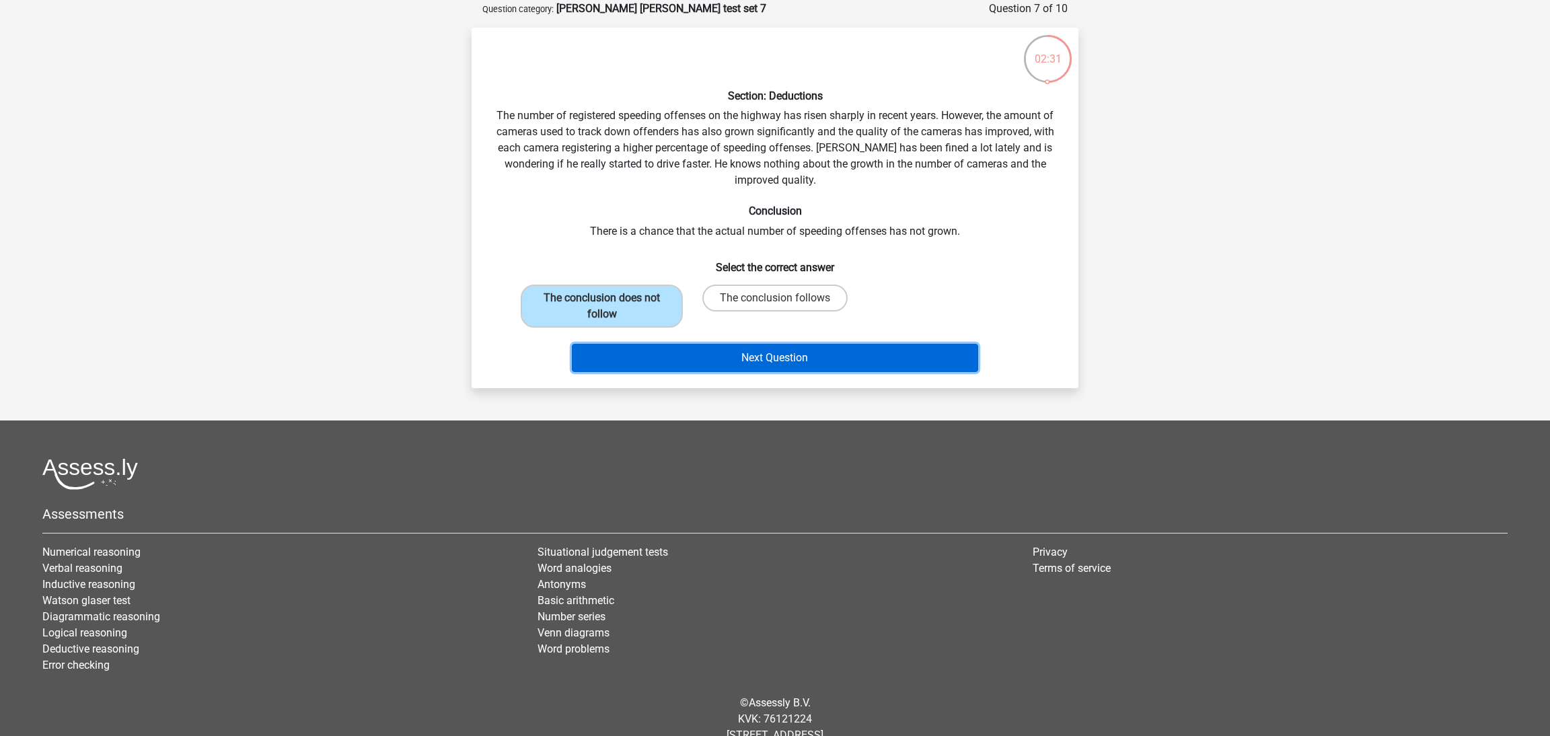
click at [754, 357] on button "Next Question" at bounding box center [775, 358] width 407 height 28
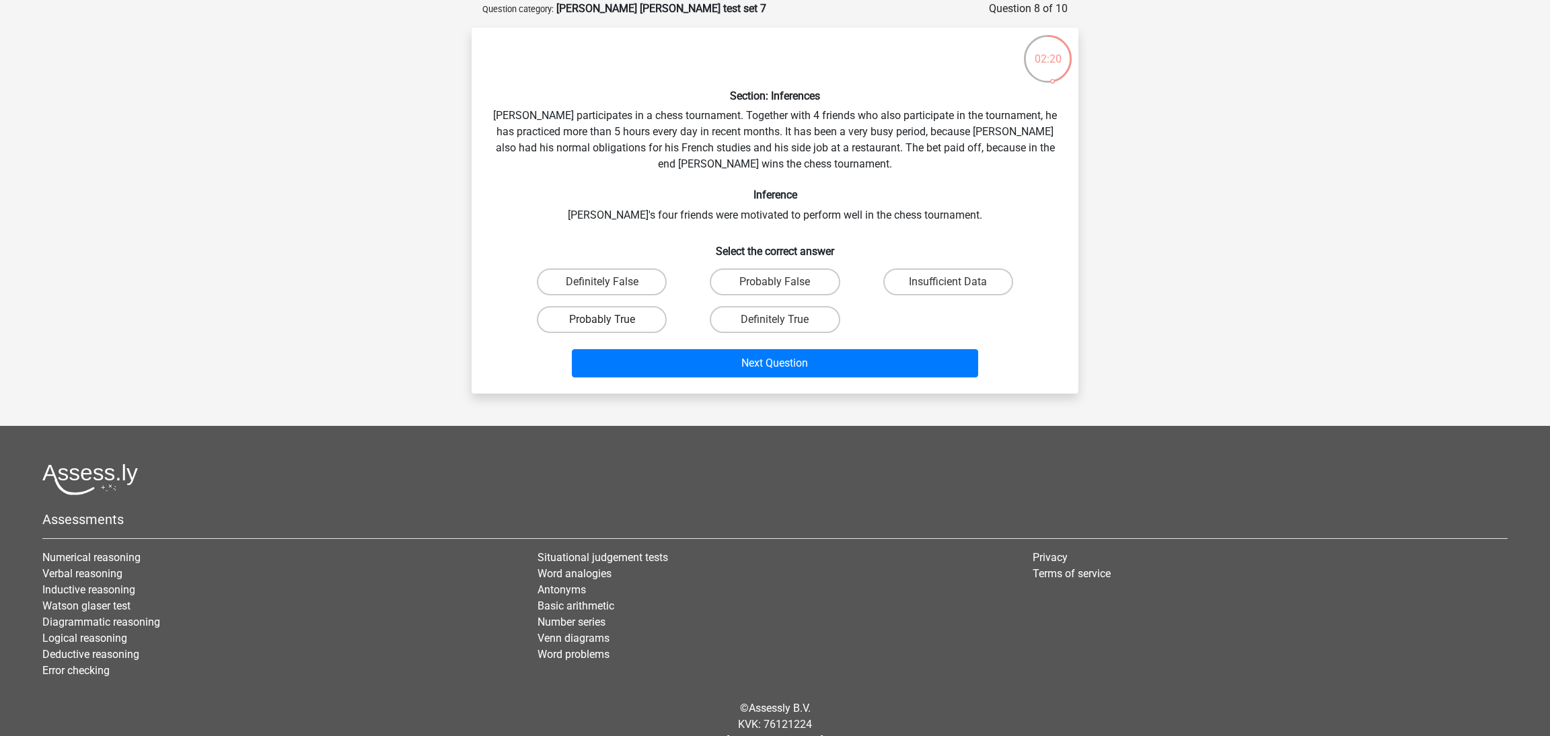
click at [629, 323] on label "Probably True" at bounding box center [602, 319] width 130 height 27
click at [611, 323] on input "Probably True" at bounding box center [606, 324] width 9 height 9
radio input "true"
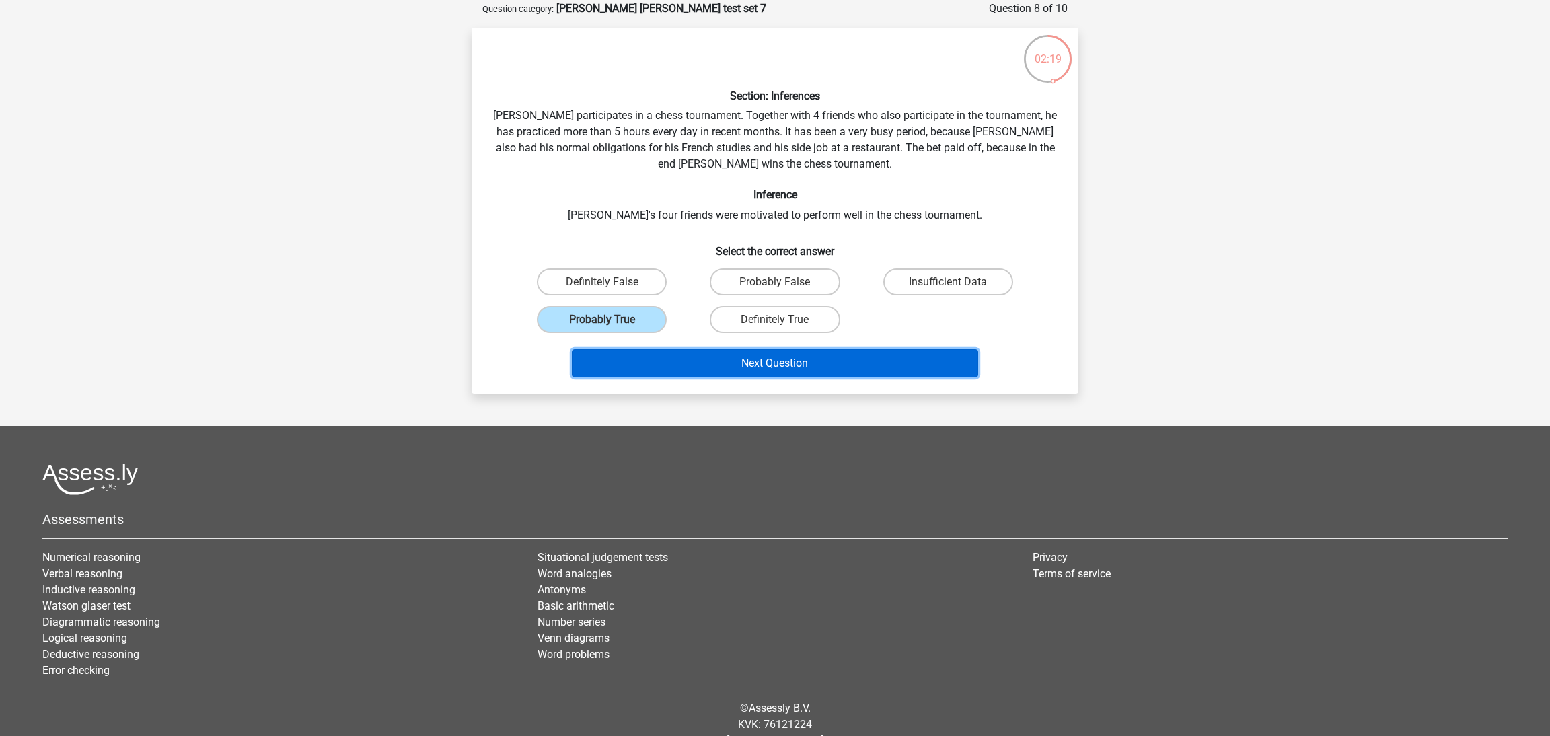
click at [809, 371] on button "Next Question" at bounding box center [775, 363] width 407 height 28
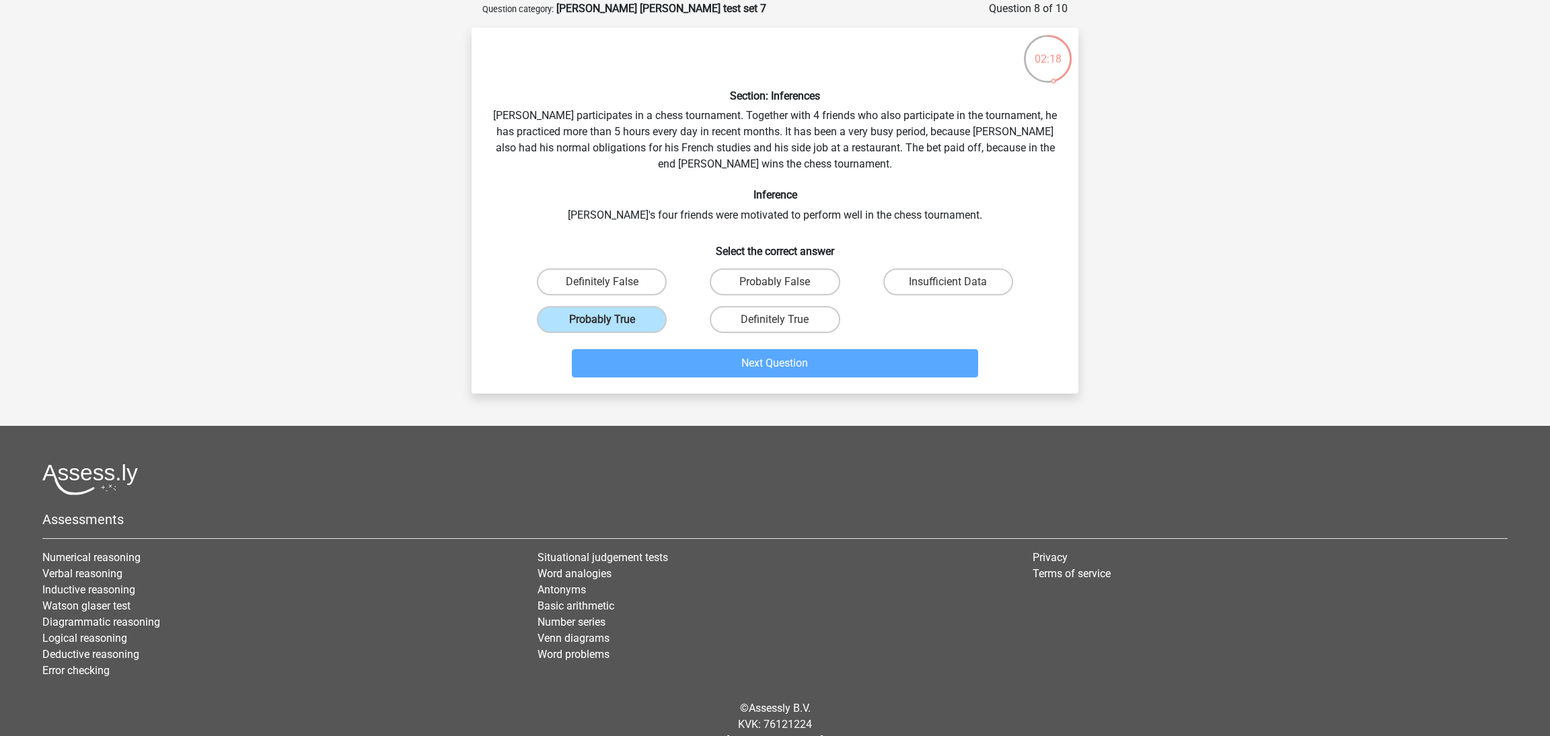
scroll to position [40, 0]
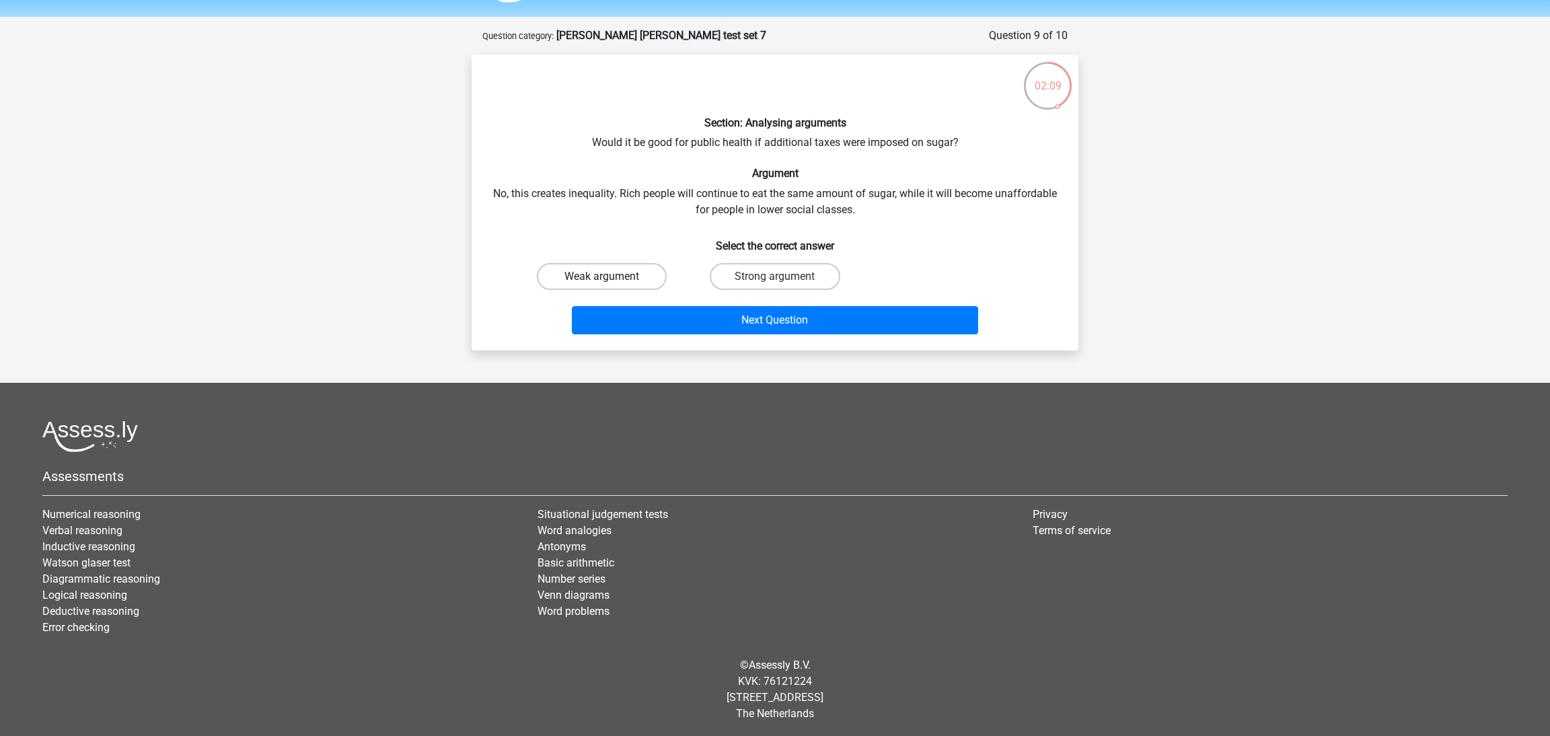
click at [647, 275] on label "Weak argument" at bounding box center [602, 276] width 130 height 27
click at [611, 277] on input "Weak argument" at bounding box center [606, 281] width 9 height 9
radio input "true"
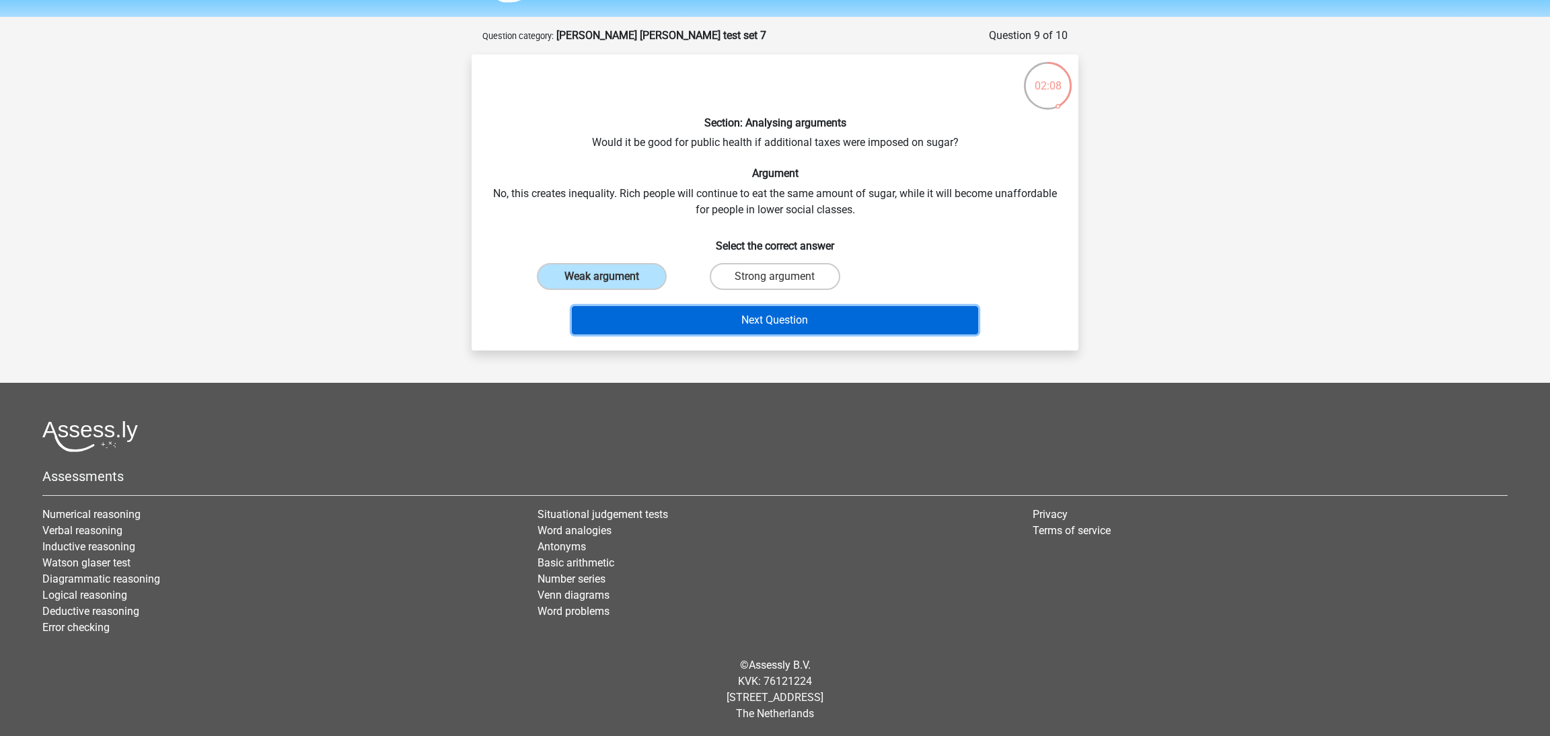
click at [707, 319] on button "Next Question" at bounding box center [775, 320] width 407 height 28
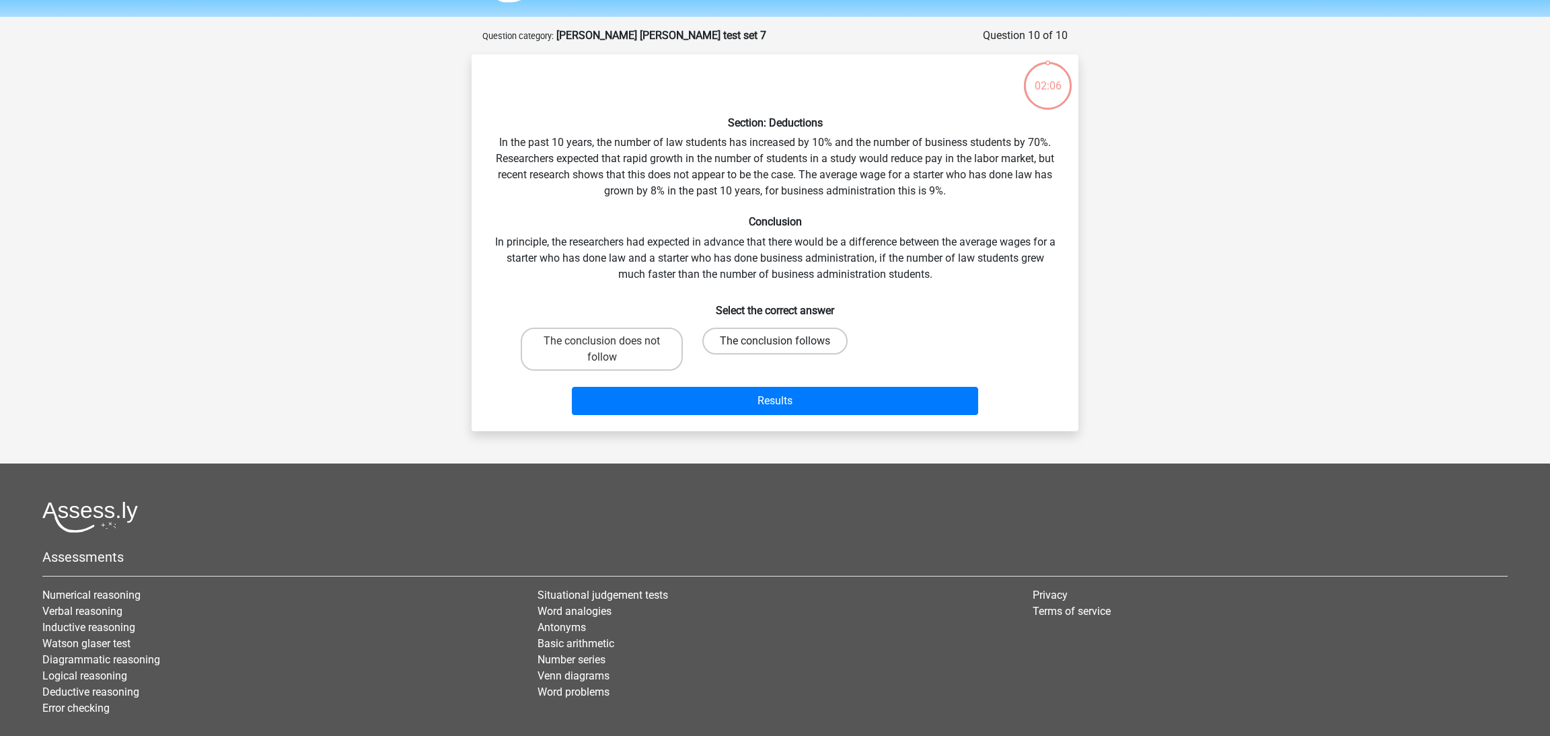
scroll to position [67, 0]
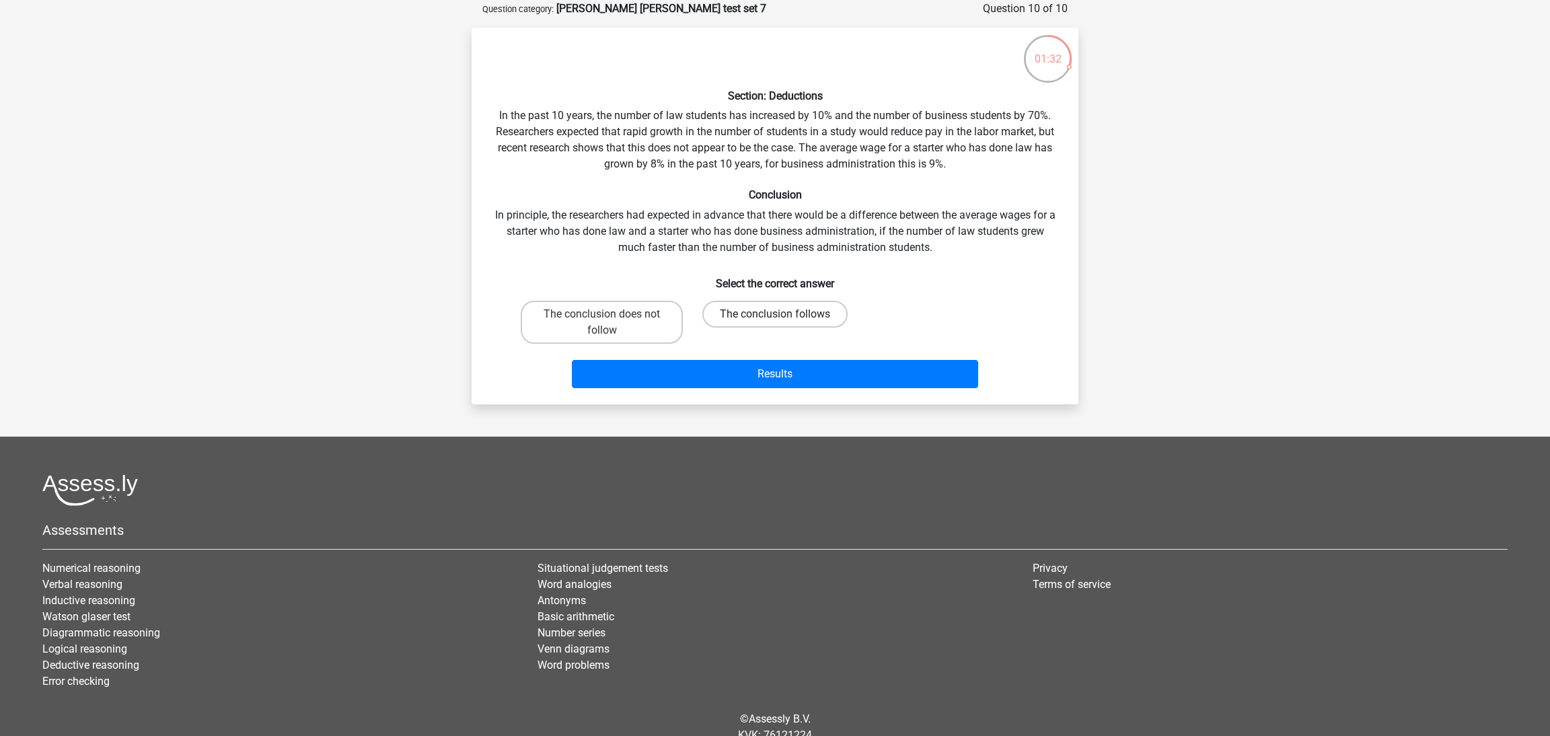
click at [750, 320] on label "The conclusion follows" at bounding box center [775, 314] width 145 height 27
click at [775, 320] on input "The conclusion follows" at bounding box center [779, 318] width 9 height 9
radio input "true"
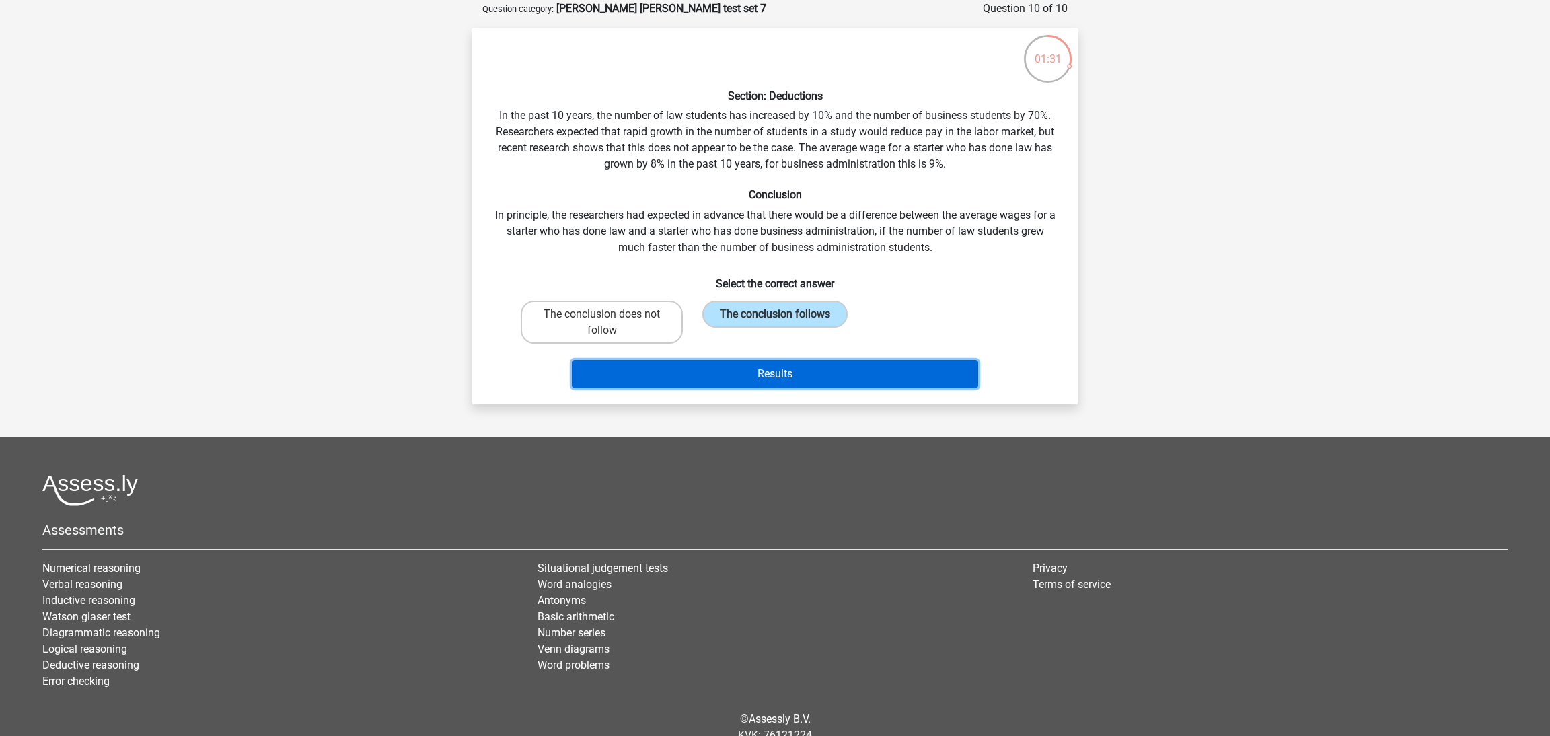
click at [803, 378] on button "Results" at bounding box center [775, 374] width 407 height 28
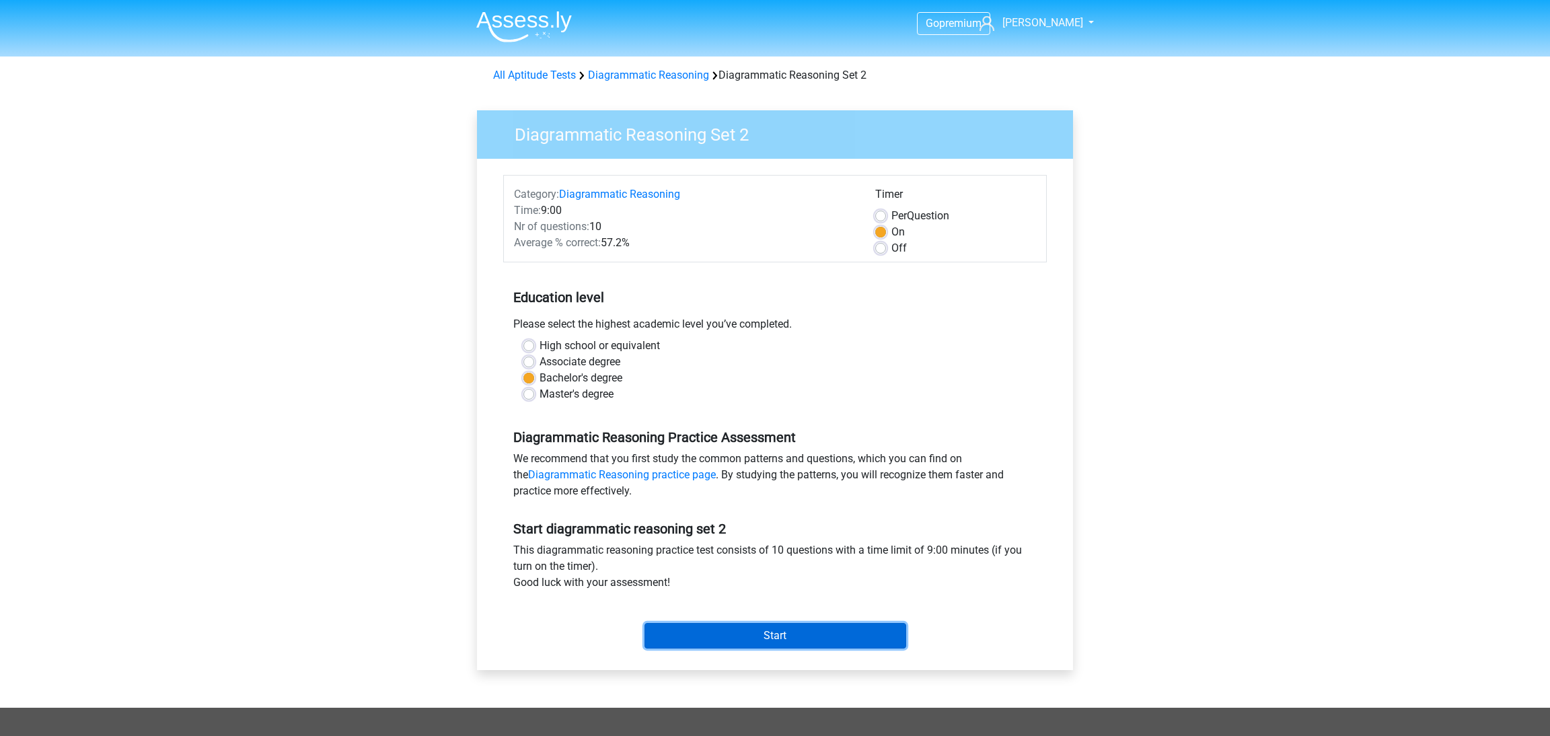
click at [834, 646] on input "Start" at bounding box center [776, 636] width 262 height 26
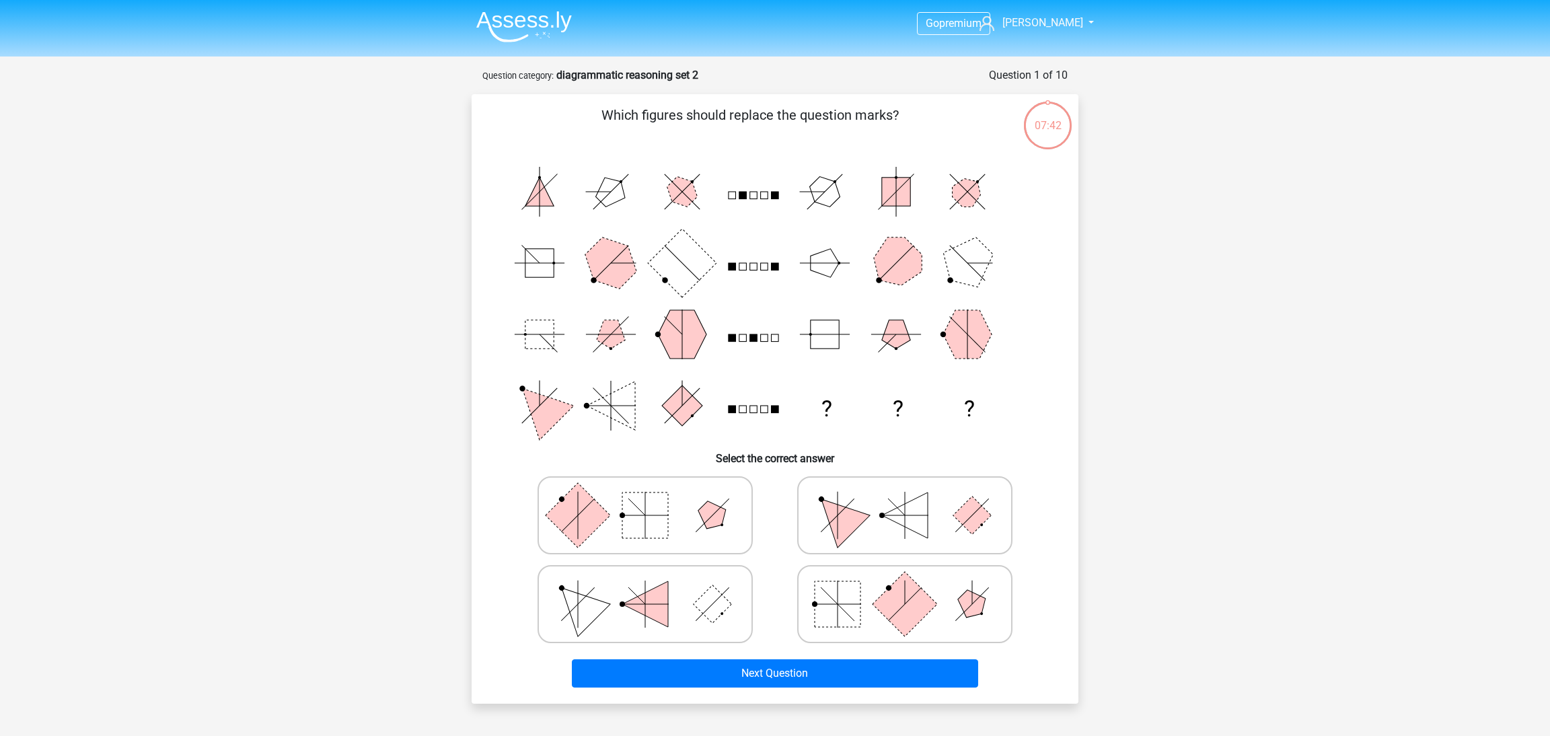
click at [668, 522] on rect at bounding box center [645, 516] width 46 height 46
click at [654, 499] on input "radio" at bounding box center [649, 494] width 9 height 9
radio input "true"
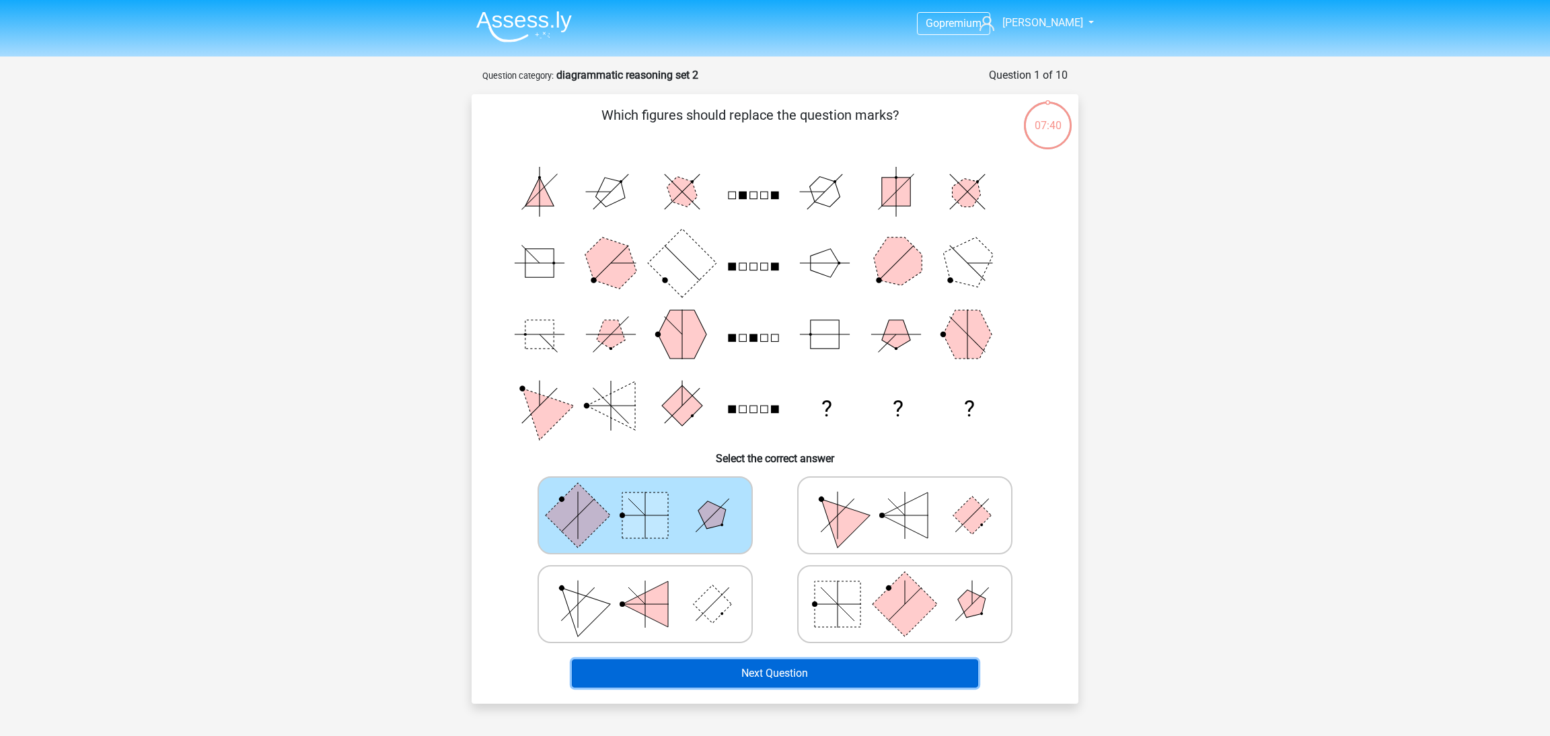
click at [880, 676] on button "Next Question" at bounding box center [775, 673] width 407 height 28
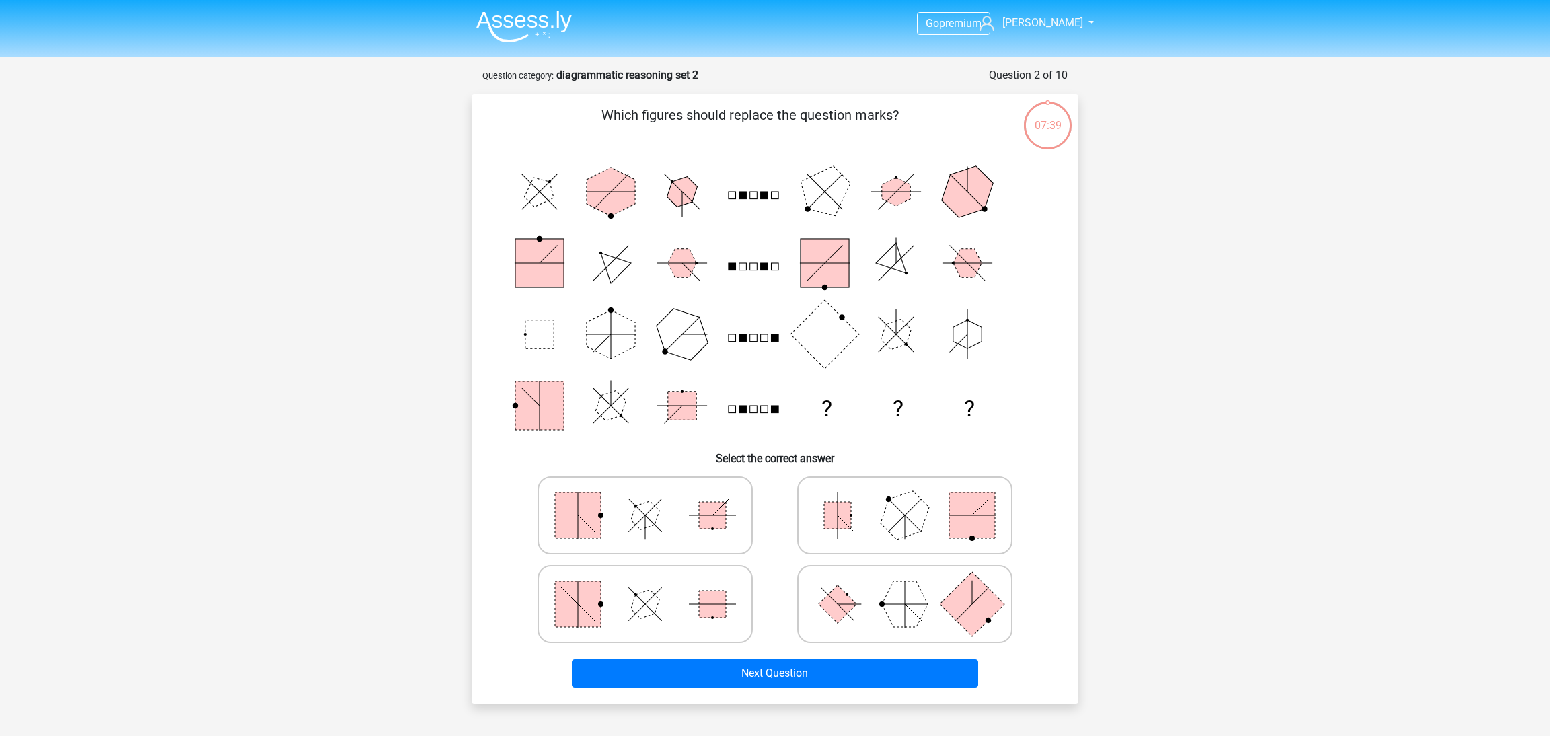
scroll to position [67, 0]
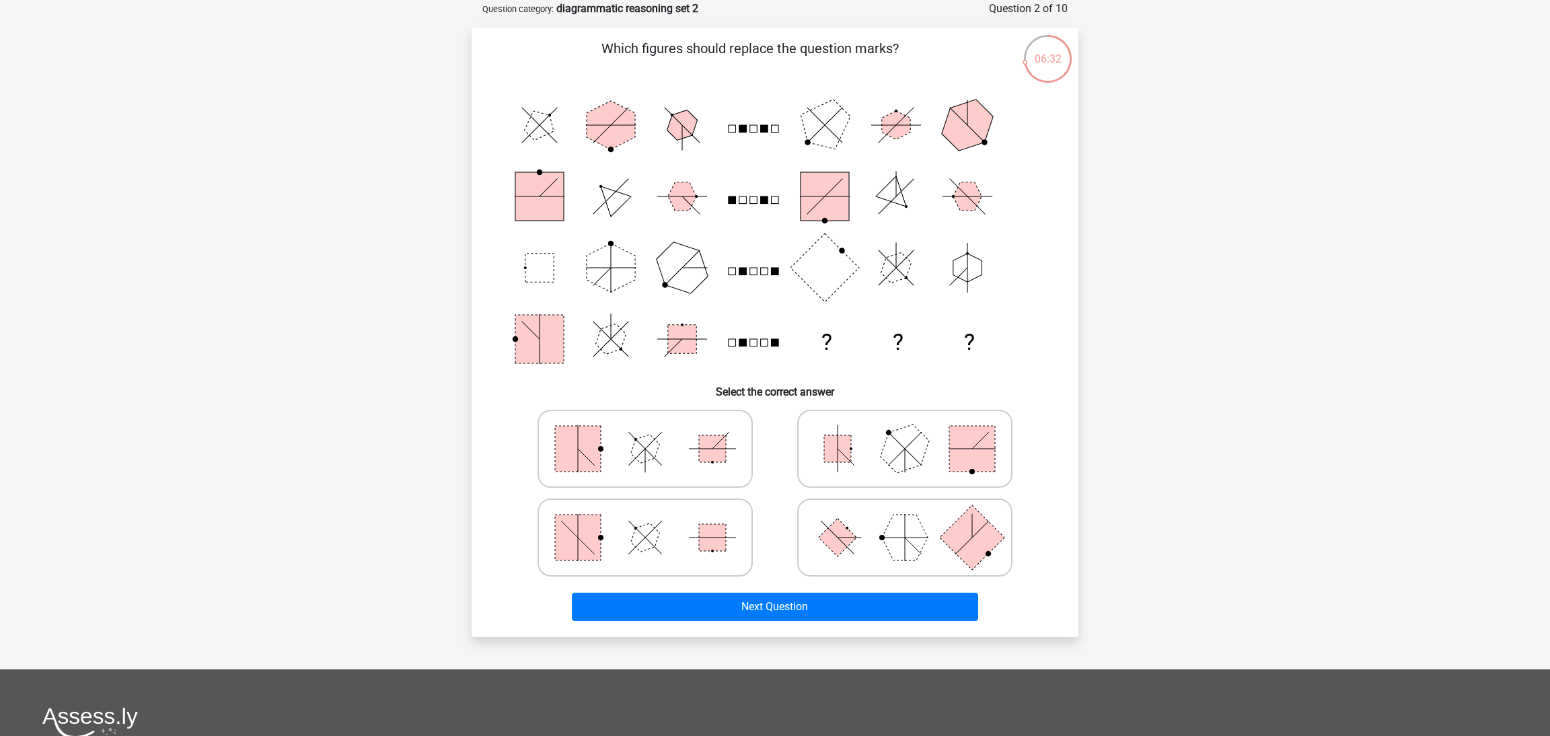
click at [870, 538] on icon at bounding box center [905, 537] width 202 height 67
click at [905, 521] on input "radio" at bounding box center [909, 516] width 9 height 9
radio input "true"
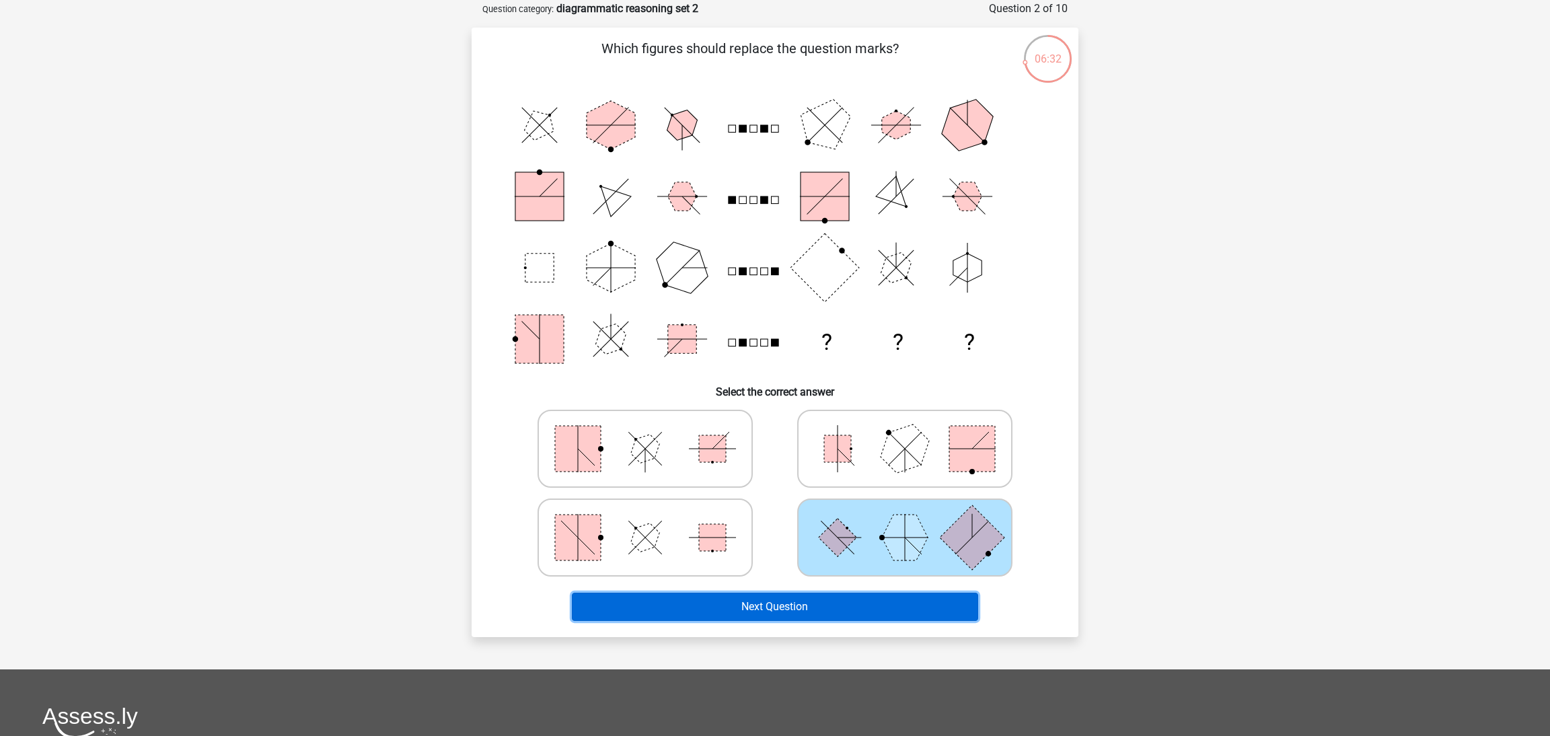
click at [860, 610] on button "Next Question" at bounding box center [775, 607] width 407 height 28
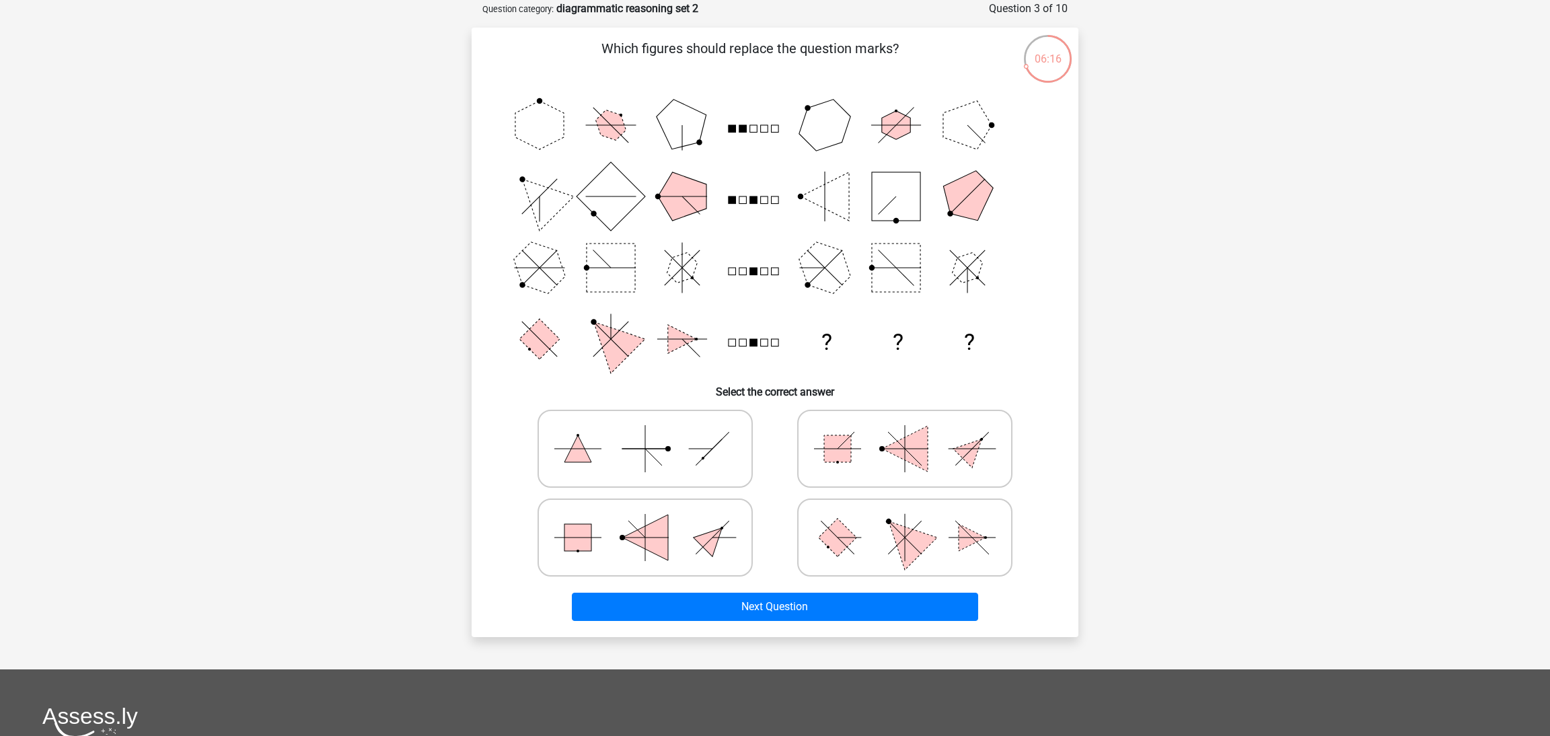
click at [846, 550] on icon at bounding box center [905, 537] width 202 height 67
click at [905, 521] on input "radio" at bounding box center [909, 516] width 9 height 9
radio input "true"
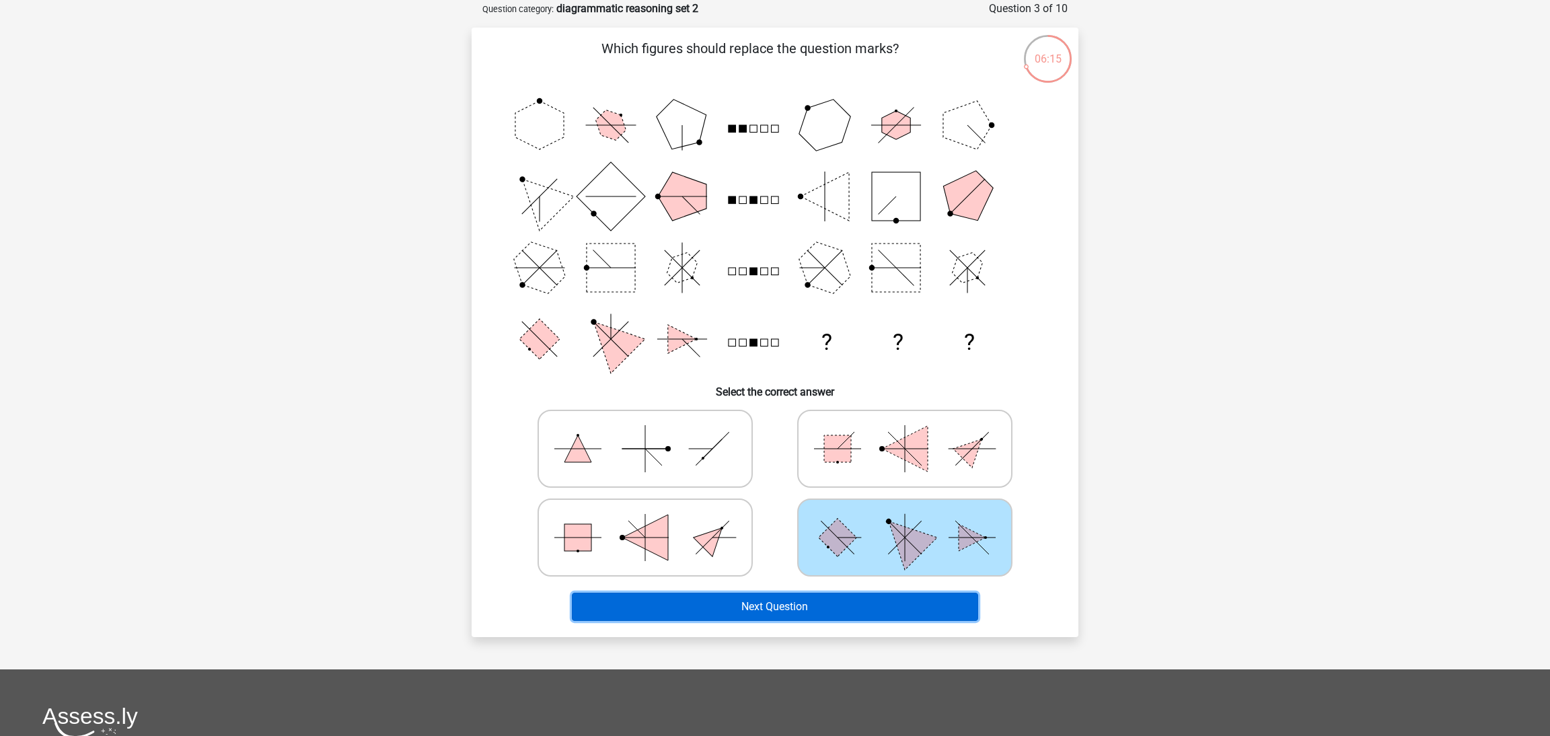
click at [846, 604] on button "Next Question" at bounding box center [775, 607] width 407 height 28
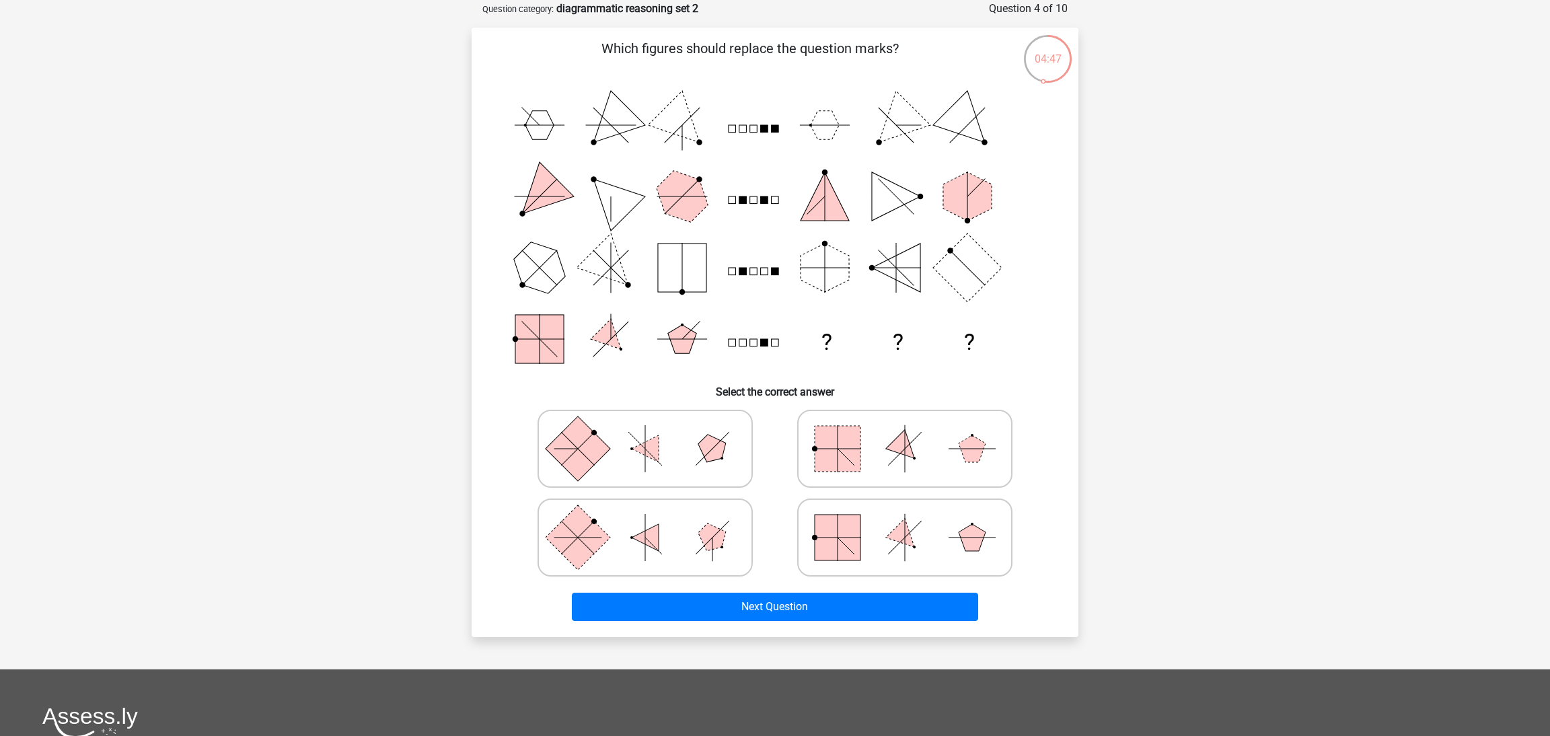
click at [697, 467] on icon at bounding box center [645, 448] width 202 height 67
click at [654, 432] on input "radio" at bounding box center [649, 427] width 9 height 9
radio input "true"
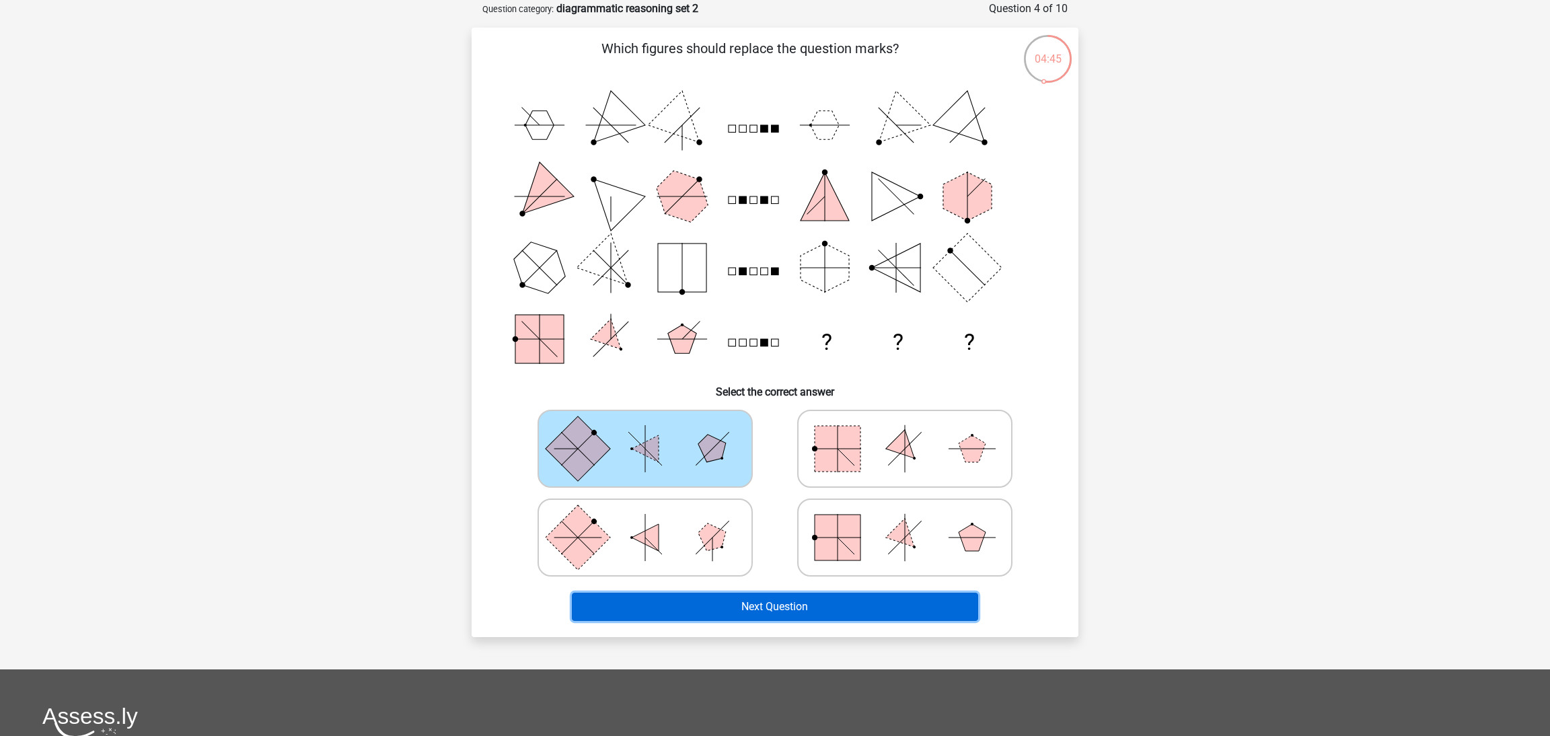
click at [775, 596] on button "Next Question" at bounding box center [775, 607] width 407 height 28
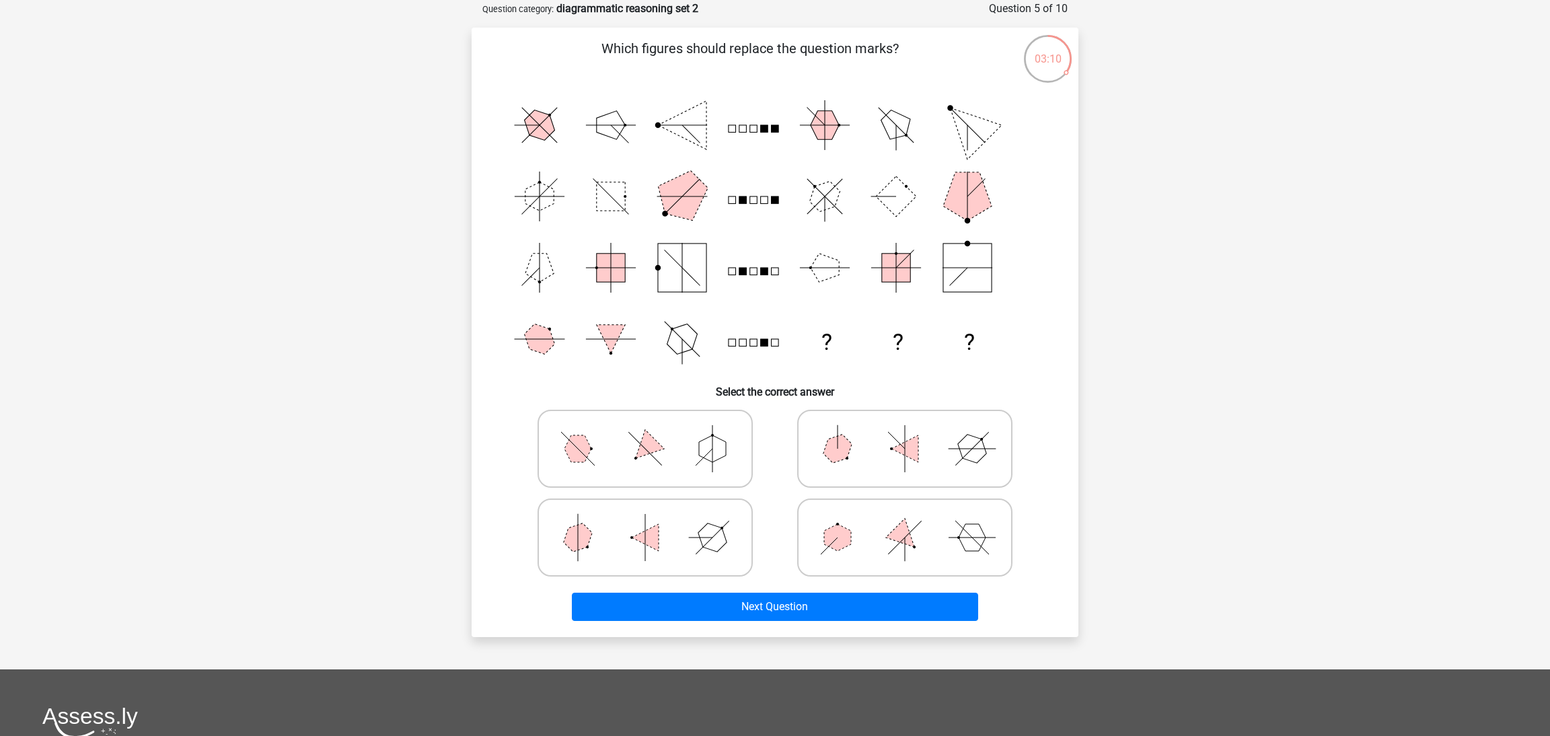
click at [889, 452] on icon at bounding box center [905, 448] width 202 height 67
click at [905, 432] on input "radio" at bounding box center [909, 427] width 9 height 9
radio input "true"
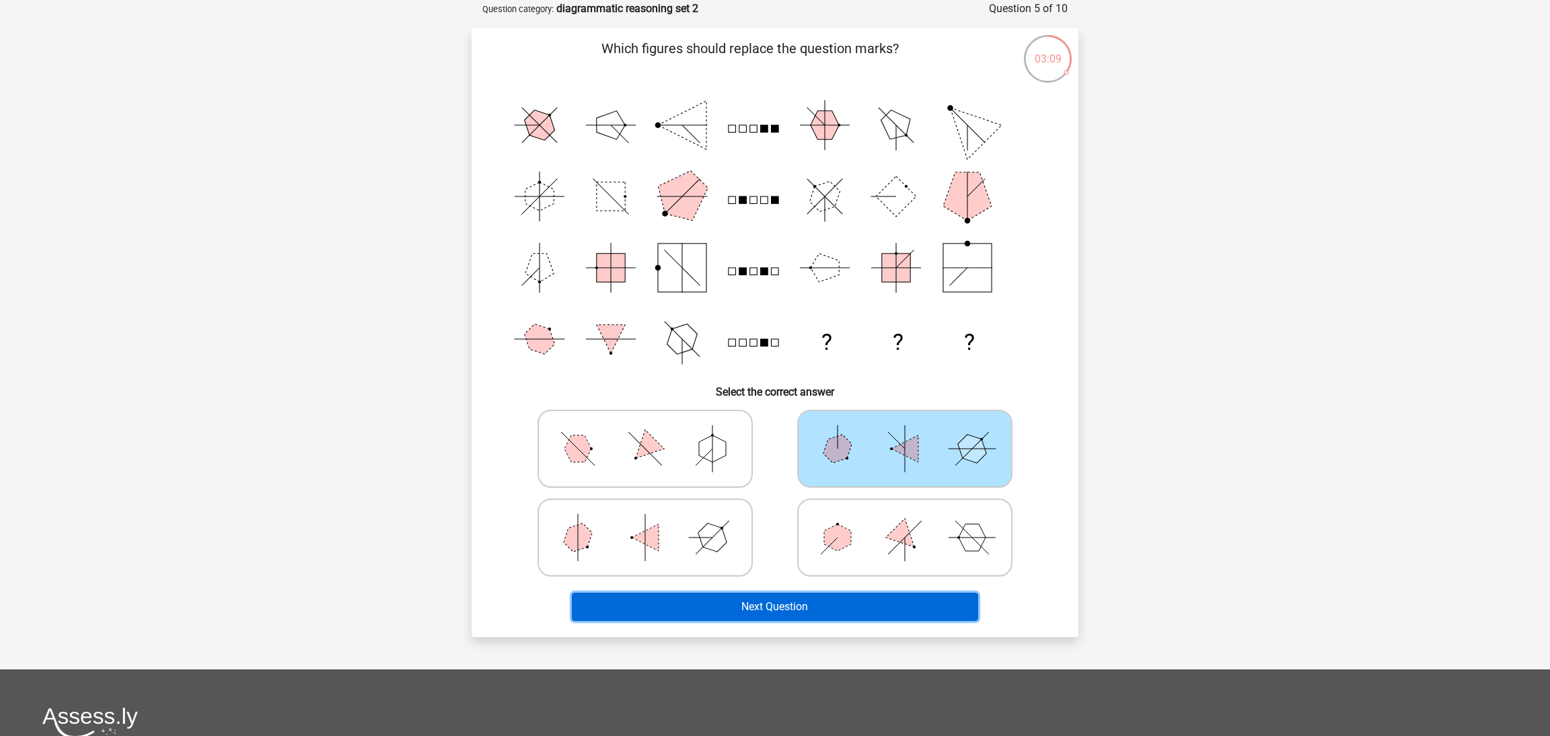
click at [871, 604] on button "Next Question" at bounding box center [775, 607] width 407 height 28
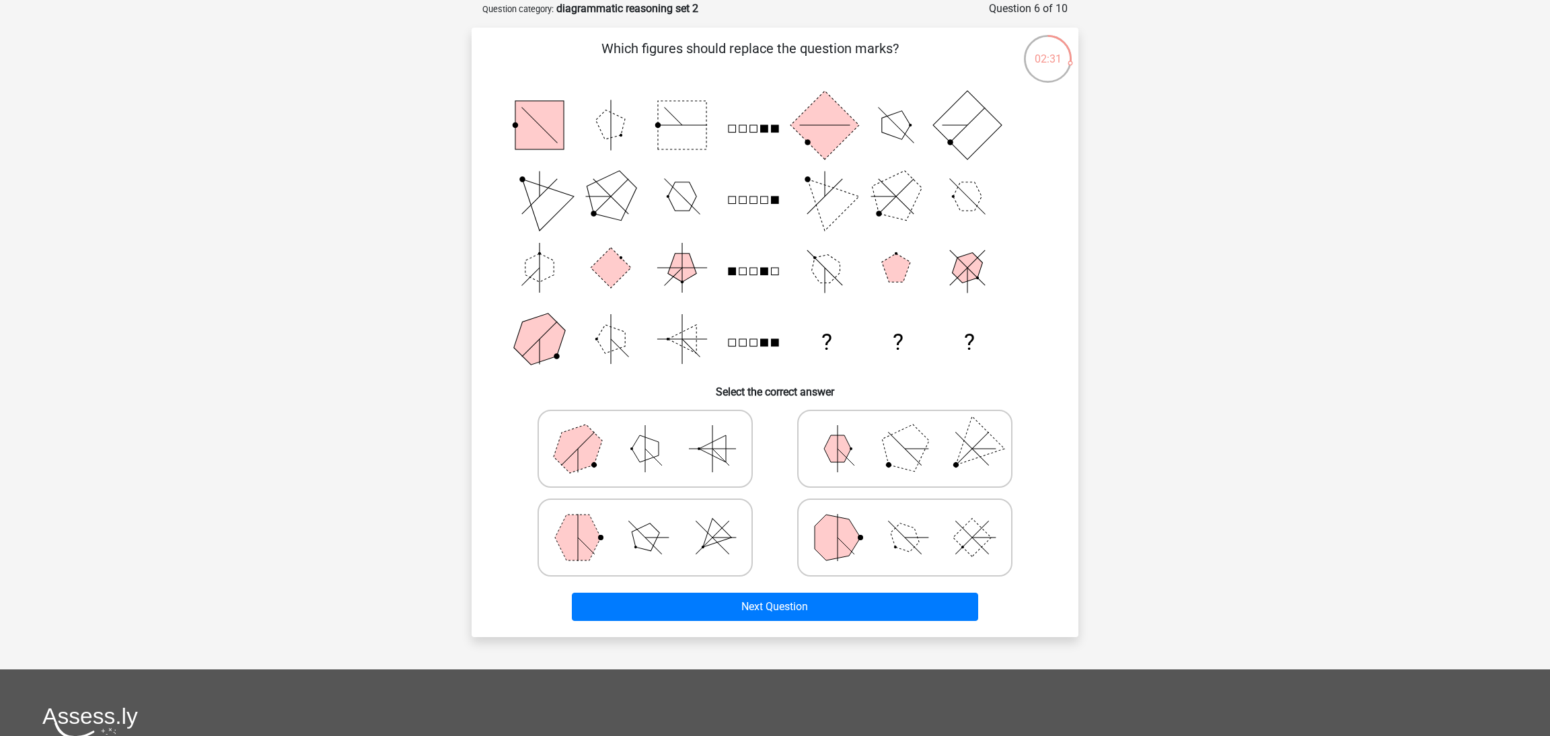
click at [672, 544] on icon at bounding box center [645, 537] width 202 height 67
click at [654, 521] on input "radio" at bounding box center [649, 516] width 9 height 9
radio input "true"
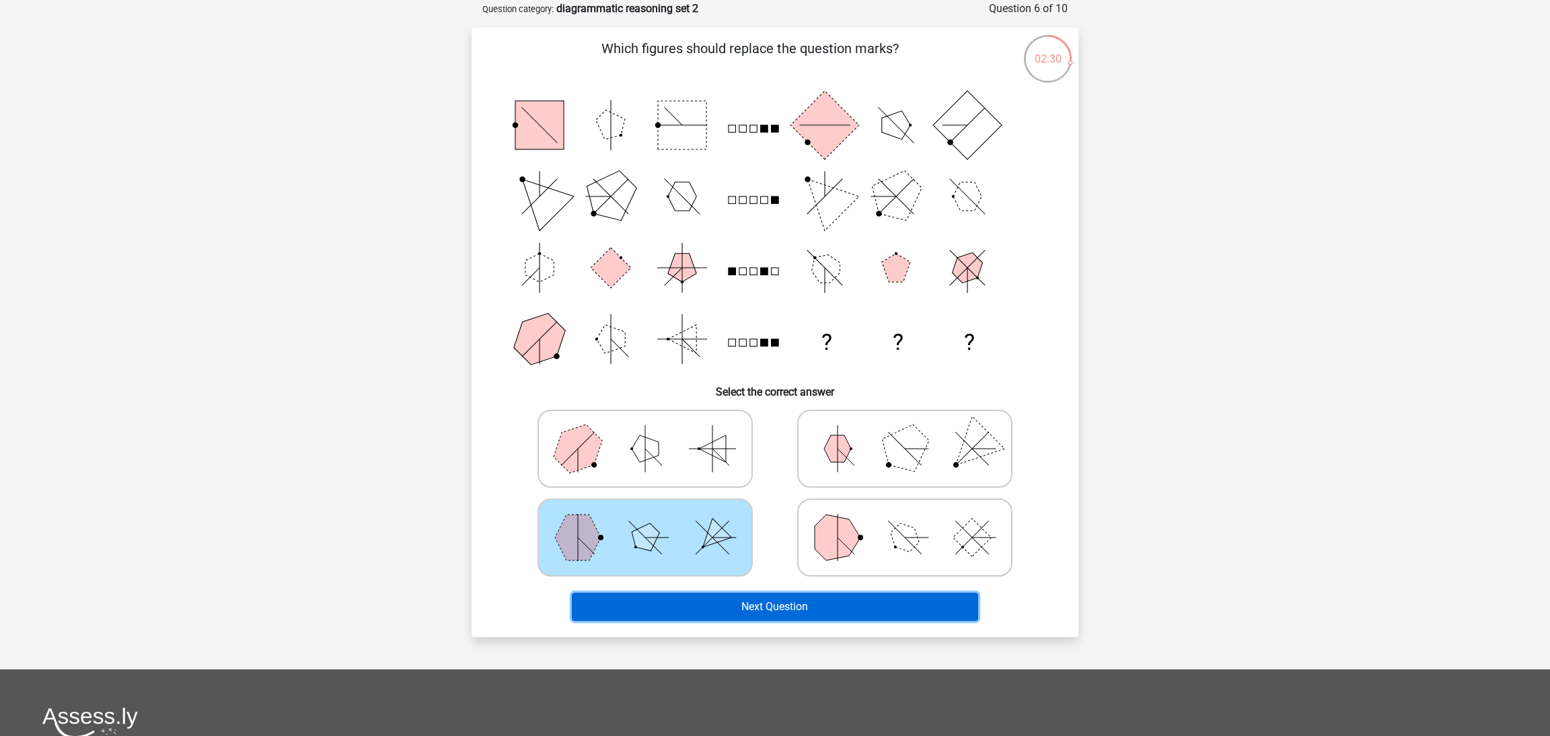
click at [795, 605] on button "Next Question" at bounding box center [775, 607] width 407 height 28
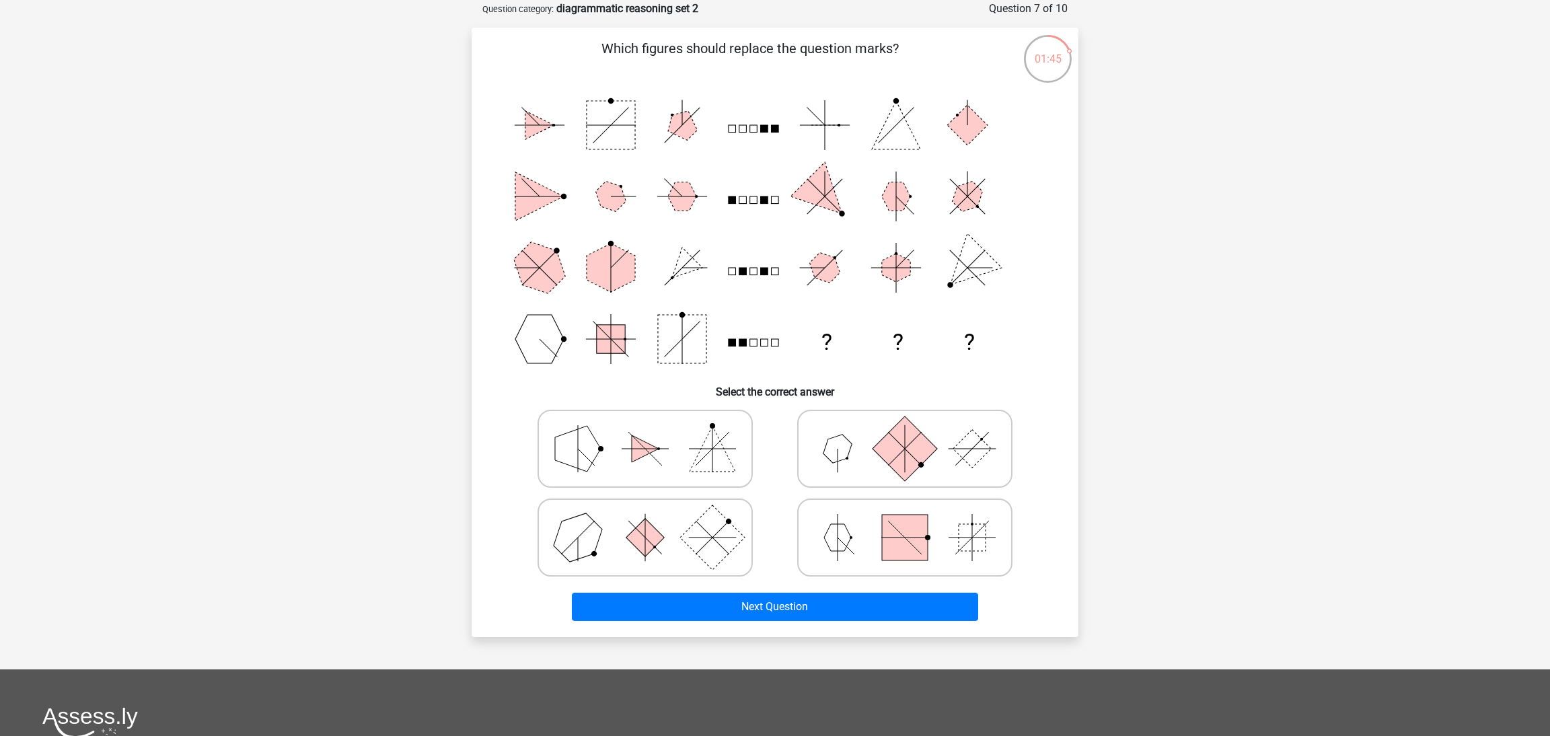
click at [862, 540] on icon at bounding box center [905, 537] width 202 height 67
click at [905, 521] on input "radio" at bounding box center [909, 516] width 9 height 9
radio input "true"
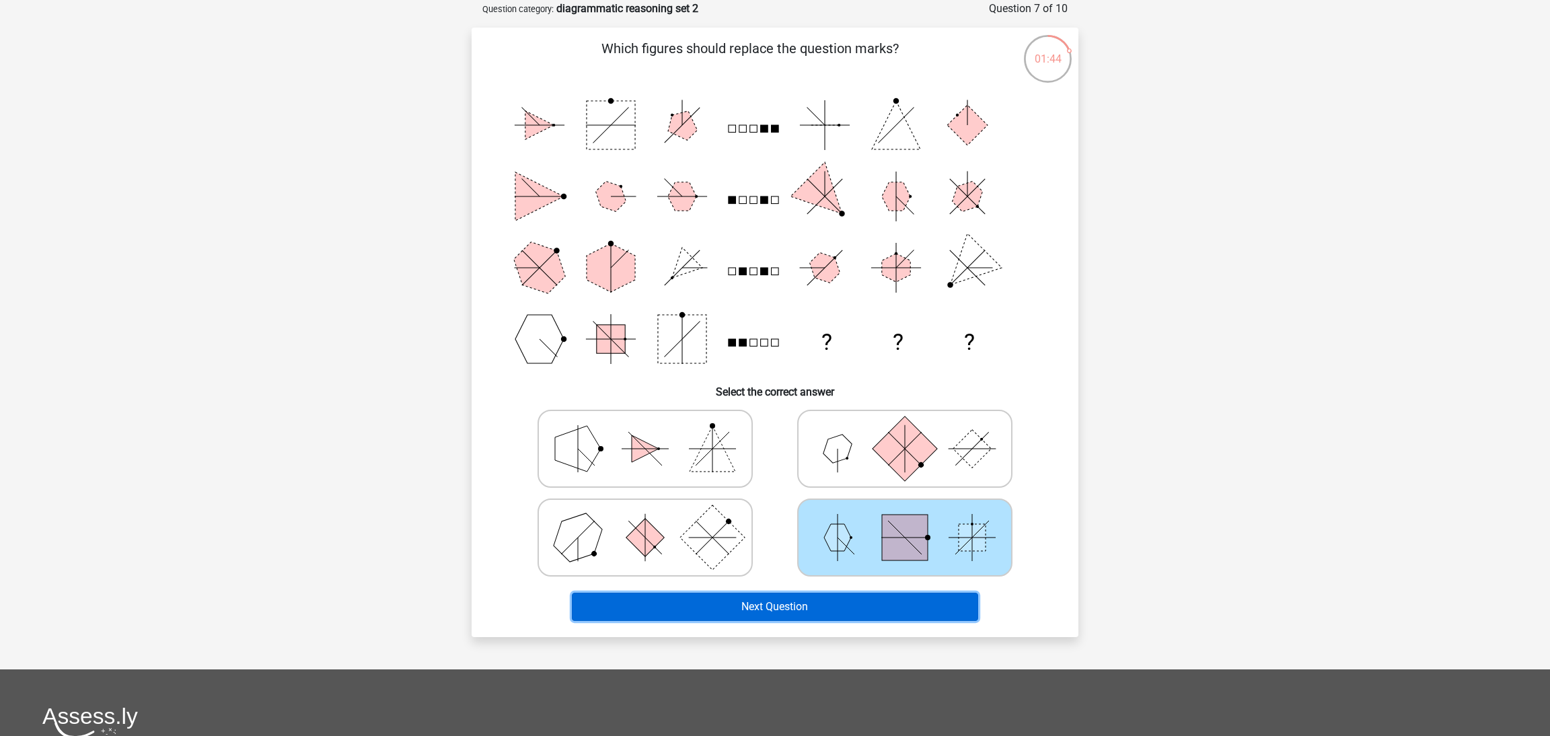
click at [886, 608] on button "Next Question" at bounding box center [775, 607] width 407 height 28
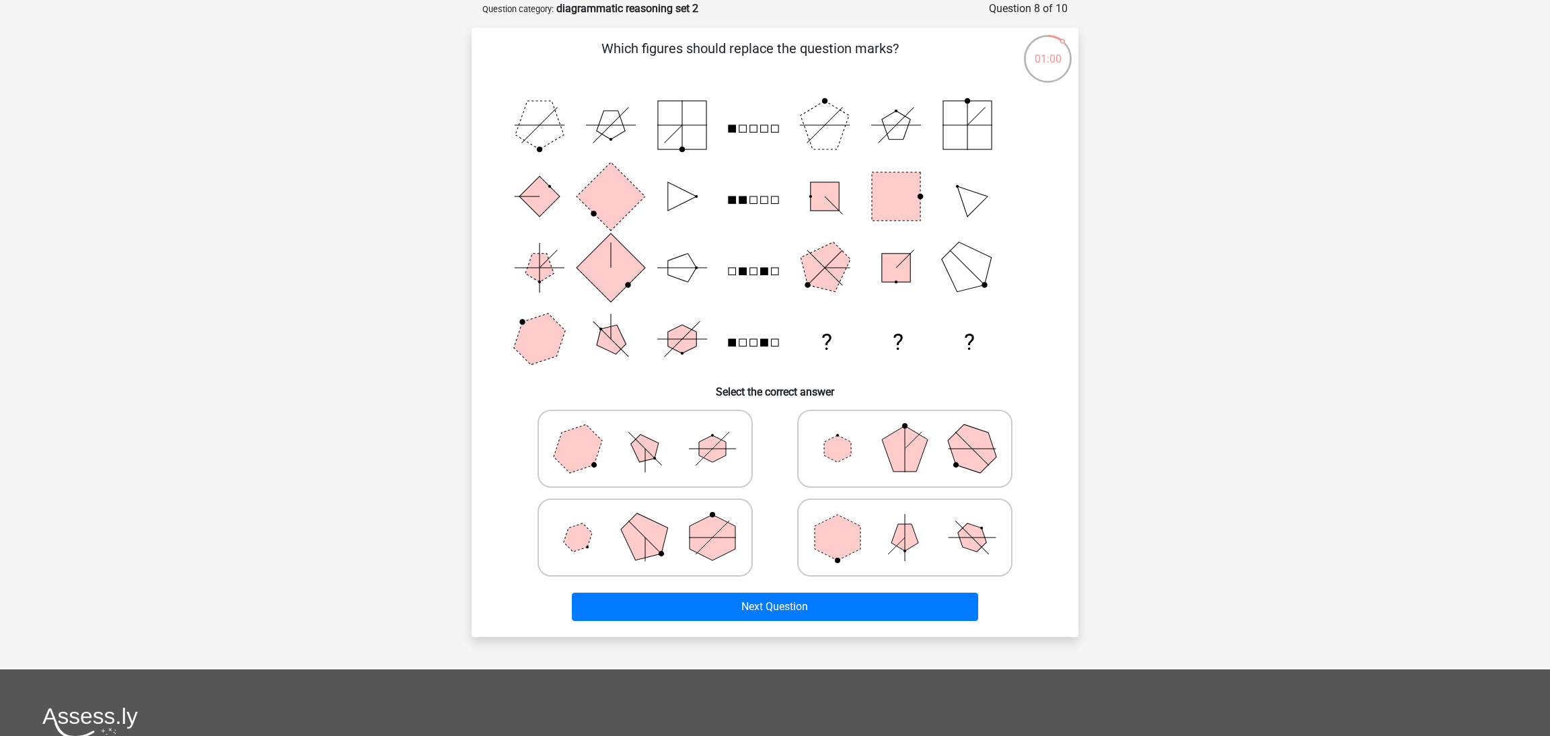
click at [709, 452] on polygon at bounding box center [712, 448] width 27 height 27
click at [654, 432] on input "radio" at bounding box center [649, 427] width 9 height 9
radio input "true"
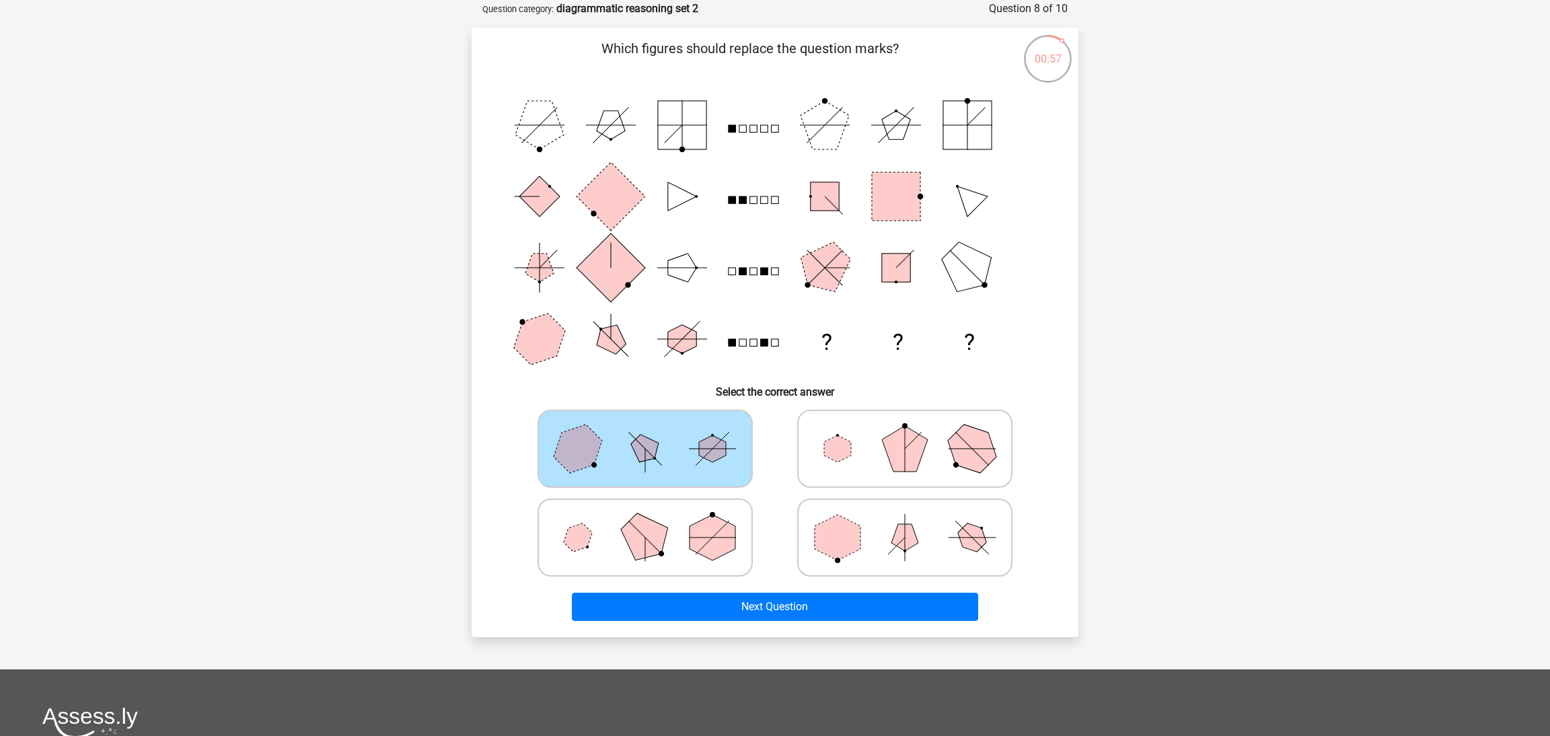
click at [707, 554] on polygon at bounding box center [713, 538] width 46 height 46
click at [654, 521] on input "radio" at bounding box center [649, 516] width 9 height 9
radio input "true"
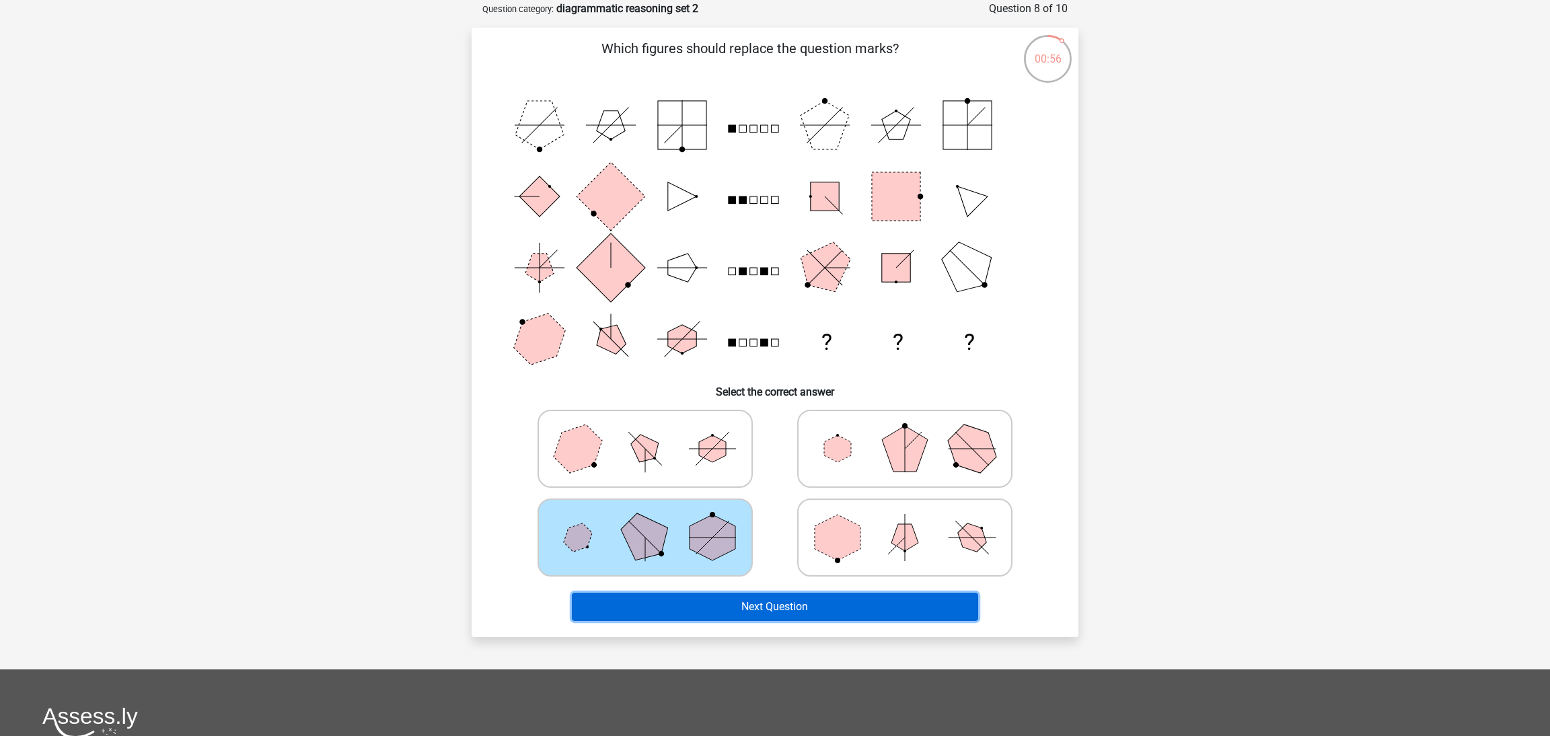
click at [737, 602] on button "Next Question" at bounding box center [775, 607] width 407 height 28
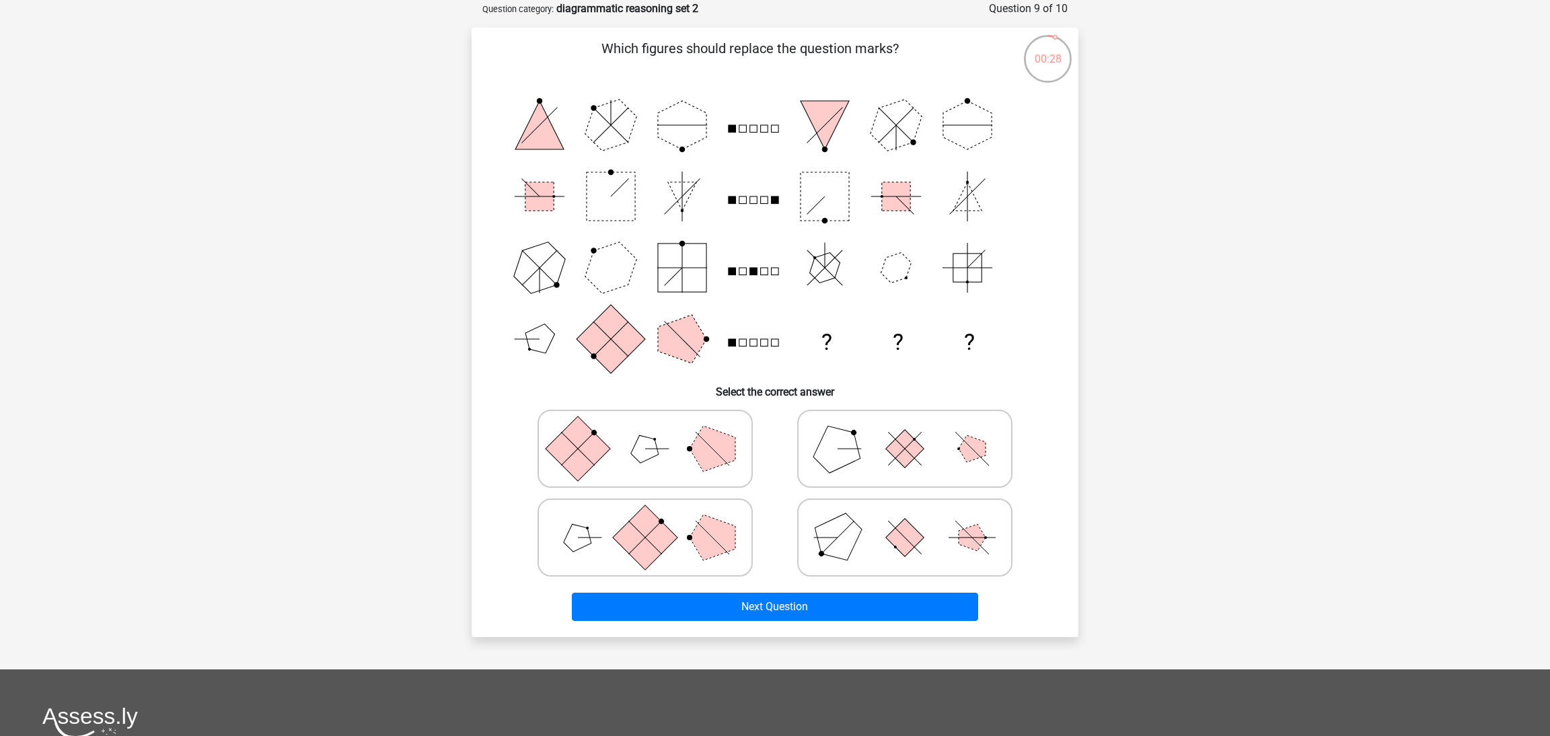
click at [703, 528] on polygon at bounding box center [713, 538] width 46 height 46
click at [654, 521] on input "radio" at bounding box center [649, 516] width 9 height 9
radio input "true"
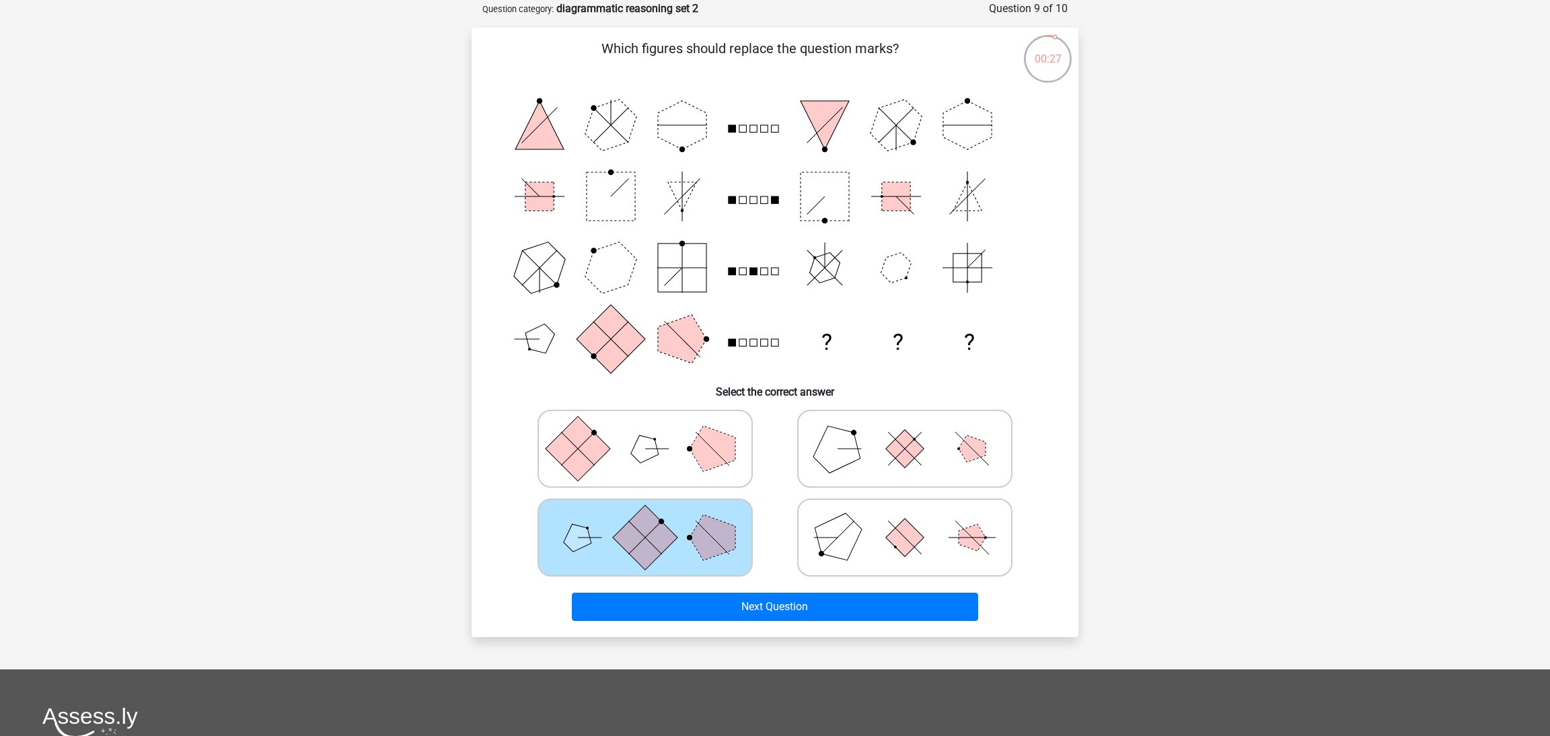
click at [773, 633] on div "Which figures should replace the question marks? ? ? ? Select the correct answer" at bounding box center [775, 332] width 607 height 609
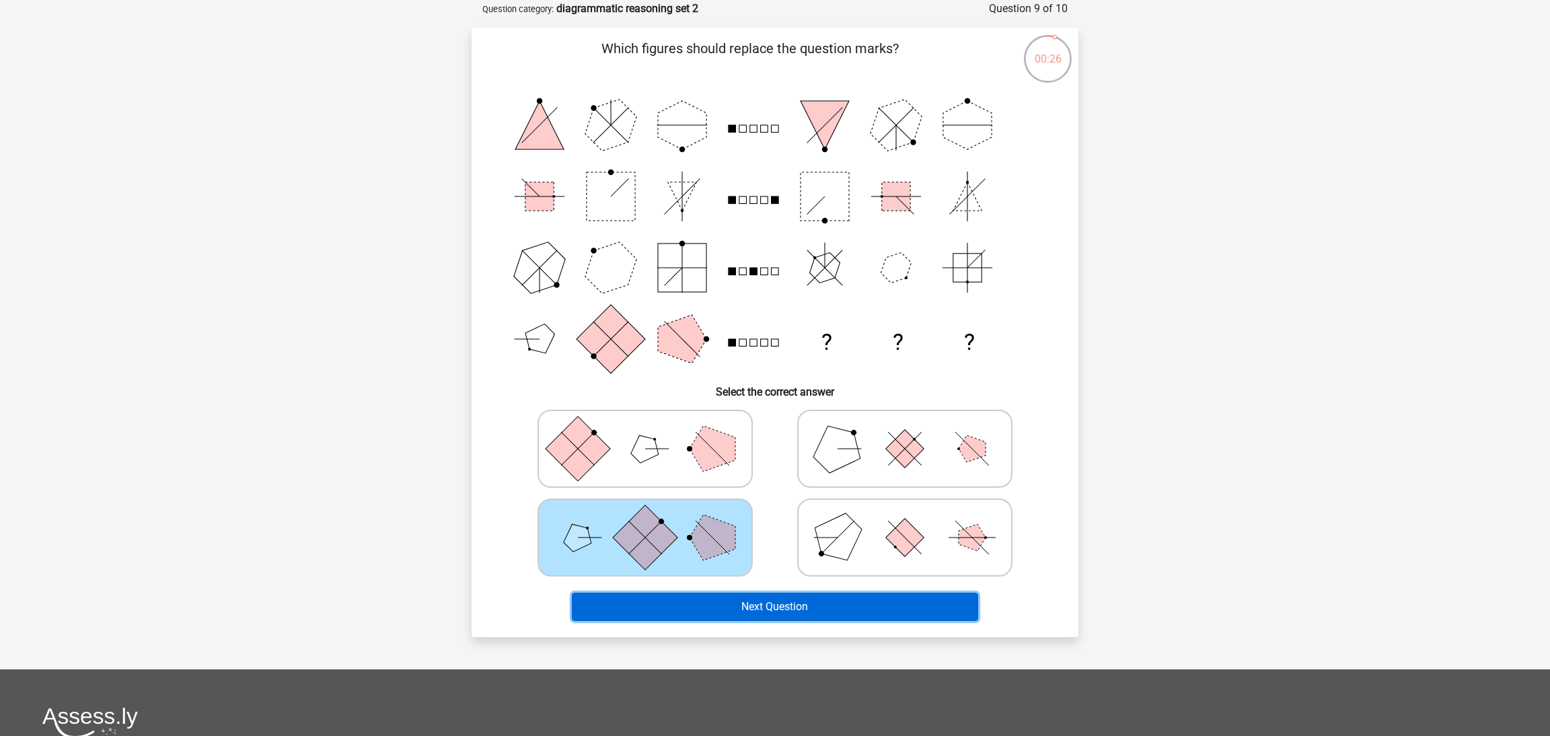
click at [776, 604] on button "Next Question" at bounding box center [775, 607] width 407 height 28
